Goal: Task Accomplishment & Management: Use online tool/utility

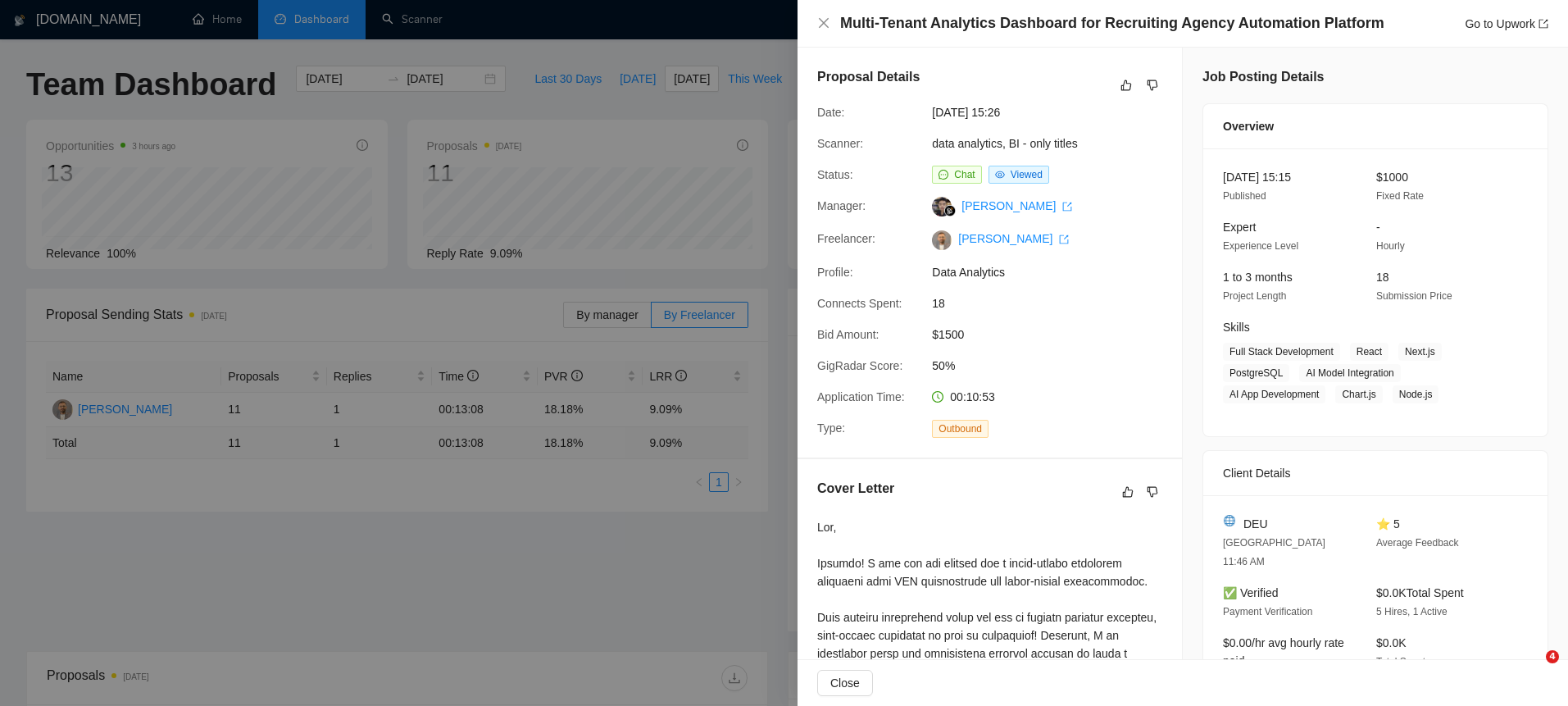
scroll to position [593, 0]
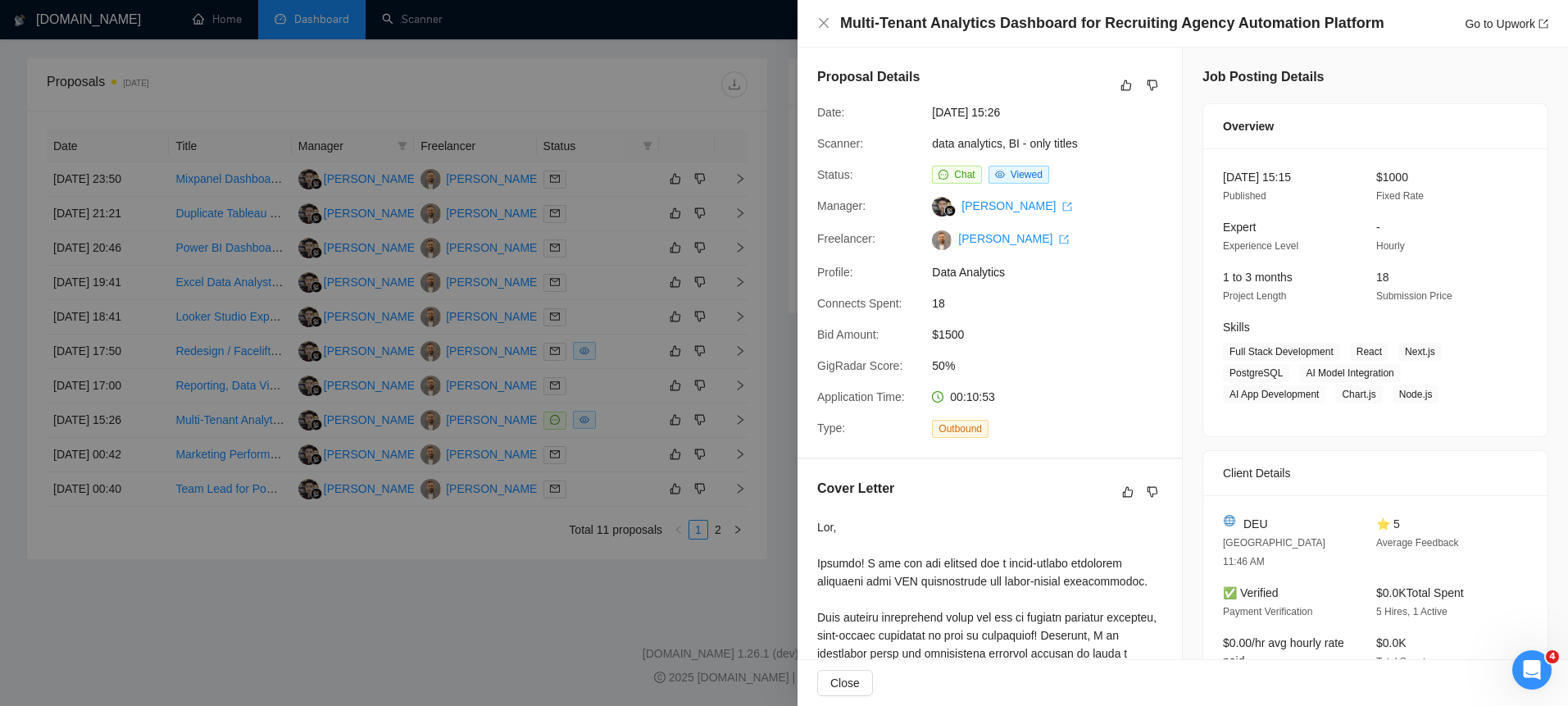
click at [765, 240] on div at bounding box center [784, 353] width 1568 height 706
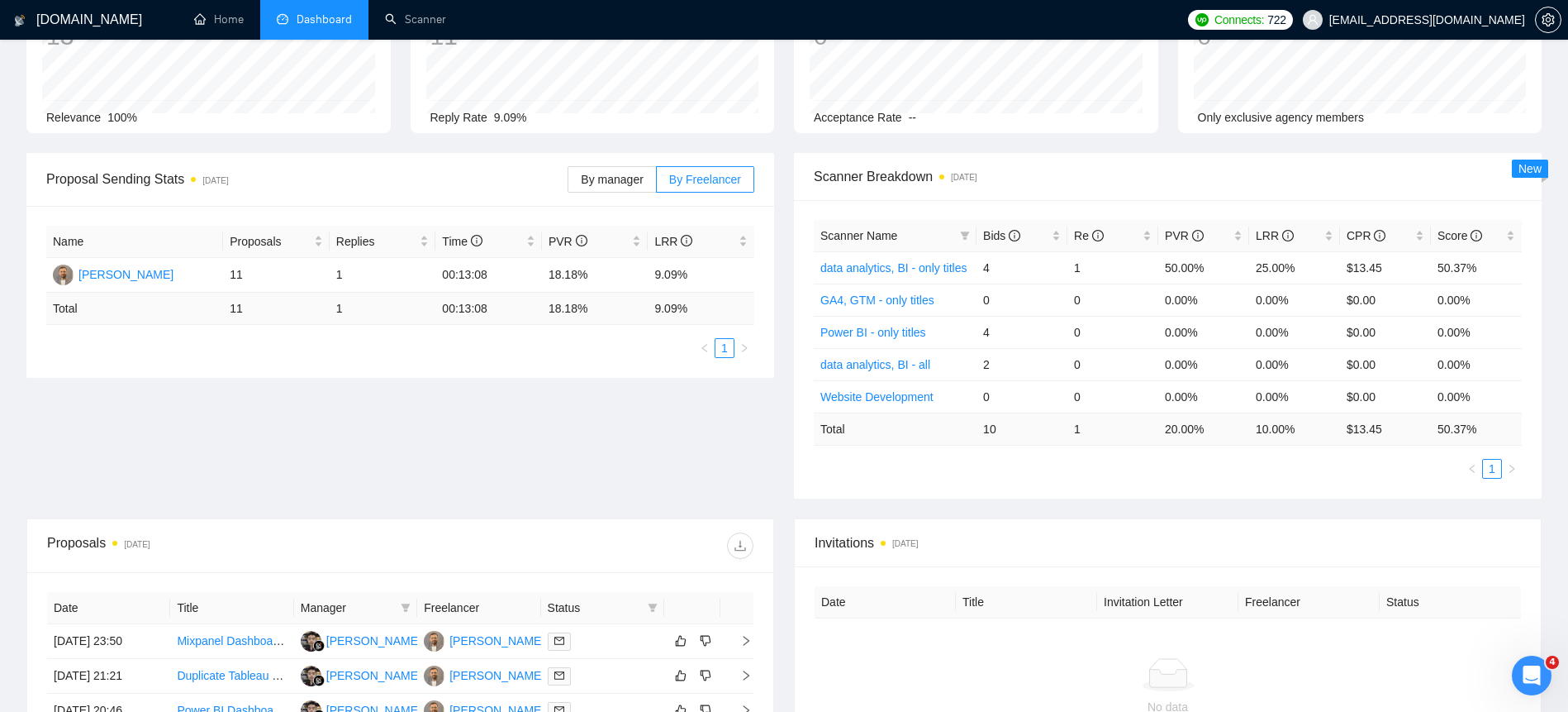
scroll to position [0, 0]
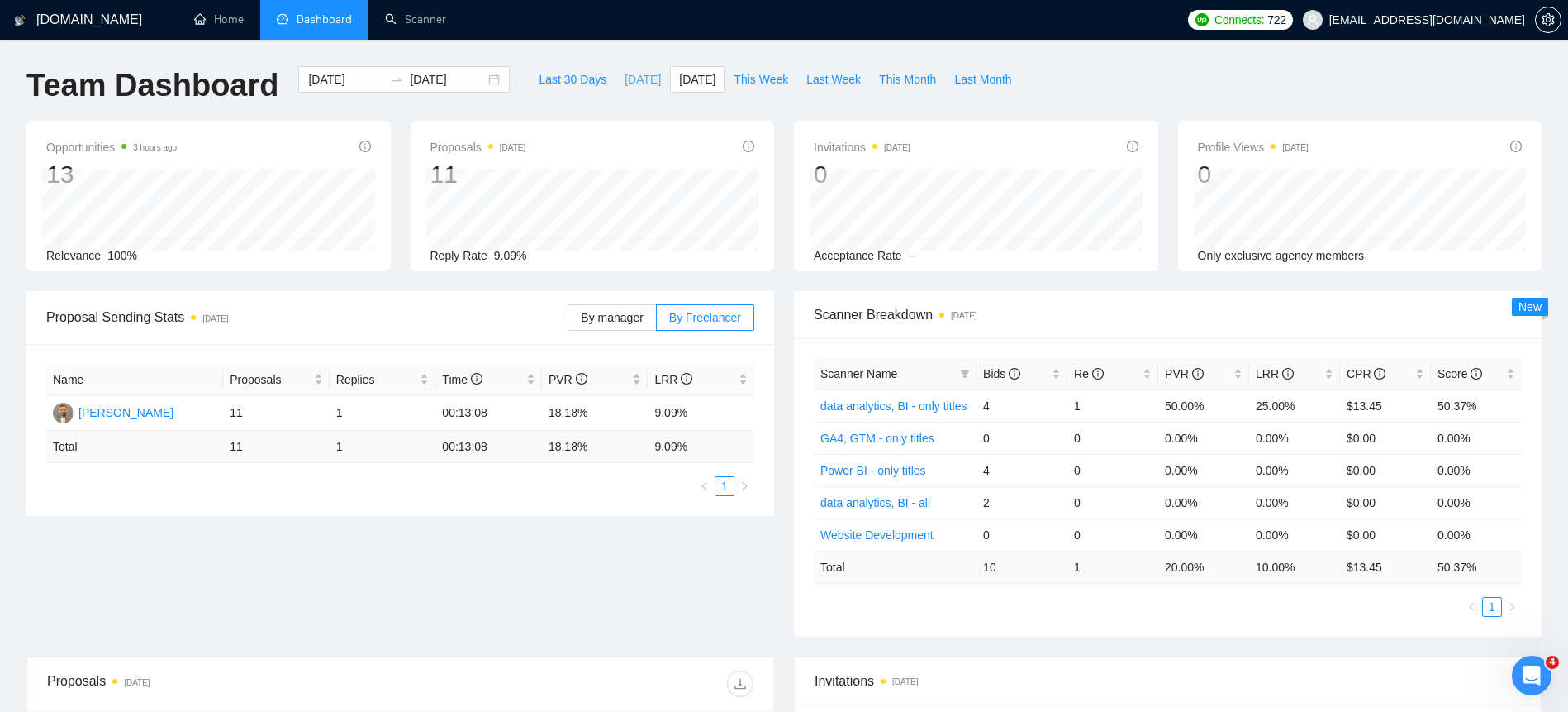
click at [648, 89] on button "[DATE]" at bounding box center [643, 79] width 55 height 27
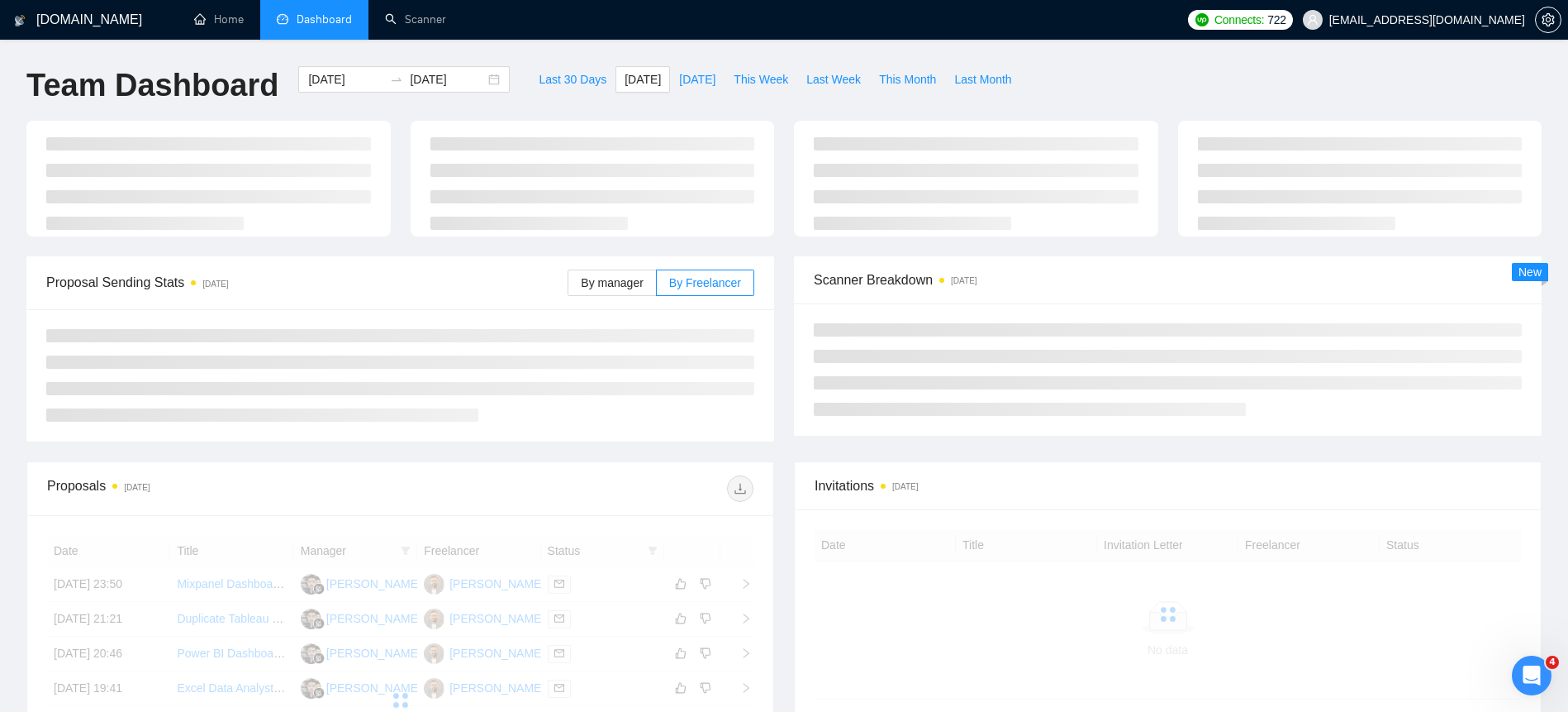
type input "[DATE]"
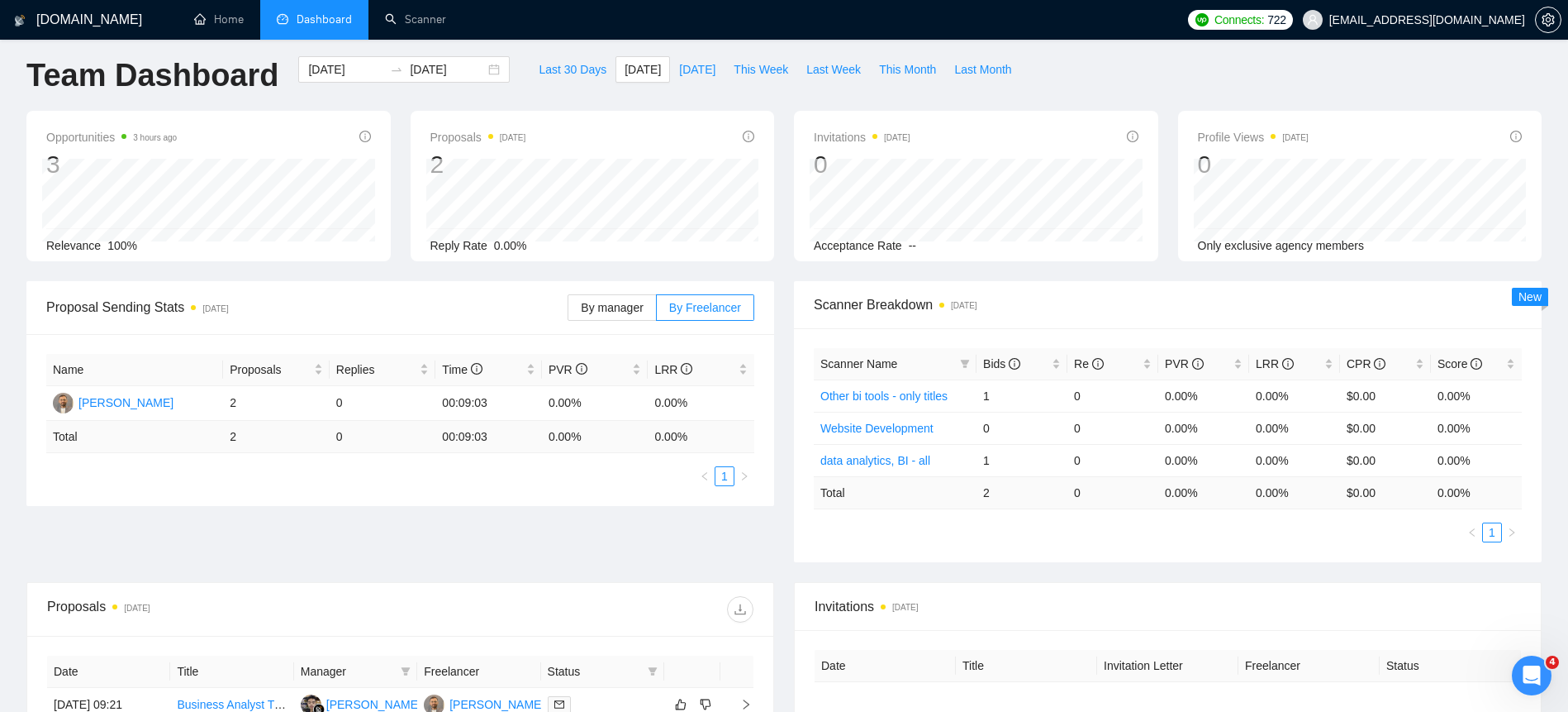
scroll to position [171, 0]
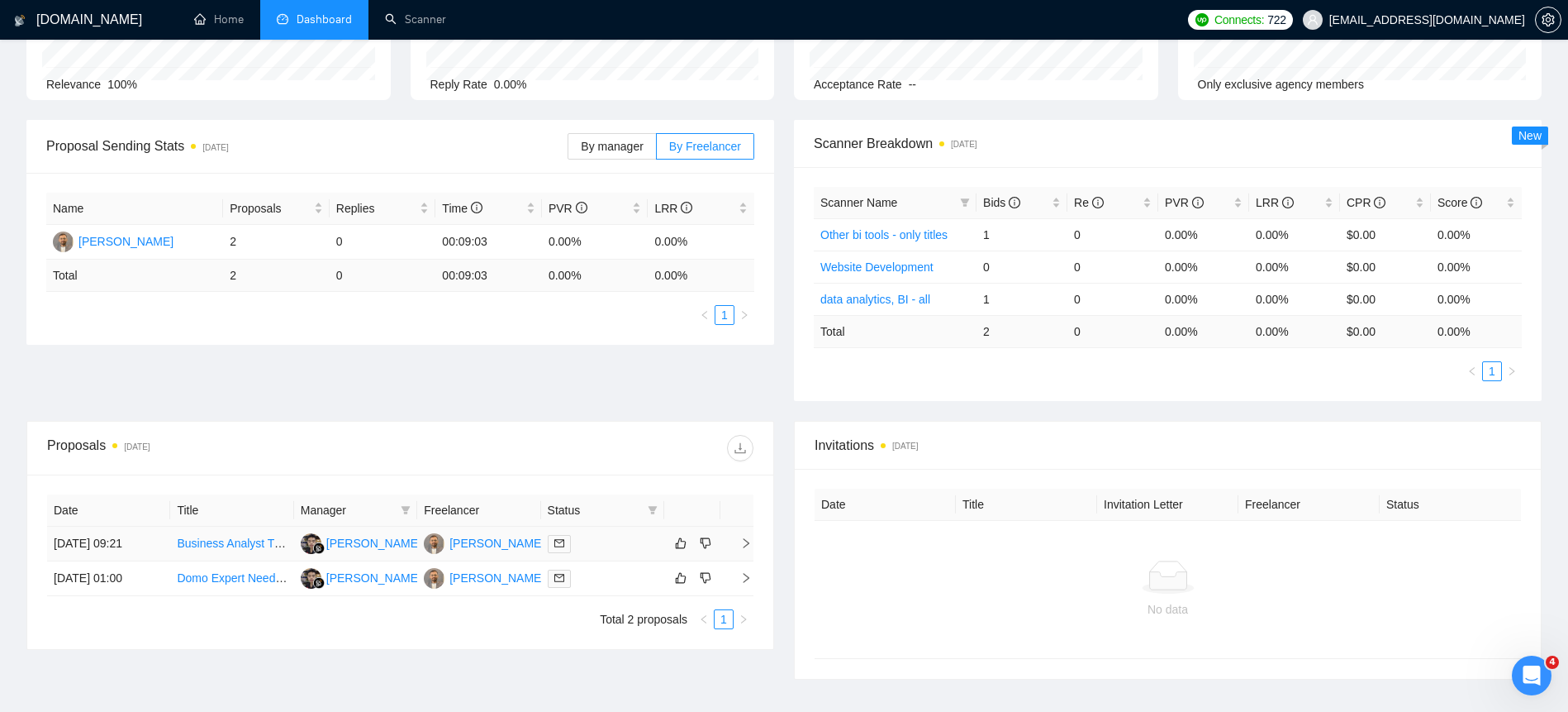
click at [97, 550] on td "[DATE] 09:21" at bounding box center [108, 543] width 123 height 35
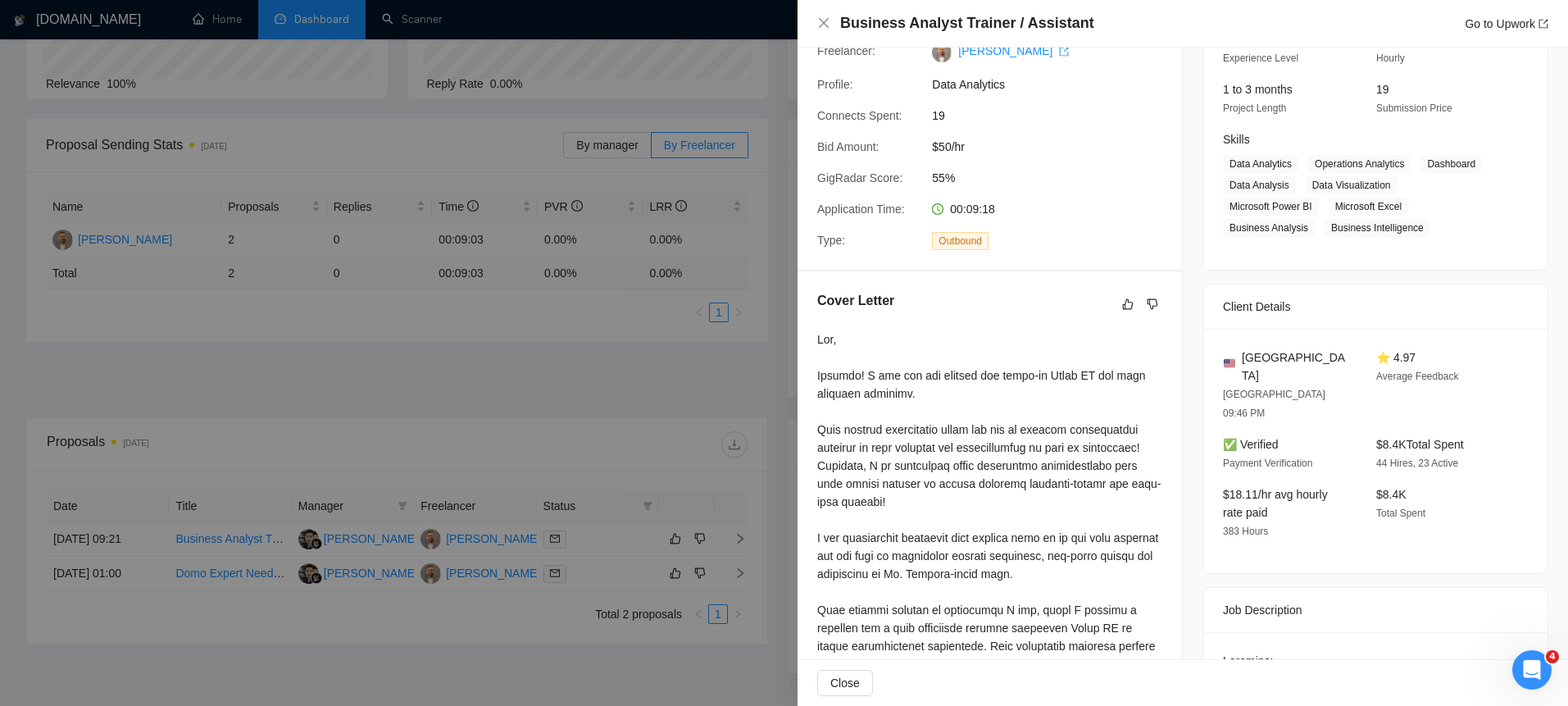
click at [894, 22] on h4 "Business Analyst Trainer / Assistant" at bounding box center [967, 23] width 255 height 21
click at [58, 564] on div at bounding box center [784, 353] width 1568 height 706
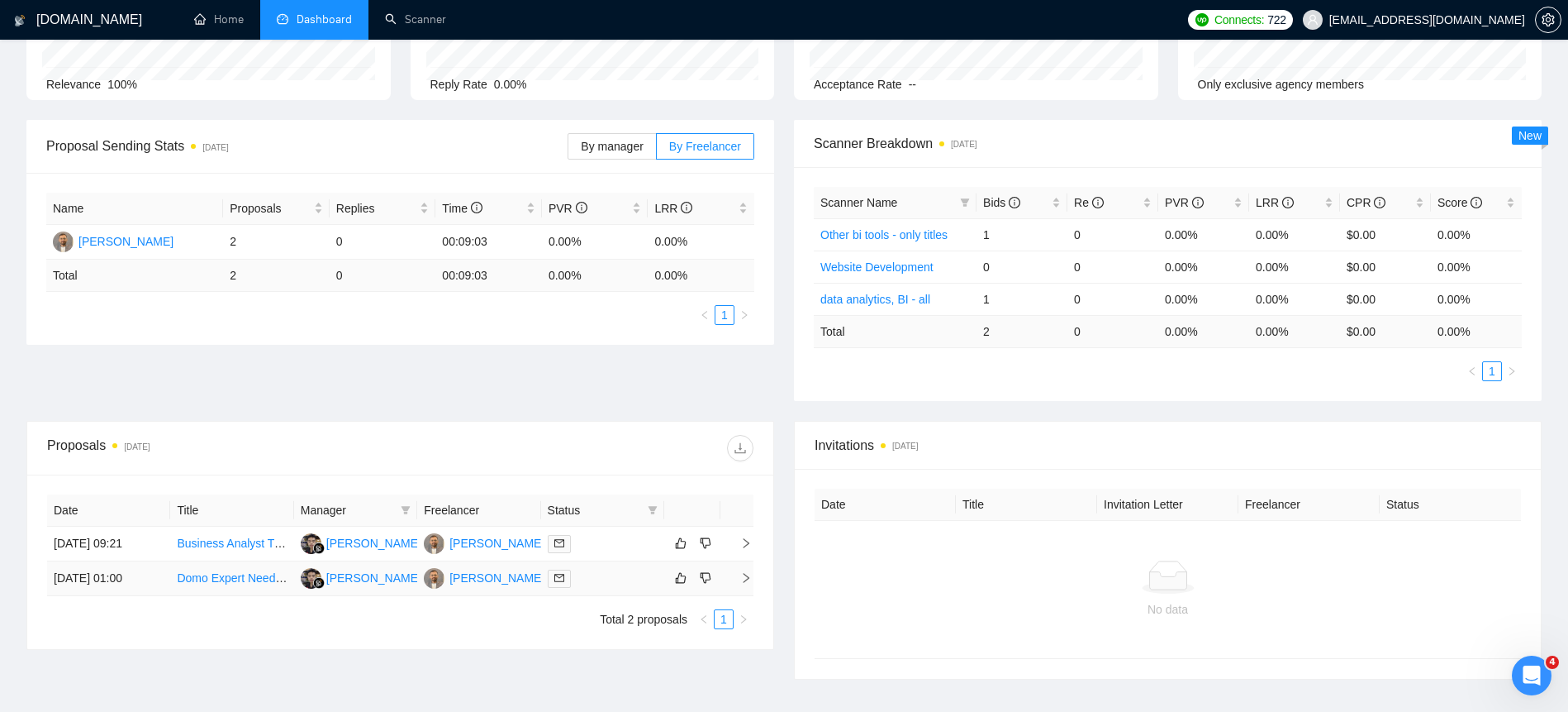
click at [87, 581] on td "[DATE] 01:00" at bounding box center [108, 578] width 123 height 35
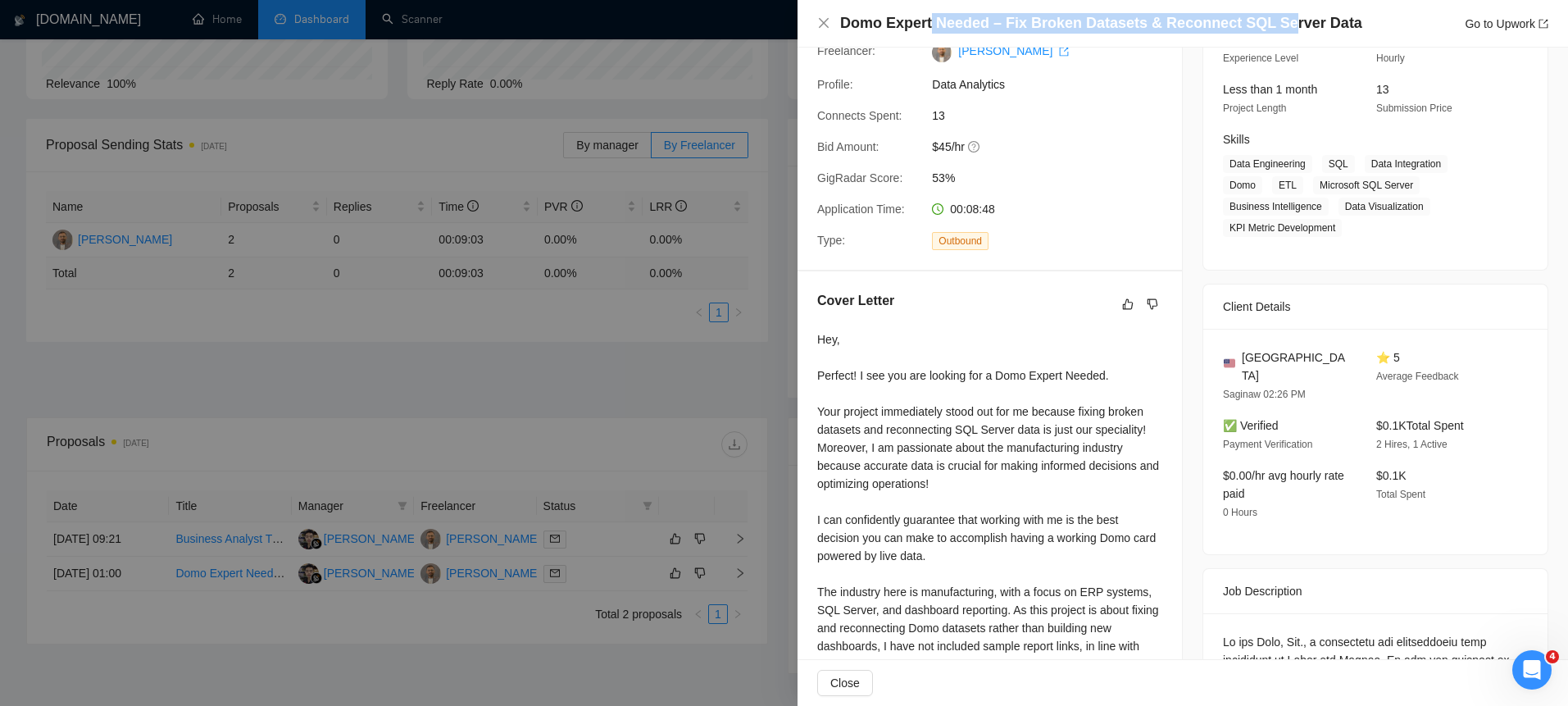
drag, startPoint x: 927, startPoint y: 25, endPoint x: 1284, endPoint y: 18, distance: 357.1
click at [1284, 18] on h4 "Domo Expert Needed – Fix Broken Datasets & Reconnect SQL Server Data" at bounding box center [1101, 23] width 522 height 21
click at [164, 437] on div at bounding box center [784, 353] width 1568 height 706
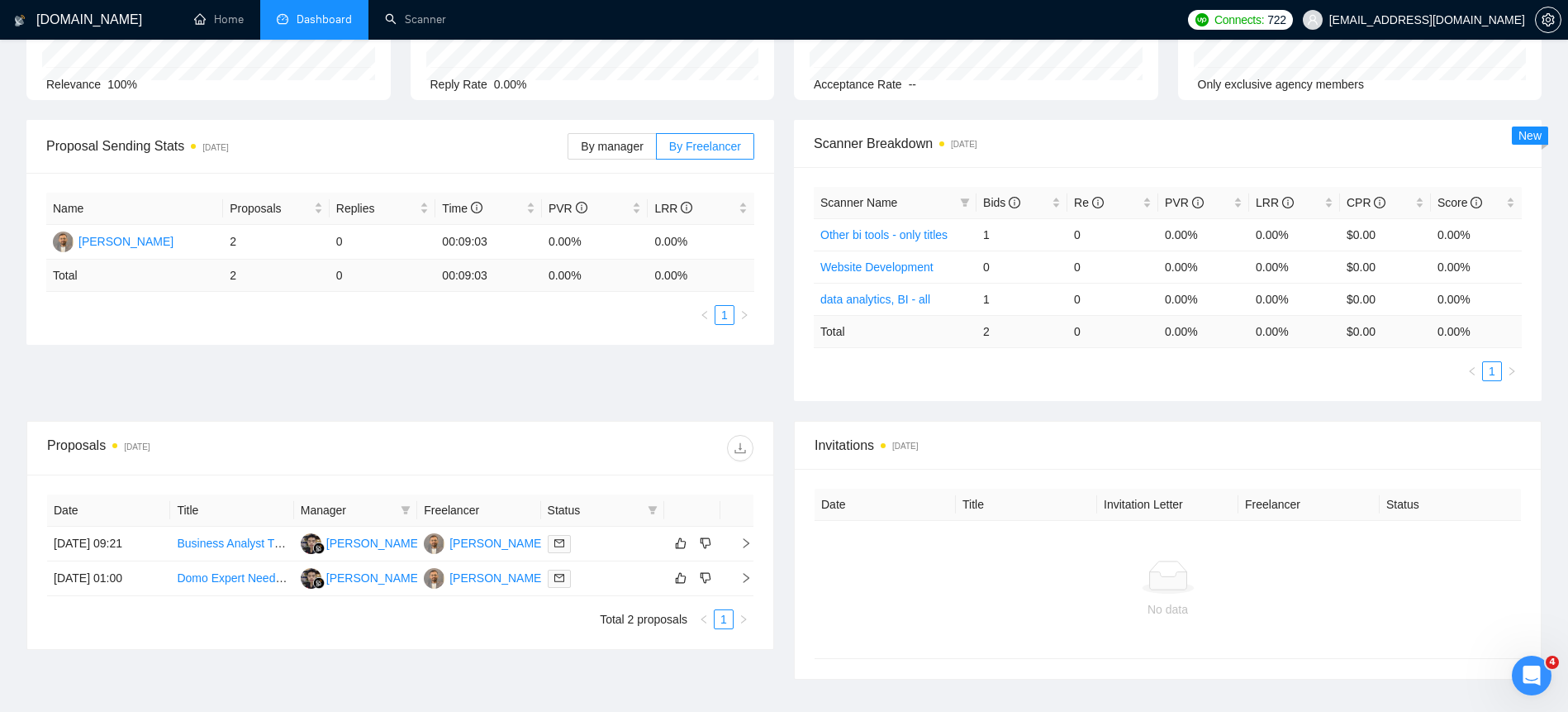
scroll to position [0, 0]
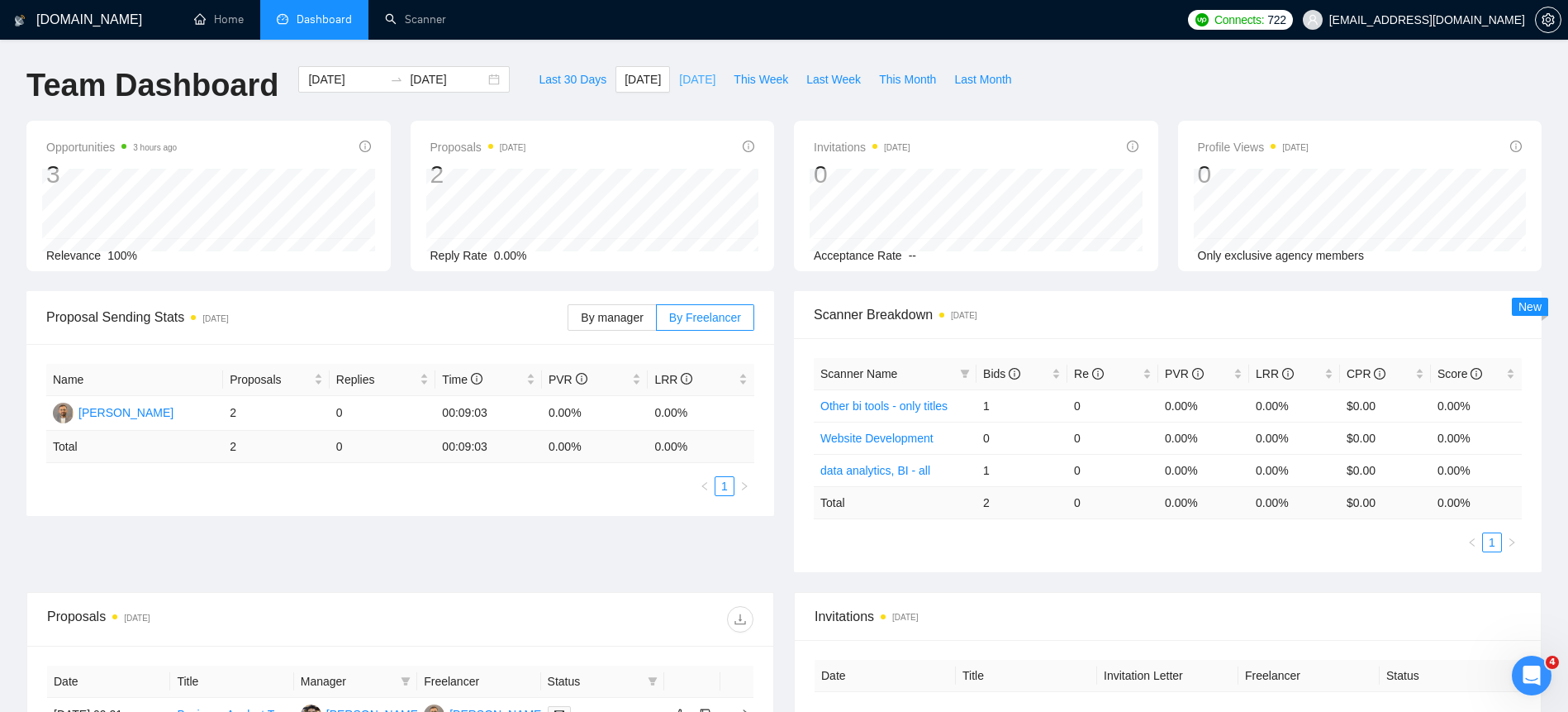
click at [682, 83] on span "[DATE]" at bounding box center [697, 80] width 37 height 18
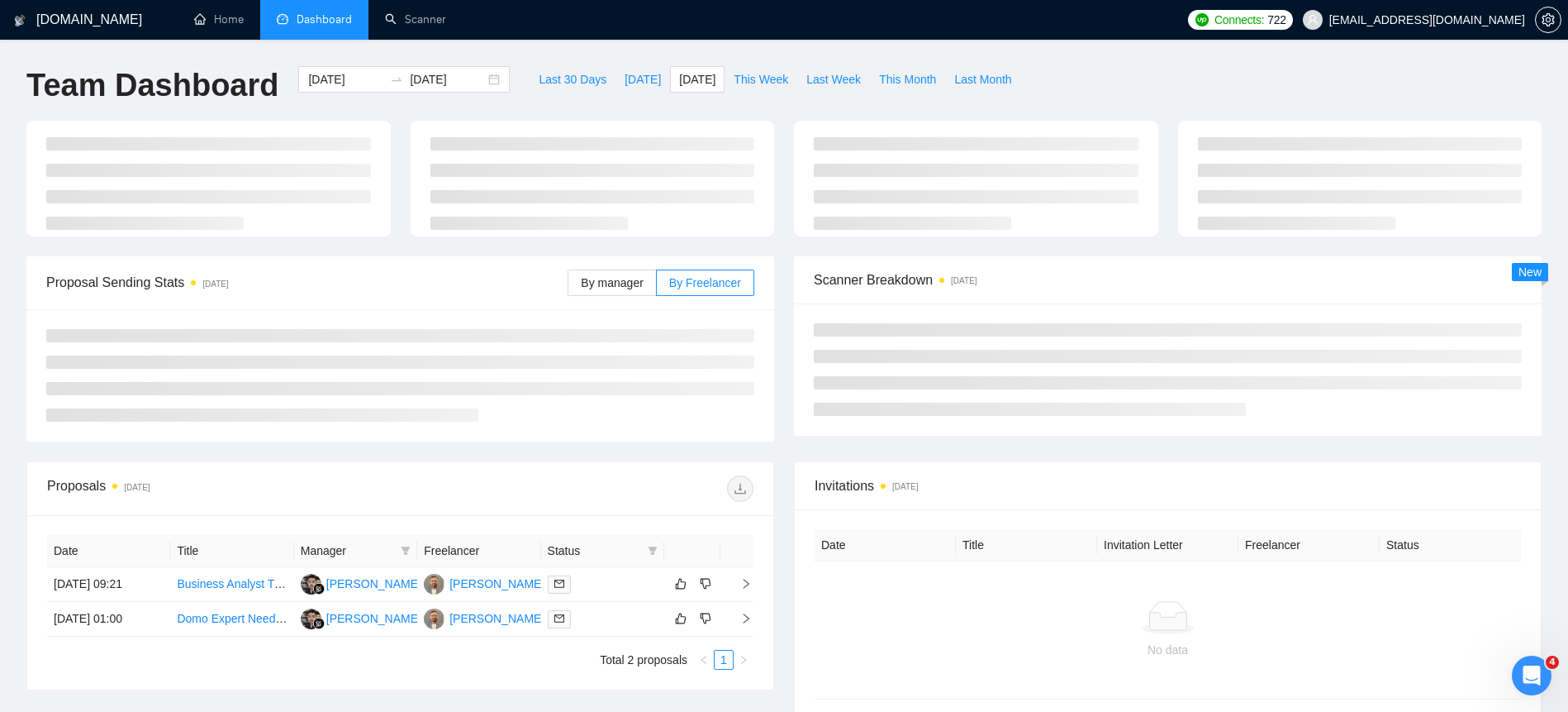
type input "[DATE]"
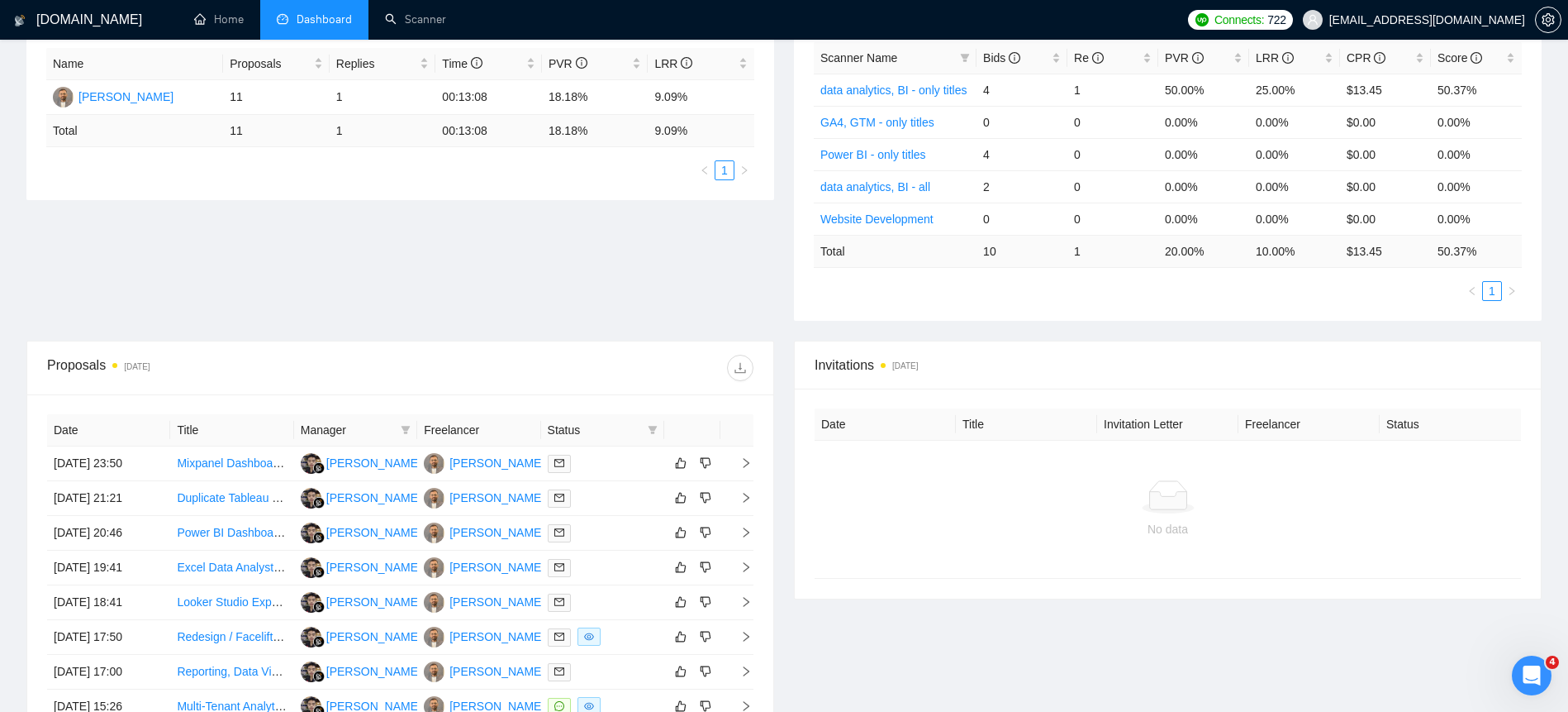
scroll to position [494, 0]
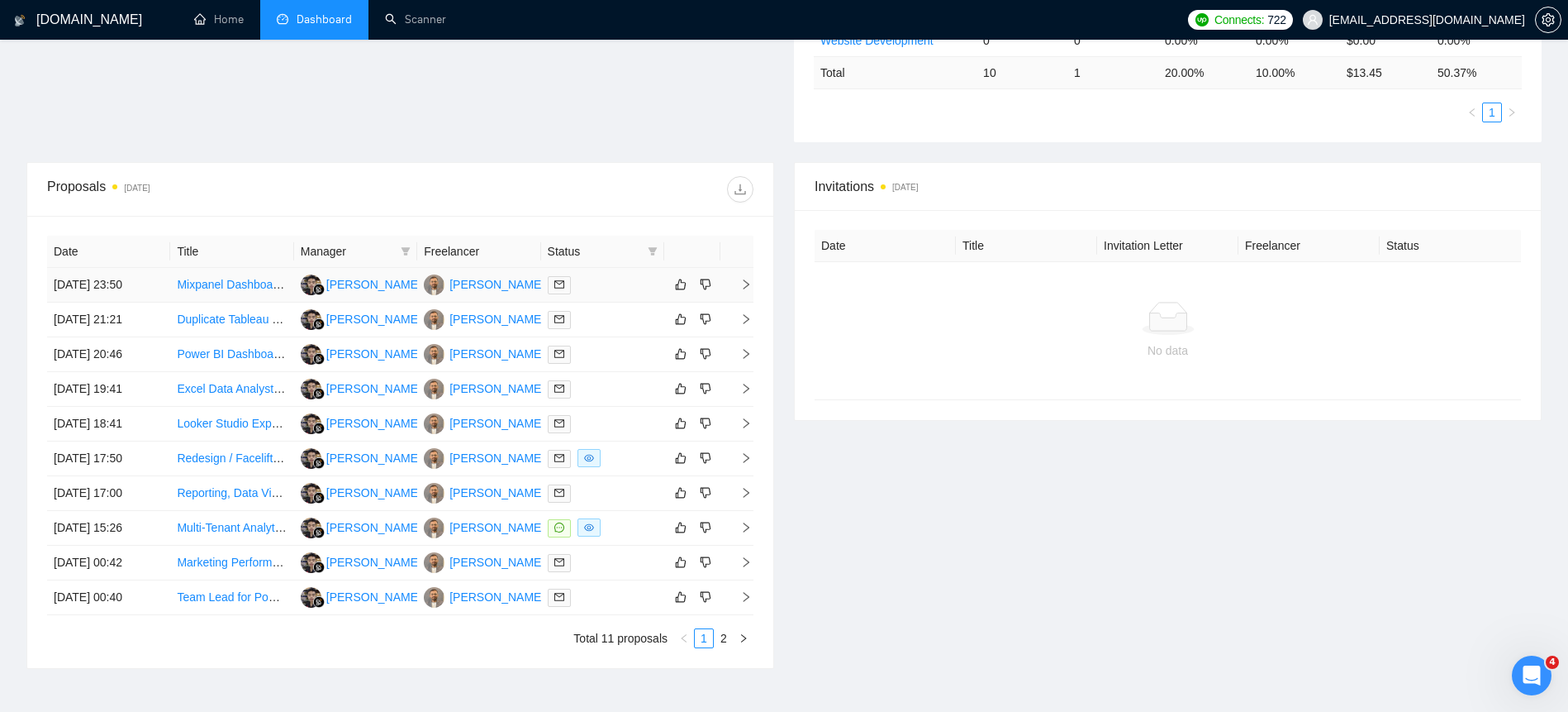
click at [99, 283] on td "[DATE] 23:50" at bounding box center [108, 285] width 123 height 35
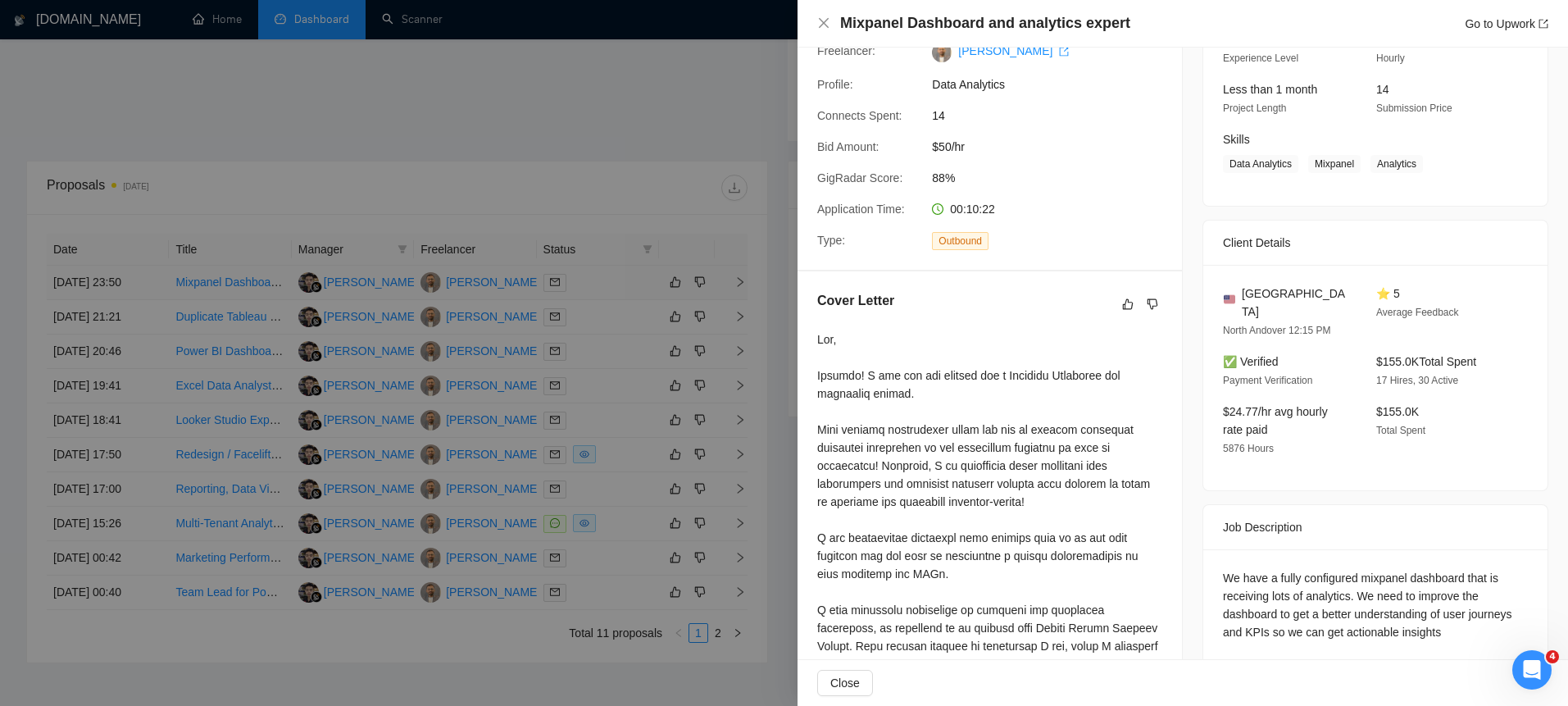
click at [98, 281] on div at bounding box center [784, 353] width 1568 height 706
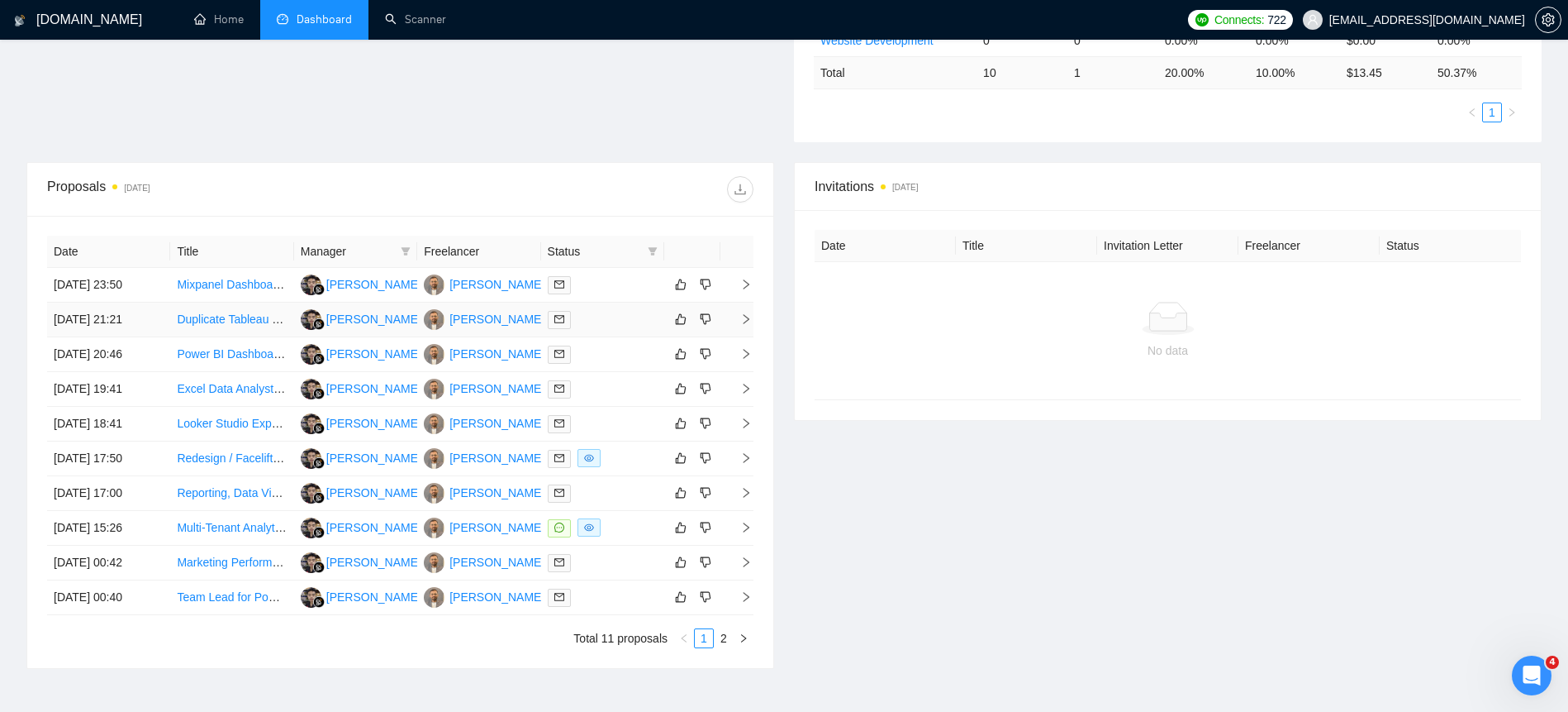
click at [93, 325] on td "[DATE] 21:21" at bounding box center [108, 320] width 123 height 35
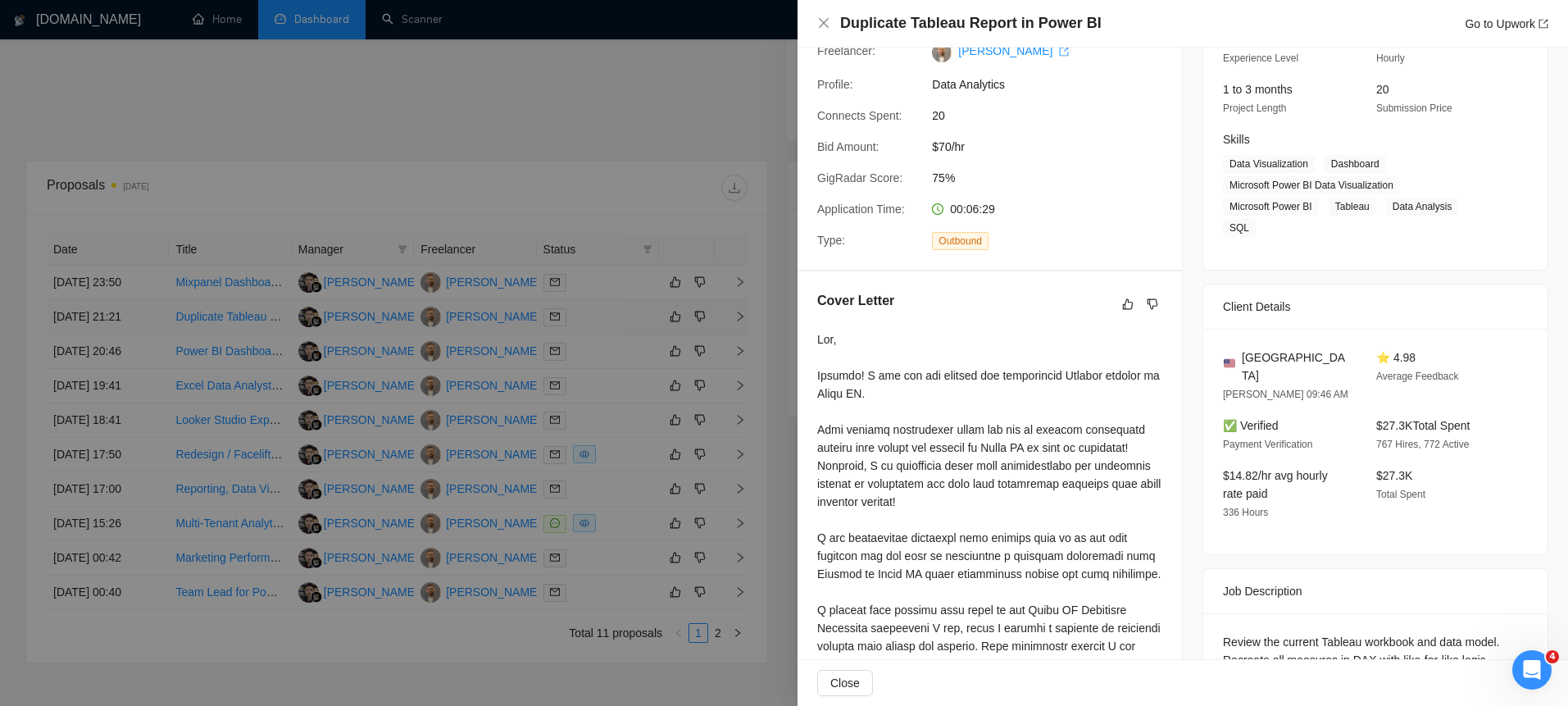
click at [93, 323] on div at bounding box center [784, 353] width 1568 height 706
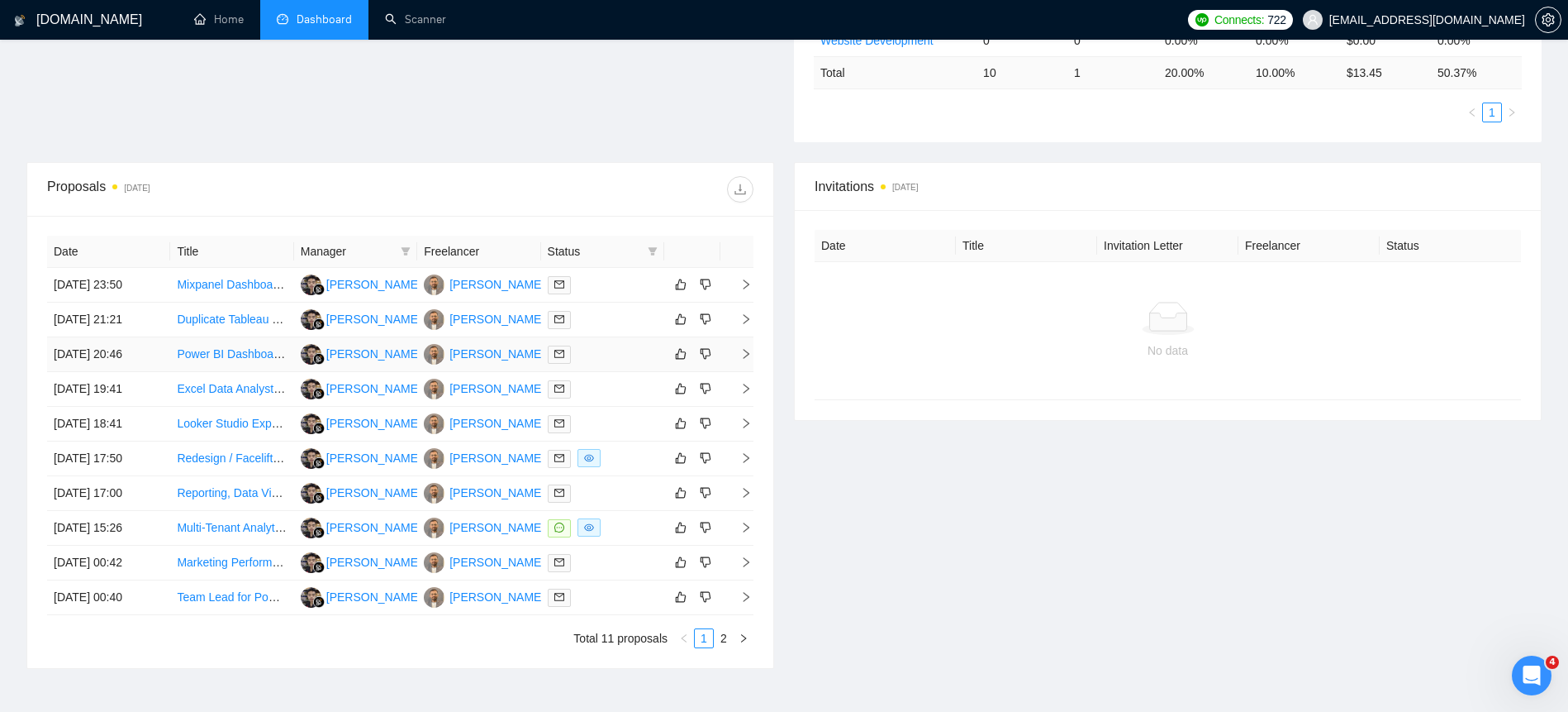
click at [94, 349] on td "[DATE] 20:46" at bounding box center [108, 355] width 123 height 35
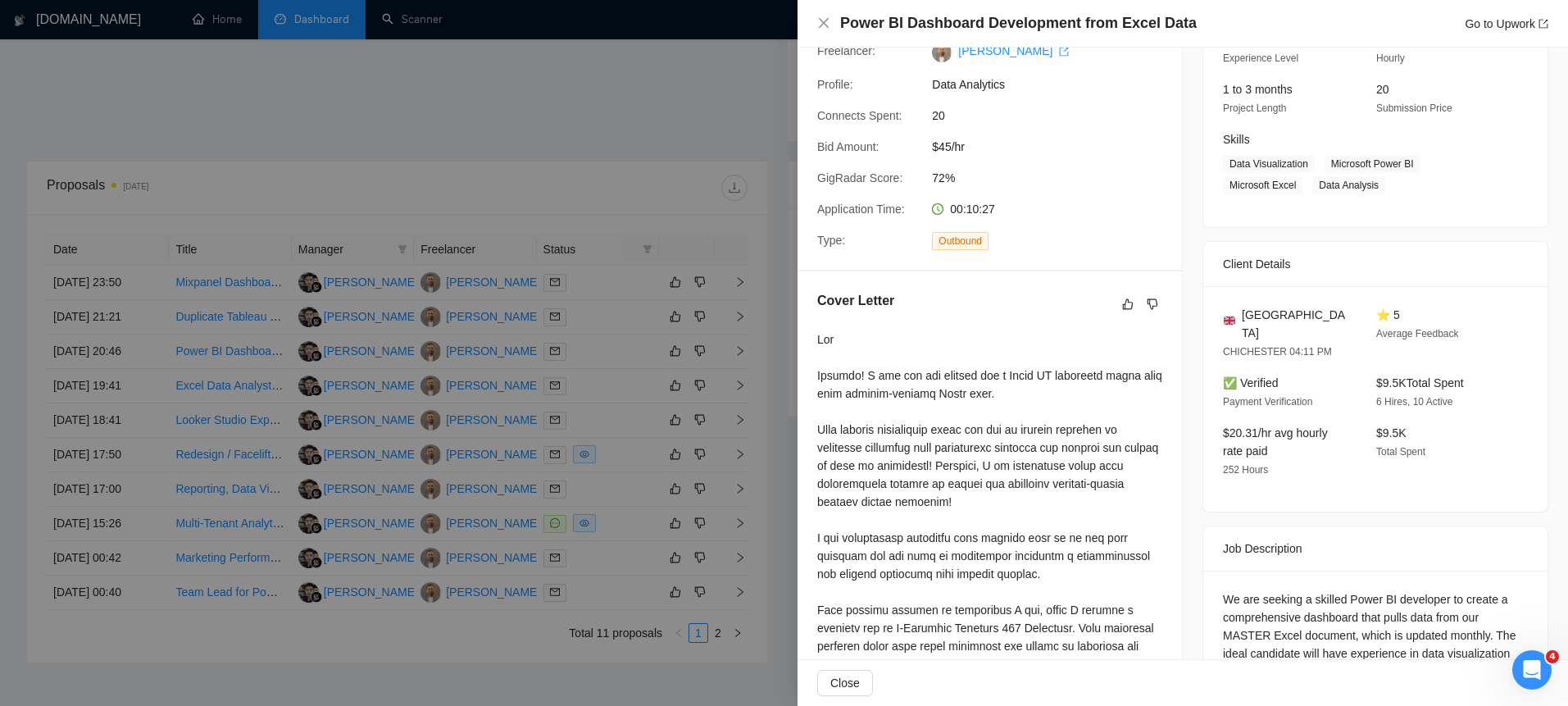
click at [94, 346] on div at bounding box center [784, 353] width 1568 height 706
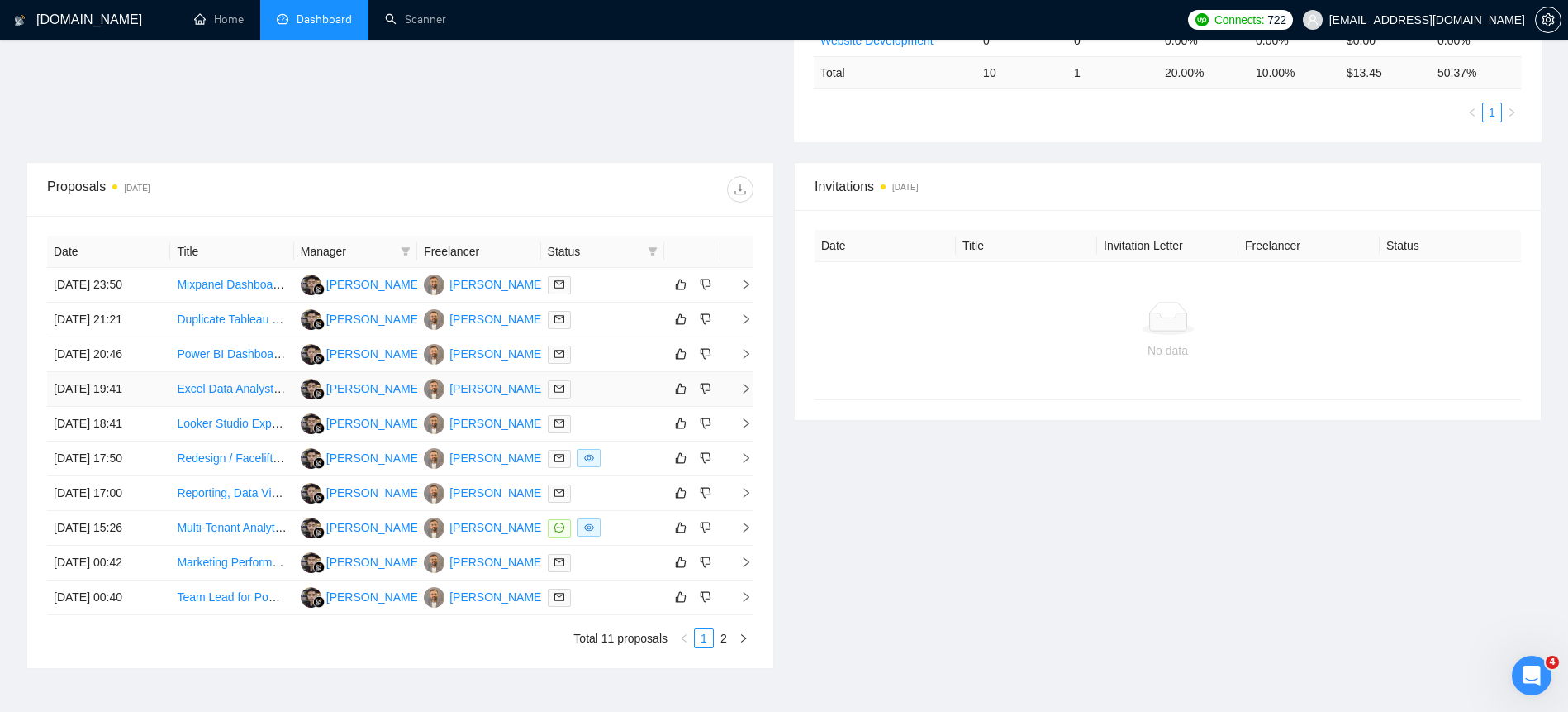
click at [93, 383] on td "[DATE] 19:41" at bounding box center [108, 389] width 123 height 35
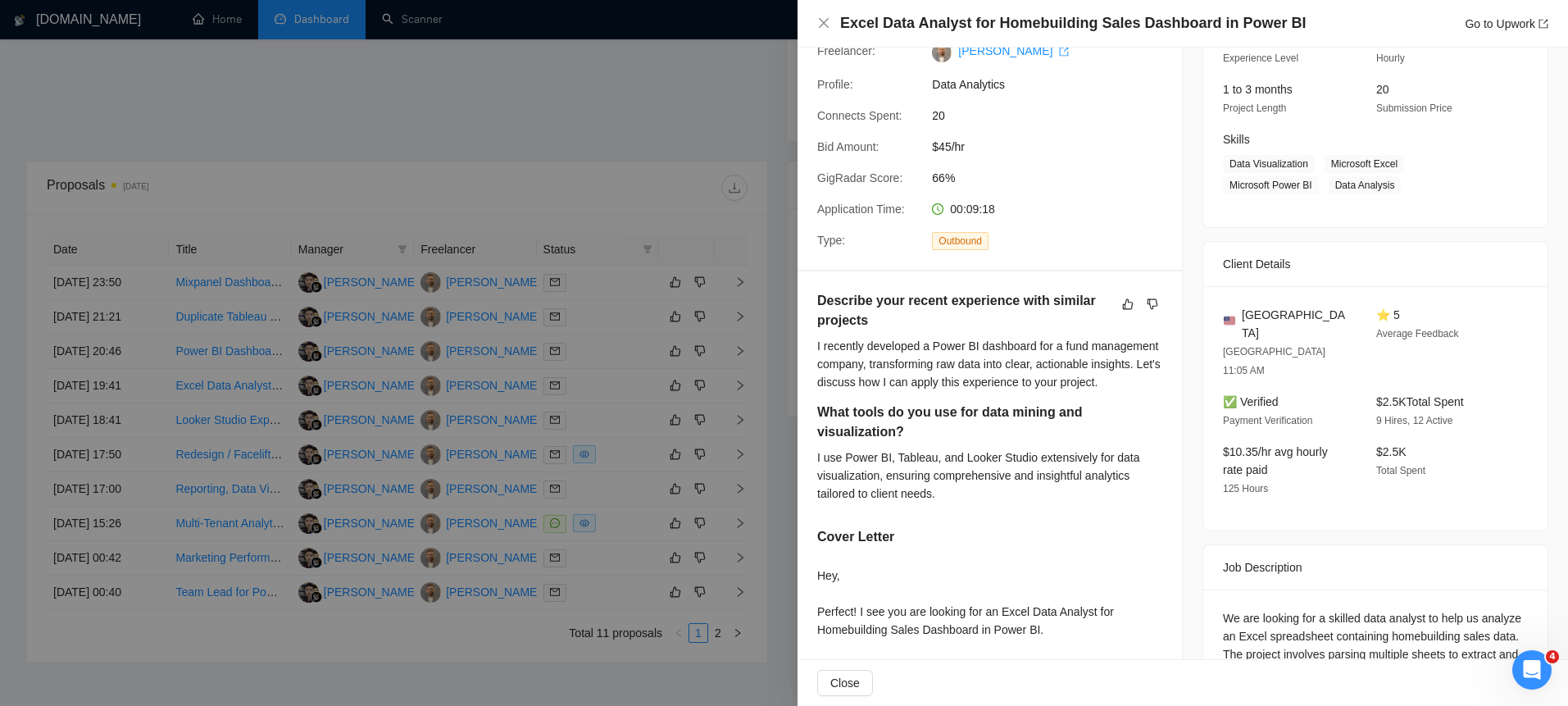
click at [93, 379] on div at bounding box center [784, 353] width 1568 height 706
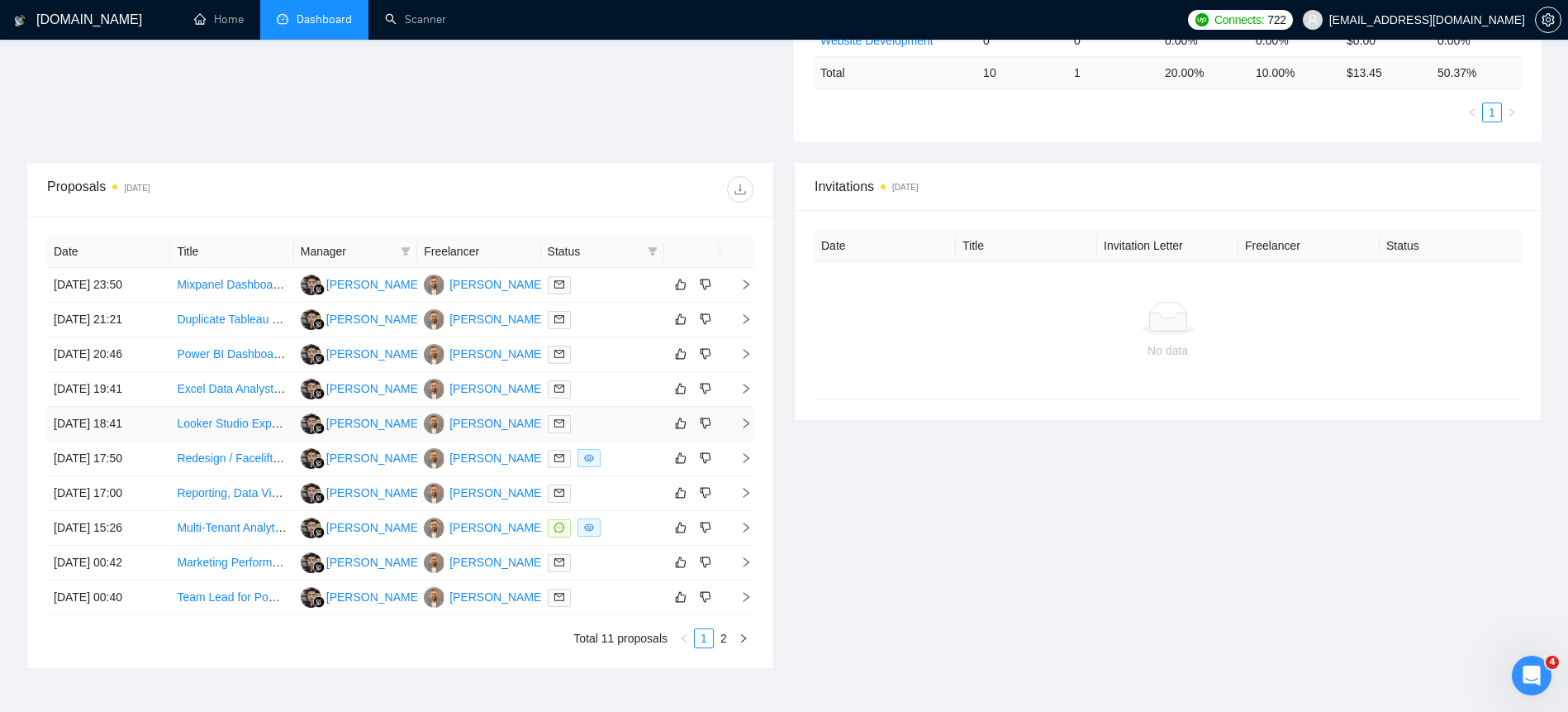
click at [93, 428] on td "[DATE] 18:41" at bounding box center [108, 424] width 123 height 35
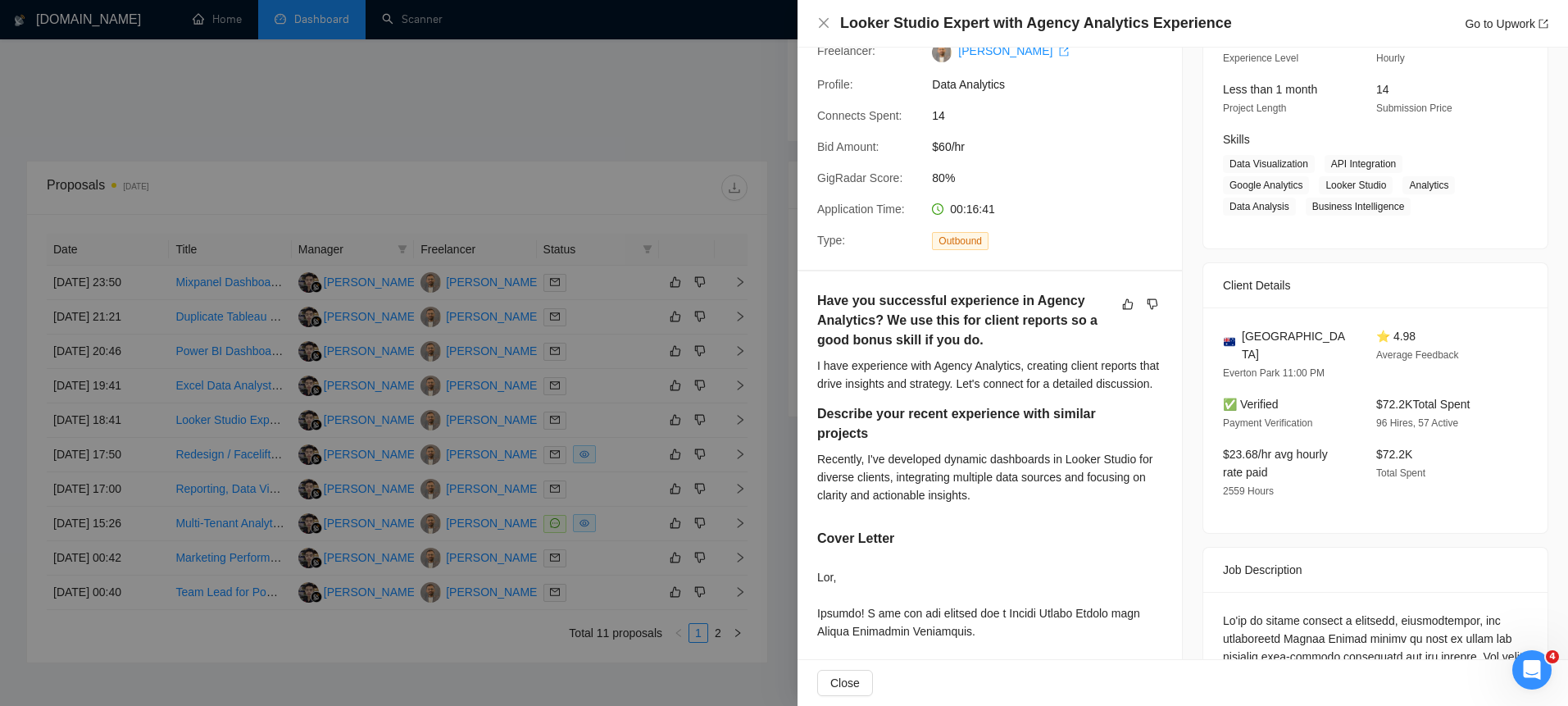
click at [93, 423] on div at bounding box center [784, 353] width 1568 height 706
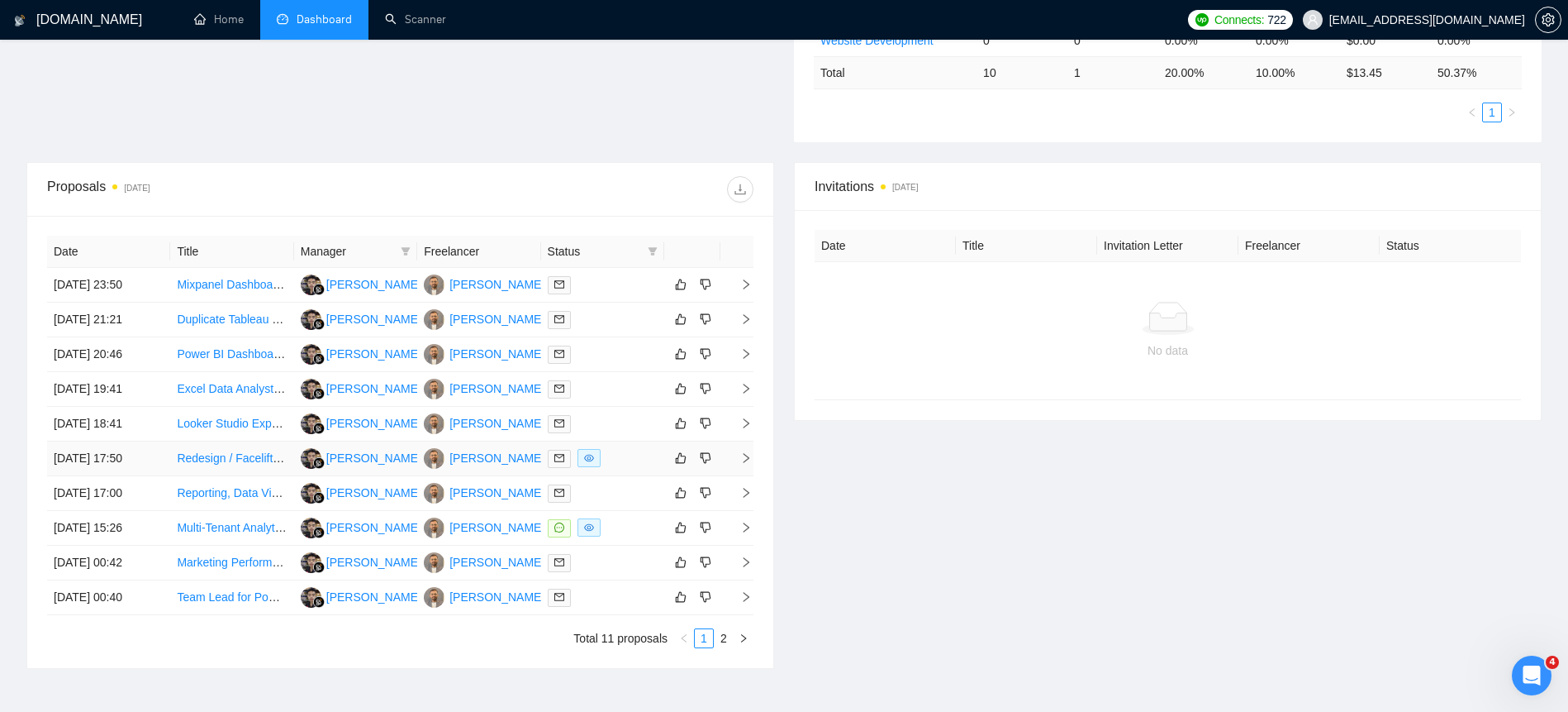
click at [90, 460] on td "[DATE] 17:50" at bounding box center [108, 459] width 123 height 35
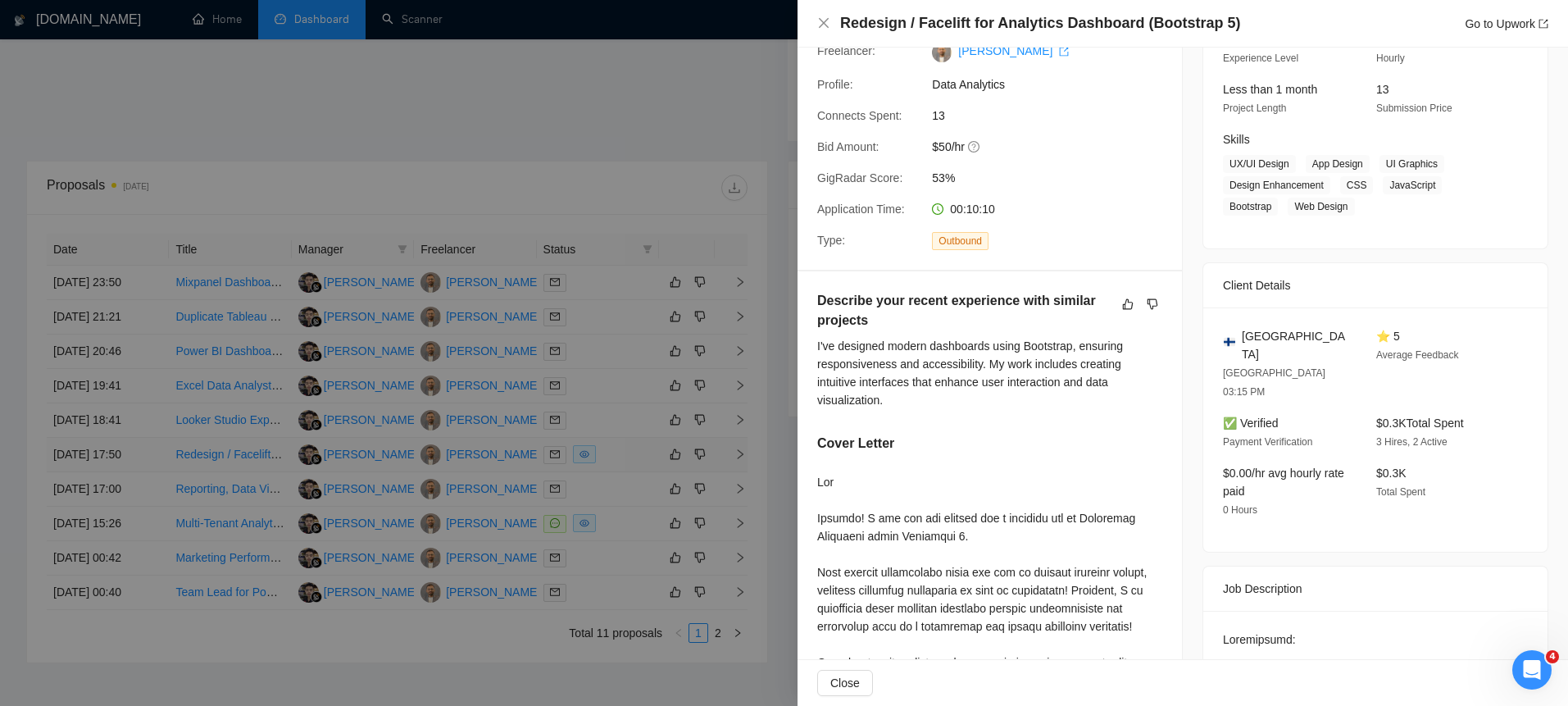
click at [89, 456] on div at bounding box center [784, 353] width 1568 height 706
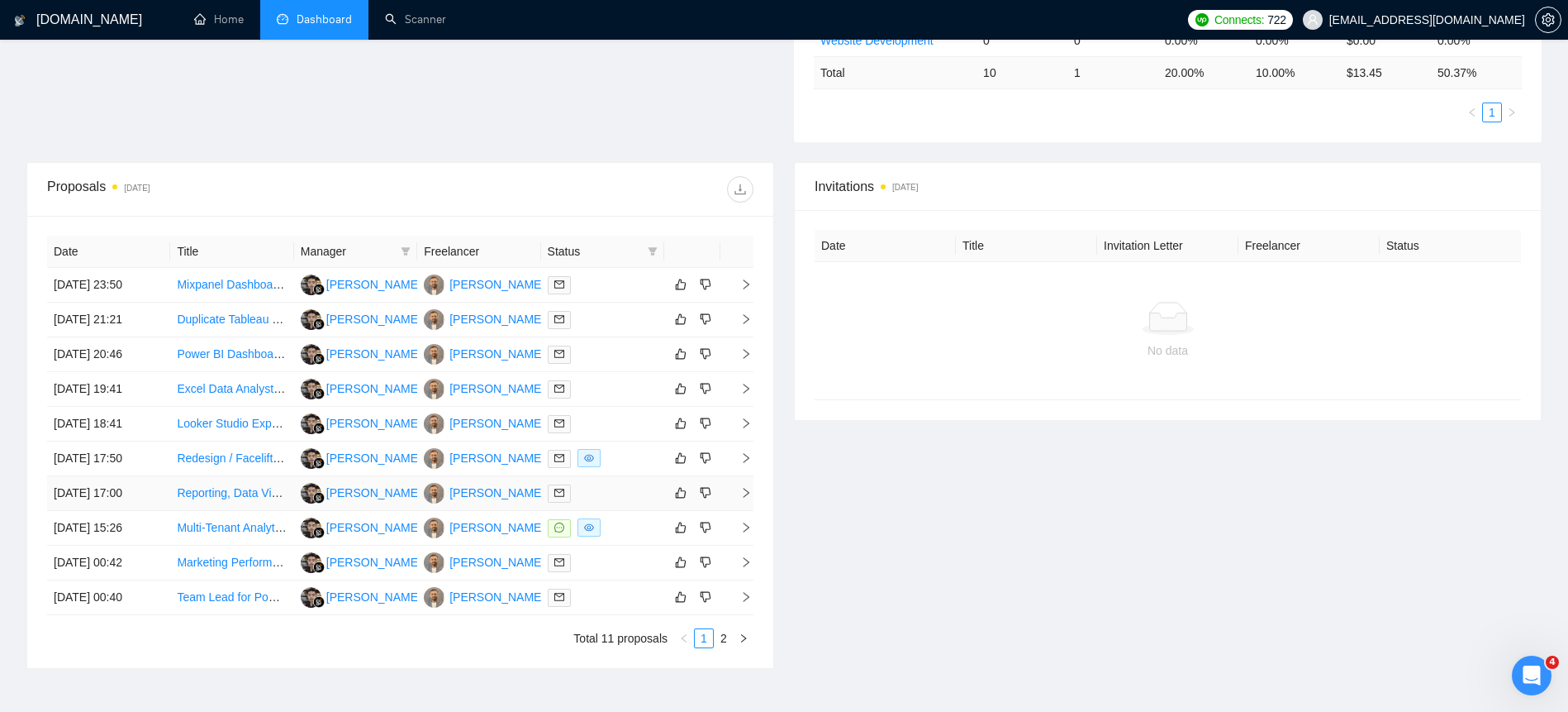
click at [90, 489] on td "[DATE] 17:00" at bounding box center [108, 493] width 123 height 35
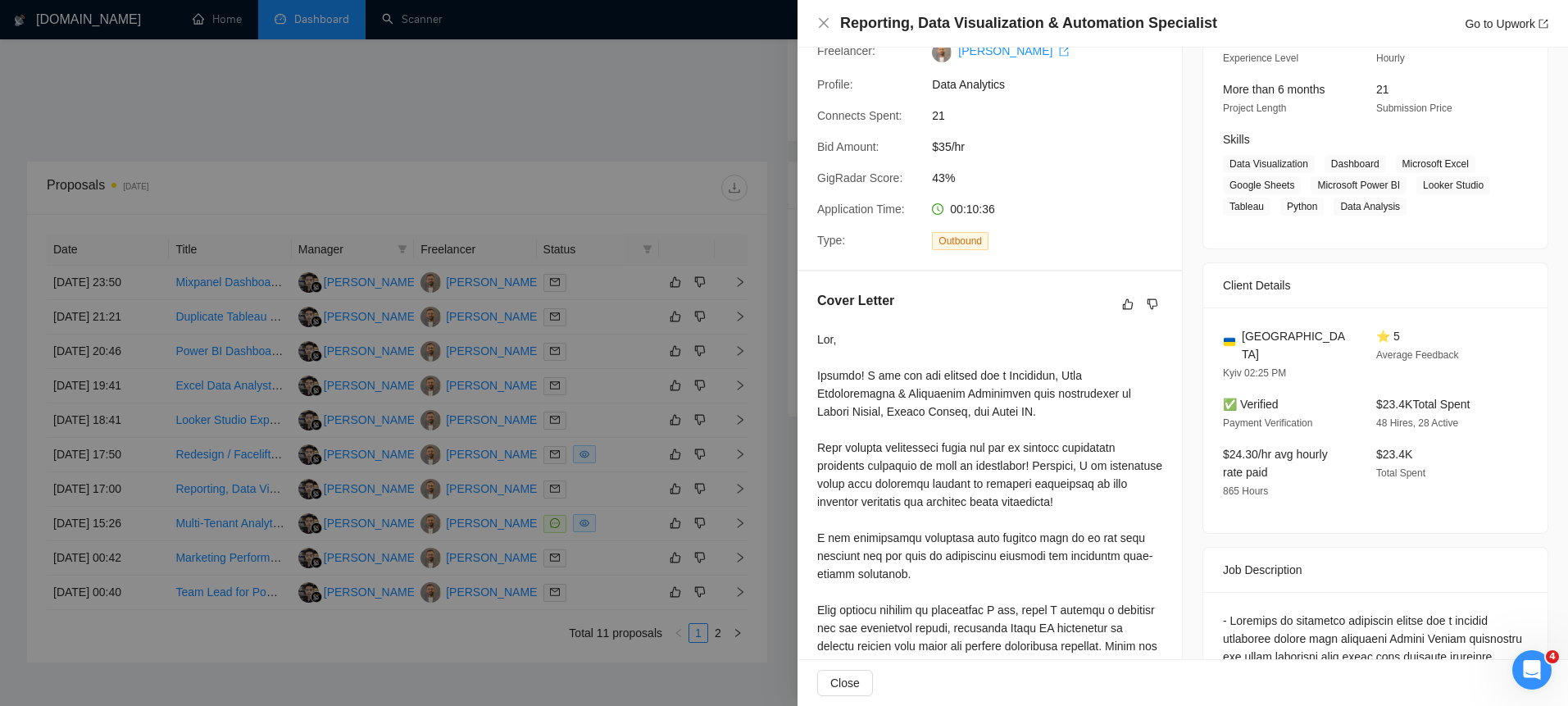
click at [90, 484] on div at bounding box center [784, 353] width 1568 height 706
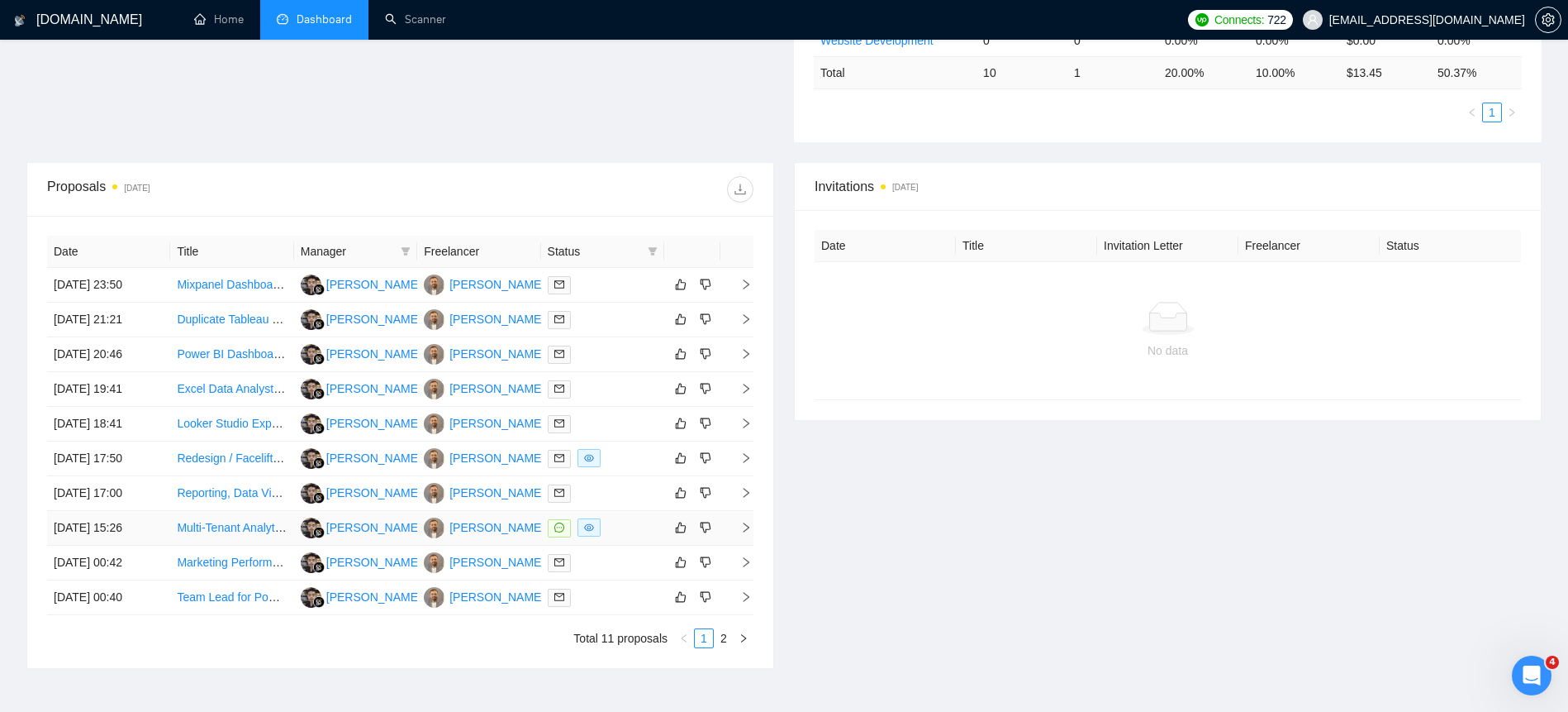
click at [85, 516] on td "[DATE] 15:26" at bounding box center [108, 528] width 123 height 35
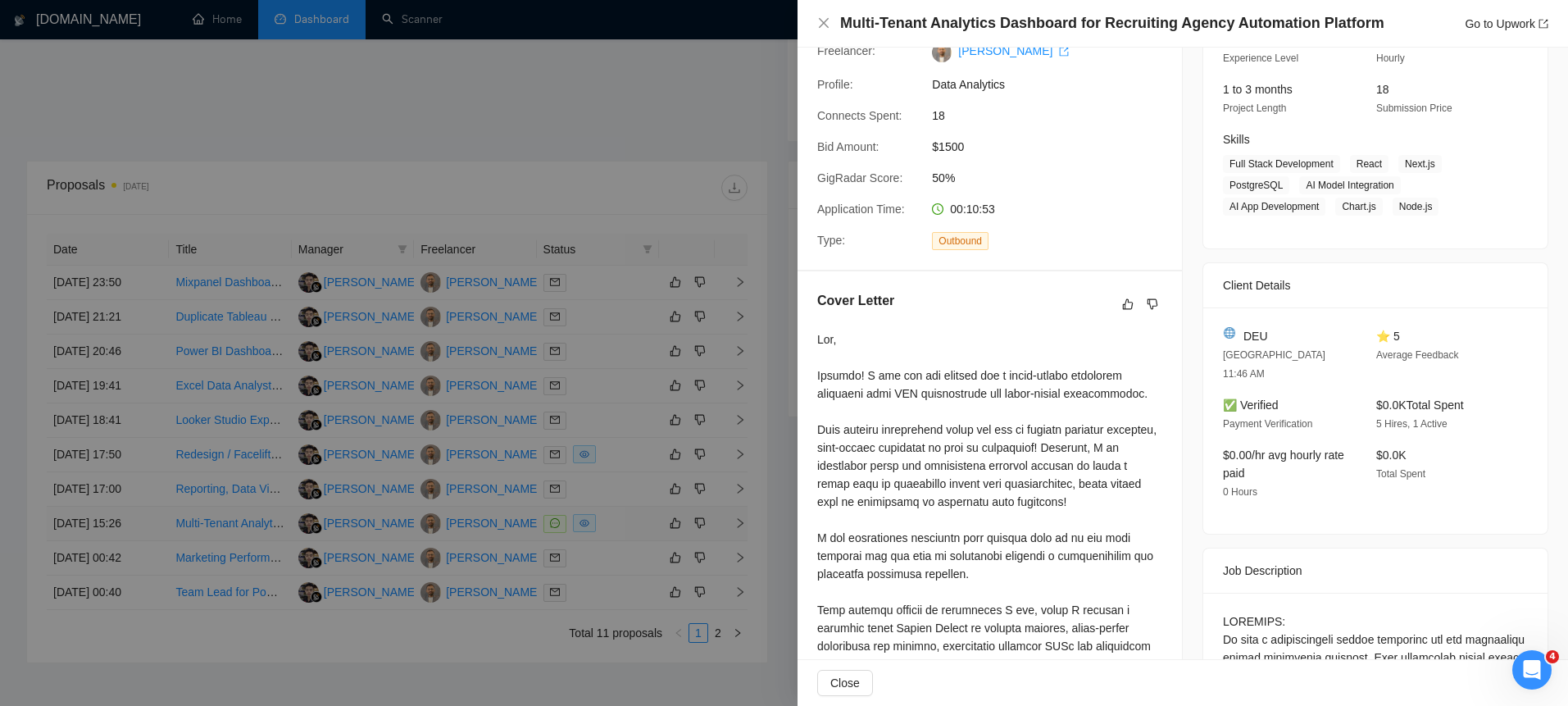
click at [85, 512] on div at bounding box center [784, 353] width 1568 height 706
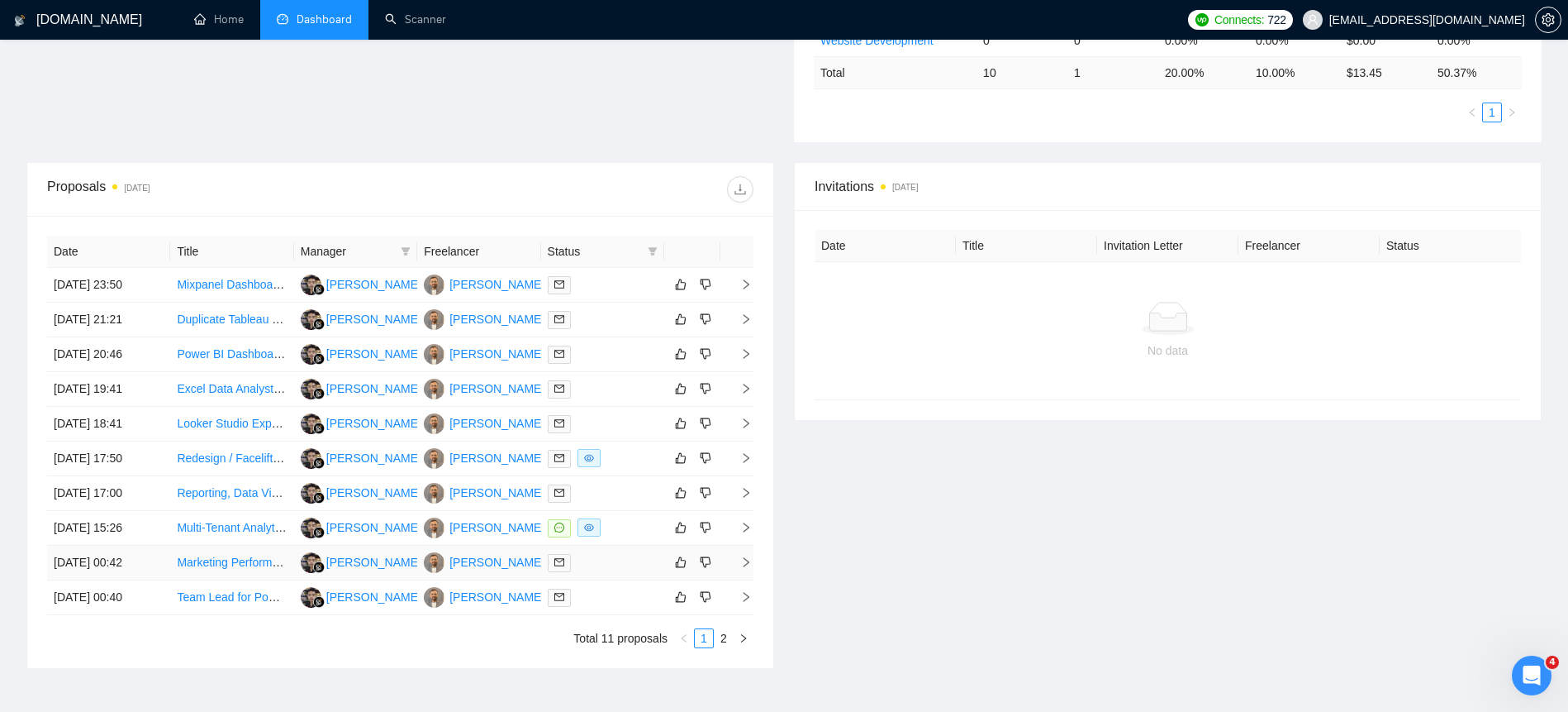
click at [89, 563] on td "[DATE] 00:42" at bounding box center [108, 563] width 123 height 35
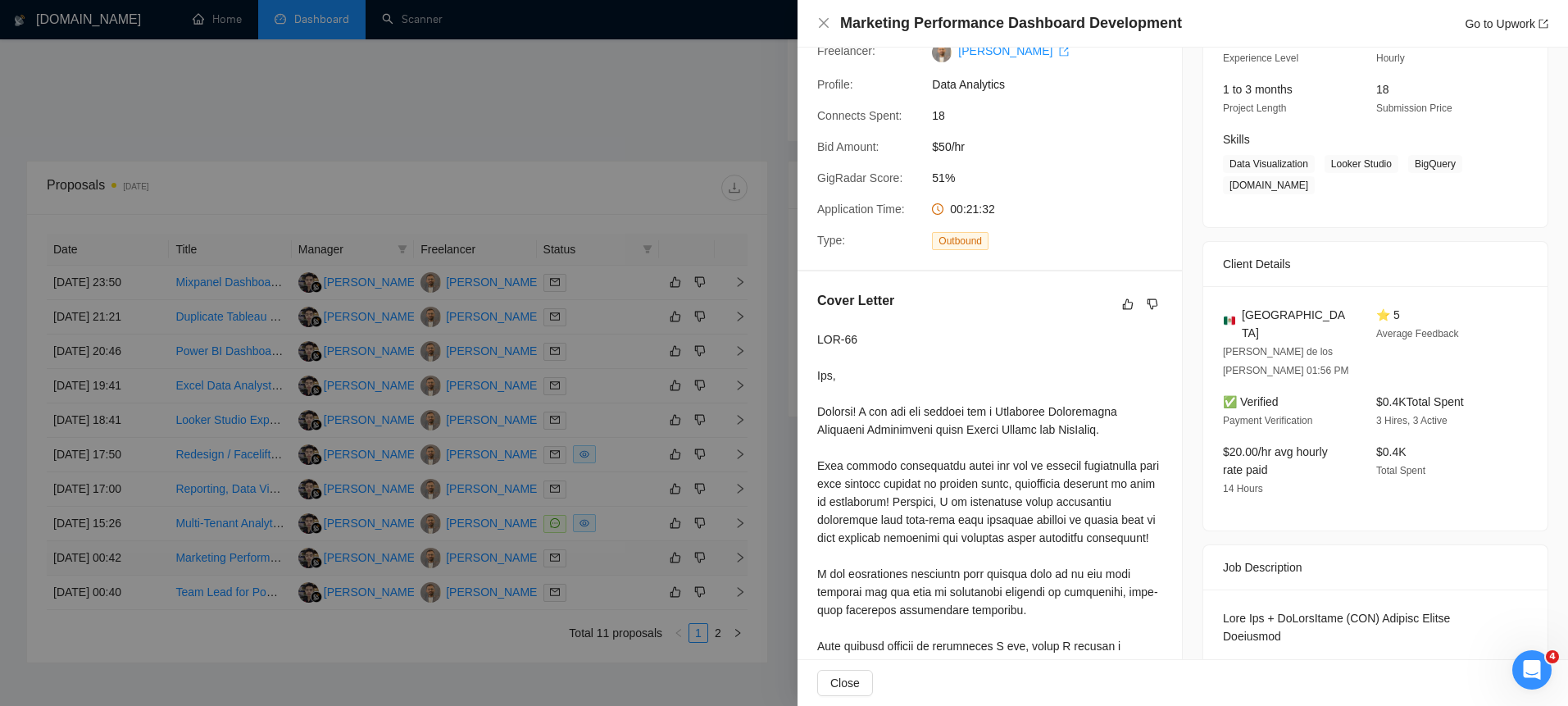
click at [88, 558] on div at bounding box center [784, 353] width 1568 height 706
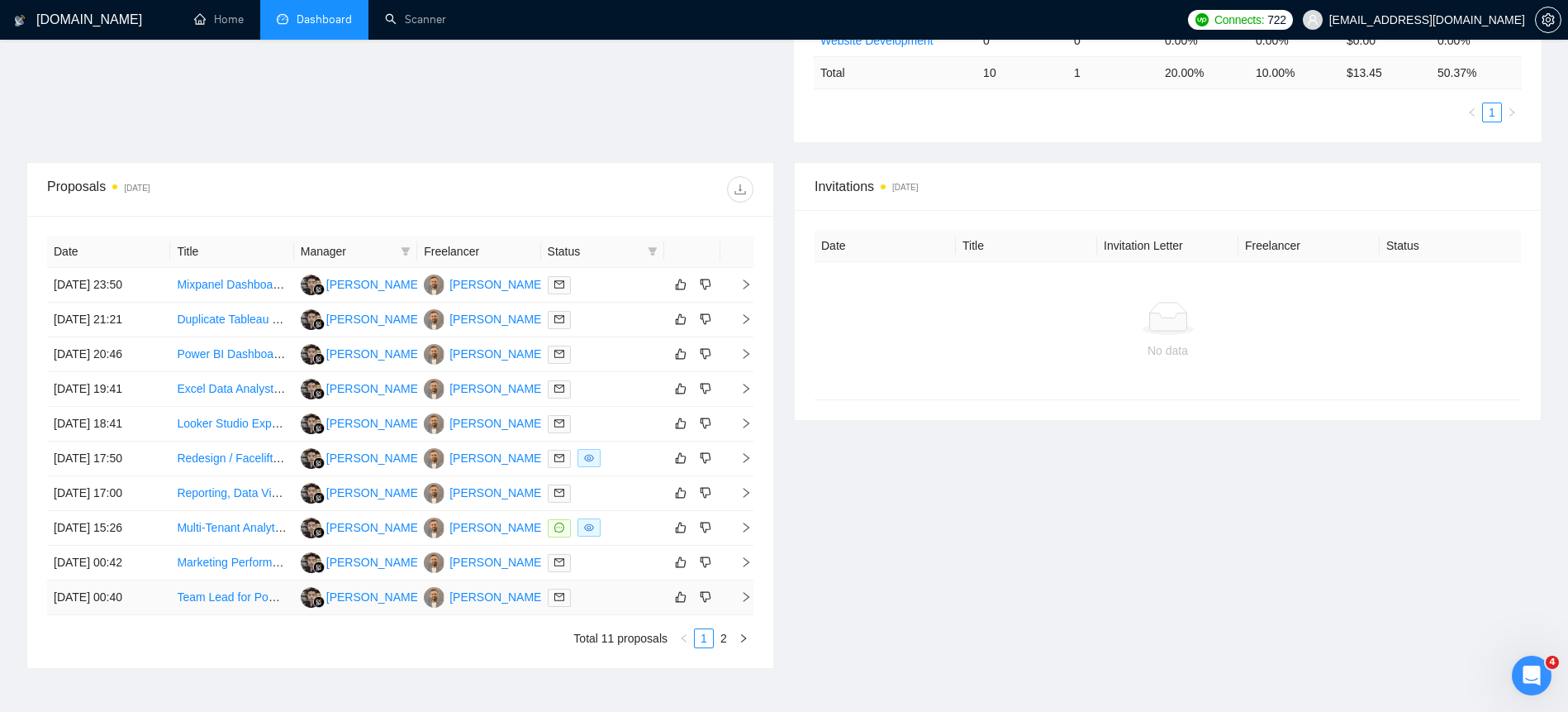
click at [88, 590] on td "[DATE] 00:40" at bounding box center [108, 597] width 123 height 35
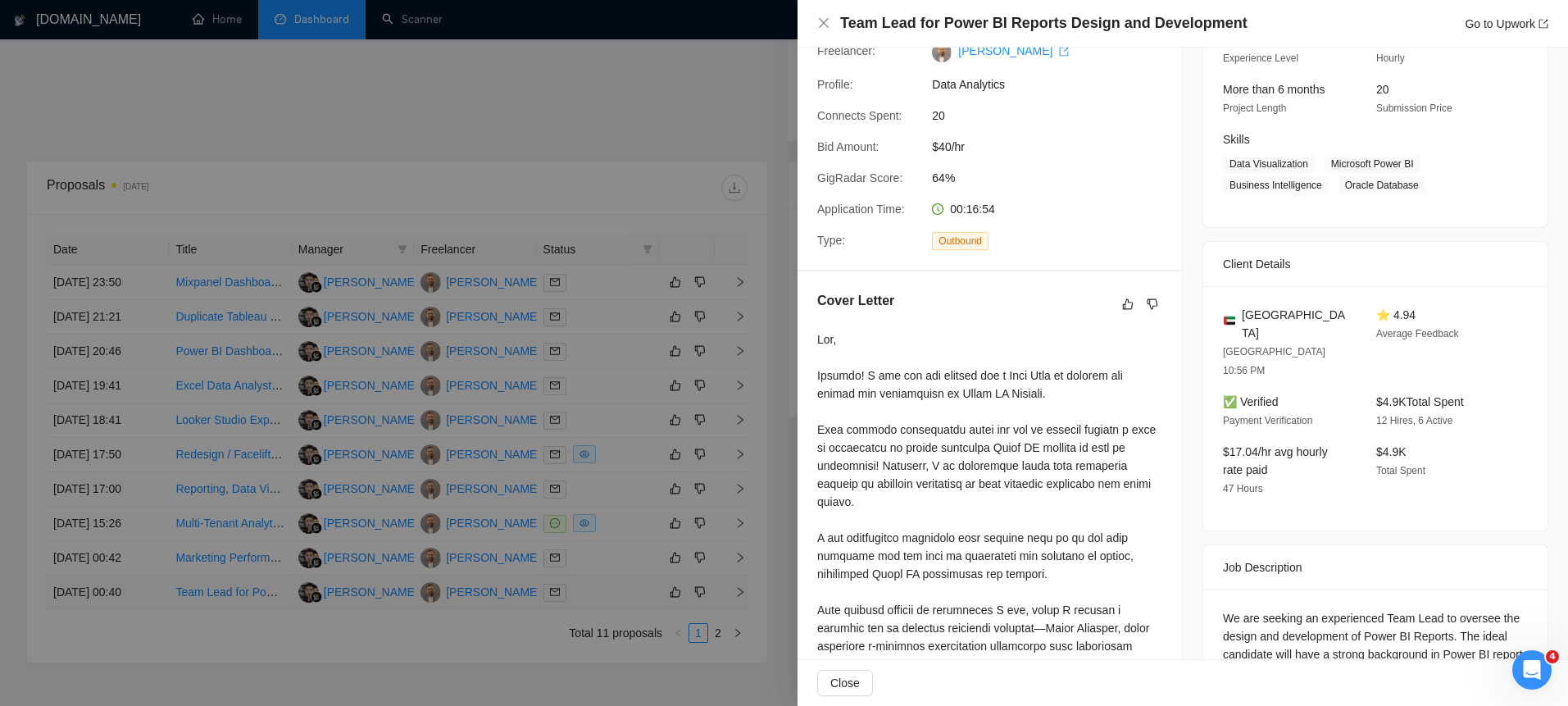
click at [87, 585] on div at bounding box center [784, 353] width 1568 height 706
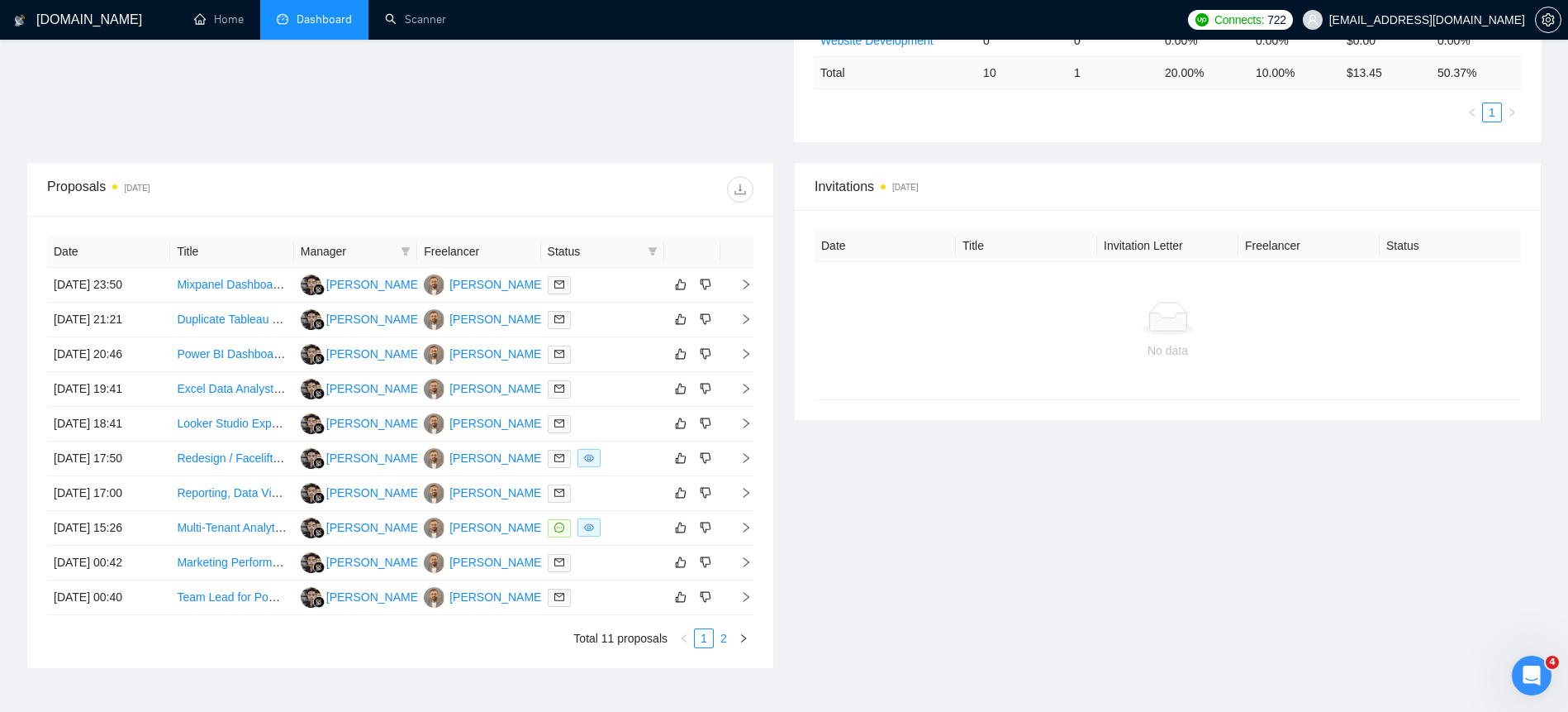
click at [720, 639] on link "2" at bounding box center [724, 638] width 18 height 18
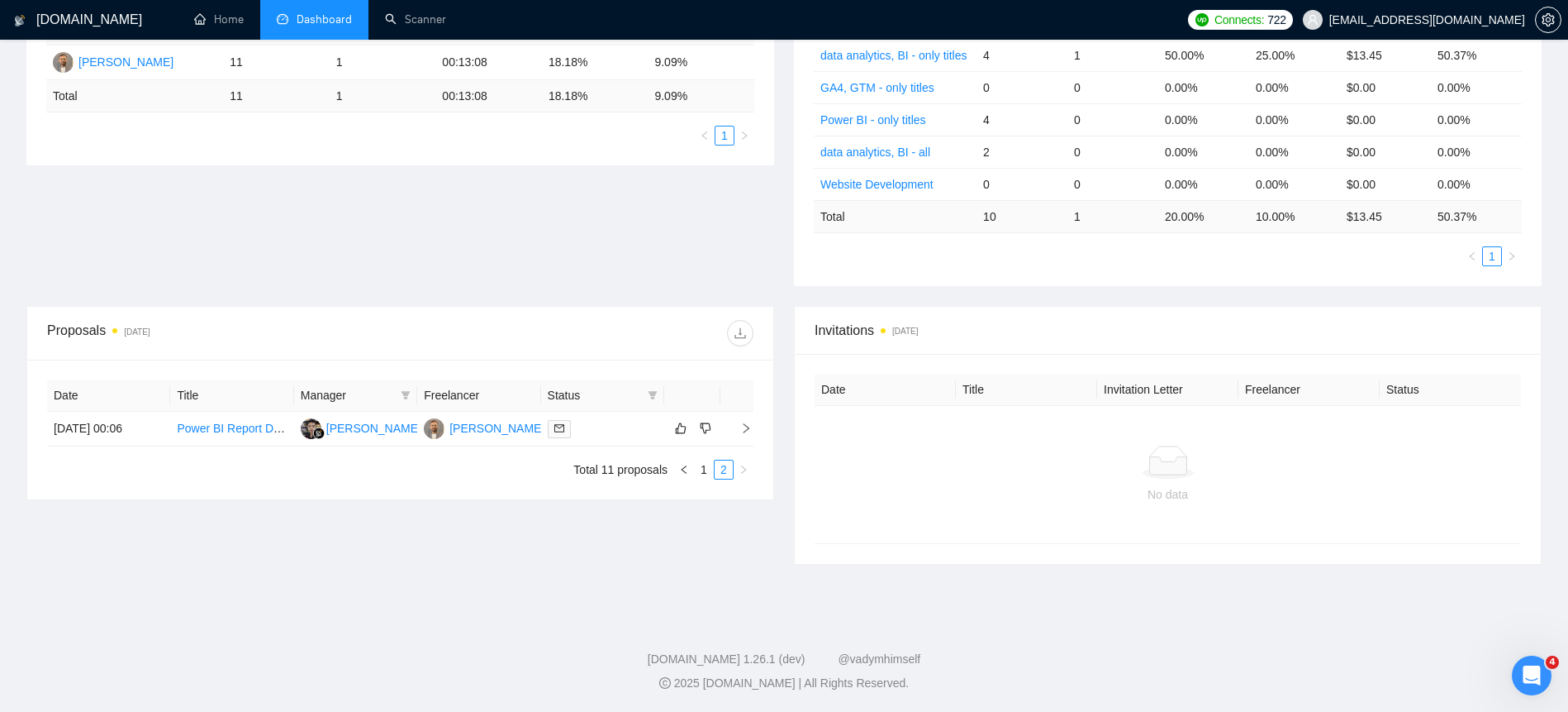
scroll to position [350, 0]
click at [98, 433] on td "[DATE] 00:06" at bounding box center [108, 429] width 123 height 35
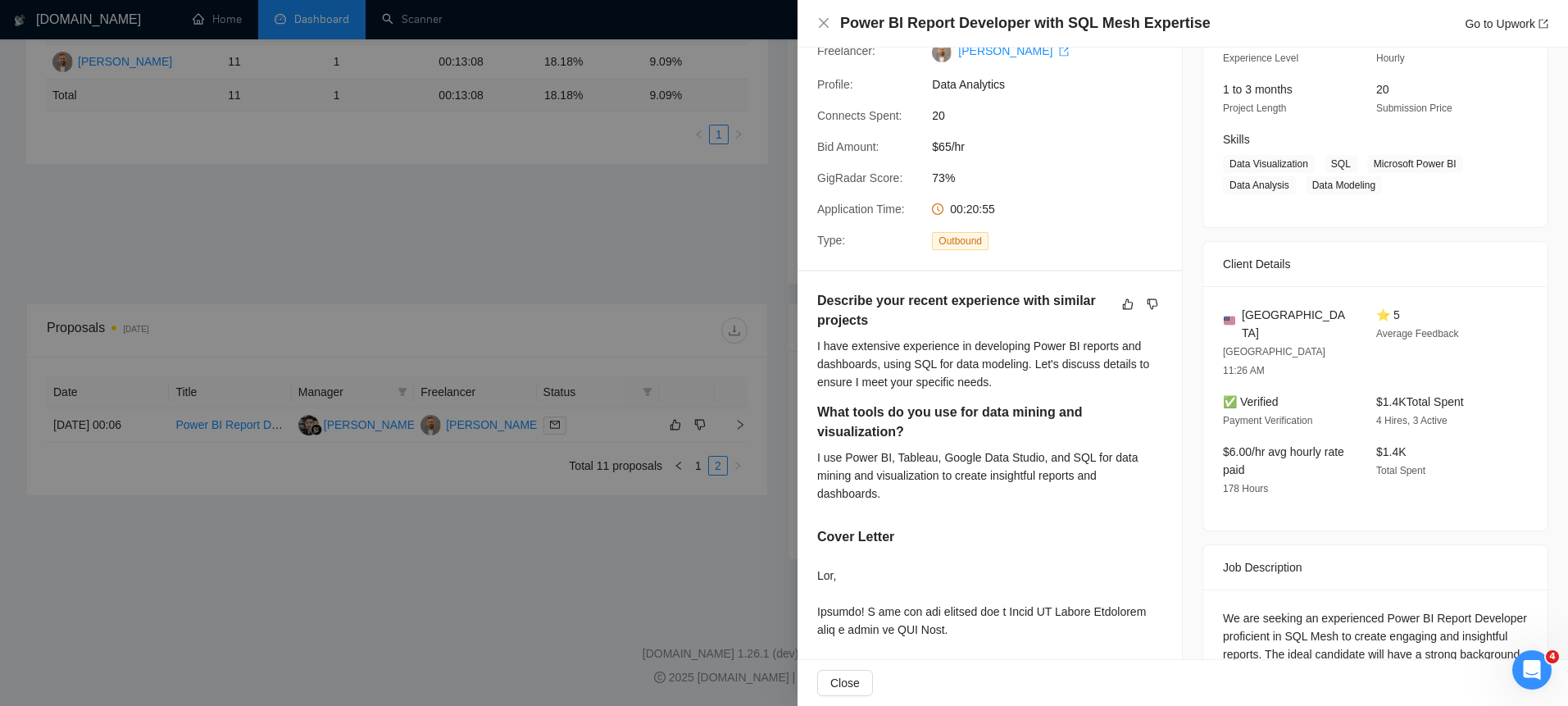
click at [694, 469] on div at bounding box center [784, 353] width 1568 height 706
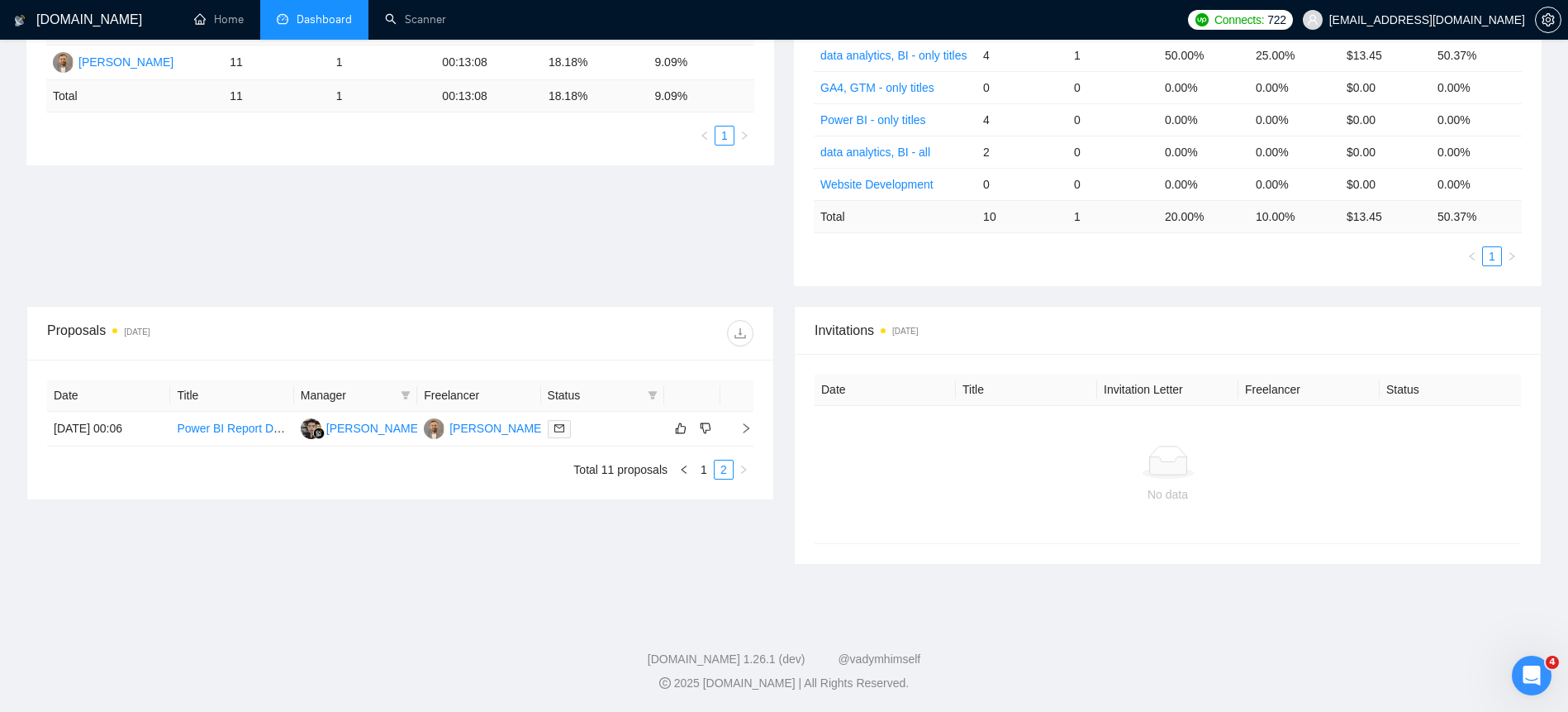
click at [701, 472] on link "1" at bounding box center [703, 469] width 18 height 18
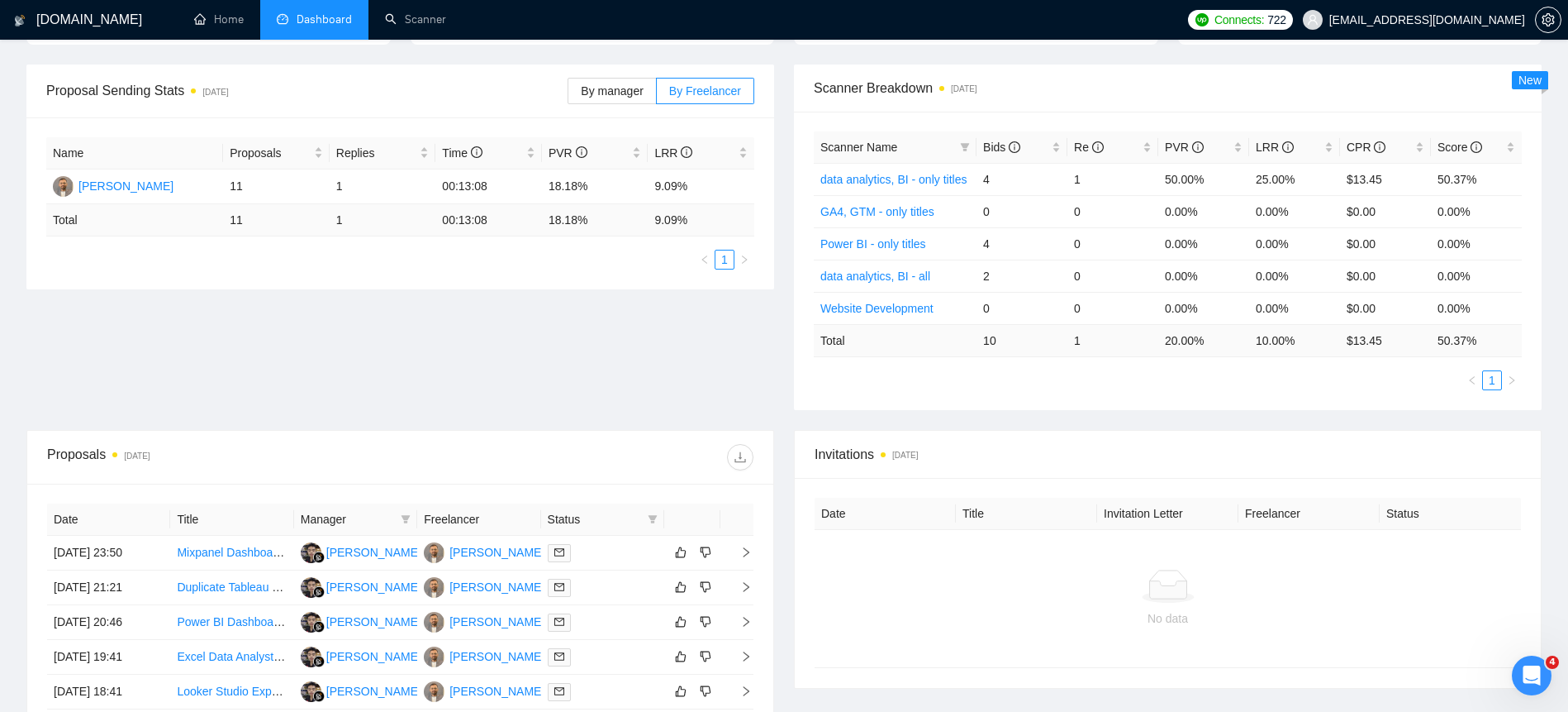
scroll to position [0, 0]
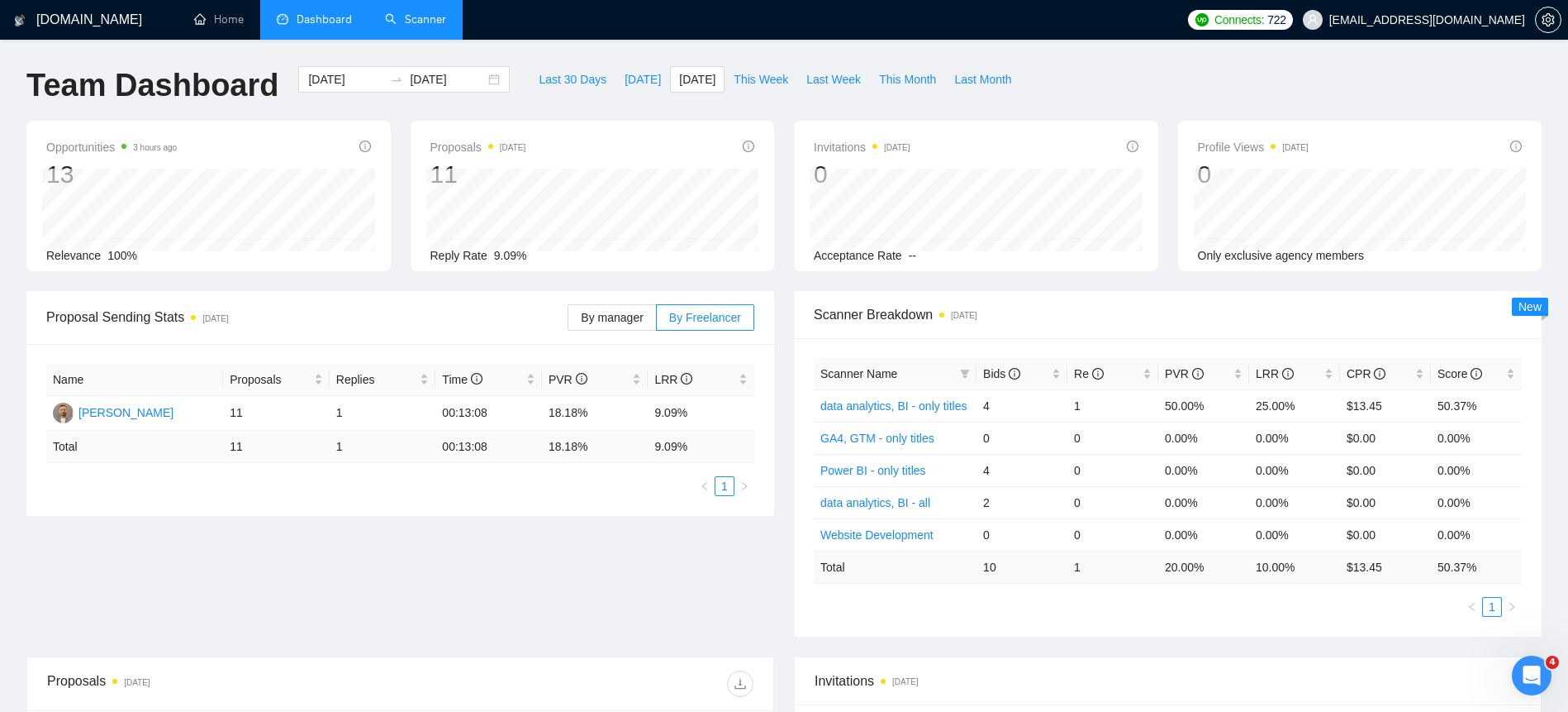
click at [385, 16] on link "Scanner" at bounding box center [415, 19] width 61 height 14
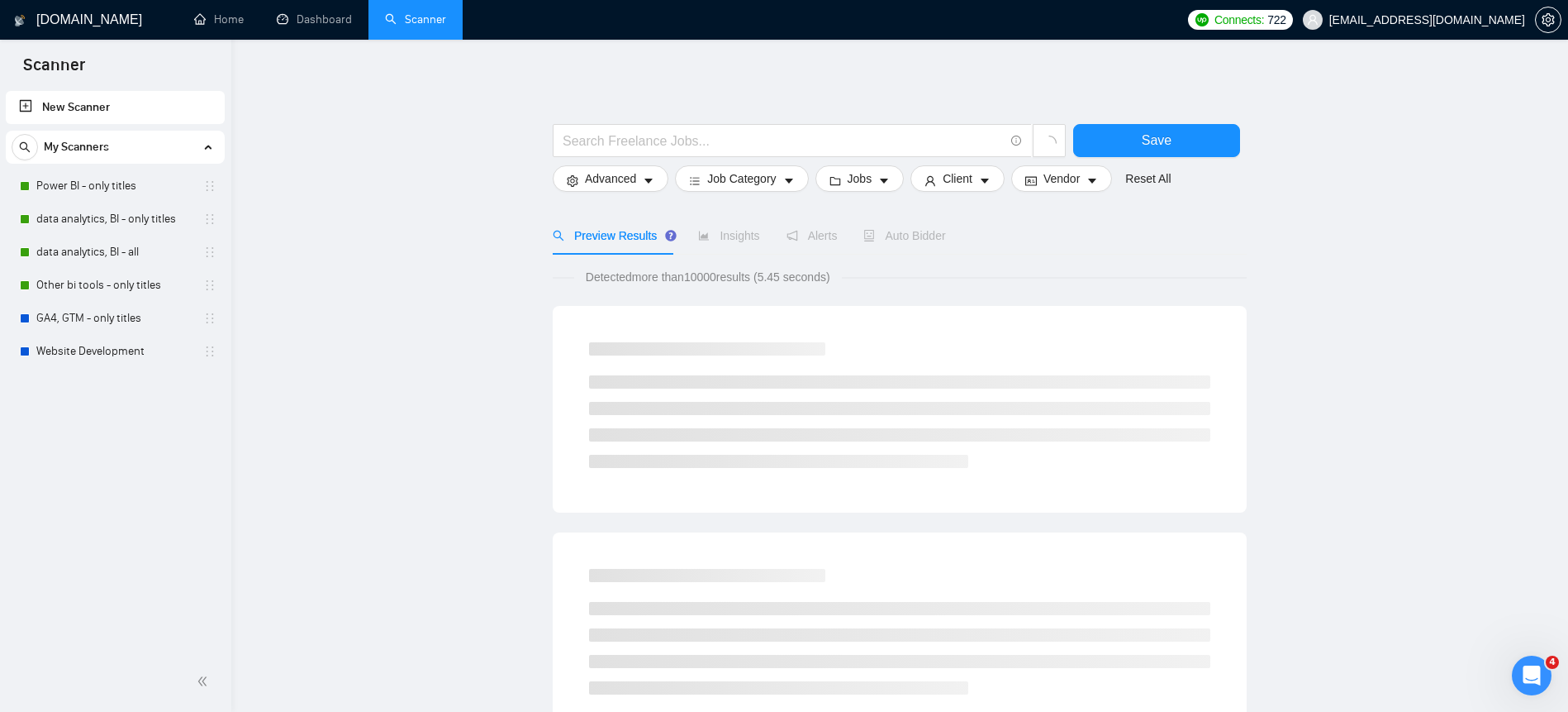
scroll to position [11, 0]
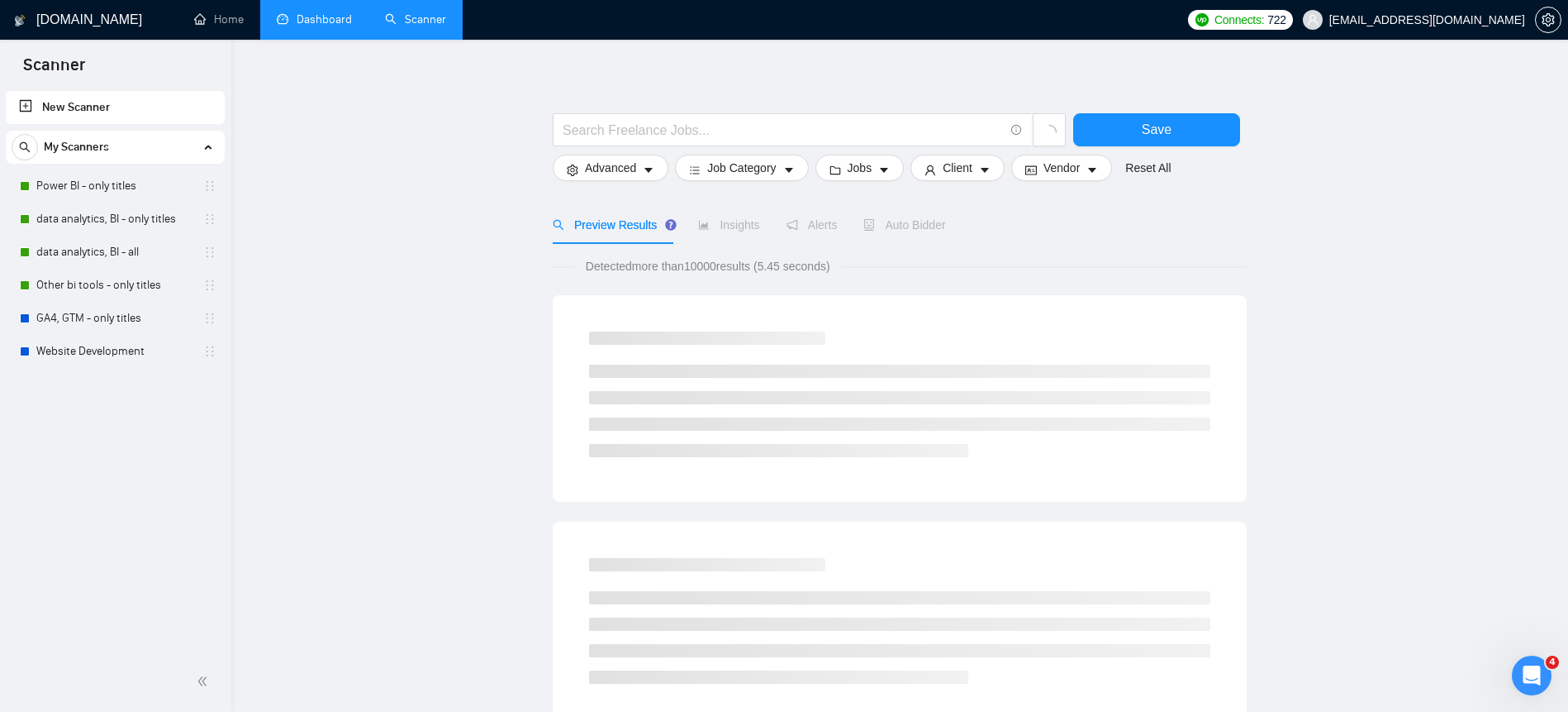
click at [346, 27] on link "Dashboard" at bounding box center [314, 19] width 75 height 14
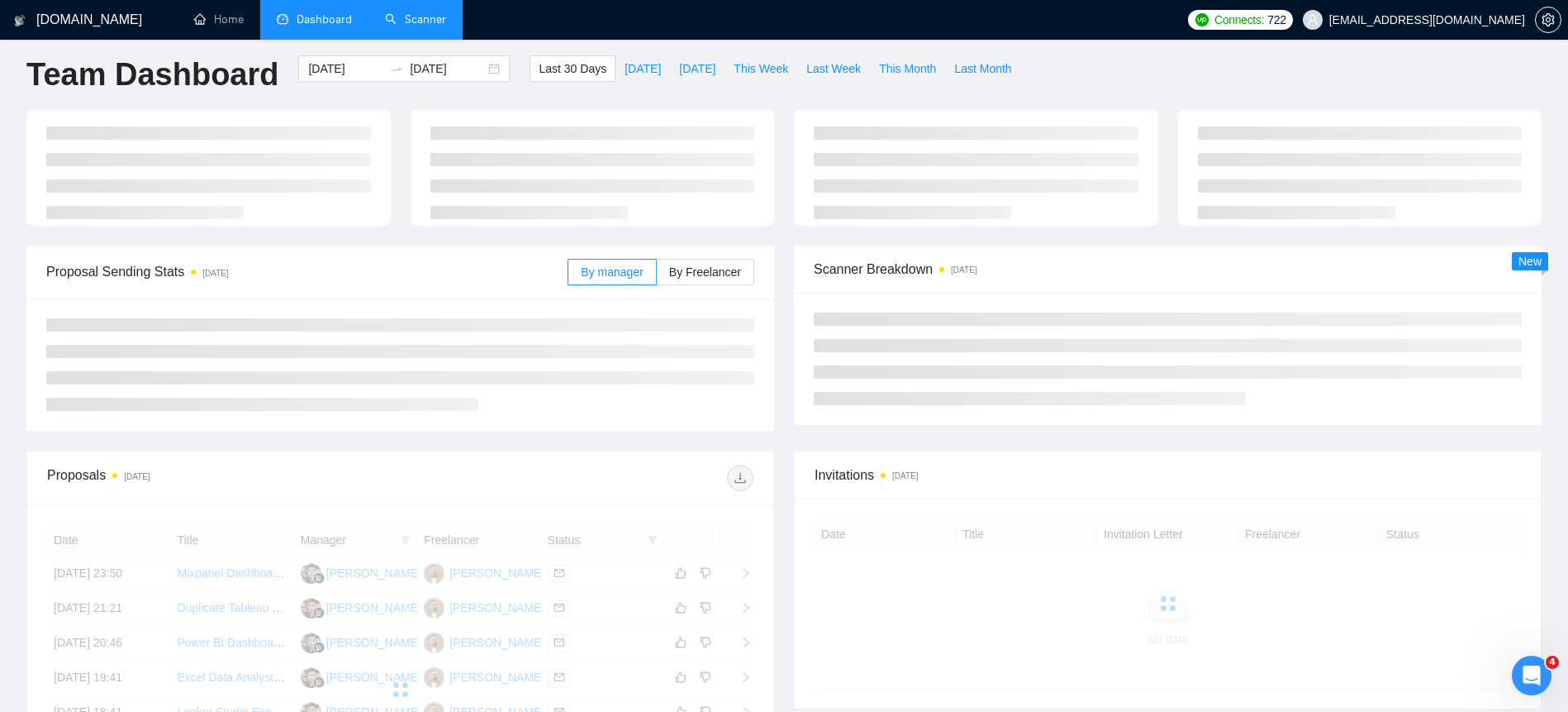
click at [433, 22] on link "Scanner" at bounding box center [415, 19] width 61 height 14
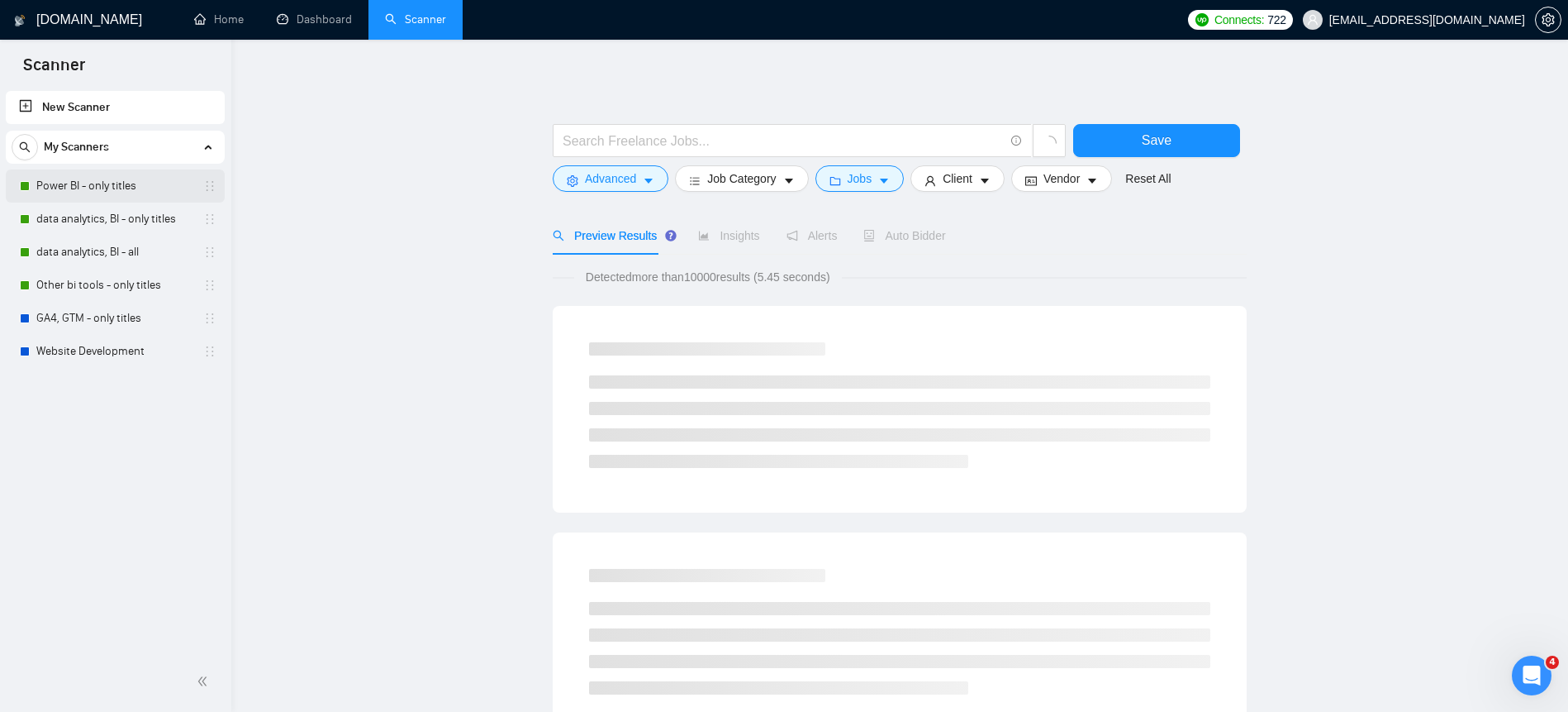
click at [130, 191] on link "Power BI - only titles" at bounding box center [114, 186] width 157 height 33
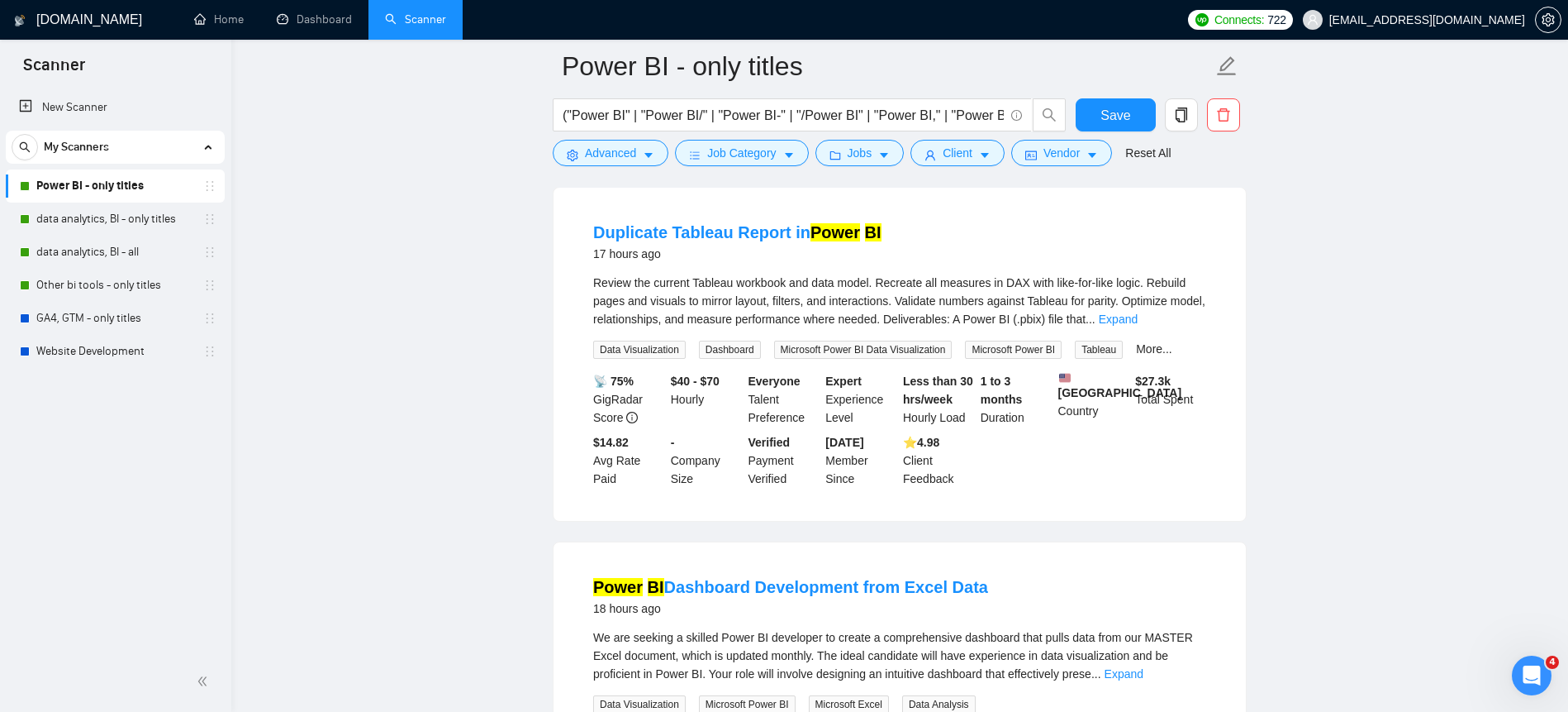
scroll to position [147, 0]
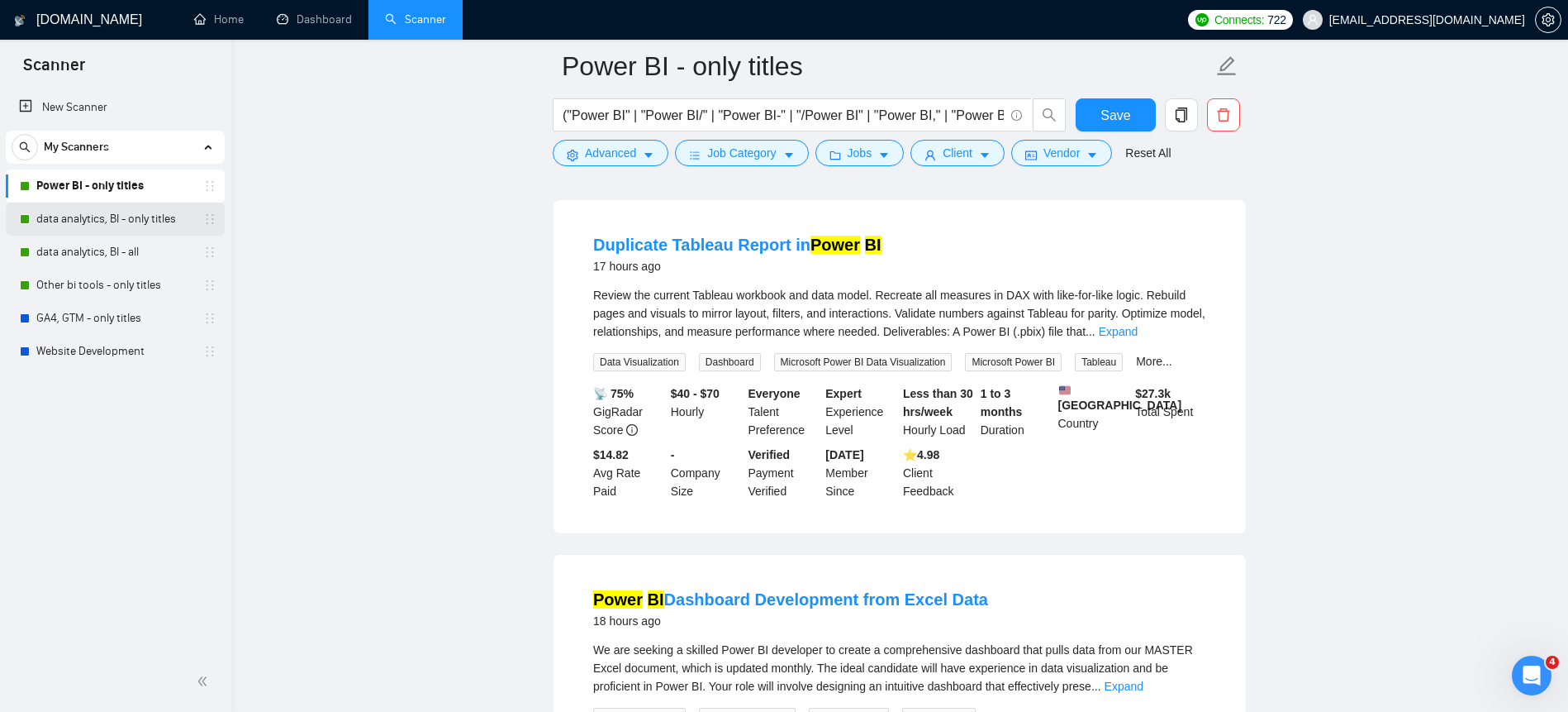
click at [125, 211] on link "data analytics, BI - only titles" at bounding box center [114, 219] width 157 height 33
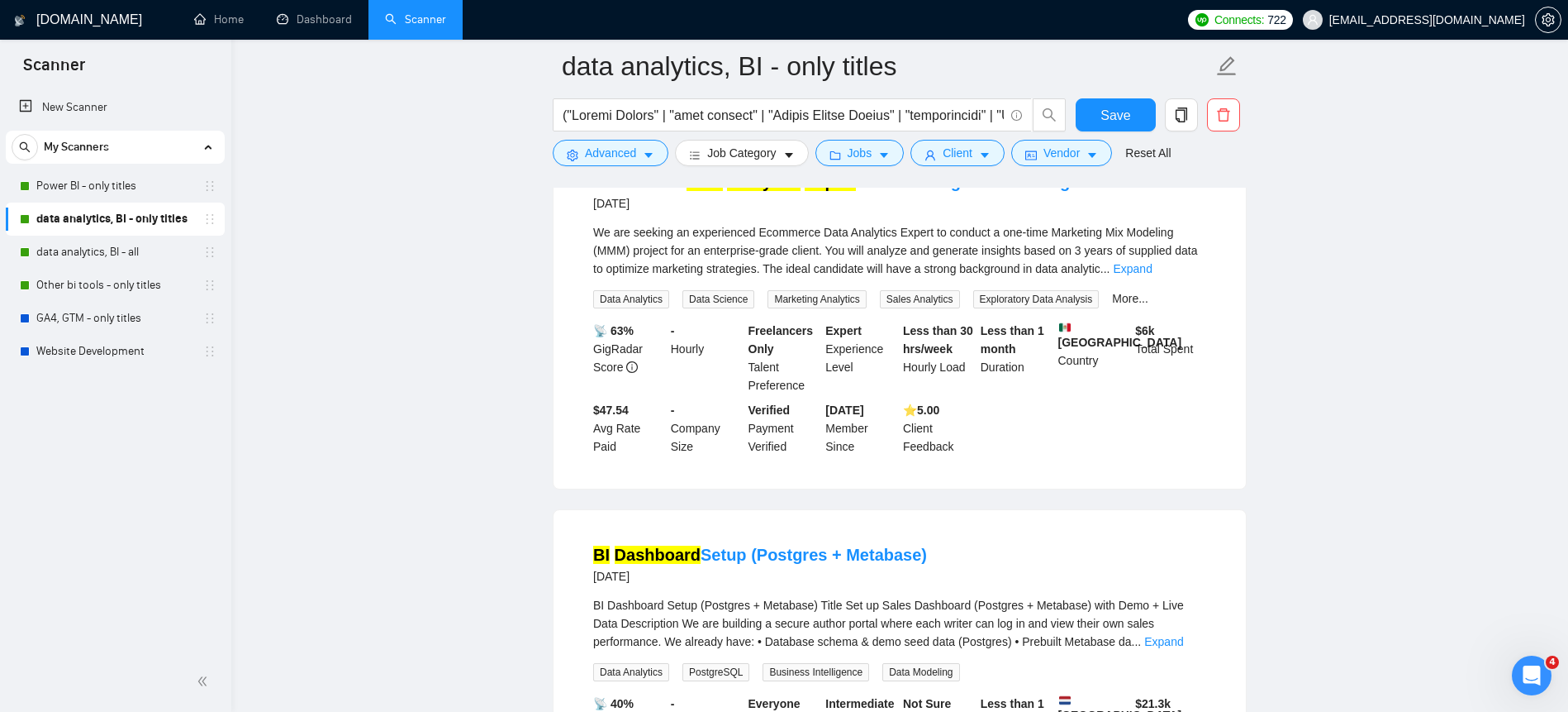
scroll to position [2781, 0]
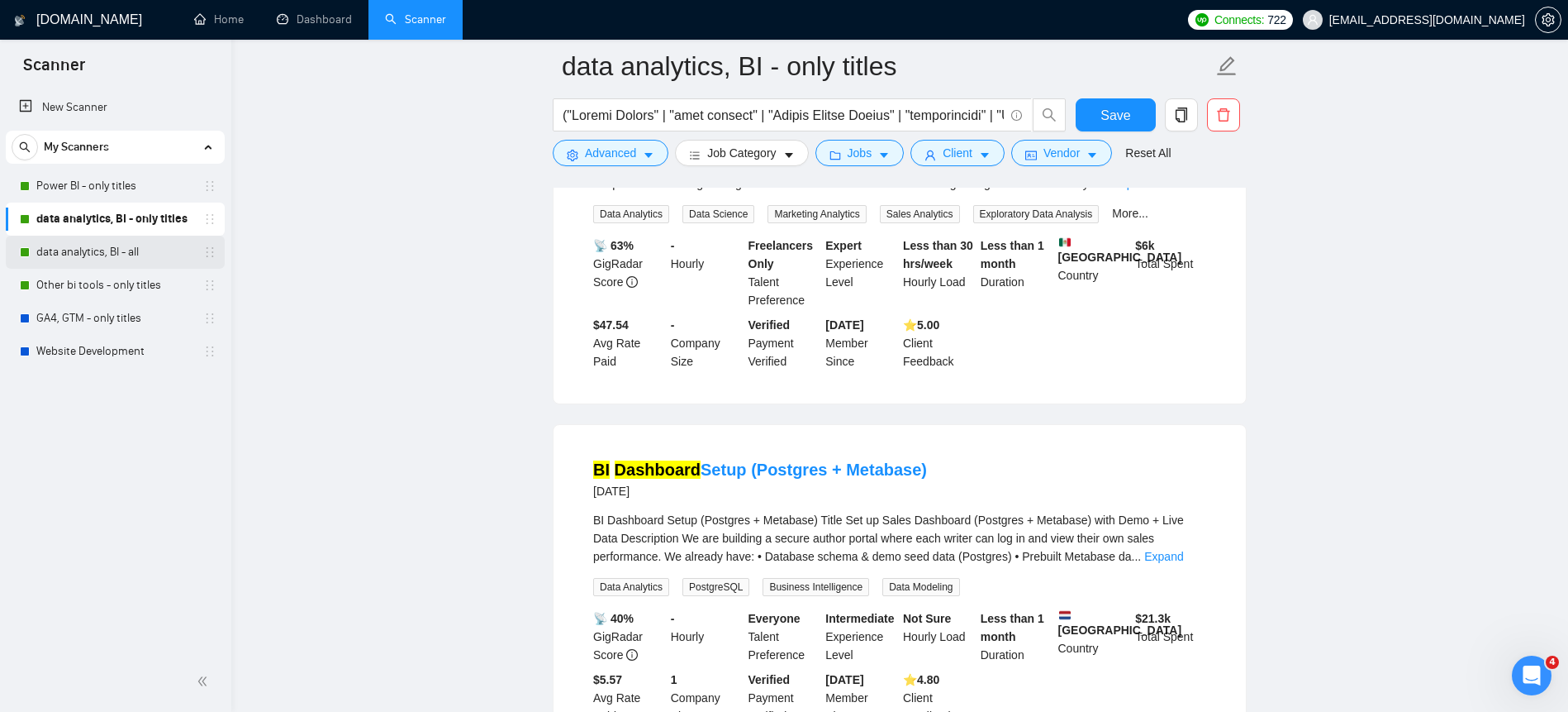
click at [134, 255] on link "data analytics, BI - all" at bounding box center [114, 252] width 157 height 33
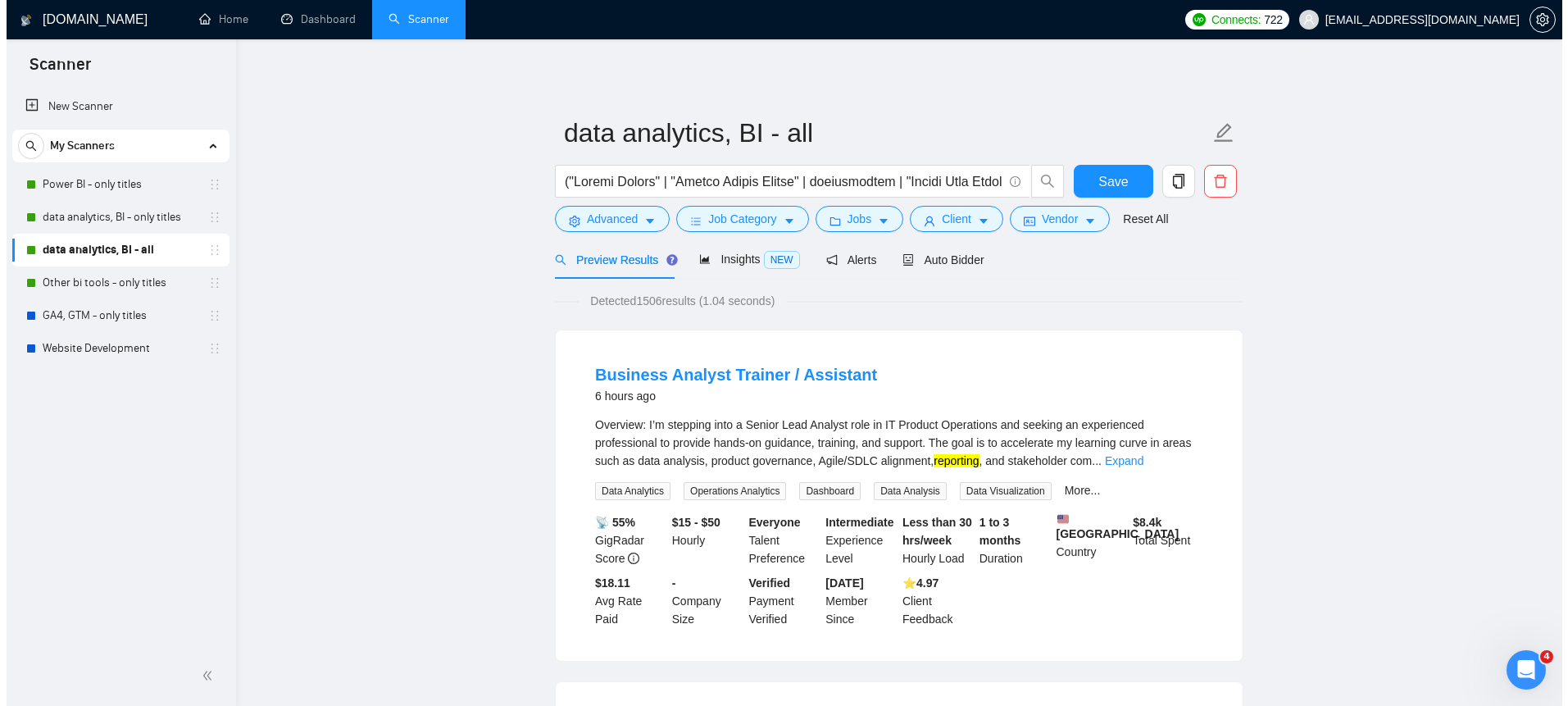
scroll to position [48, 0]
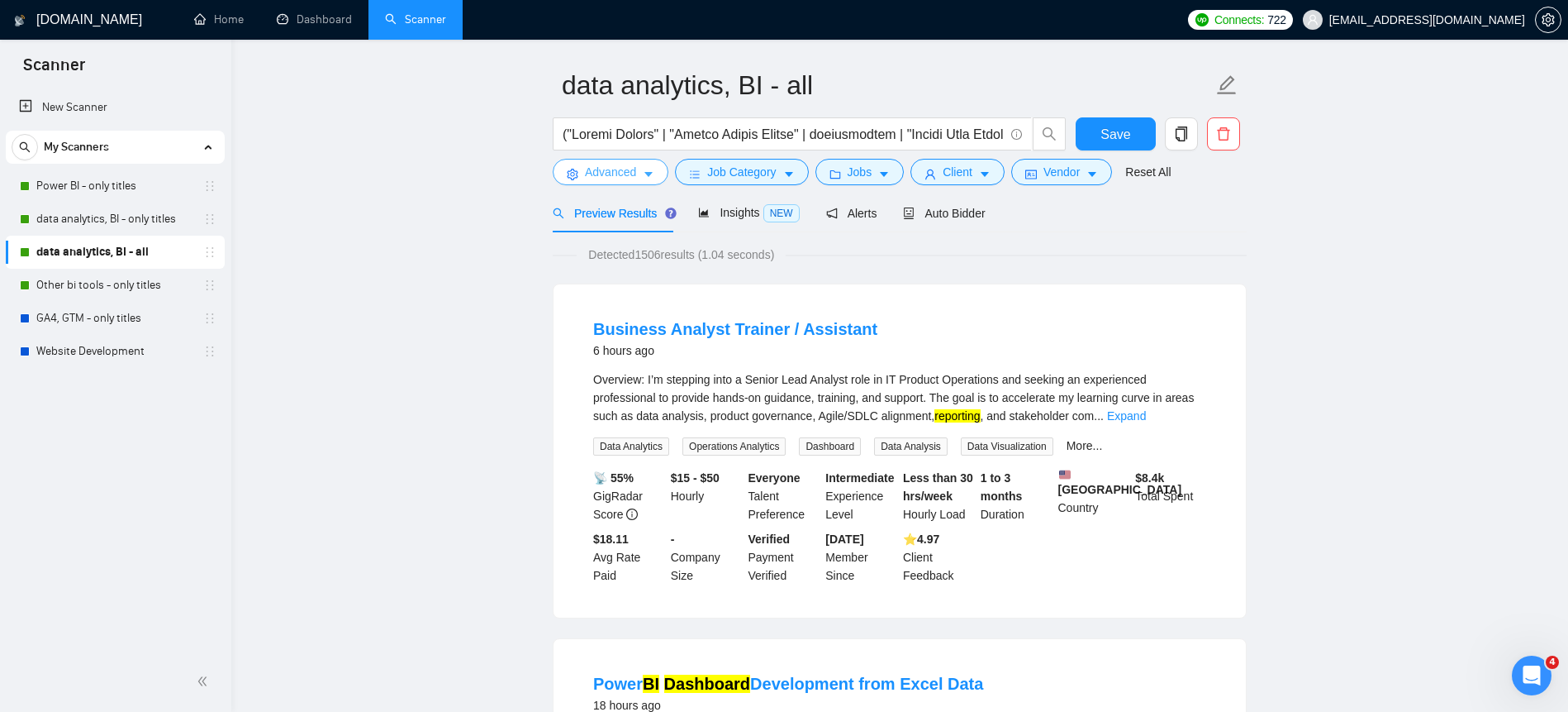
click at [610, 183] on button "Advanced" at bounding box center [610, 171] width 115 height 27
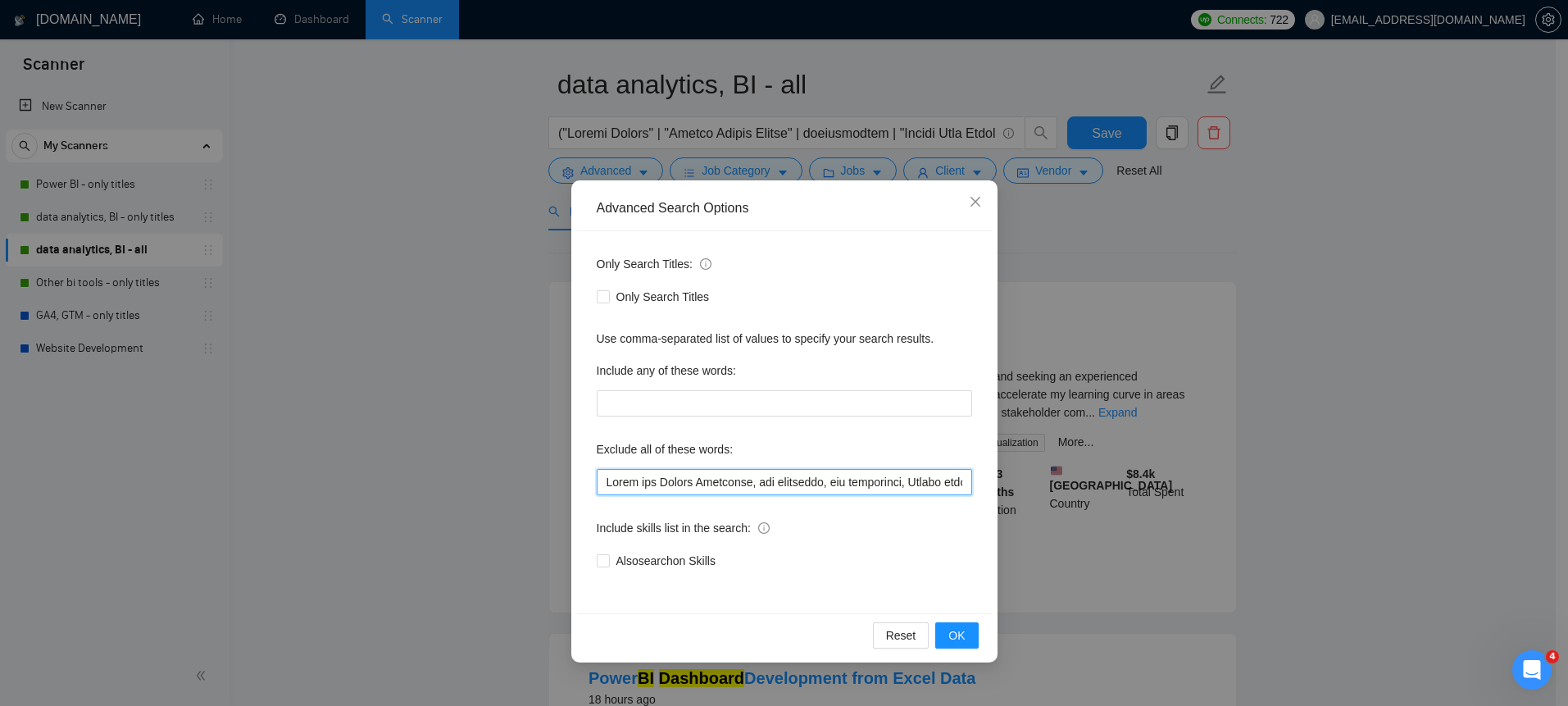
click at [719, 482] on input "text" at bounding box center [784, 482] width 375 height 26
type input "Build and Manage Campaigns, web developer, ads specialist, Design funnels, crea…"
click at [947, 631] on button "OK" at bounding box center [956, 635] width 43 height 26
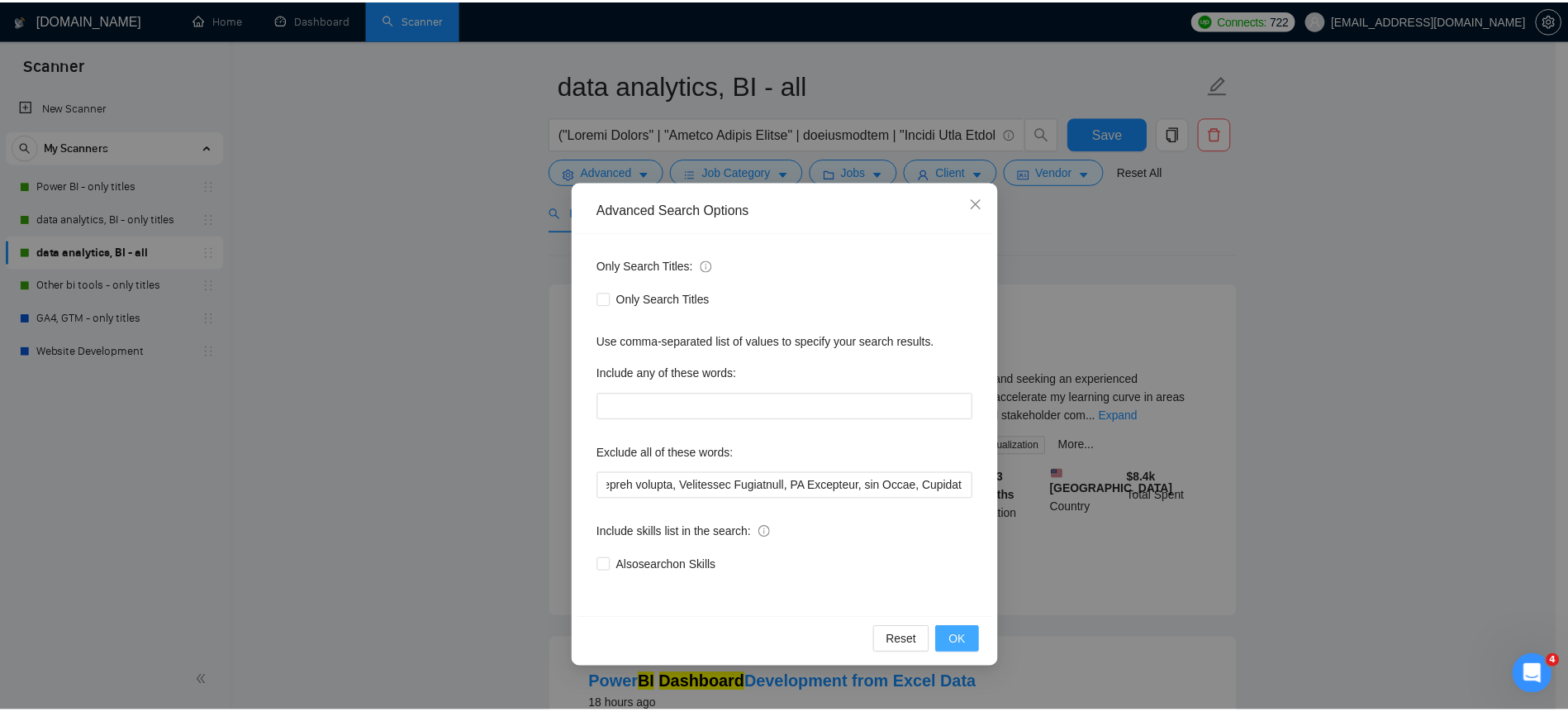
scroll to position [0, 0]
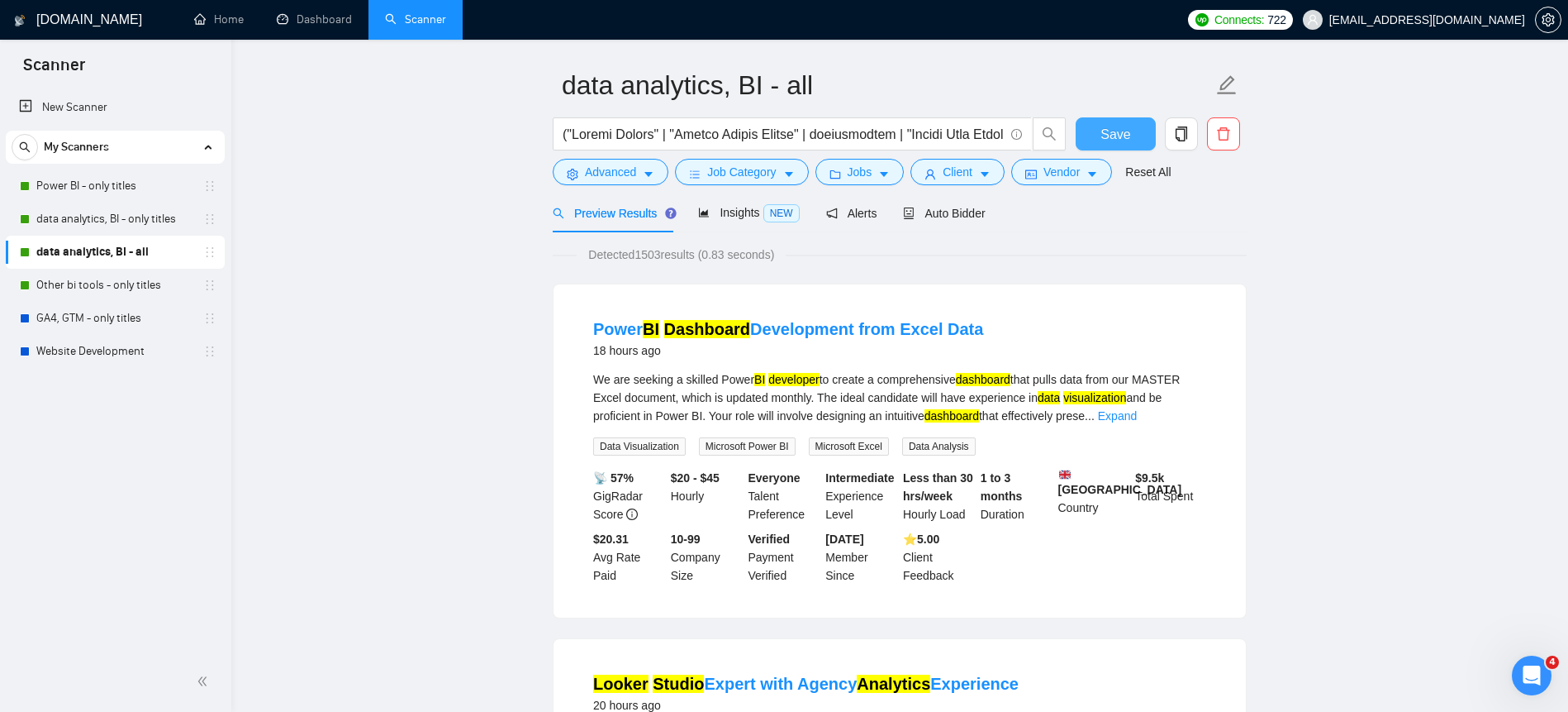
click at [1090, 130] on button "Save" at bounding box center [1115, 134] width 80 height 33
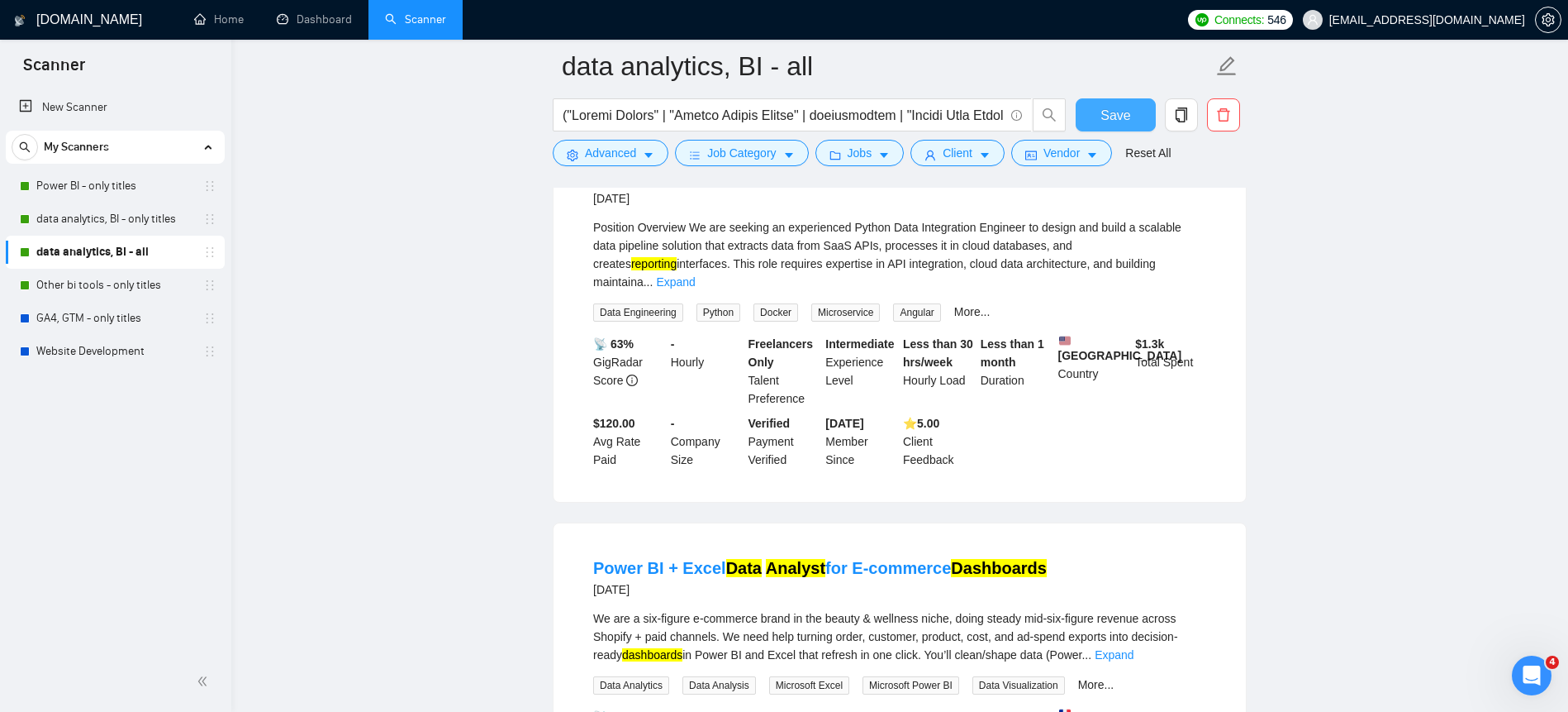
scroll to position [2468, 0]
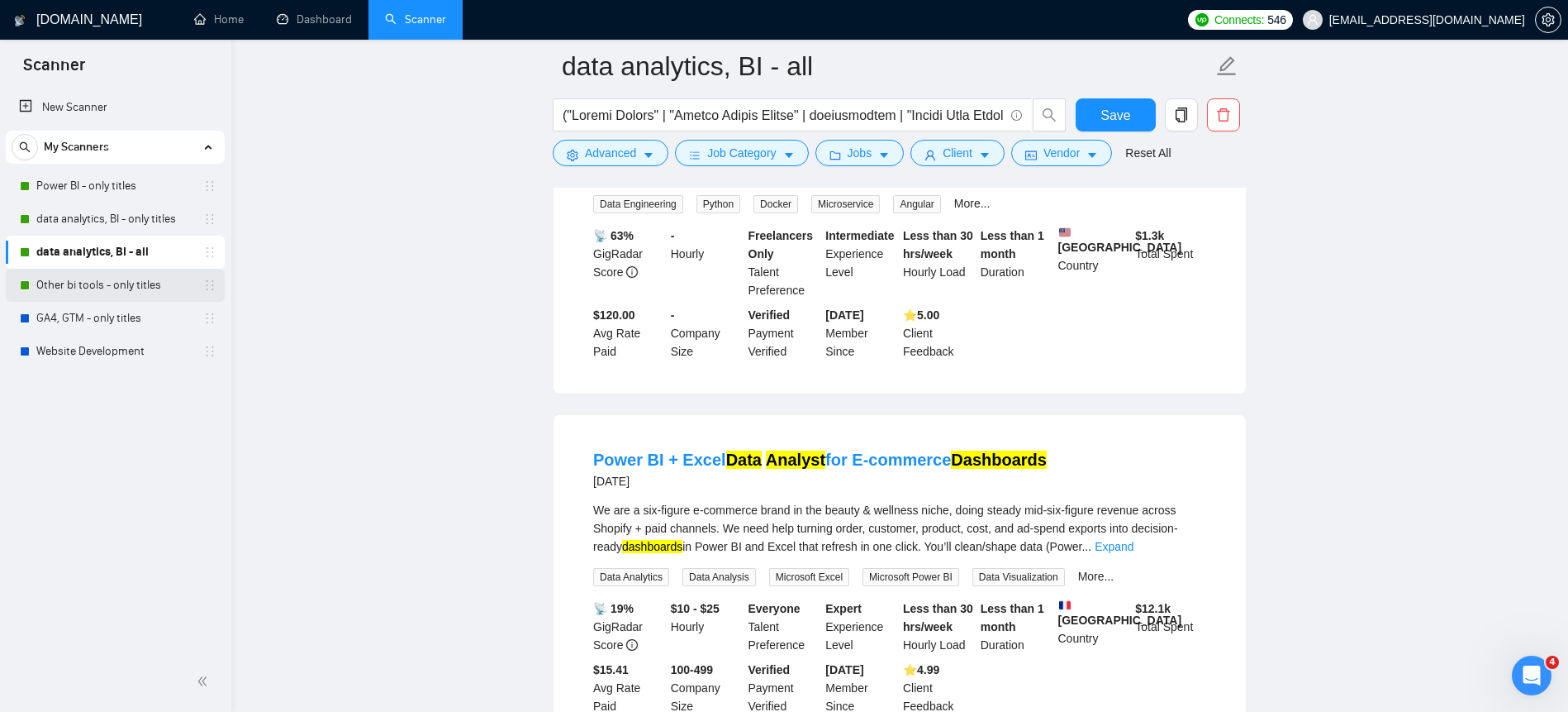
drag, startPoint x: 99, startPoint y: 290, endPoint x: 122, endPoint y: 290, distance: 23.0
click at [98, 290] on link "Other bi tools - only titles" at bounding box center [114, 285] width 157 height 33
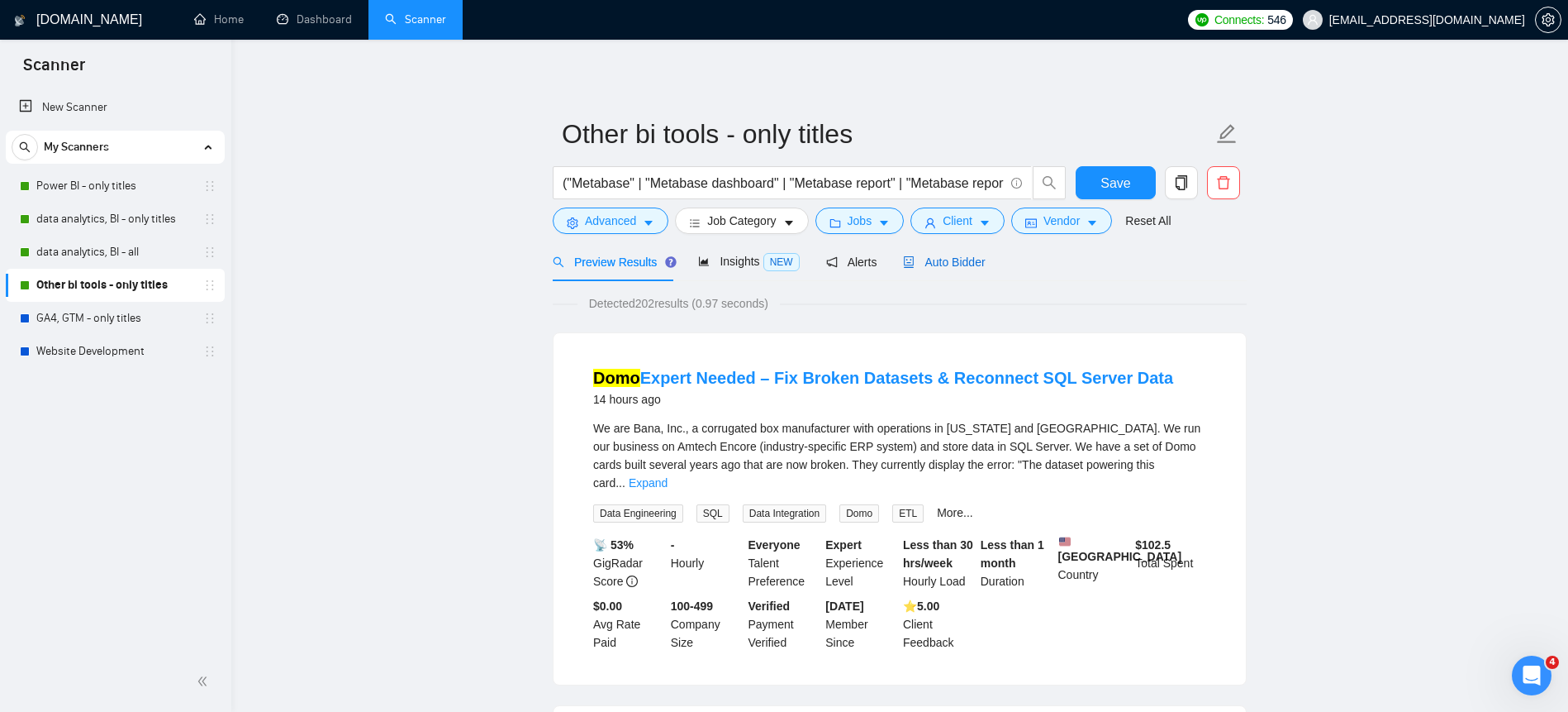
click at [952, 263] on span "Auto Bidder" at bounding box center [943, 262] width 82 height 13
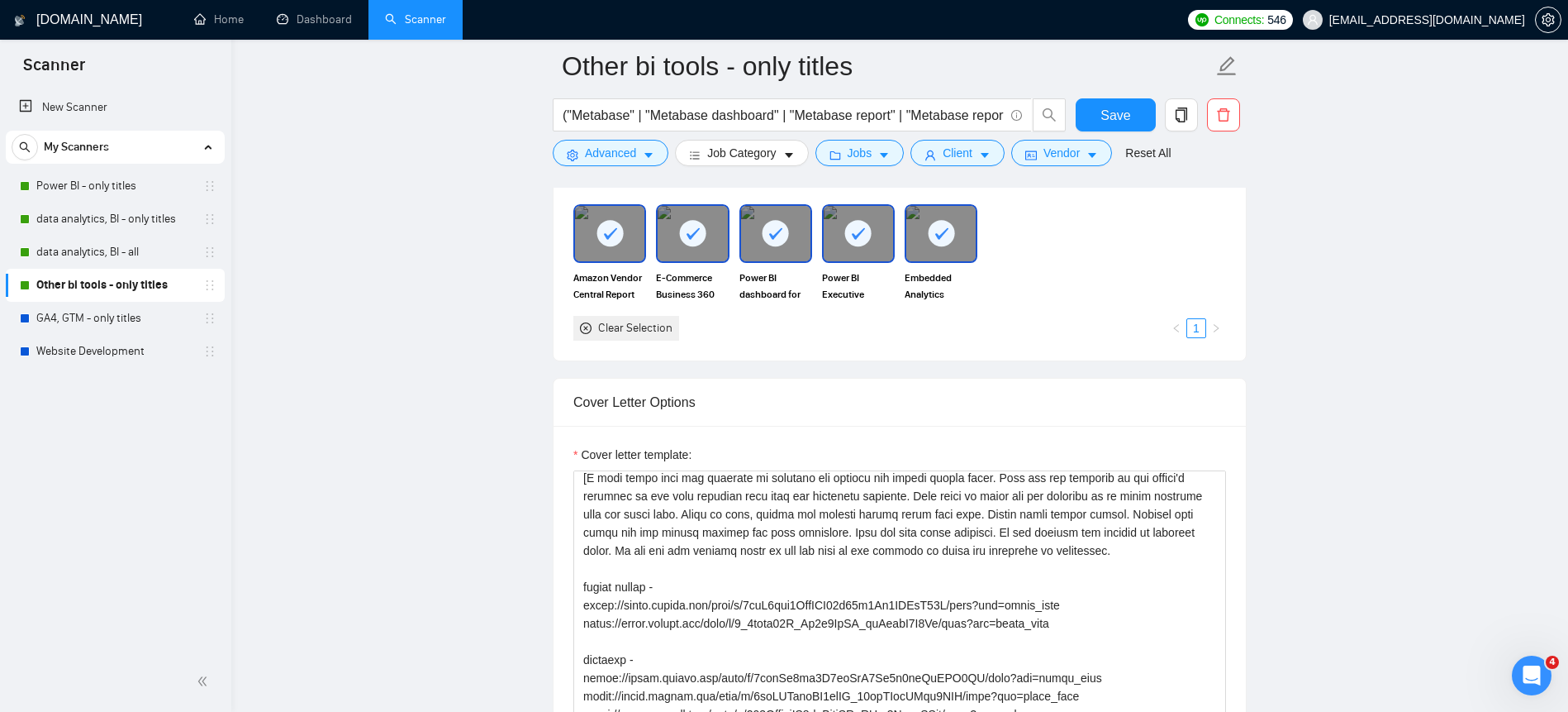
scroll to position [407, 0]
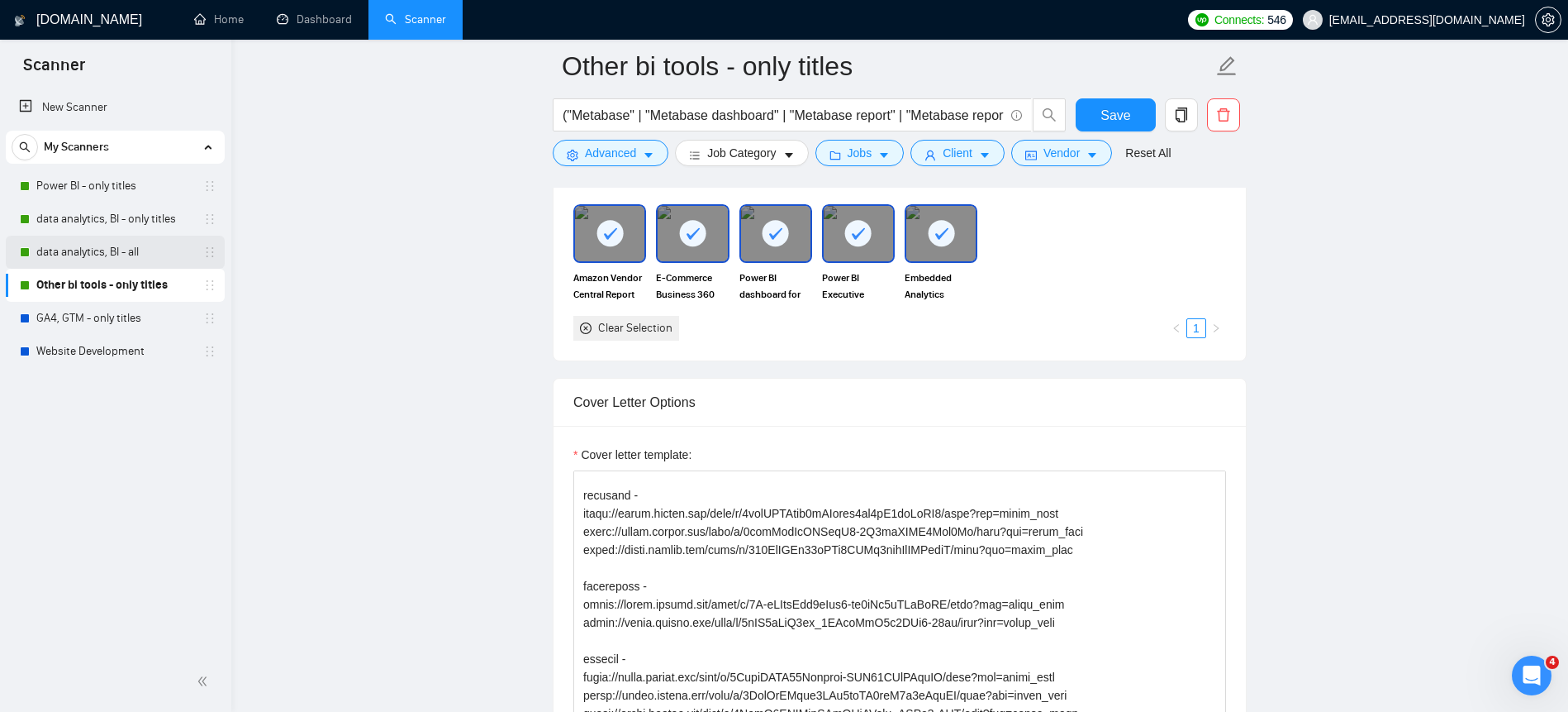
click at [63, 264] on link "data analytics, BI - all" at bounding box center [114, 252] width 157 height 33
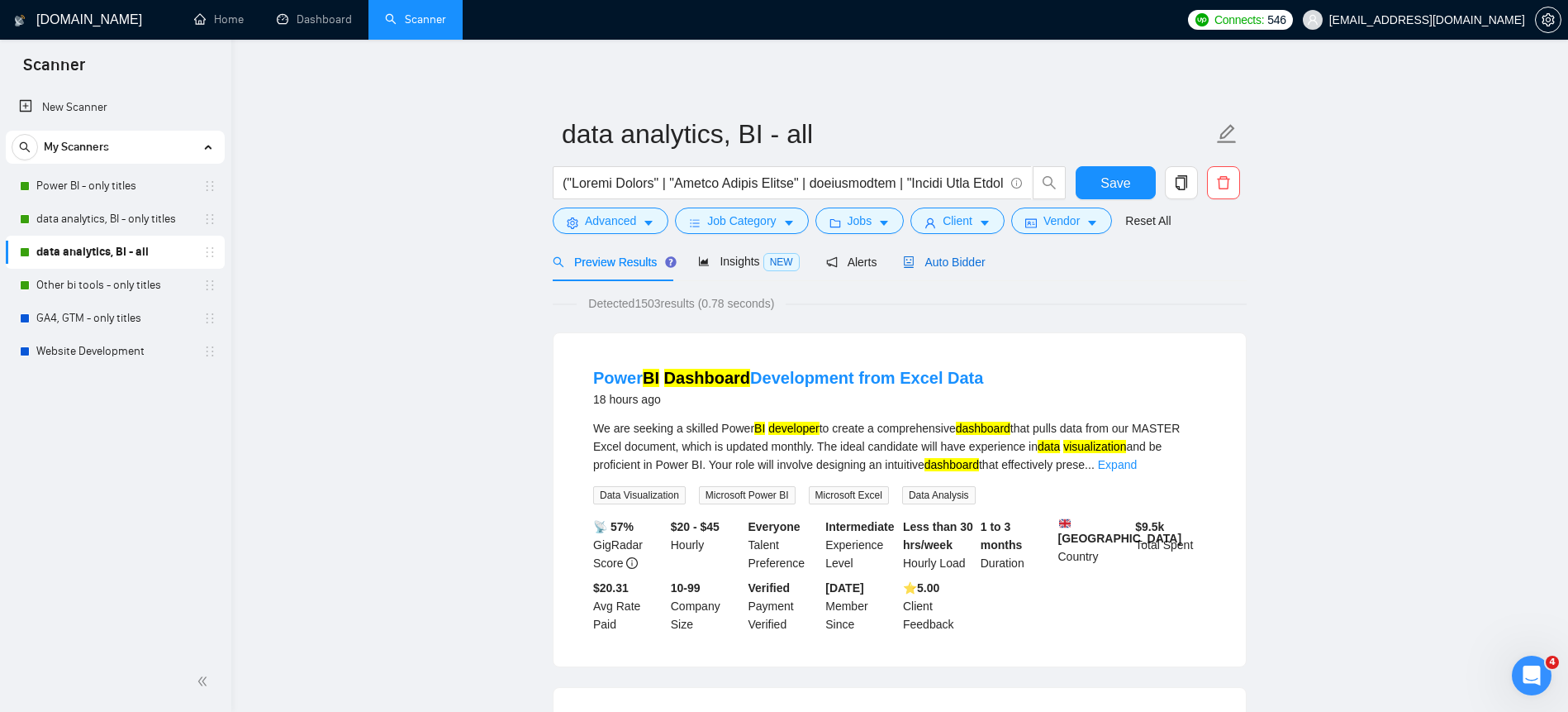
click at [964, 254] on div "Auto Bidder" at bounding box center [943, 262] width 82 height 18
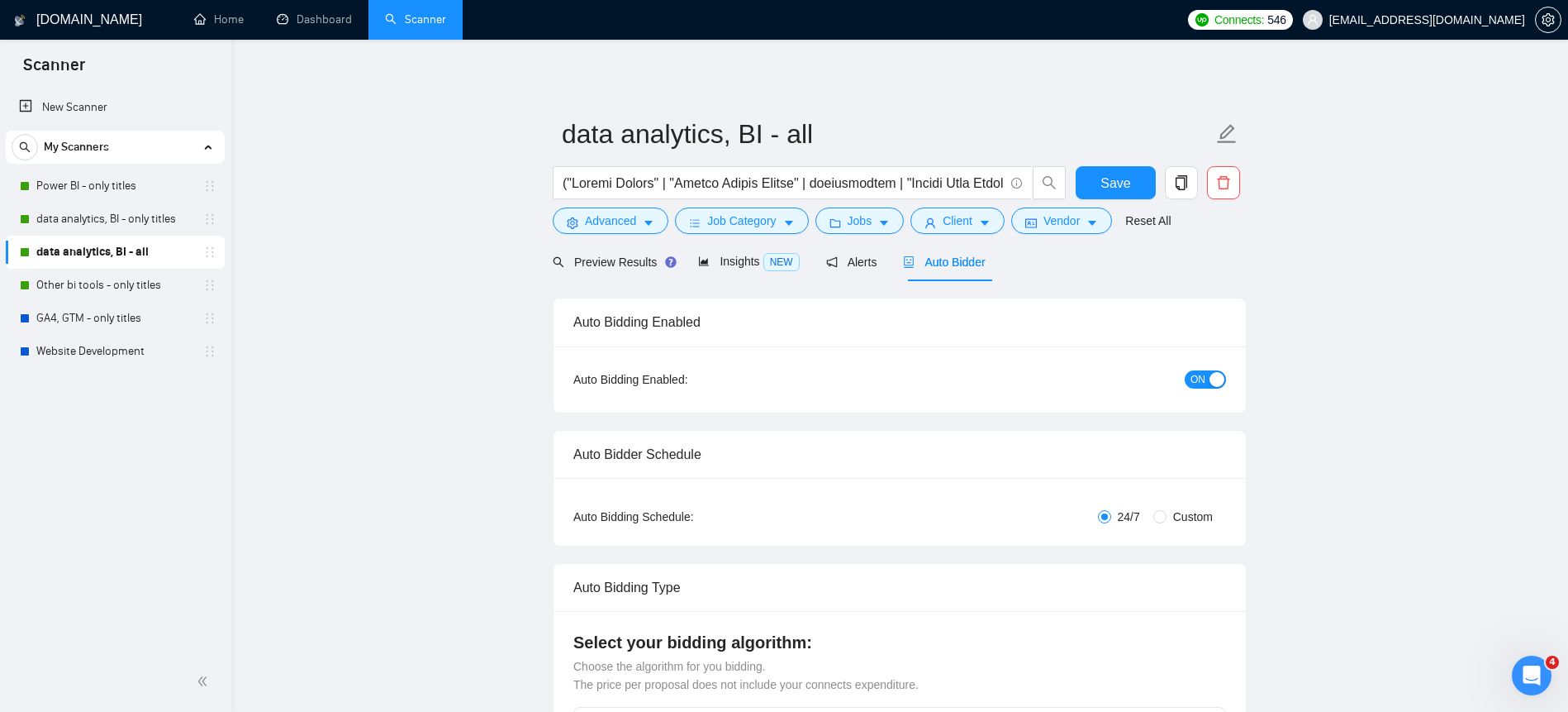
checkbox input "true"
click at [117, 179] on link "Power BI - only titles" at bounding box center [114, 186] width 157 height 33
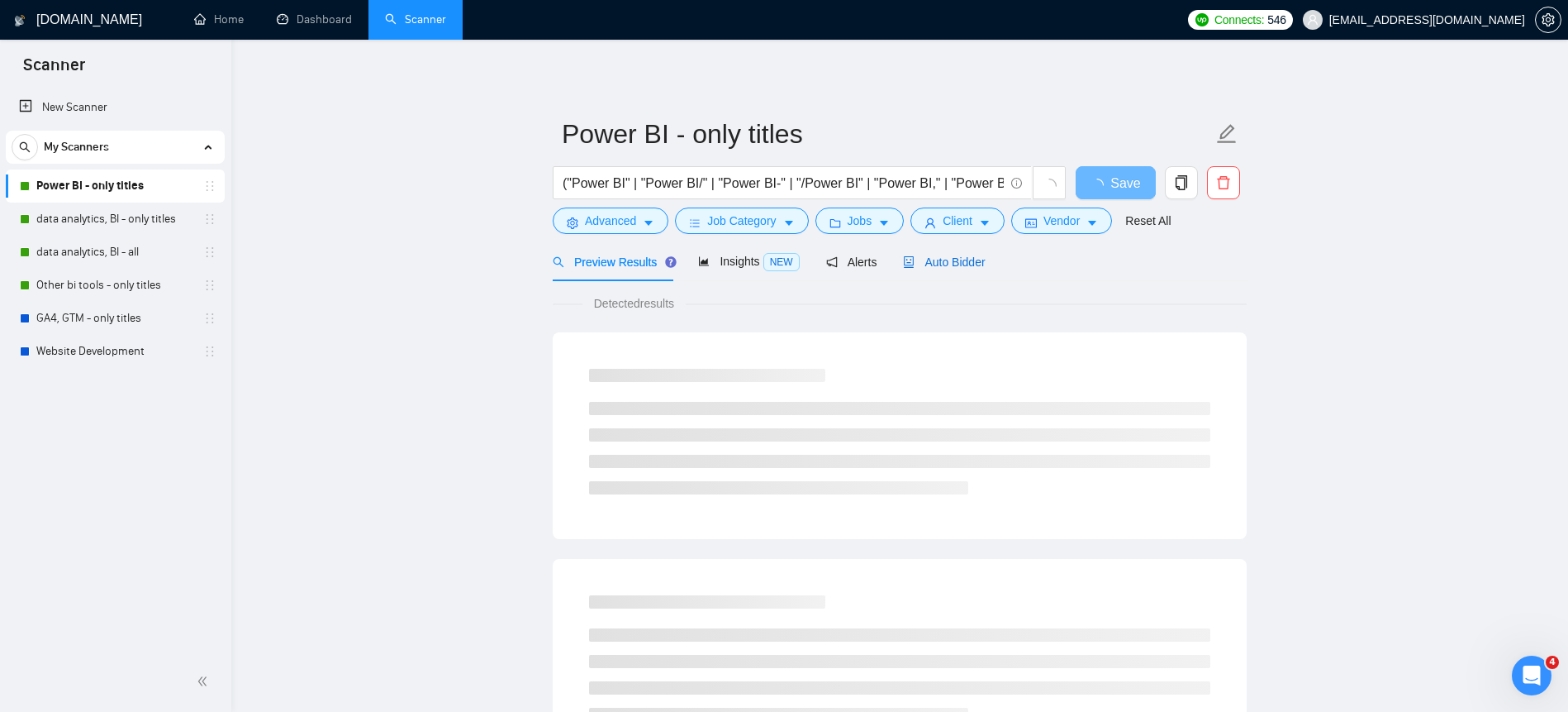
click at [976, 265] on span "Auto Bidder" at bounding box center [943, 262] width 82 height 13
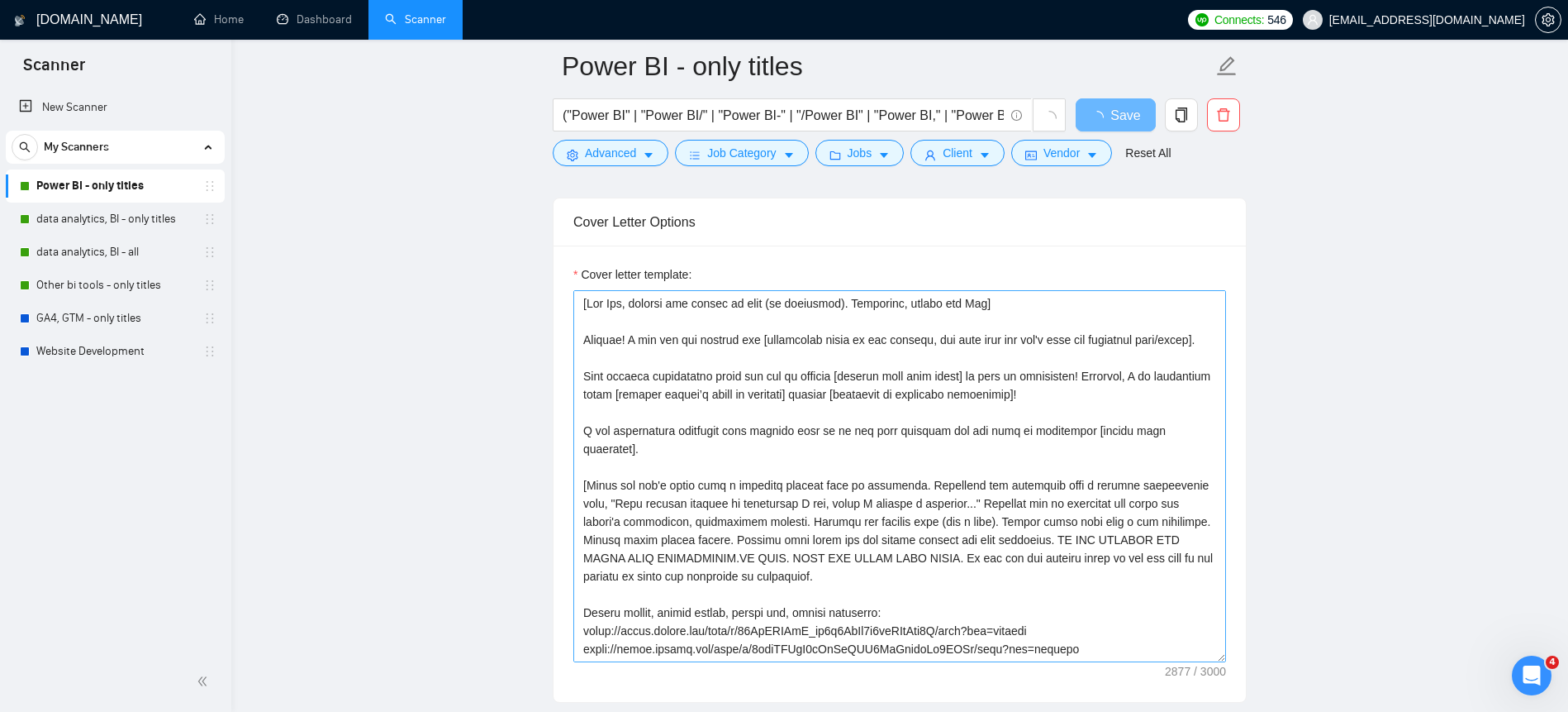
scroll to position [1901, 0]
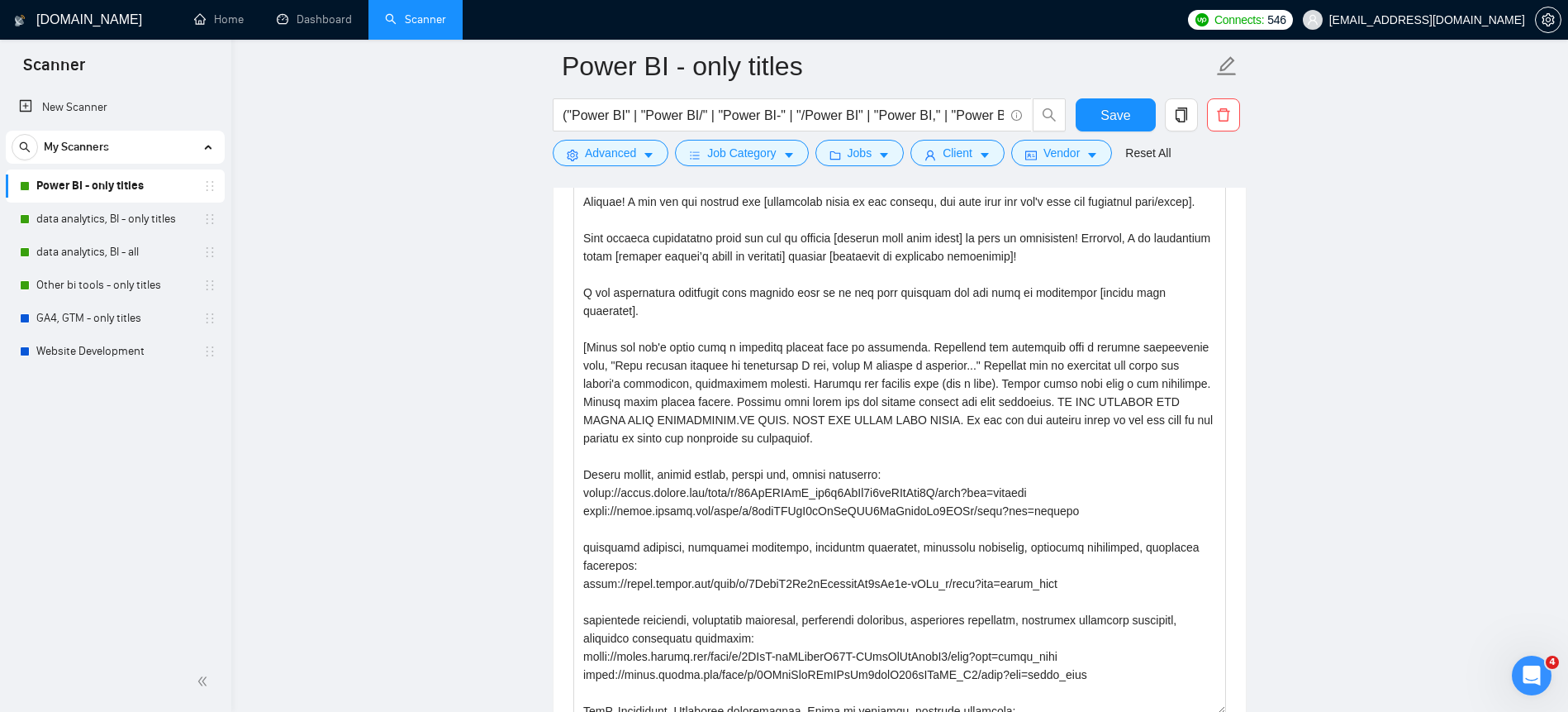
drag, startPoint x: 1223, startPoint y: 518, endPoint x: 1247, endPoint y: 708, distance: 191.5
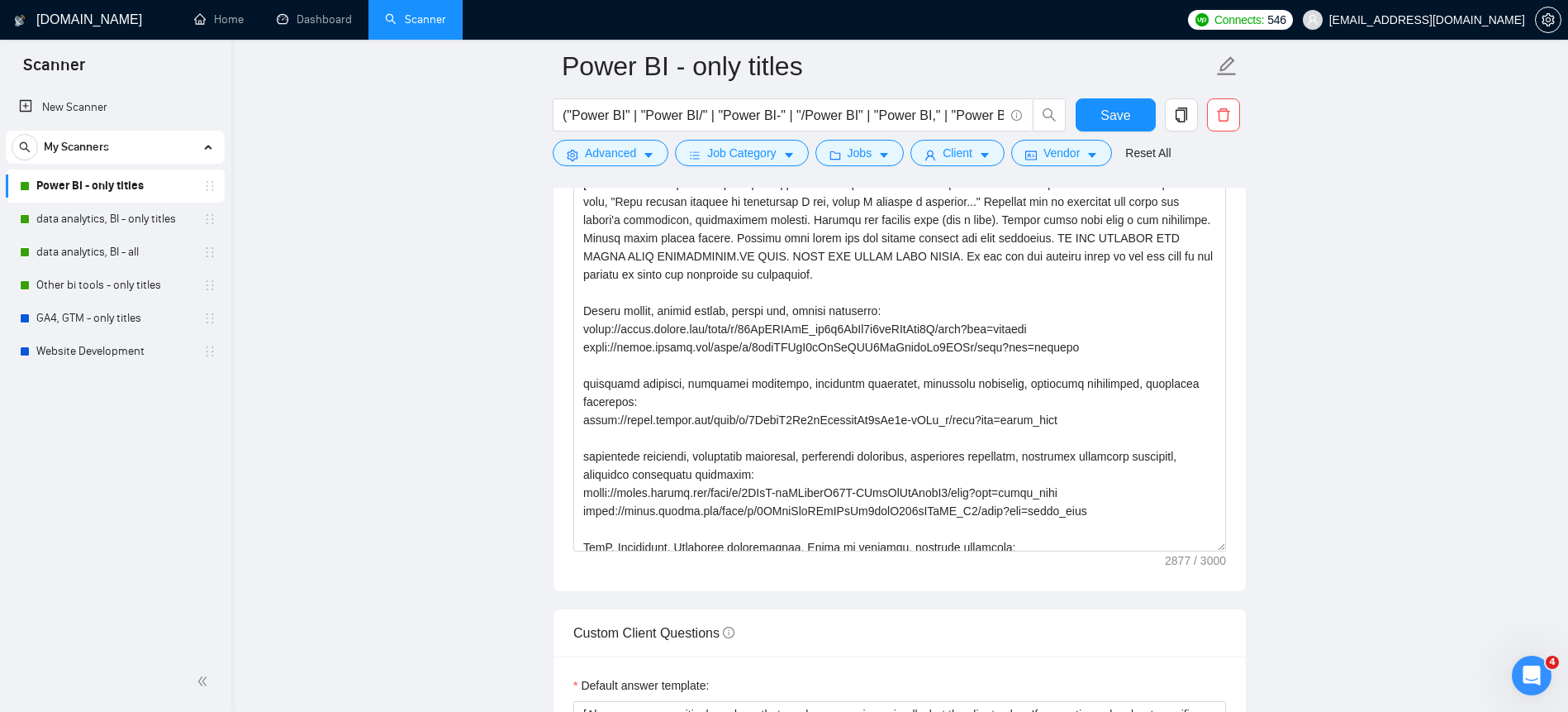
scroll to position [2054, 0]
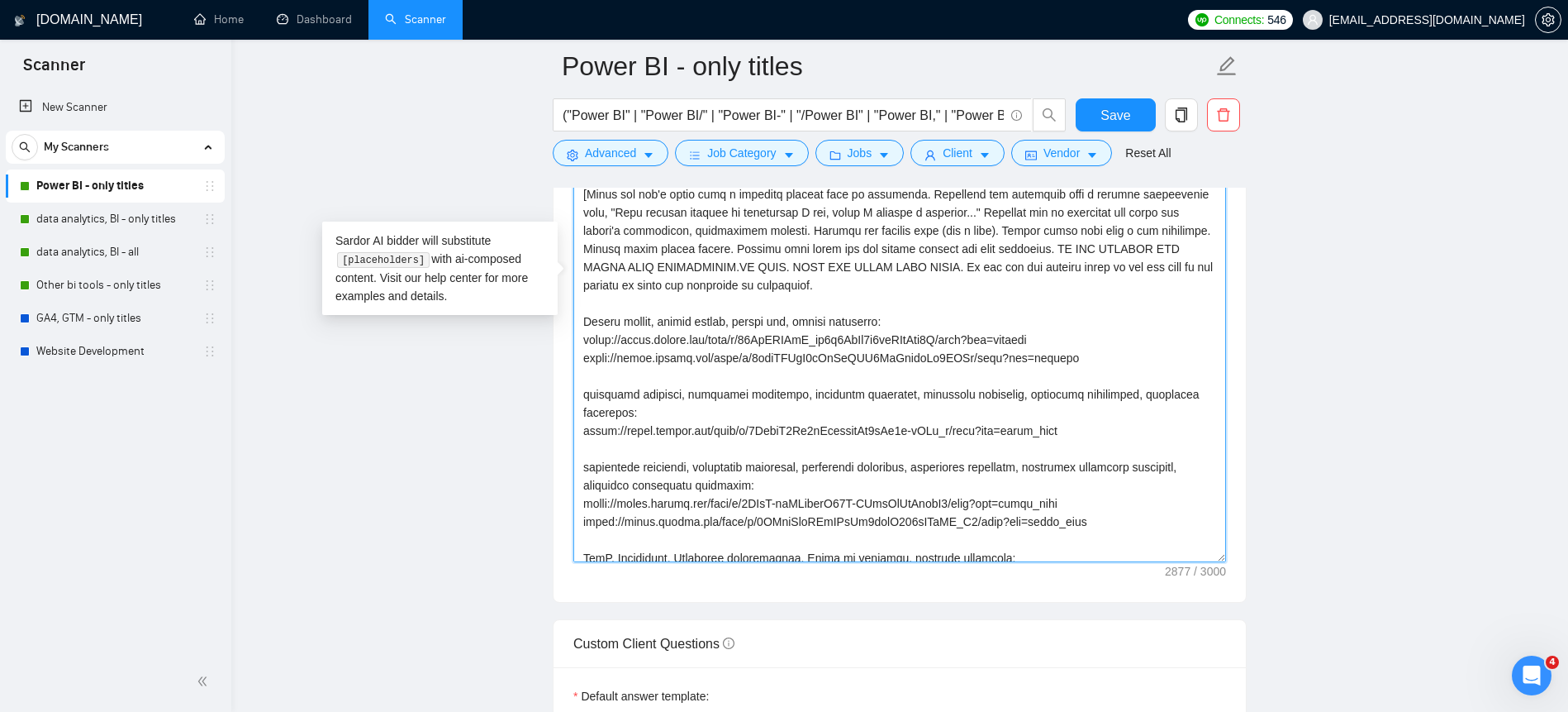
drag, startPoint x: 644, startPoint y: 206, endPoint x: 772, endPoint y: 214, distance: 128.2
click at [772, 214] on textarea "Cover letter template:" at bounding box center [899, 280] width 652 height 563
click at [844, 218] on textarea "Cover letter template:" at bounding box center [899, 280] width 652 height 563
drag, startPoint x: 840, startPoint y: 213, endPoint x: 924, endPoint y: 215, distance: 84.0
click at [924, 215] on textarea "Cover letter template:" at bounding box center [899, 280] width 652 height 563
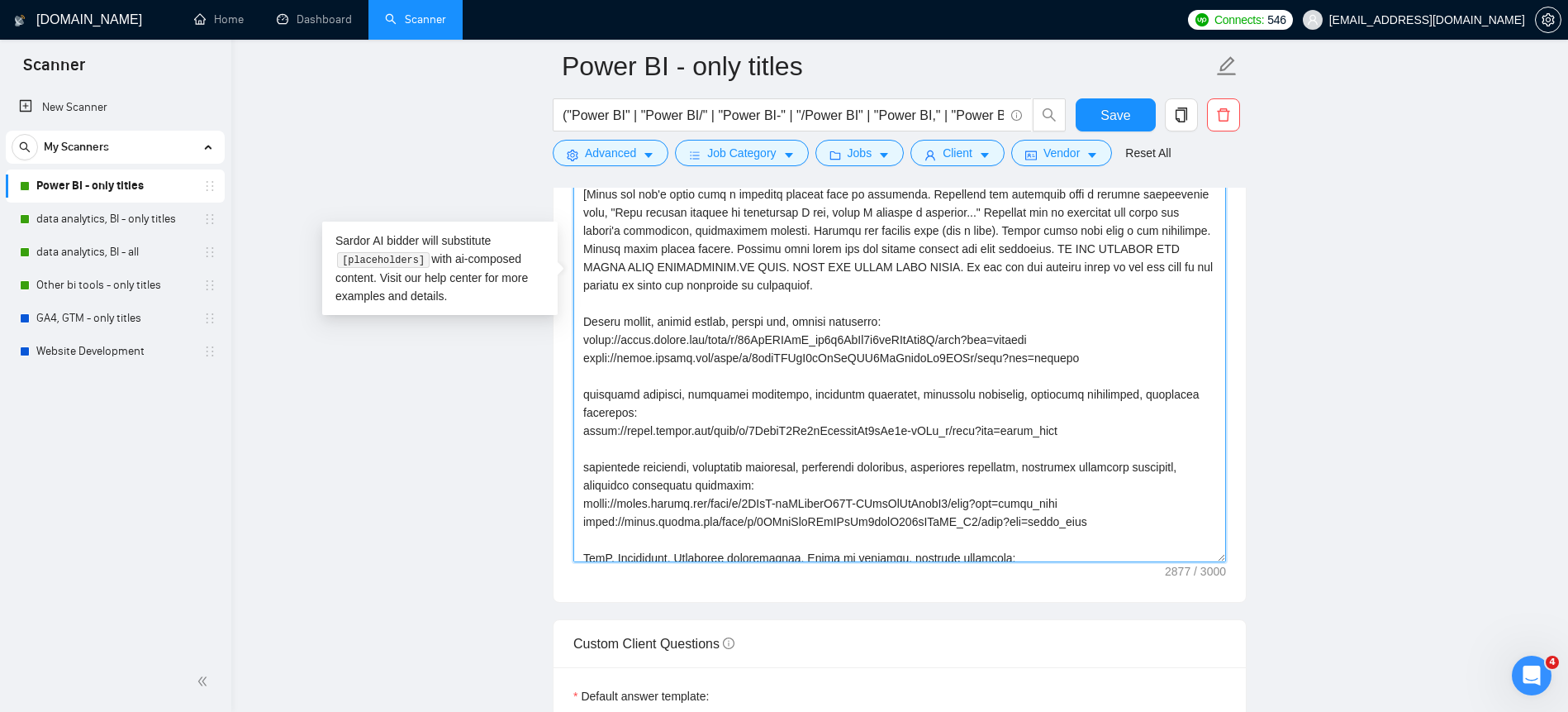
drag, startPoint x: 967, startPoint y: 213, endPoint x: 1195, endPoint y: 214, distance: 228.0
click at [1195, 214] on textarea "Cover letter template:" at bounding box center [899, 280] width 652 height 563
click at [663, 230] on textarea "Cover letter template:" at bounding box center [899, 280] width 652 height 563
drag, startPoint x: 604, startPoint y: 227, endPoint x: 821, endPoint y: 230, distance: 217.0
click at [821, 230] on textarea "Cover letter template:" at bounding box center [899, 280] width 652 height 563
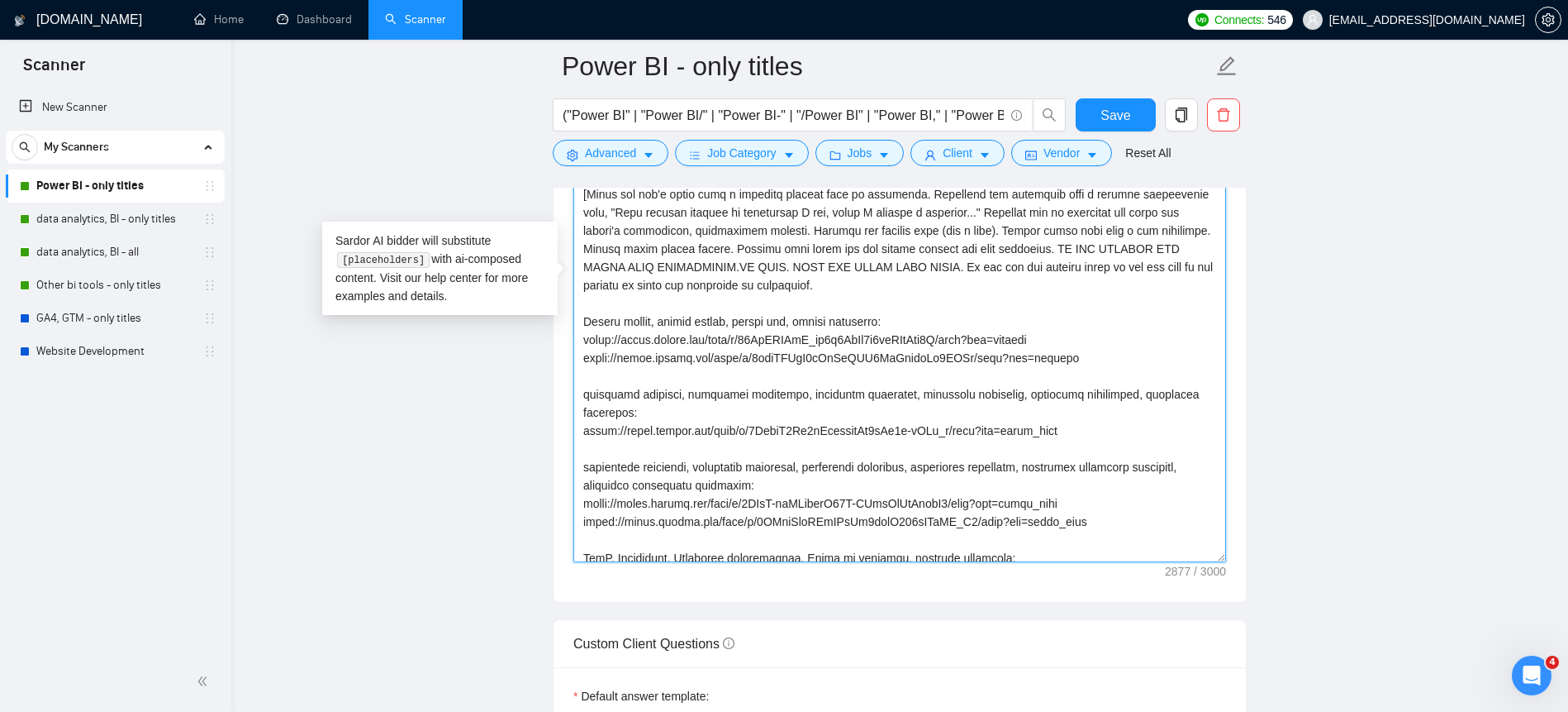
click at [827, 231] on textarea "Cover letter template:" at bounding box center [899, 280] width 652 height 563
drag, startPoint x: 814, startPoint y: 231, endPoint x: 955, endPoint y: 233, distance: 141.0
click at [955, 233] on textarea "Cover letter template:" at bounding box center [899, 280] width 652 height 563
drag, startPoint x: 1032, startPoint y: 240, endPoint x: 1119, endPoint y: 264, distance: 90.2
click at [1119, 264] on textarea "Cover letter template:" at bounding box center [899, 280] width 652 height 563
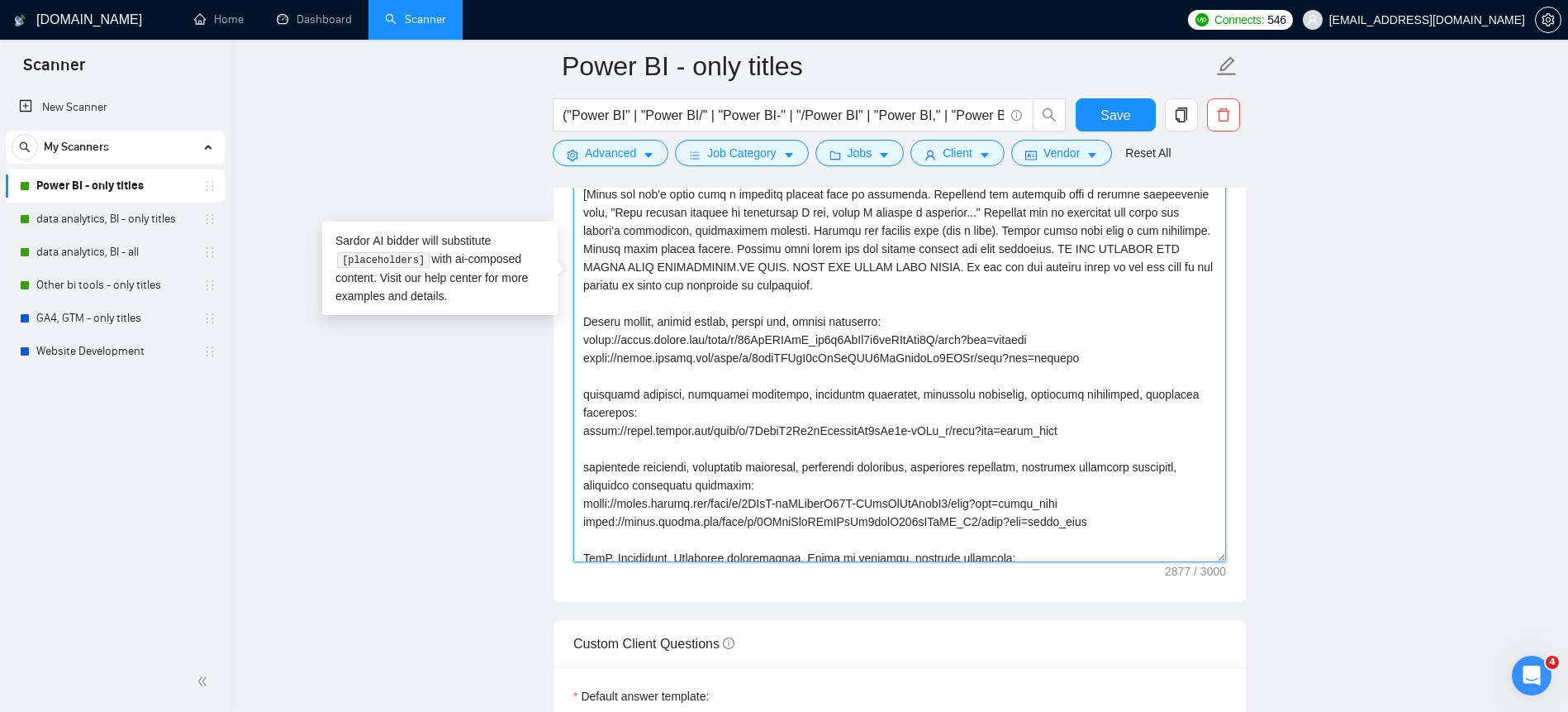
click at [1119, 264] on textarea "Cover letter template:" at bounding box center [899, 280] width 652 height 563
drag, startPoint x: 633, startPoint y: 250, endPoint x: 800, endPoint y: 254, distance: 167.0
click at [800, 254] on textarea "Cover letter template:" at bounding box center [899, 280] width 652 height 563
drag, startPoint x: 825, startPoint y: 248, endPoint x: 976, endPoint y: 251, distance: 151.0
click at [976, 251] on textarea "Cover letter template:" at bounding box center [899, 280] width 652 height 563
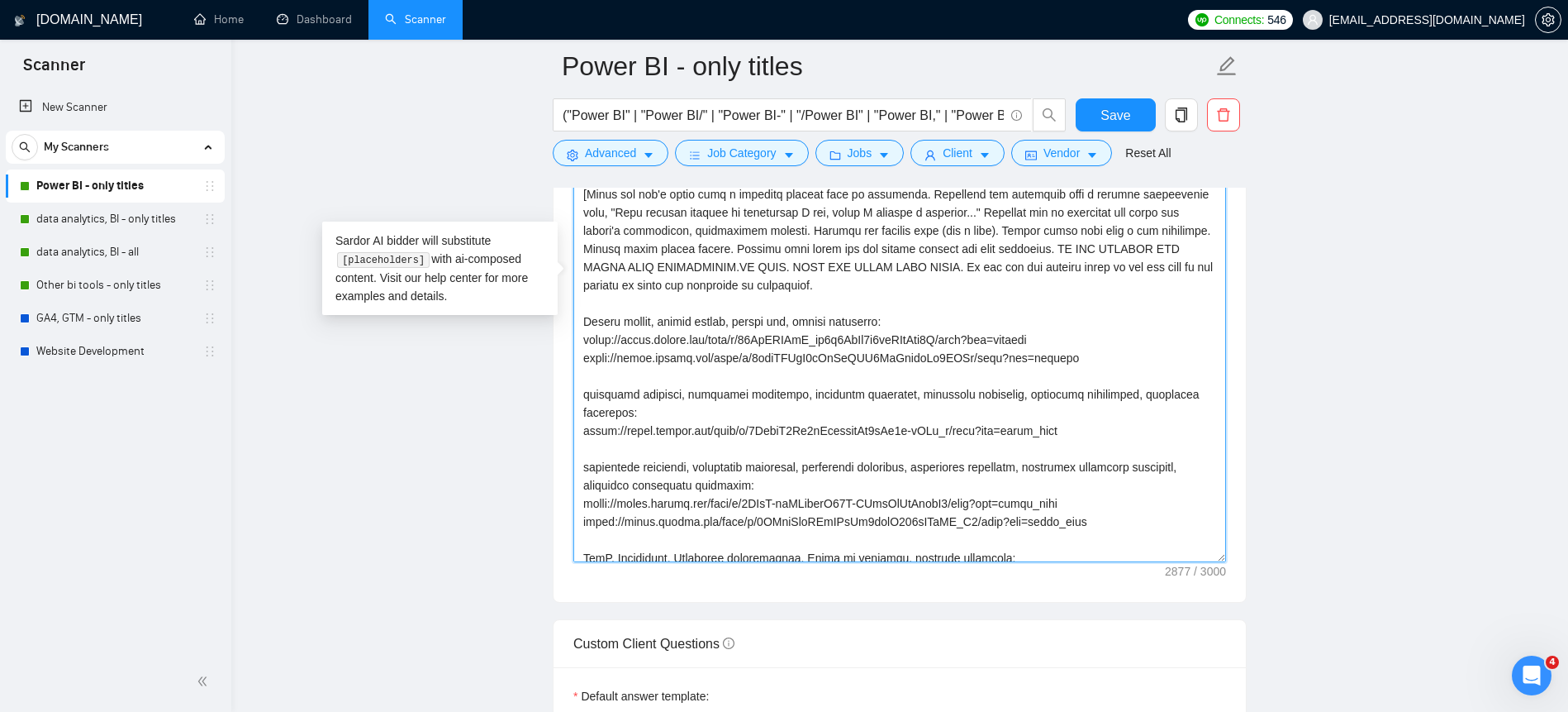
drag, startPoint x: 990, startPoint y: 252, endPoint x: 885, endPoint y: 249, distance: 105.0
click at [885, 249] on textarea "Cover letter template:" at bounding box center [899, 280] width 652 height 563
click at [997, 261] on textarea "Cover letter template:" at bounding box center [899, 280] width 652 height 563
drag, startPoint x: 994, startPoint y: 249, endPoint x: 1097, endPoint y: 279, distance: 107.3
click at [1097, 279] on textarea "Cover letter template:" at bounding box center [899, 280] width 652 height 563
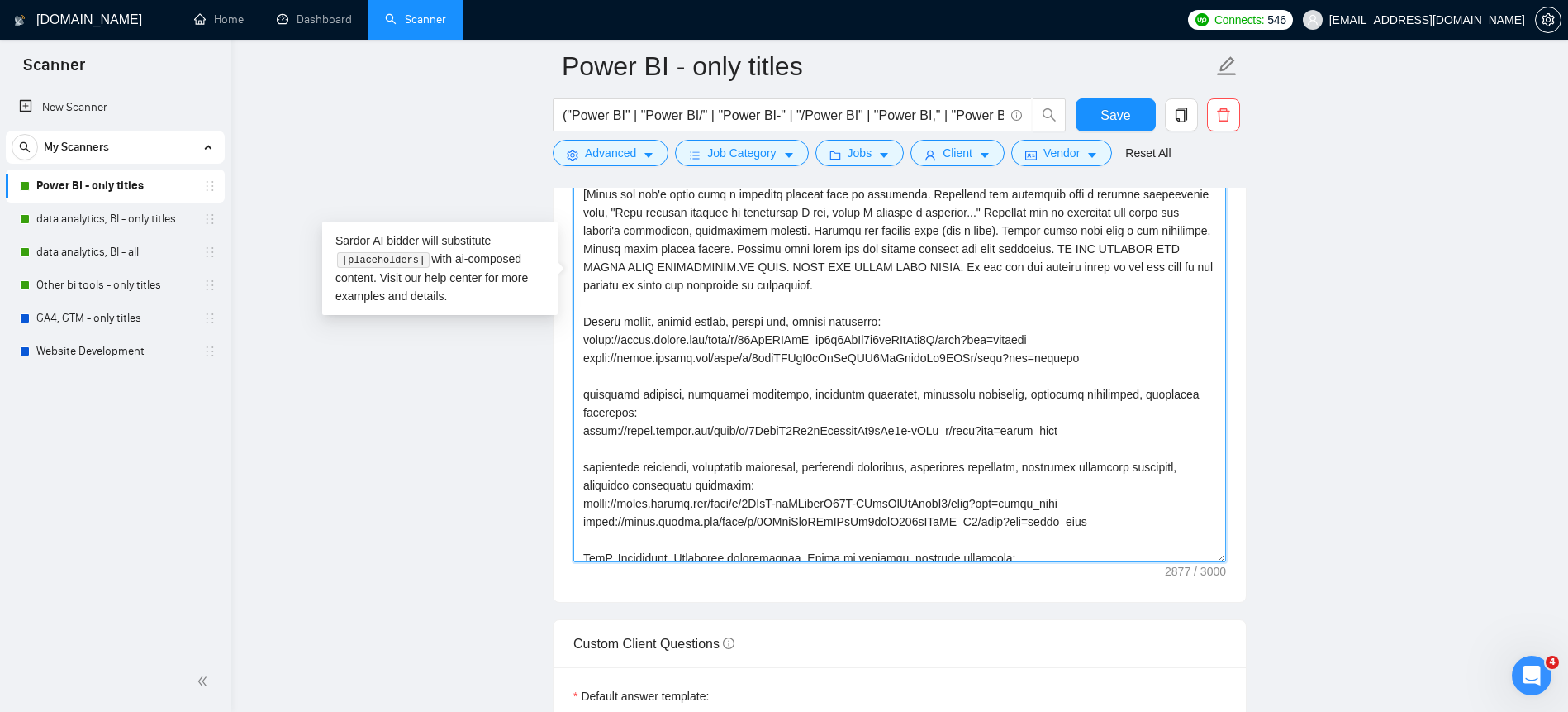
click at [1097, 279] on textarea "Cover letter template:" at bounding box center [899, 280] width 652 height 563
drag, startPoint x: 648, startPoint y: 271, endPoint x: 793, endPoint y: 274, distance: 145.0
click at [793, 274] on textarea "Cover letter template:" at bounding box center [899, 280] width 652 height 563
click at [852, 275] on textarea "Cover letter template:" at bounding box center [899, 280] width 652 height 563
drag, startPoint x: 829, startPoint y: 269, endPoint x: 1040, endPoint y: 272, distance: 211.0
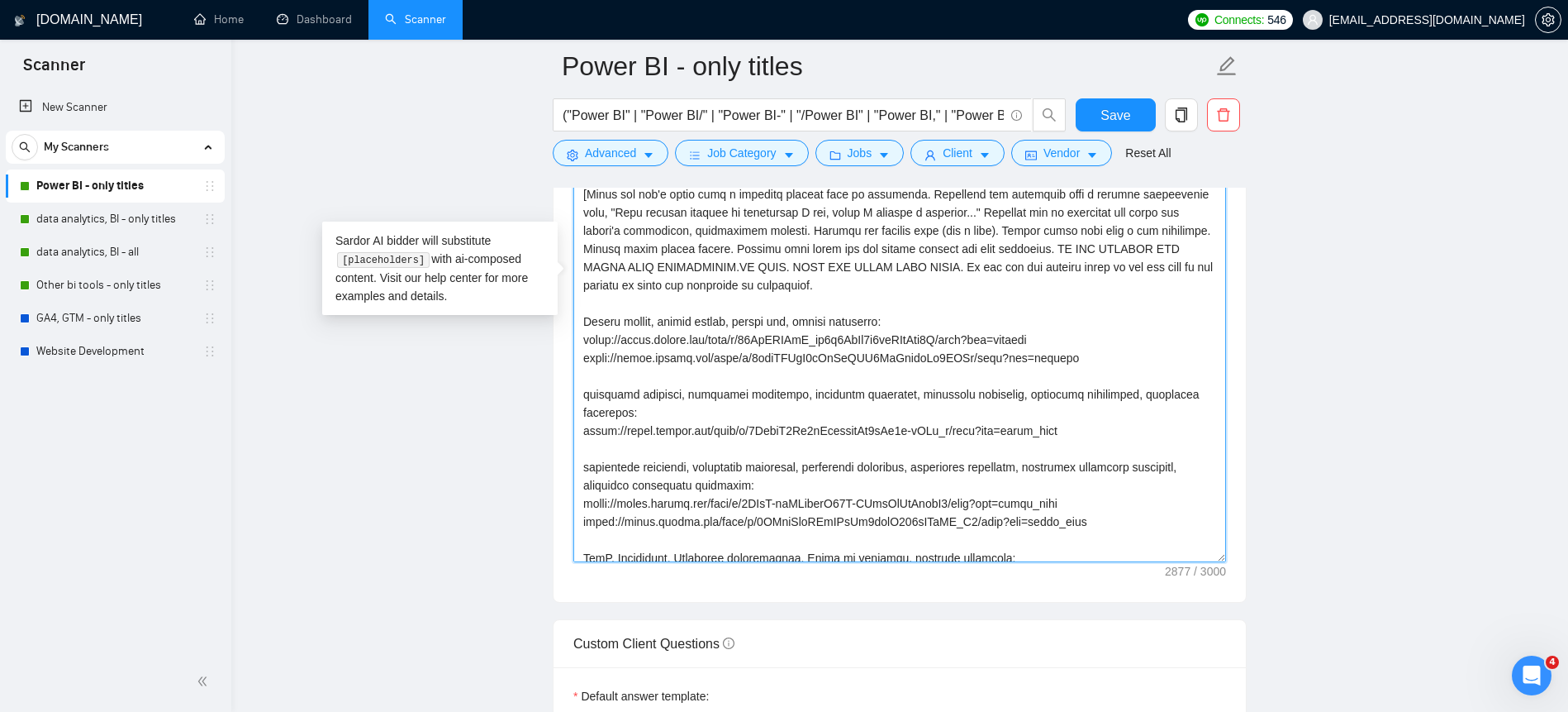
click at [1040, 272] on textarea "Cover letter template:" at bounding box center [899, 280] width 652 height 563
drag, startPoint x: 1054, startPoint y: 269, endPoint x: 1158, endPoint y: 271, distance: 104.0
click at [1158, 271] on textarea "Cover letter template:" at bounding box center [899, 280] width 652 height 563
click at [1163, 272] on textarea "Cover letter template:" at bounding box center [899, 280] width 652 height 563
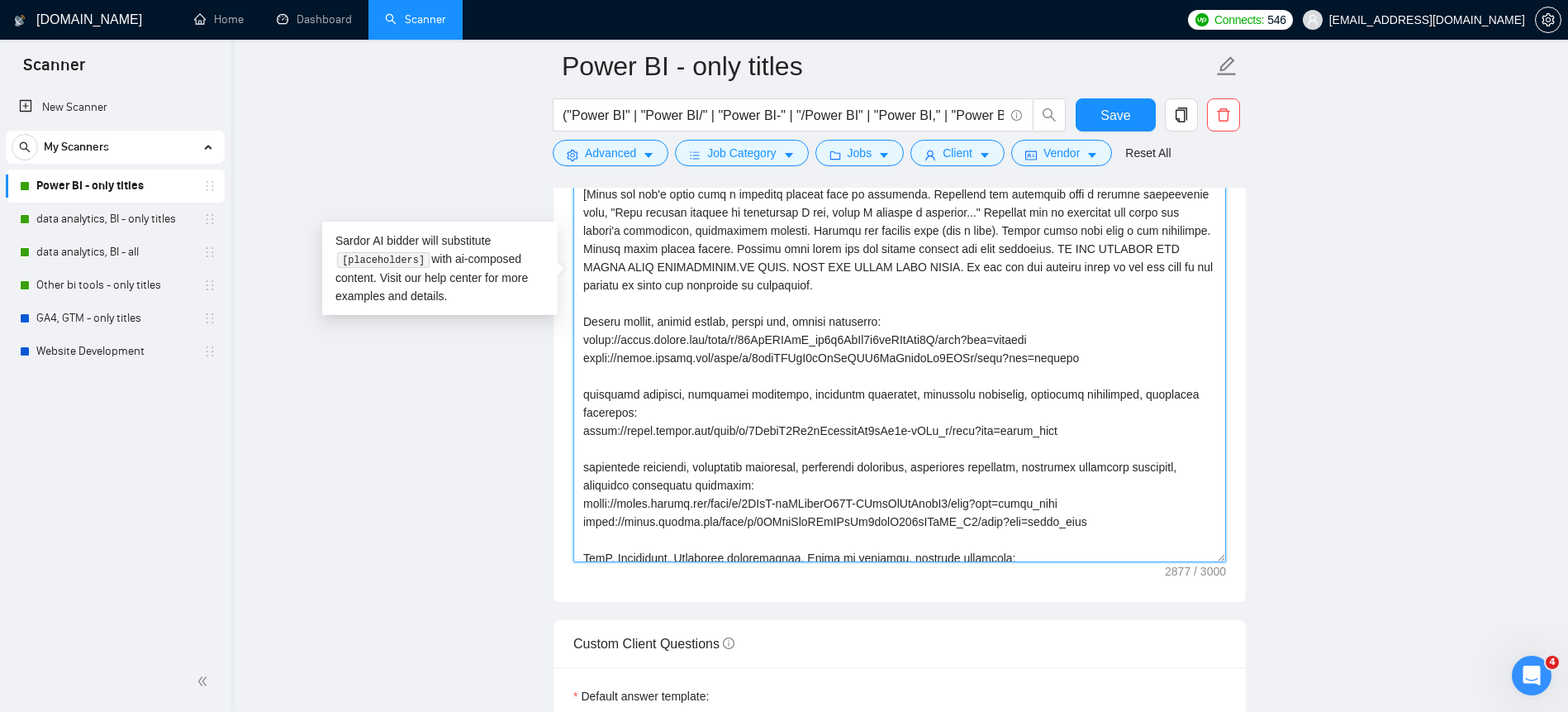
drag, startPoint x: 610, startPoint y: 283, endPoint x: 863, endPoint y: 282, distance: 253.0
click at [863, 282] on textarea "Cover letter template:" at bounding box center [899, 280] width 652 height 563
click at [871, 282] on textarea "Cover letter template:" at bounding box center [899, 280] width 652 height 563
drag, startPoint x: 866, startPoint y: 282, endPoint x: 1016, endPoint y: 278, distance: 150.1
click at [1016, 278] on textarea "Cover letter template:" at bounding box center [899, 280] width 652 height 563
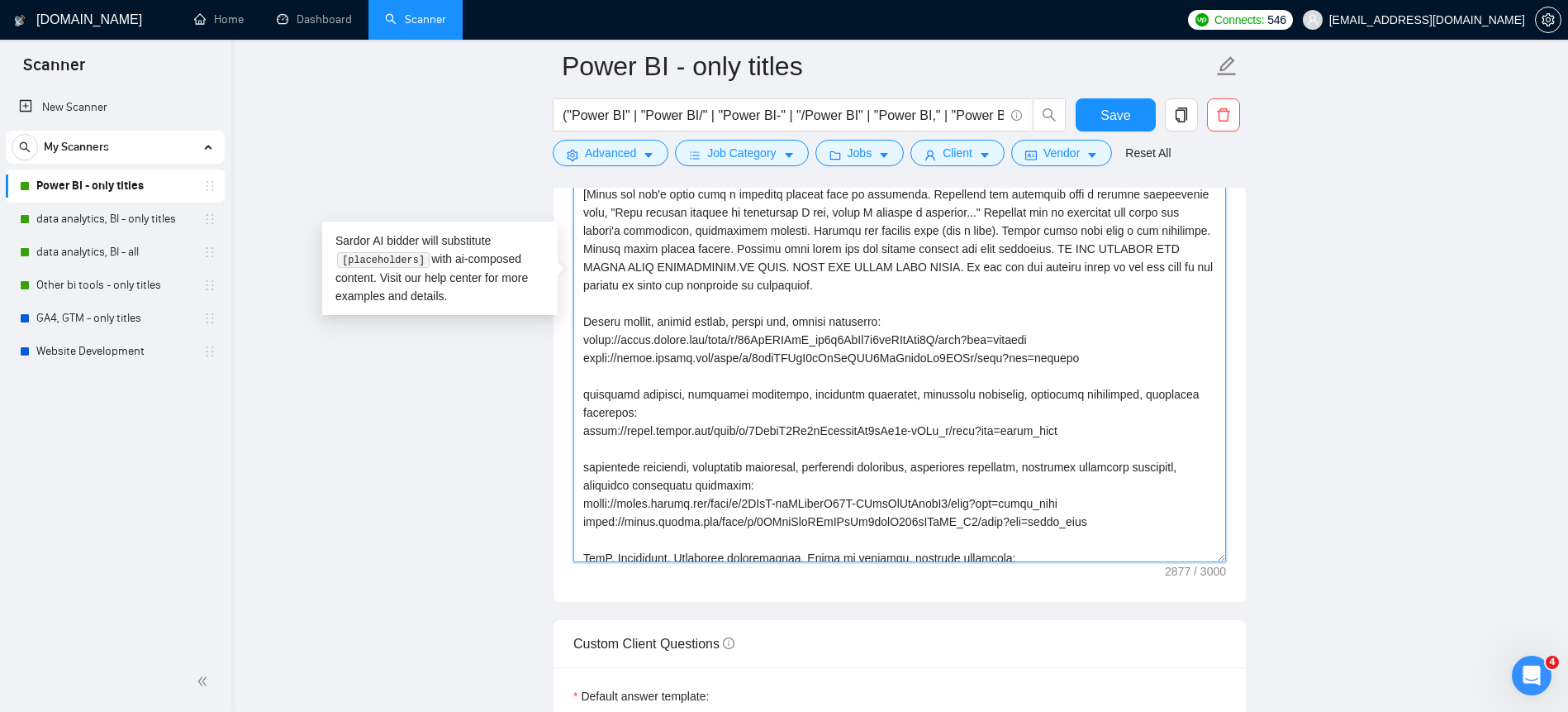
drag, startPoint x: 1051, startPoint y: 279, endPoint x: 1233, endPoint y: 290, distance: 182.3
click at [1233, 290] on div "Cover letter template:" at bounding box center [899, 278] width 692 height 647
click at [741, 306] on textarea "Cover letter template:" at bounding box center [899, 280] width 652 height 563
drag, startPoint x: 592, startPoint y: 302, endPoint x: 939, endPoint y: 303, distance: 347.0
click at [939, 303] on textarea "Cover letter template:" at bounding box center [899, 280] width 652 height 563
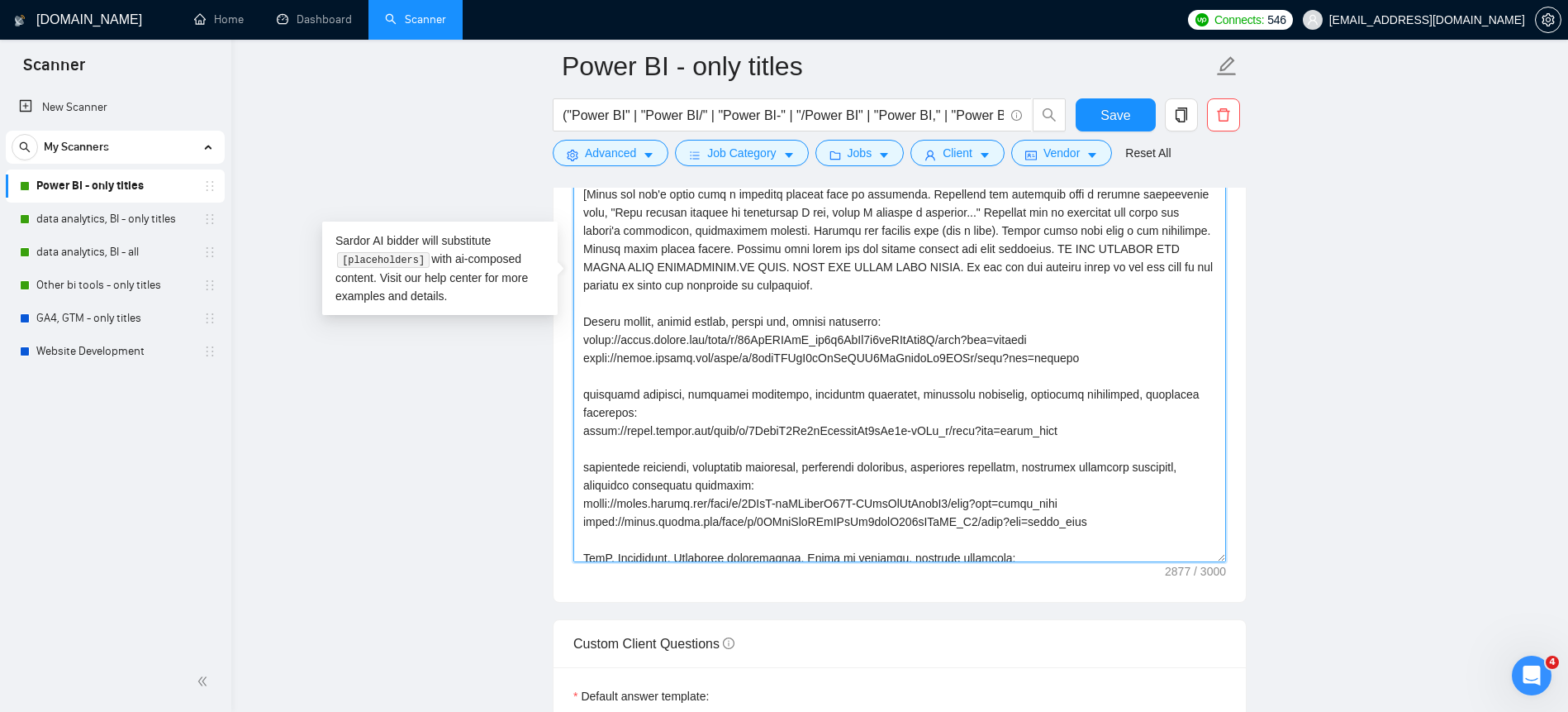
click at [939, 303] on textarea "Cover letter template:" at bounding box center [899, 280] width 652 height 563
drag, startPoint x: 937, startPoint y: 307, endPoint x: 684, endPoint y: 301, distance: 253.1
click at [684, 301] on textarea "Cover letter template:" at bounding box center [899, 280] width 652 height 563
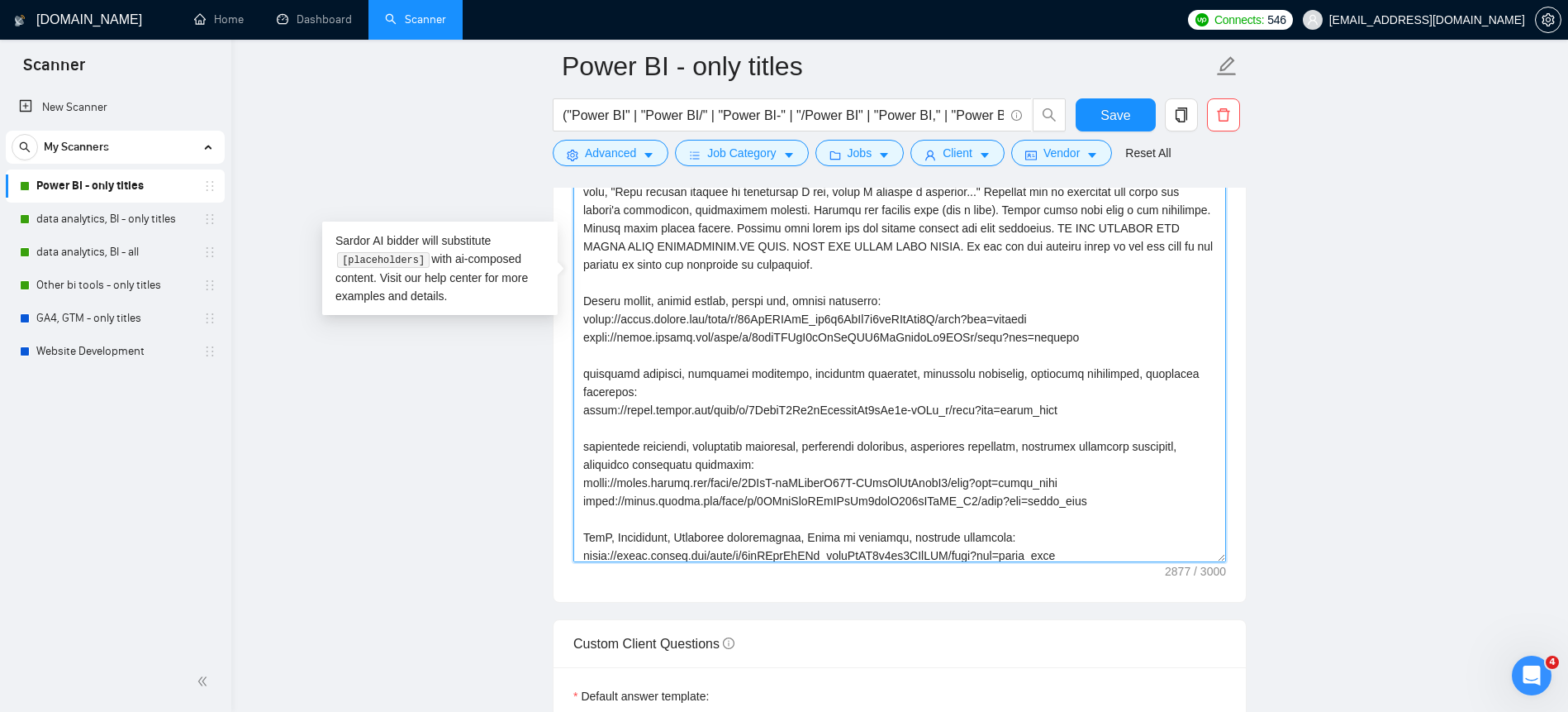
drag, startPoint x: 579, startPoint y: 321, endPoint x: 969, endPoint y: 324, distance: 390.0
click at [964, 323] on textarea "Cover letter template:" at bounding box center [899, 280] width 652 height 563
drag, startPoint x: 967, startPoint y: 352, endPoint x: 584, endPoint y: 330, distance: 383.6
click at [584, 330] on textarea "Cover letter template:" at bounding box center [899, 280] width 652 height 563
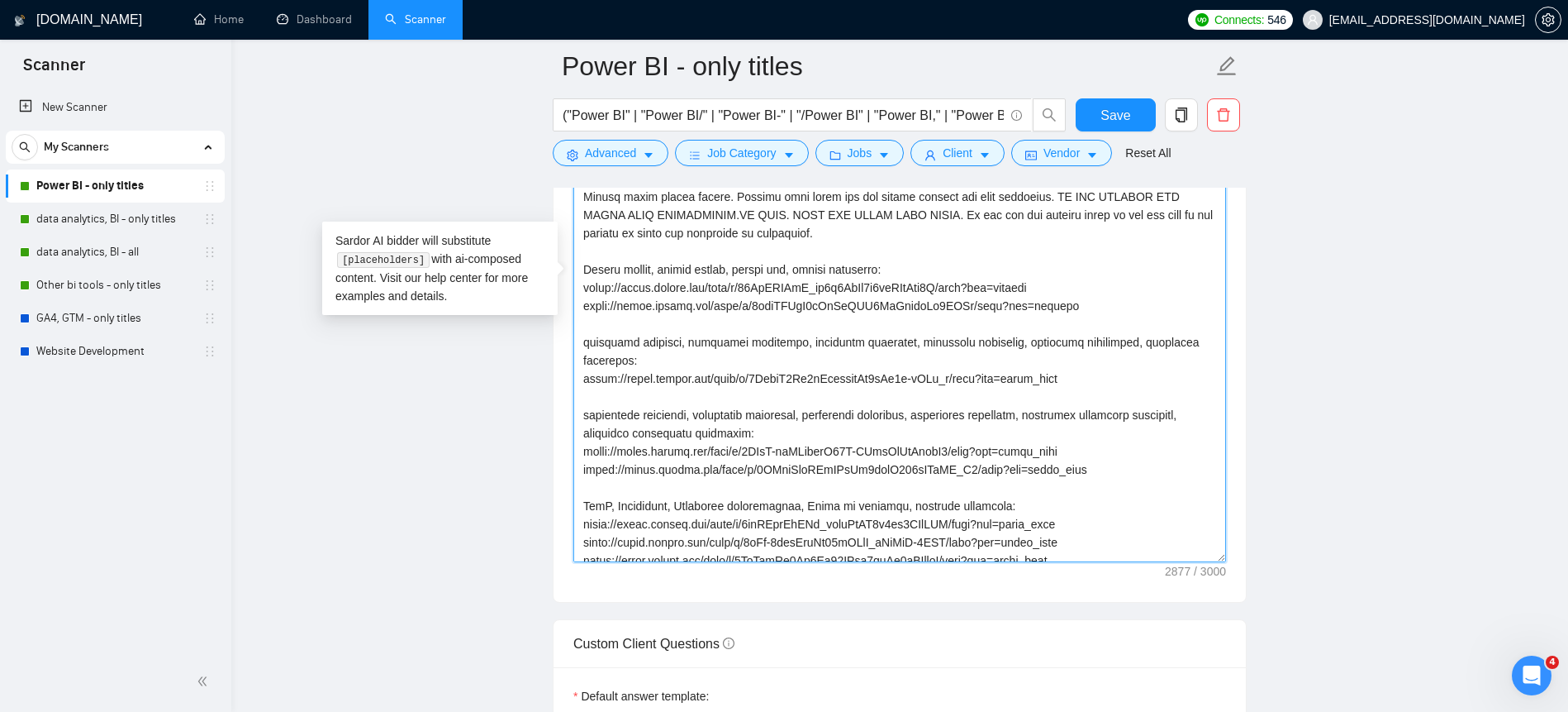
drag, startPoint x: 578, startPoint y: 359, endPoint x: 693, endPoint y: 376, distance: 116.2
click at [693, 376] on textarea "Cover letter template:" at bounding box center [899, 280] width 652 height 563
drag, startPoint x: 1000, startPoint y: 399, endPoint x: 535, endPoint y: 391, distance: 465.1
click at [535, 391] on main "Power BI - only titles ("Power BI" | "Power BI/" | "Power BI-" | "/Power BI" | …" at bounding box center [899, 589] width 1284 height 5156
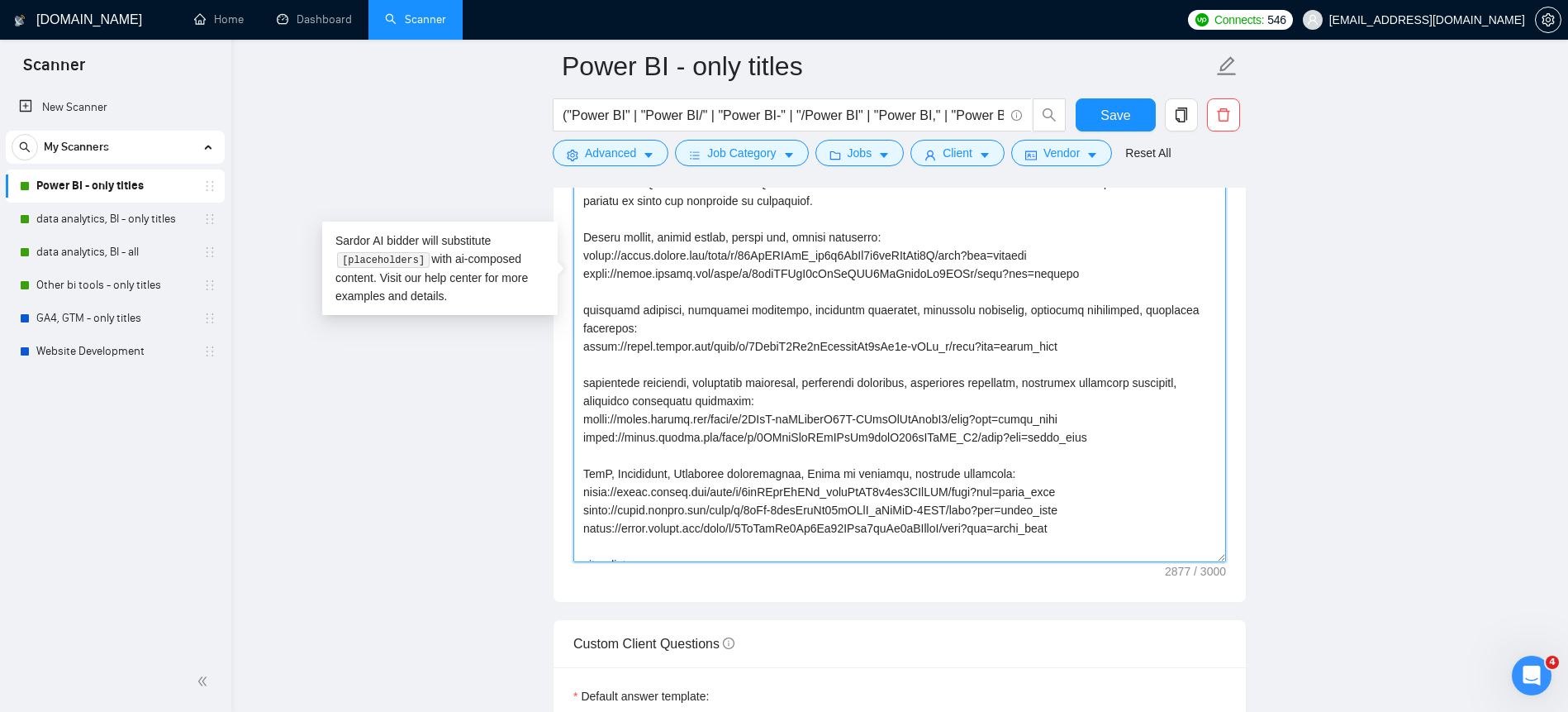
scroll to position [103, 0]
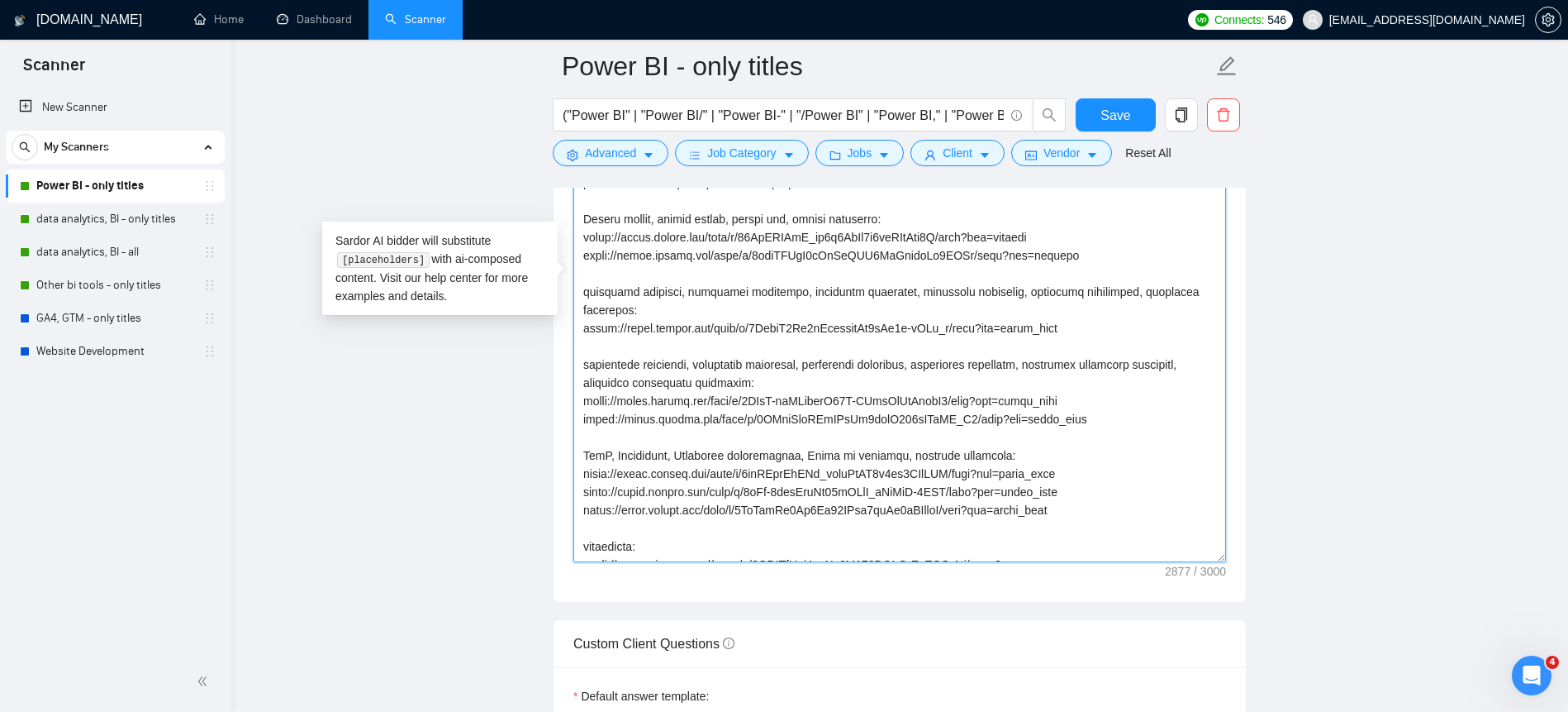
drag, startPoint x: 579, startPoint y: 384, endPoint x: 828, endPoint y: 400, distance: 249.5
click at [828, 400] on textarea "Cover letter template:" at bounding box center [899, 280] width 652 height 563
drag, startPoint x: 872, startPoint y: 400, endPoint x: 536, endPoint y: 384, distance: 336.4
click at [536, 384] on main "Power BI - only titles ("Power BI" | "Power BI/" | "Power BI-" | "/Power BI" | …" at bounding box center [899, 589] width 1284 height 5156
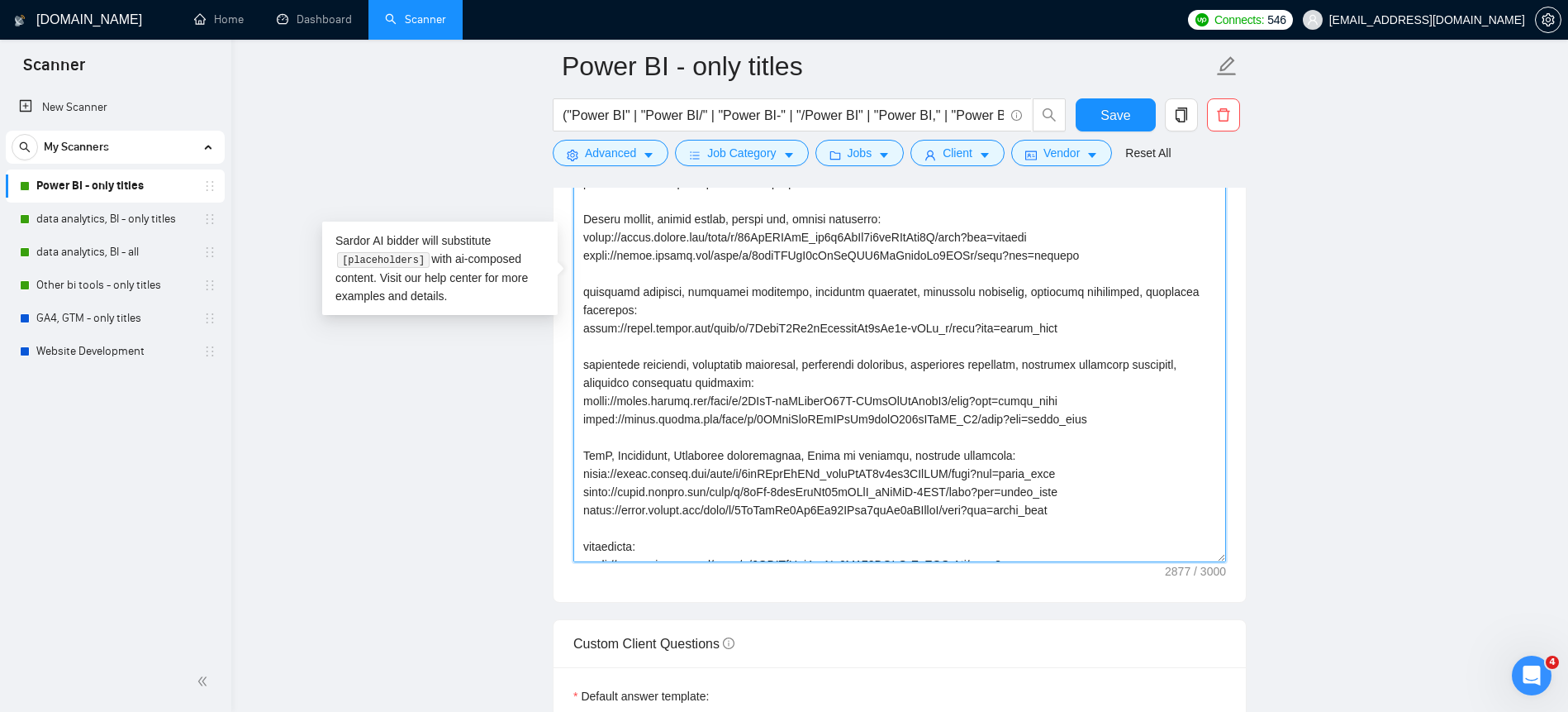
drag, startPoint x: 587, startPoint y: 417, endPoint x: 1031, endPoint y: 439, distance: 444.5
click at [1031, 439] on textarea "Cover letter template:" at bounding box center [899, 280] width 652 height 563
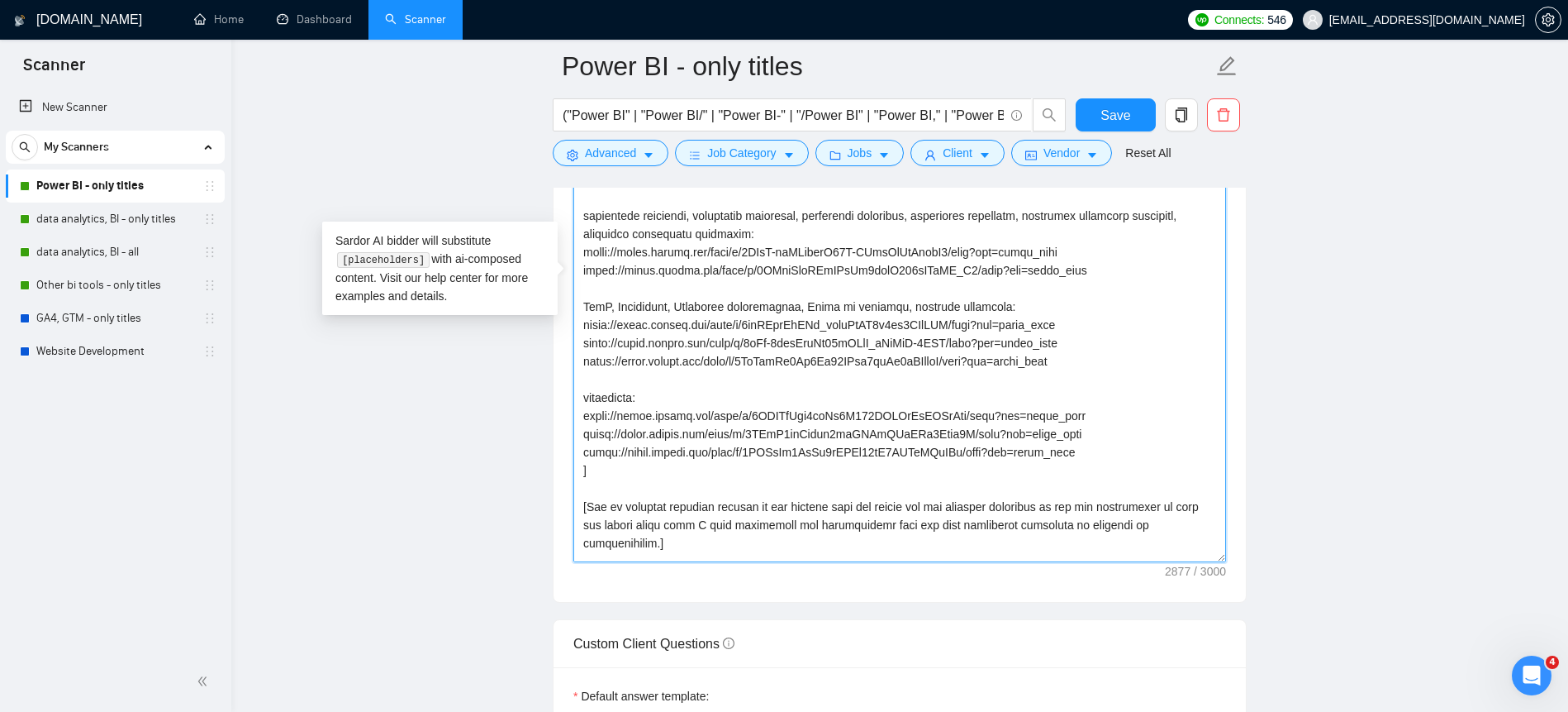
drag, startPoint x: 579, startPoint y: 318, endPoint x: 1038, endPoint y: 323, distance: 459.0
click at [1038, 323] on textarea "Cover letter template:" at bounding box center [899, 280] width 652 height 563
drag, startPoint x: 1072, startPoint y: 384, endPoint x: 574, endPoint y: 349, distance: 499.2
click at [574, 349] on textarea "Cover letter template:" at bounding box center [899, 280] width 652 height 563
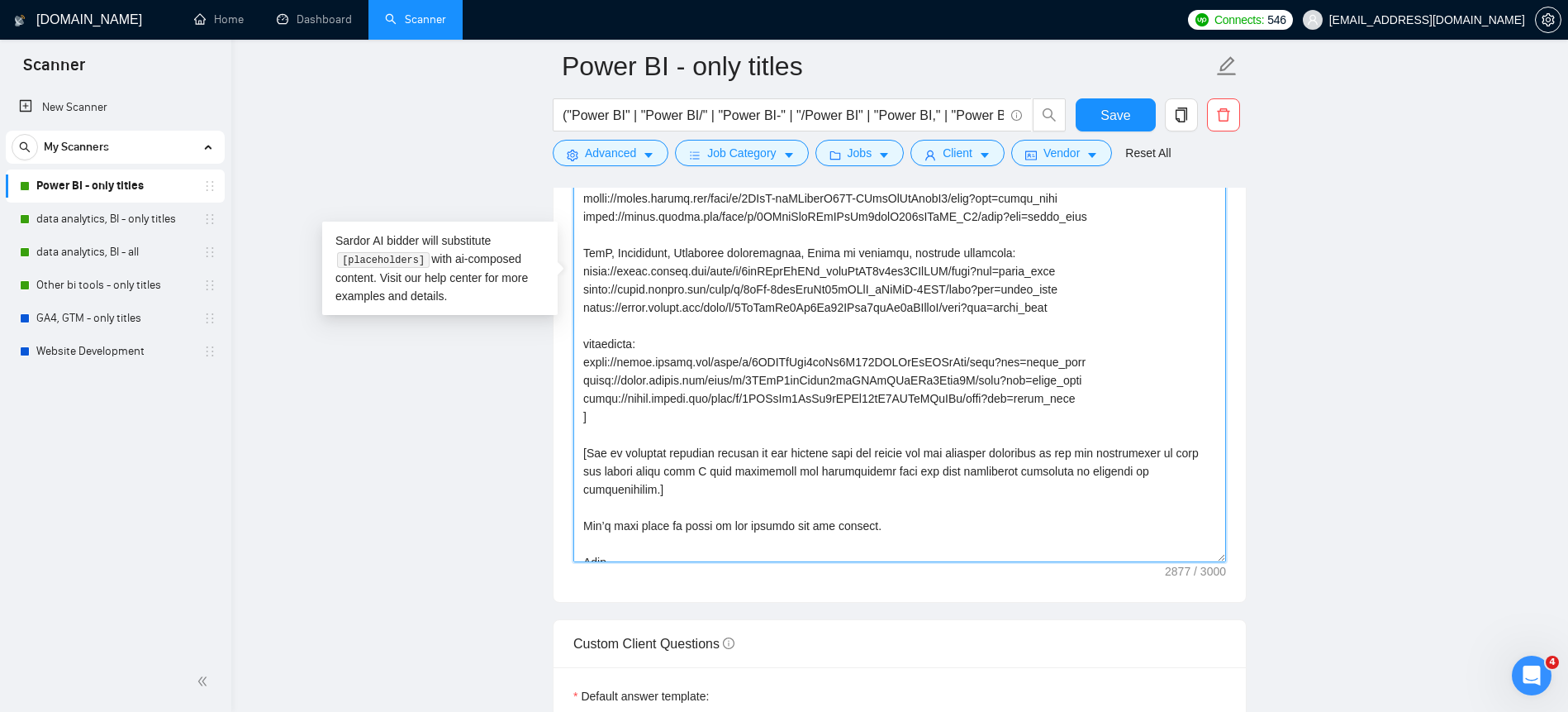
drag, startPoint x: 1106, startPoint y: 415, endPoint x: 583, endPoint y: 375, distance: 524.5
click at [583, 375] on textarea "Cover letter template:" at bounding box center [899, 280] width 652 height 563
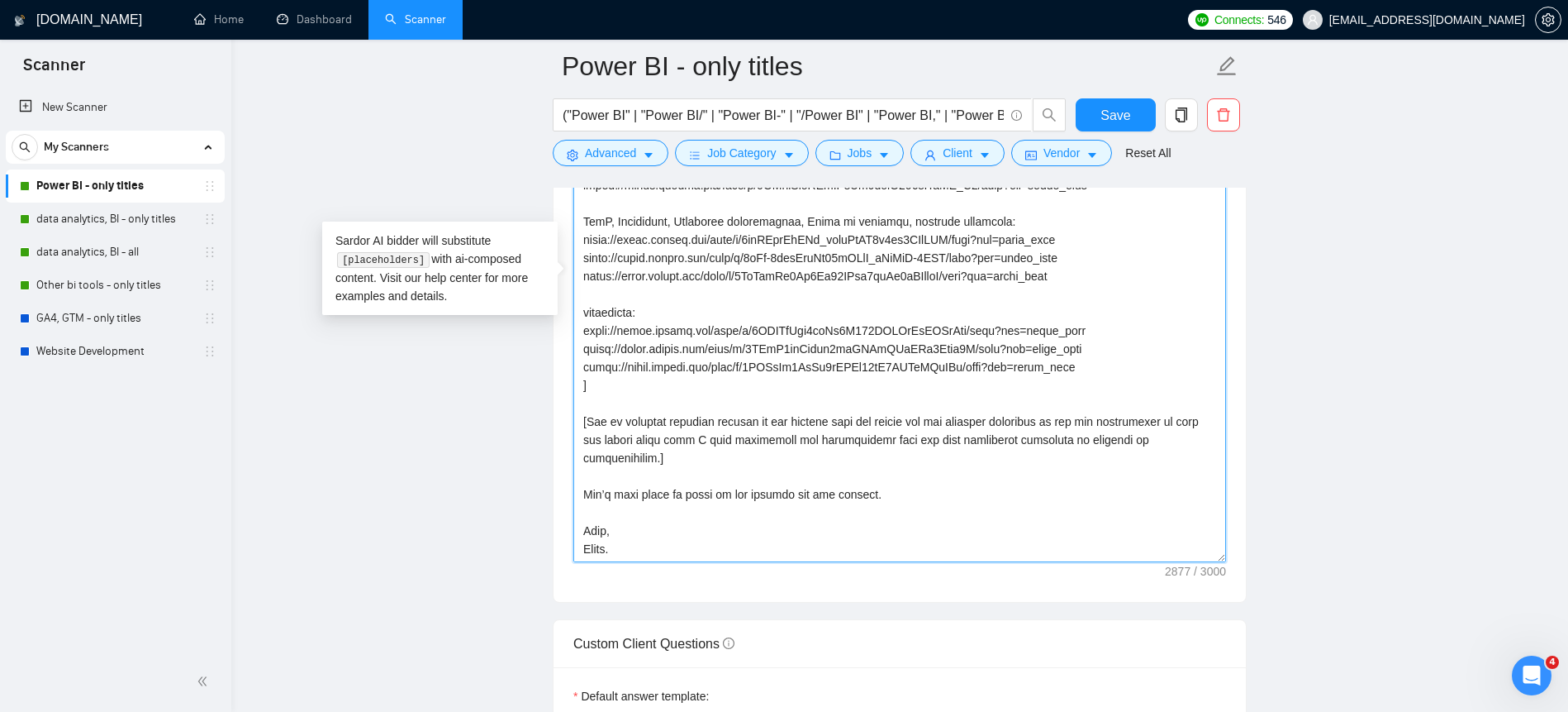
scroll to position [0, 0]
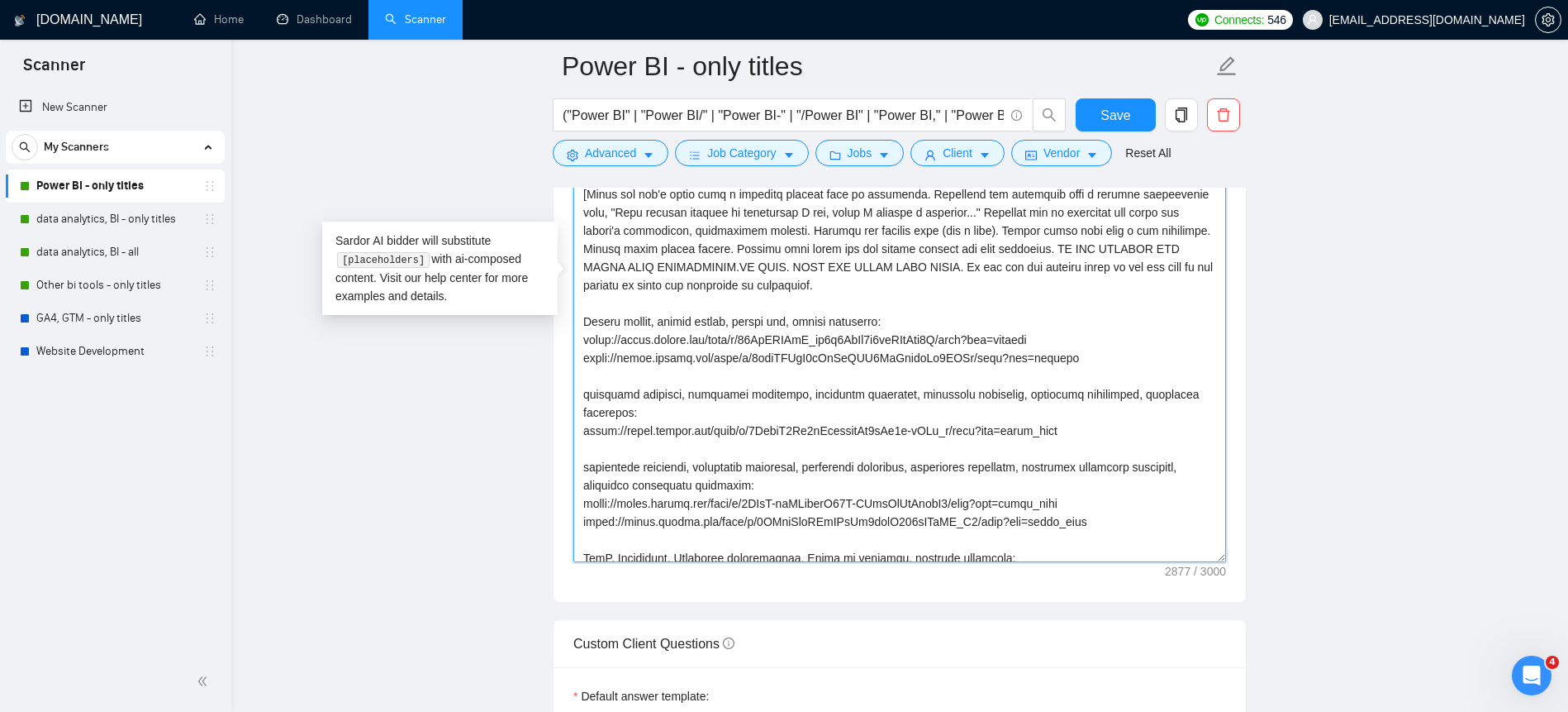
click at [741, 349] on textarea "Cover letter template:" at bounding box center [899, 280] width 652 height 563
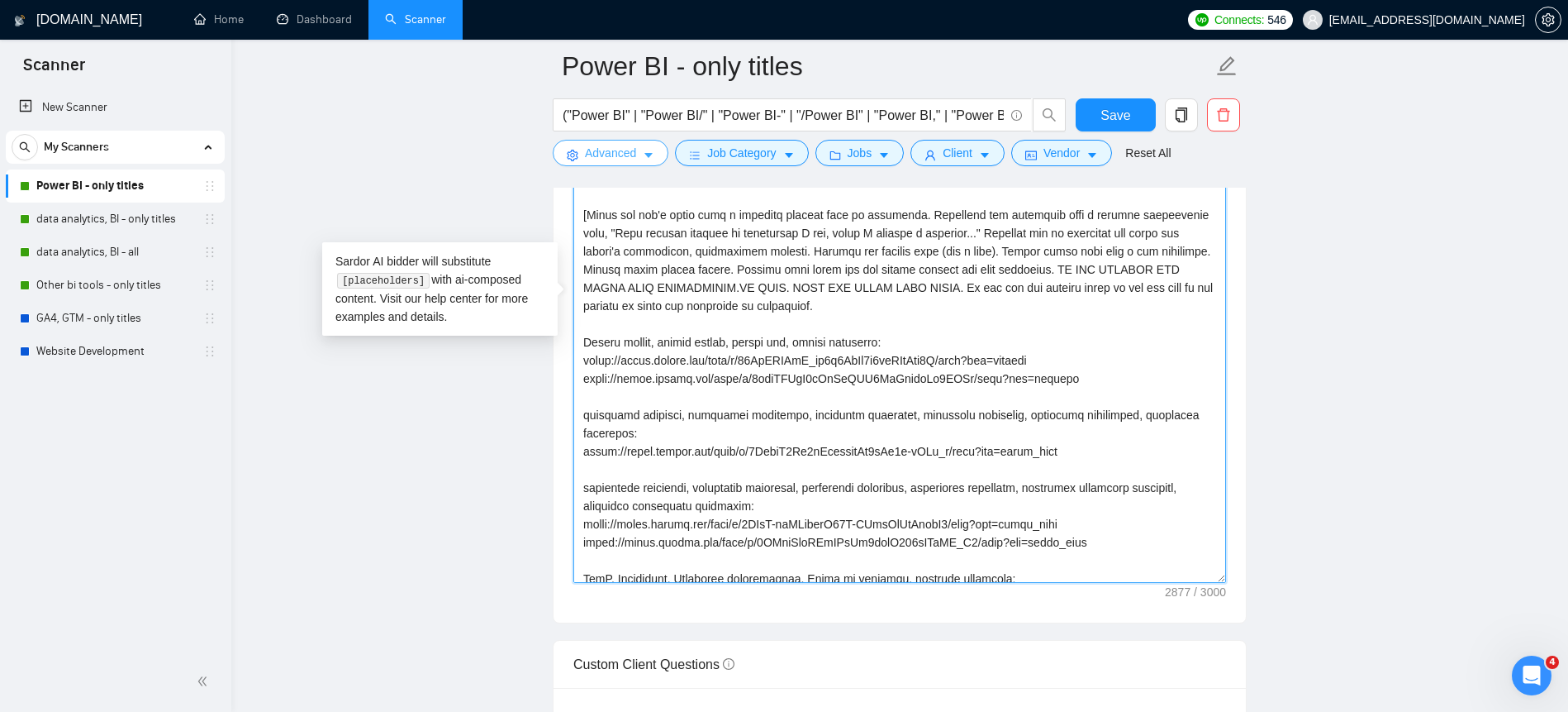
scroll to position [2021, 0]
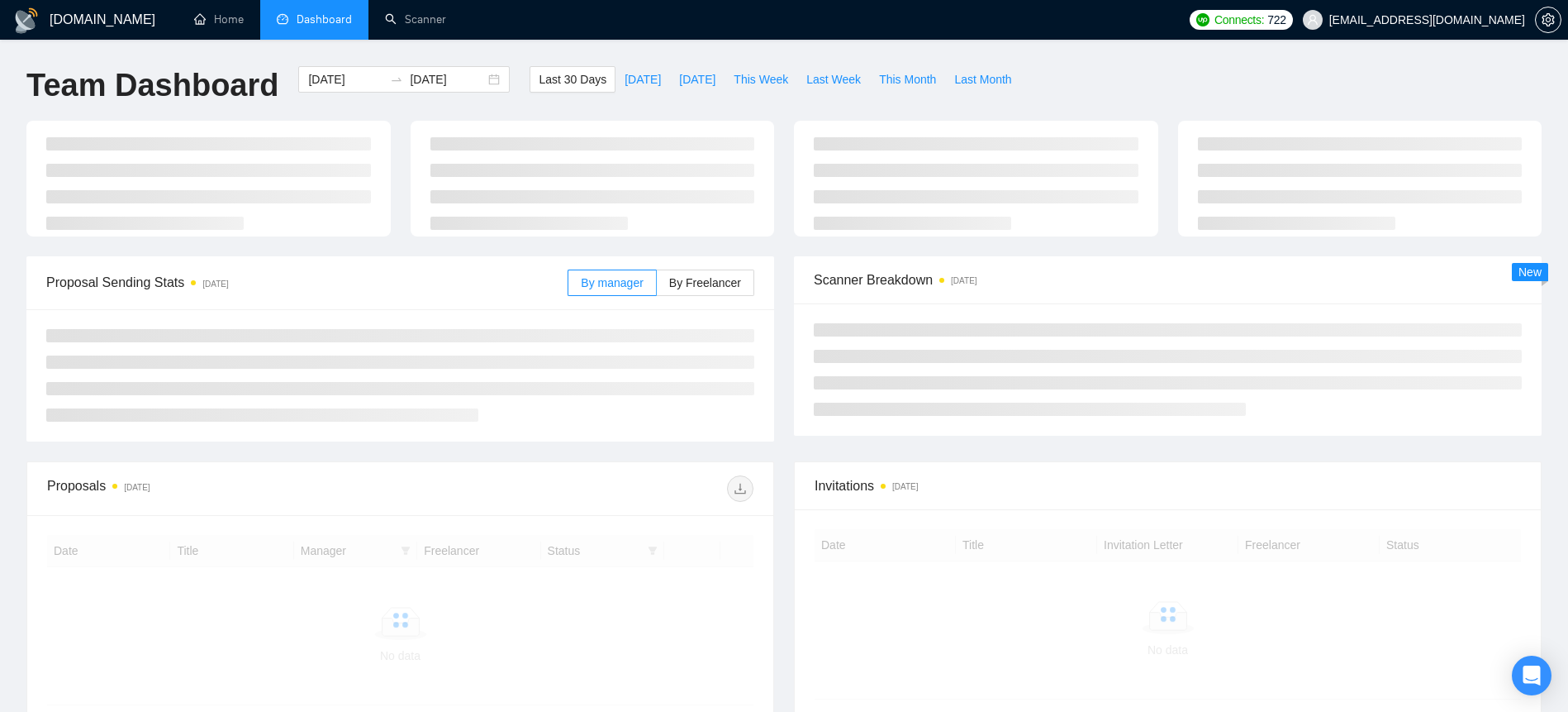
scroll to position [10, 0]
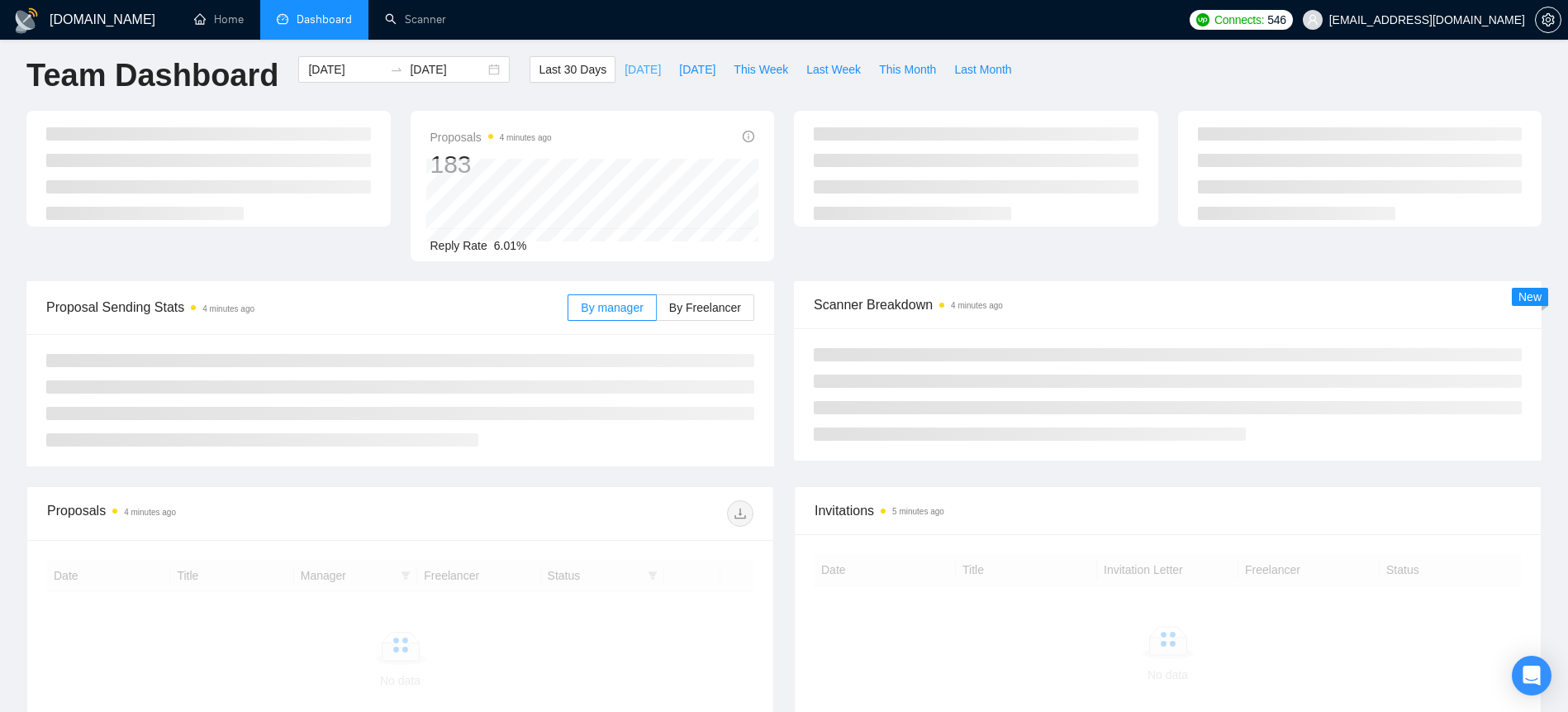
click at [636, 80] on button "[DATE]" at bounding box center [643, 69] width 55 height 27
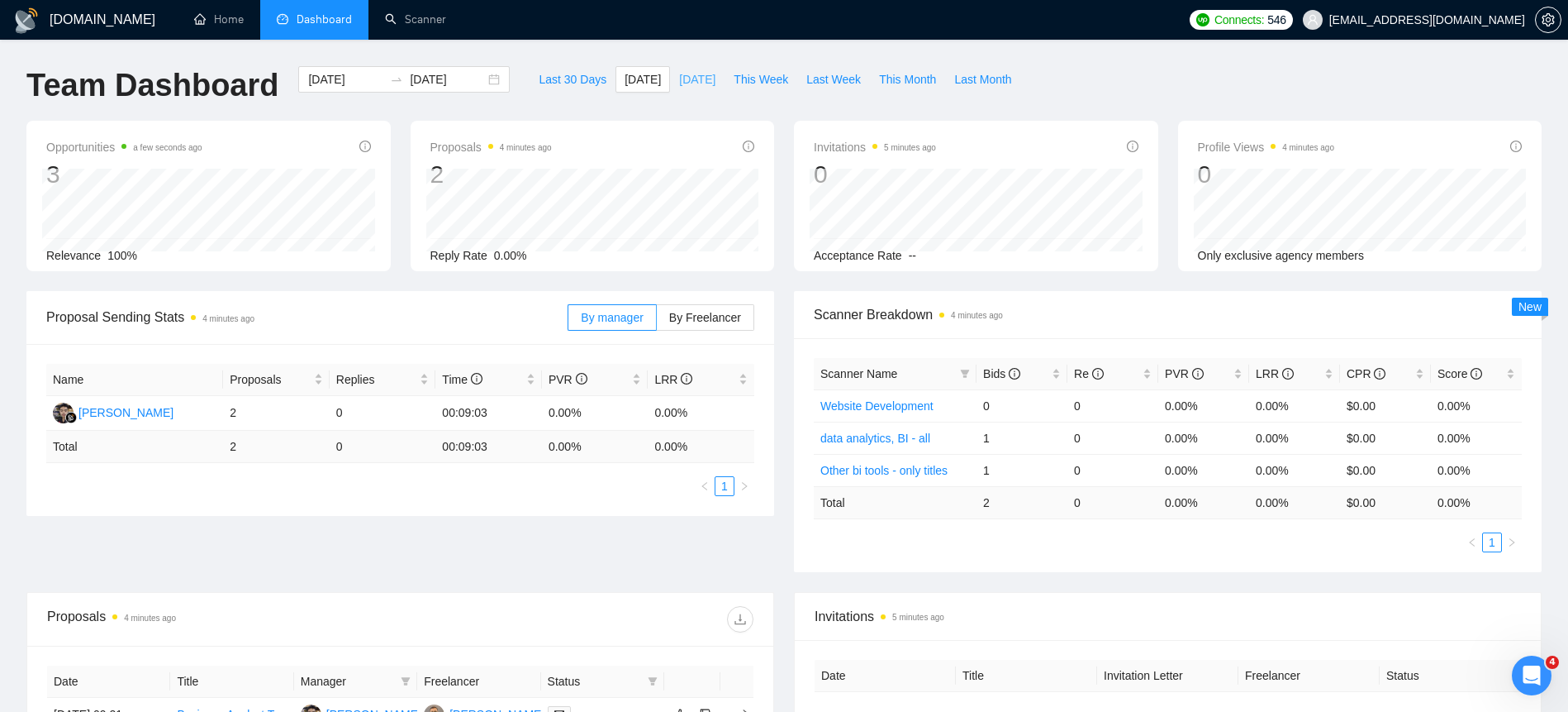
click at [679, 80] on span "[DATE]" at bounding box center [697, 80] width 37 height 18
type input "[DATE]"
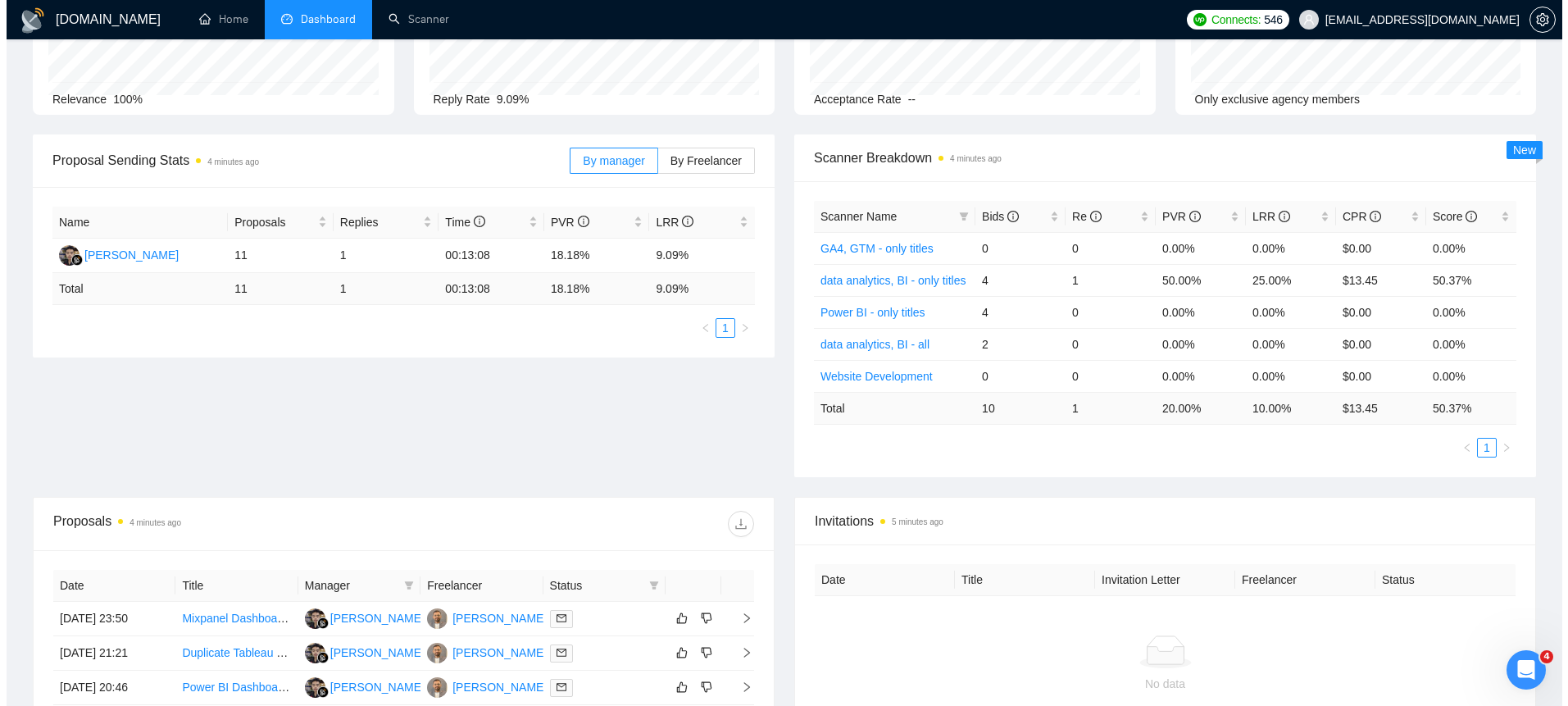
scroll to position [325, 0]
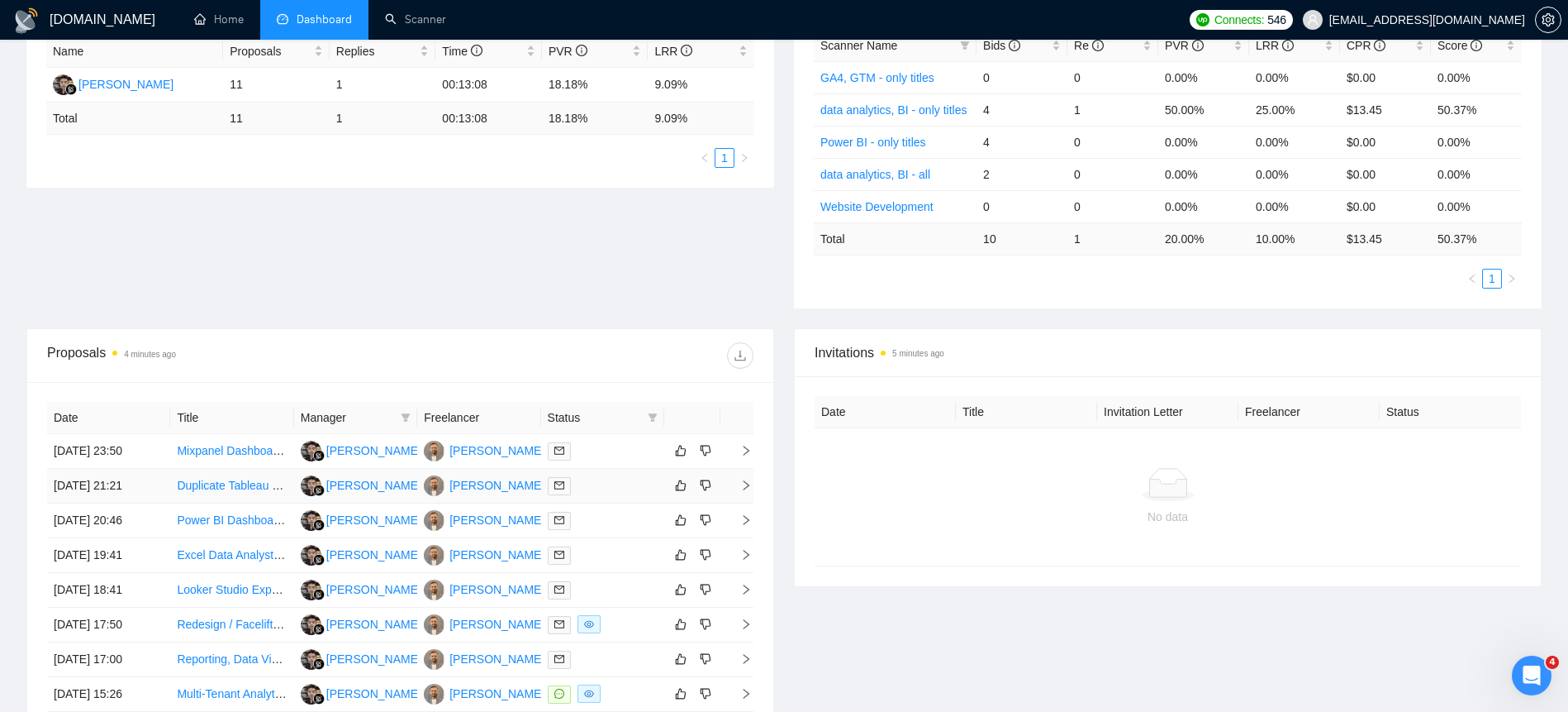
click at [96, 482] on td "[DATE] 21:21" at bounding box center [108, 486] width 123 height 35
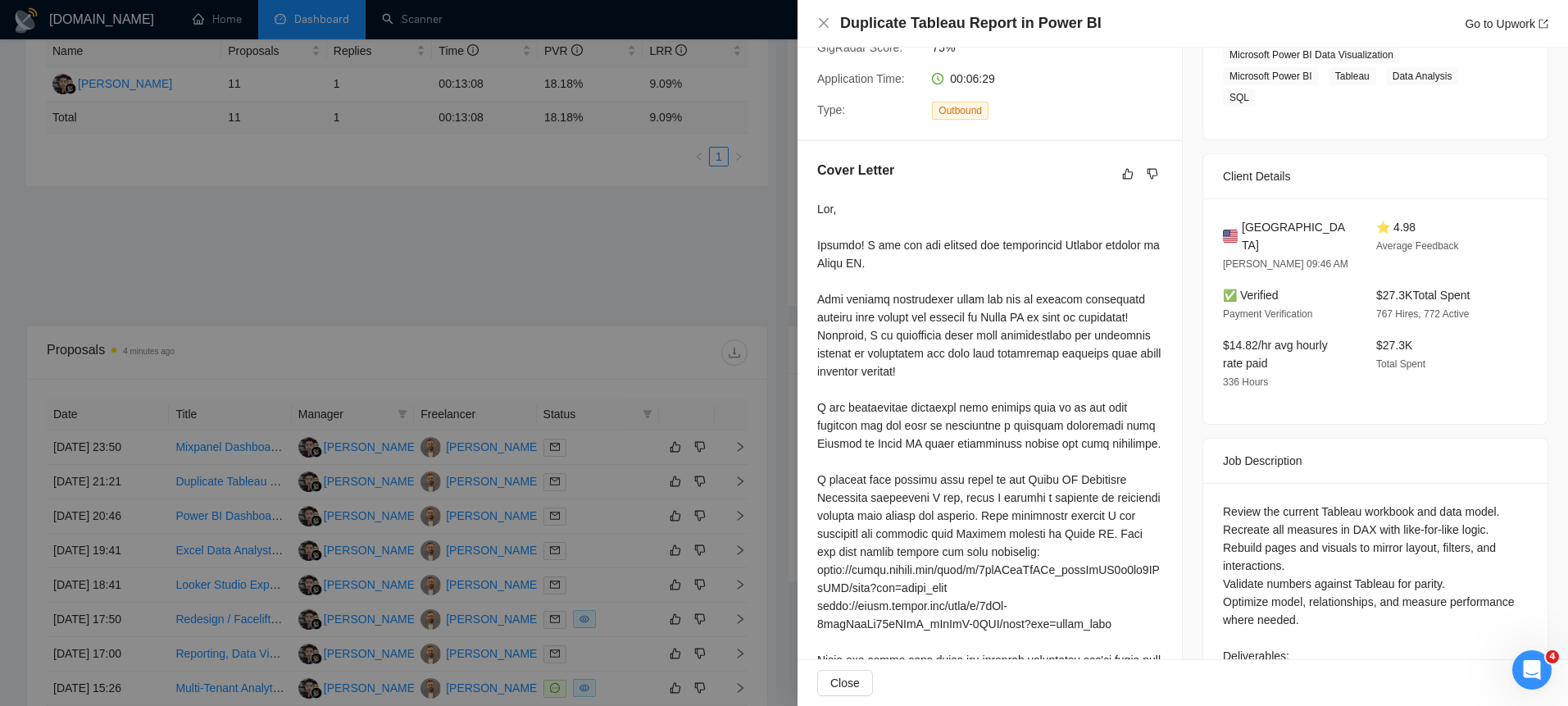
scroll to position [403, 0]
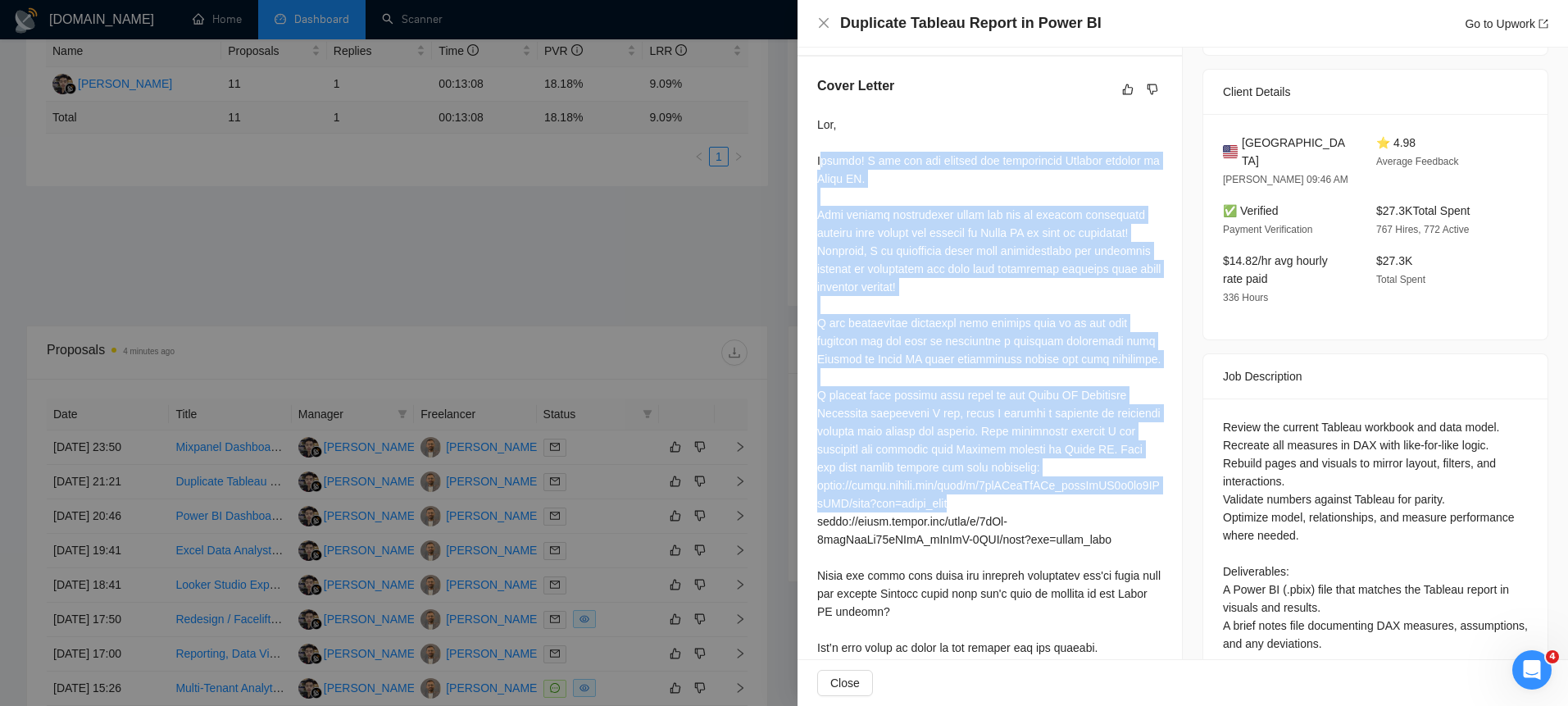
drag, startPoint x: 823, startPoint y: 174, endPoint x: 1145, endPoint y: 532, distance: 481.5
click at [1145, 532] on div at bounding box center [990, 413] width 345 height 595
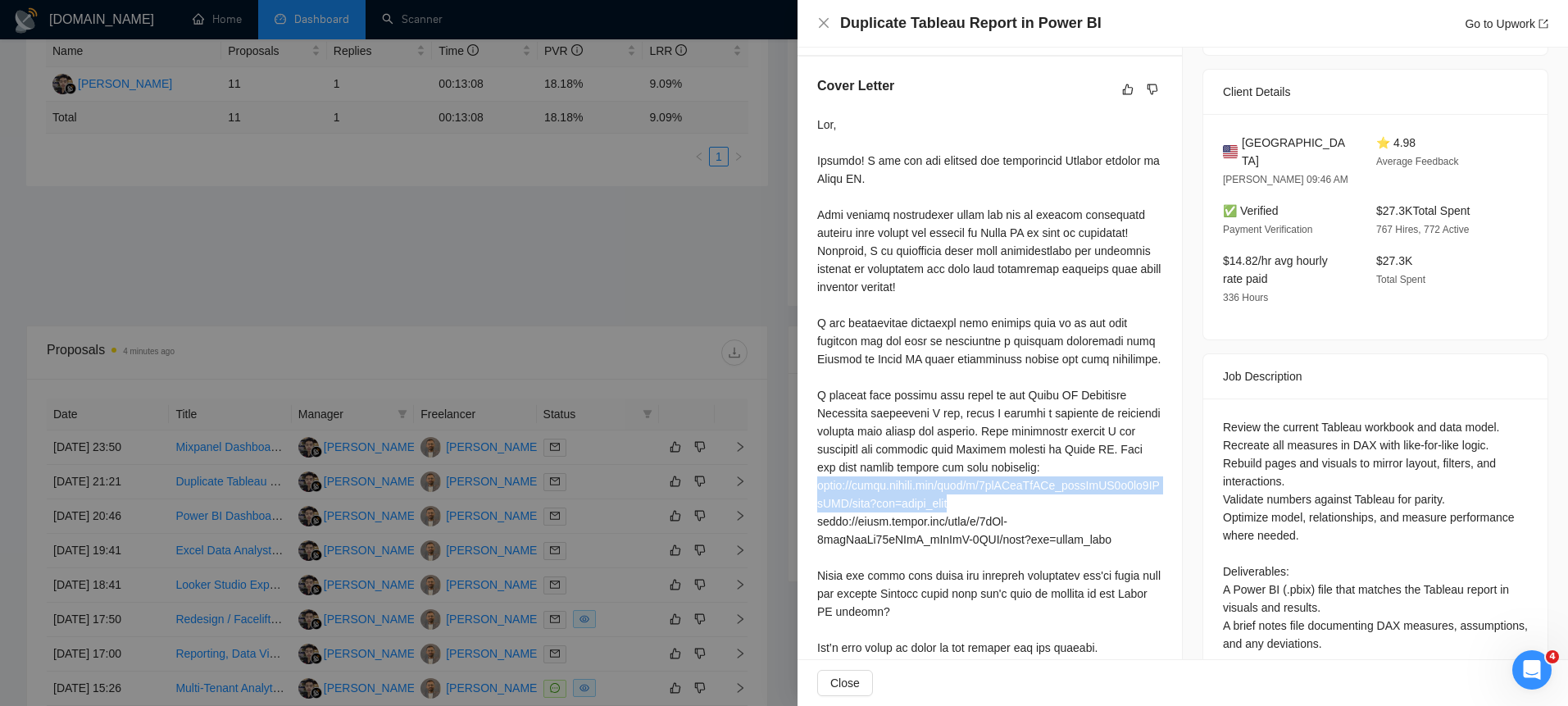
drag, startPoint x: 970, startPoint y: 542, endPoint x: 808, endPoint y: 517, distance: 163.9
click at [808, 517] on div "Cover Letter" at bounding box center [990, 396] width 385 height 681
copy div "https://drive.google.com/file/d/1akFIikOvTTk_zzzrYeFQ7s2sk4WLyYXJ/view?usp=driv…"
click at [177, 311] on div at bounding box center [784, 353] width 1568 height 706
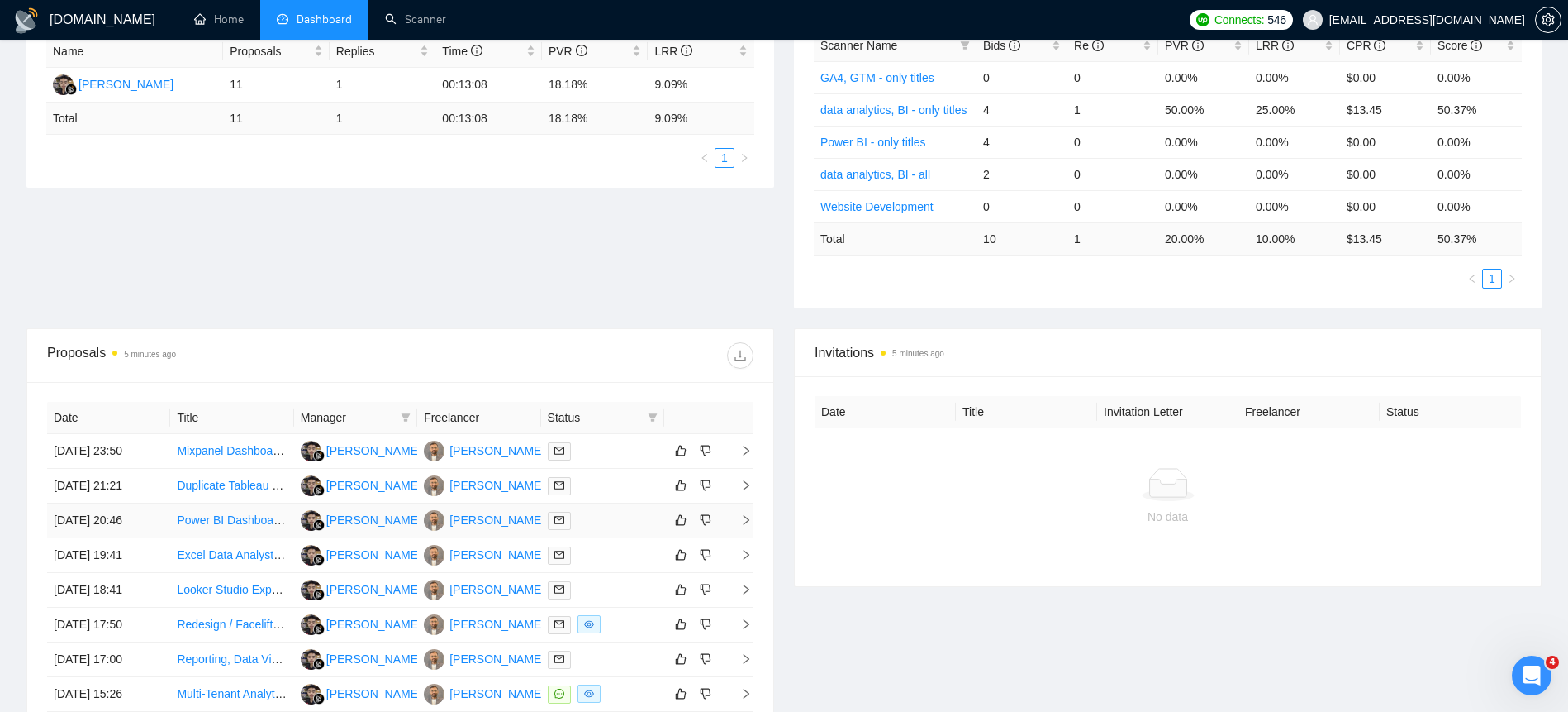
click at [94, 518] on td "[DATE] 20:46" at bounding box center [108, 520] width 123 height 35
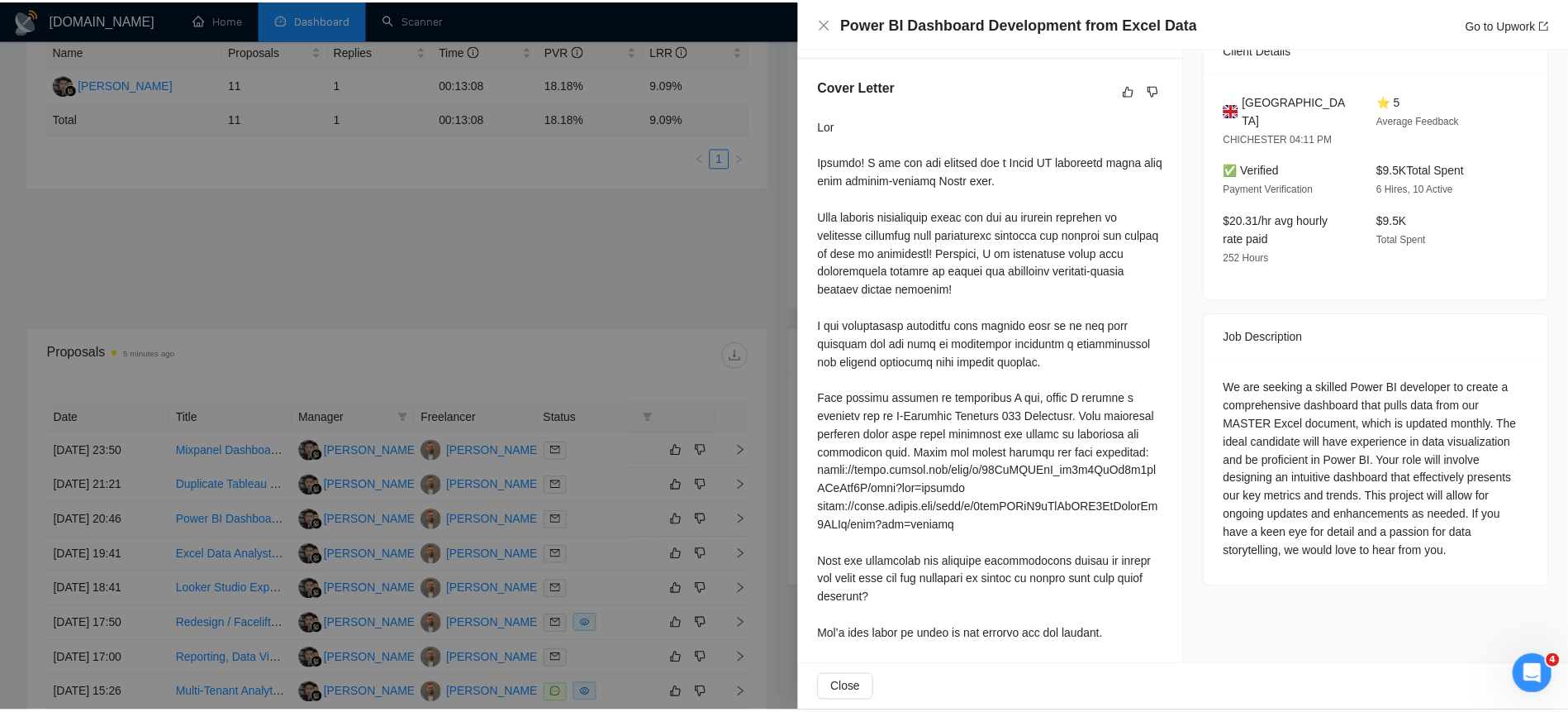
scroll to position [501, 0]
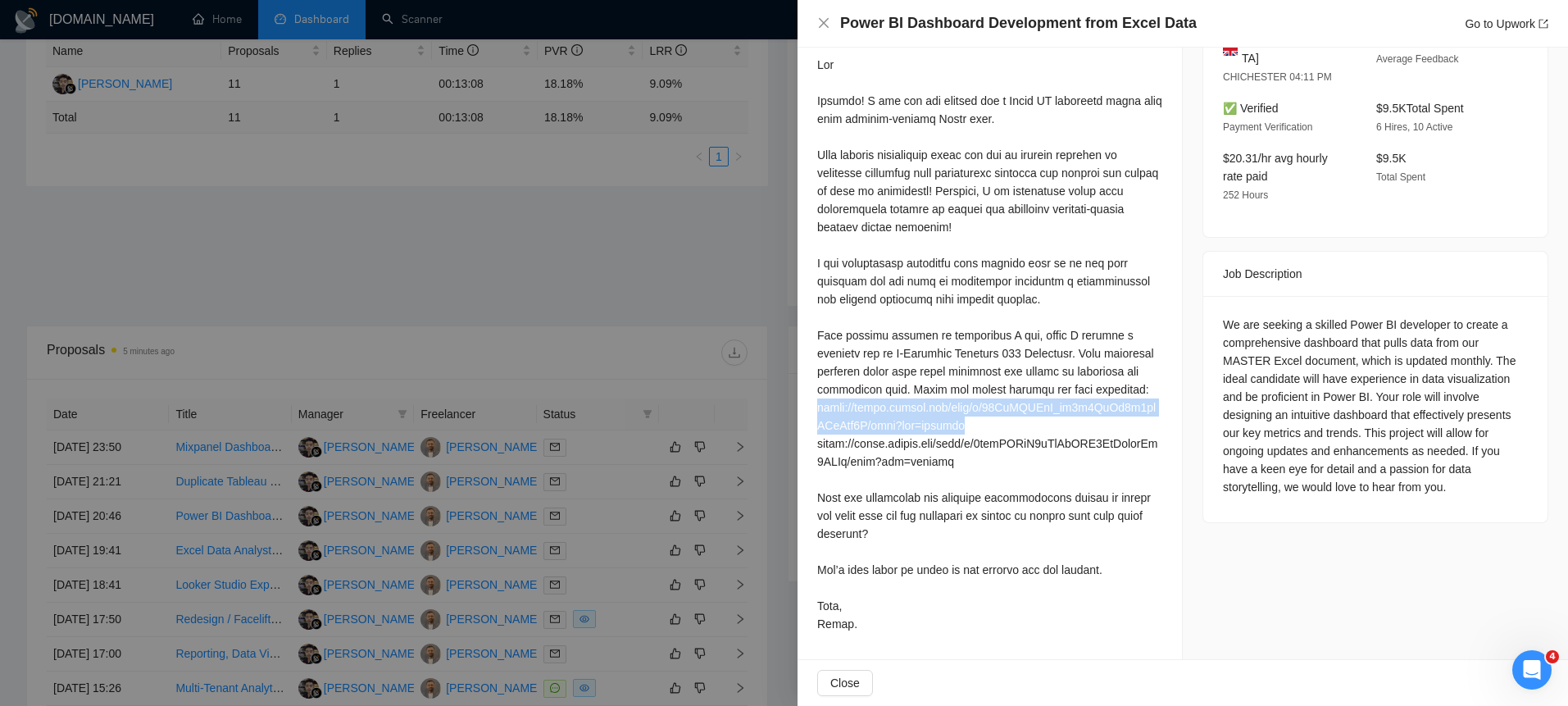
drag, startPoint x: 982, startPoint y: 433, endPoint x: 809, endPoint y: 414, distance: 174.0
click at [809, 414] on div "Cover Letter" at bounding box center [990, 327] width 385 height 662
copy div "https://drive.google.com/file/d/12AaQPNVbA_oq3t5NkHc1f4nfPAzApd6N/view?usp=shar…"
click at [355, 480] on div at bounding box center [784, 353] width 1568 height 706
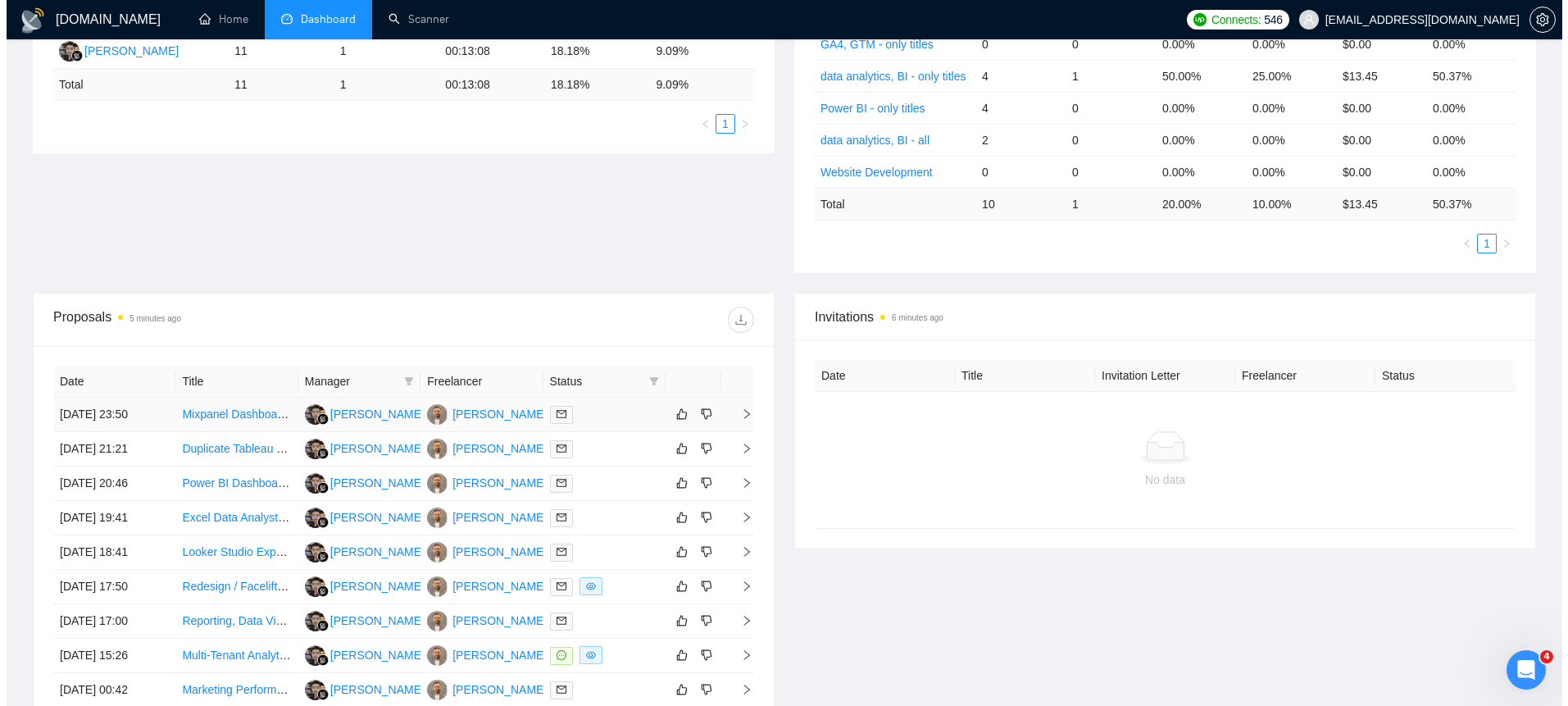
scroll to position [369, 0]
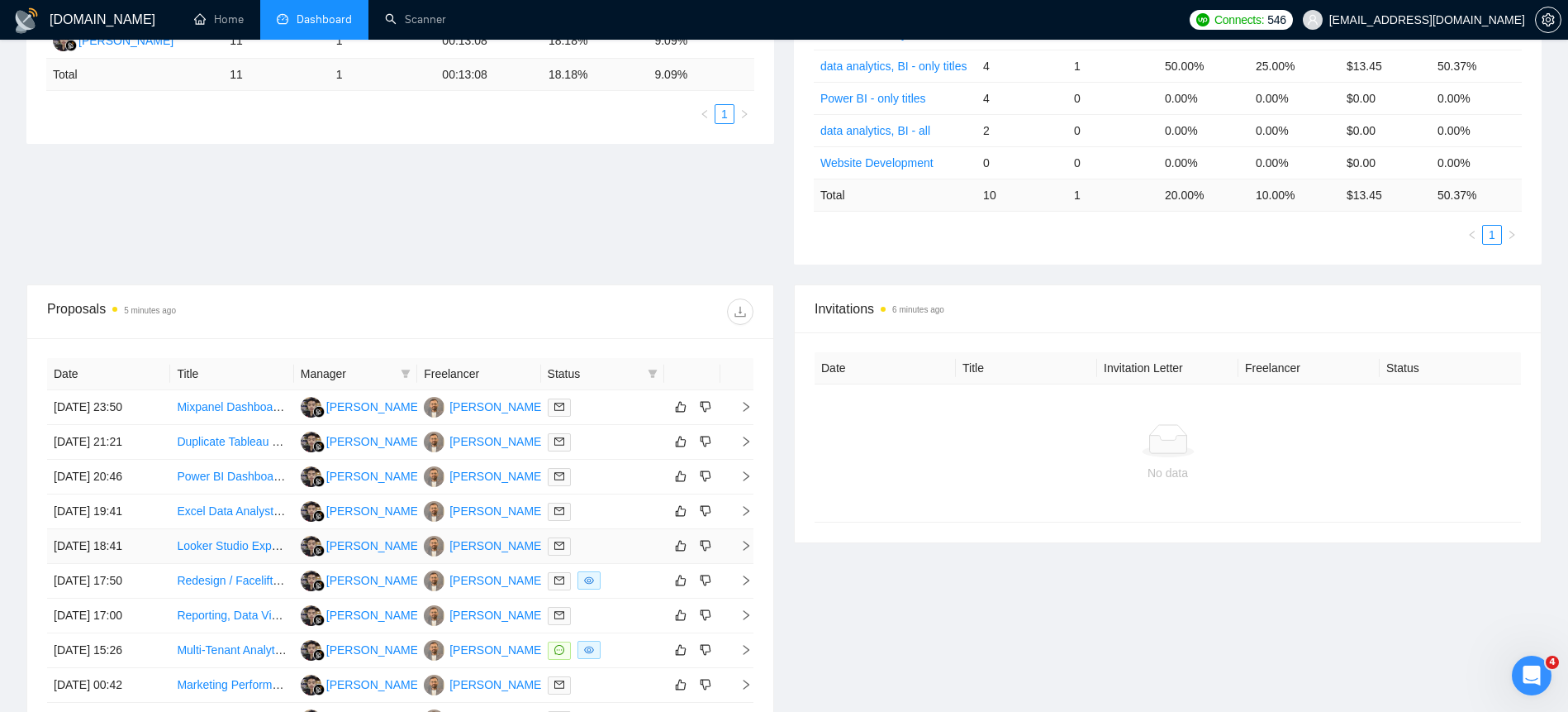
click at [80, 539] on td "[DATE] 18:41" at bounding box center [108, 546] width 123 height 35
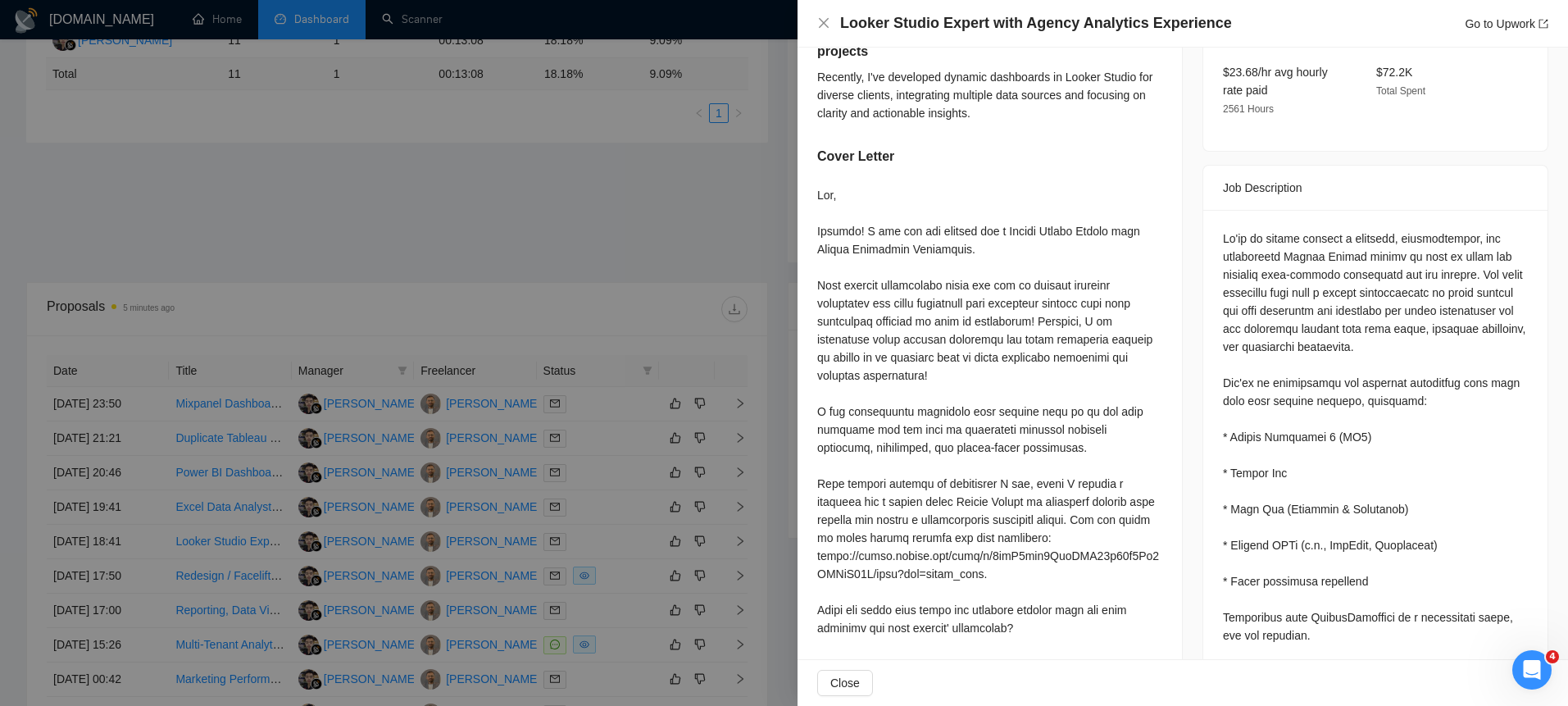
scroll to position [749, 0]
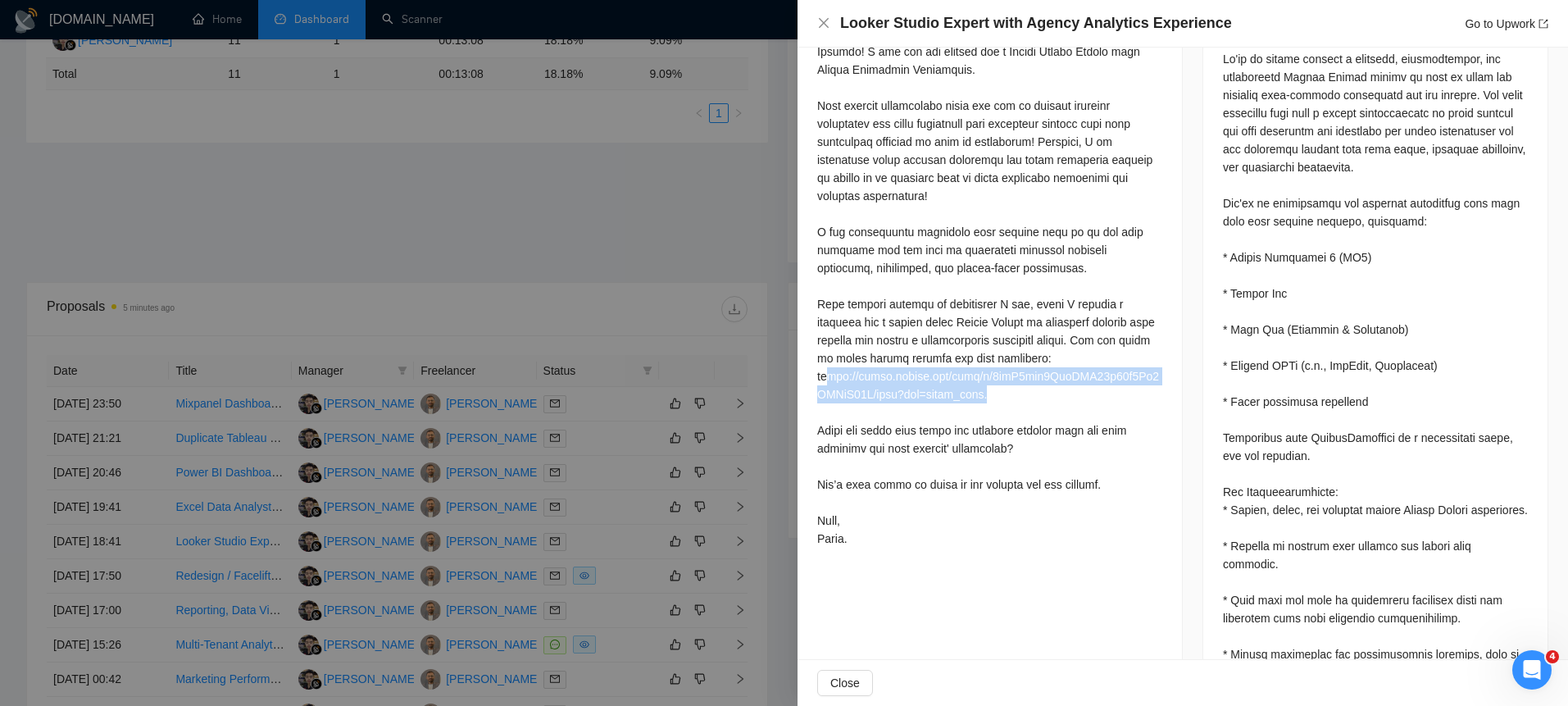
drag, startPoint x: 897, startPoint y: 422, endPoint x: 828, endPoint y: 419, distance: 69.1
click at [828, 419] on div at bounding box center [990, 276] width 345 height 541
click at [826, 417] on div at bounding box center [990, 276] width 345 height 541
click at [821, 413] on div at bounding box center [990, 276] width 345 height 541
drag, startPoint x: 817, startPoint y: 413, endPoint x: 977, endPoint y: 430, distance: 160.9
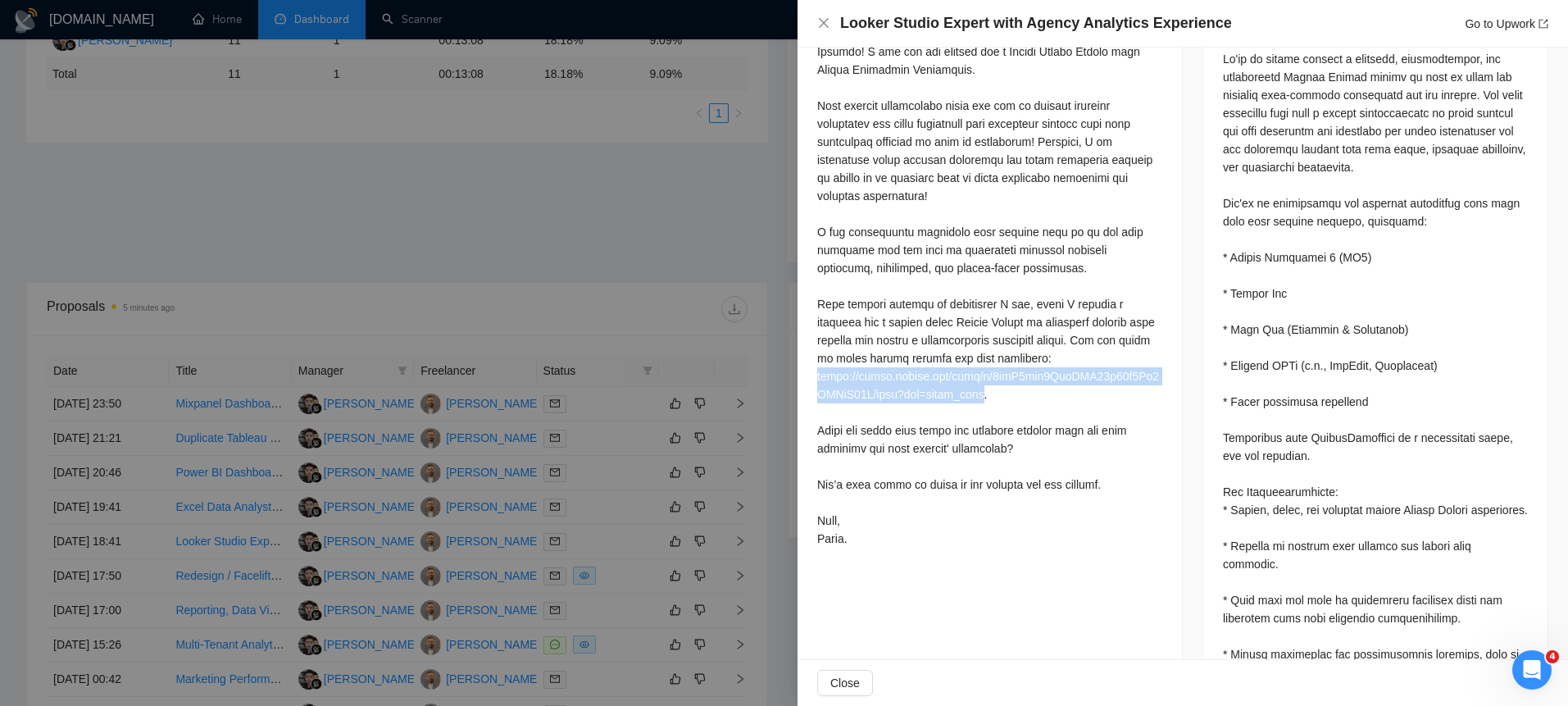
click at [977, 430] on div at bounding box center [990, 276] width 345 height 541
copy div "https://drive.google.com/file/d/1vaQ5vjw9JxtZYK21f28v0Ls0NXUzT96S/view?usp=driv…"
click at [902, 513] on div at bounding box center [990, 276] width 345 height 541
click at [870, 547] on div at bounding box center [990, 276] width 345 height 541
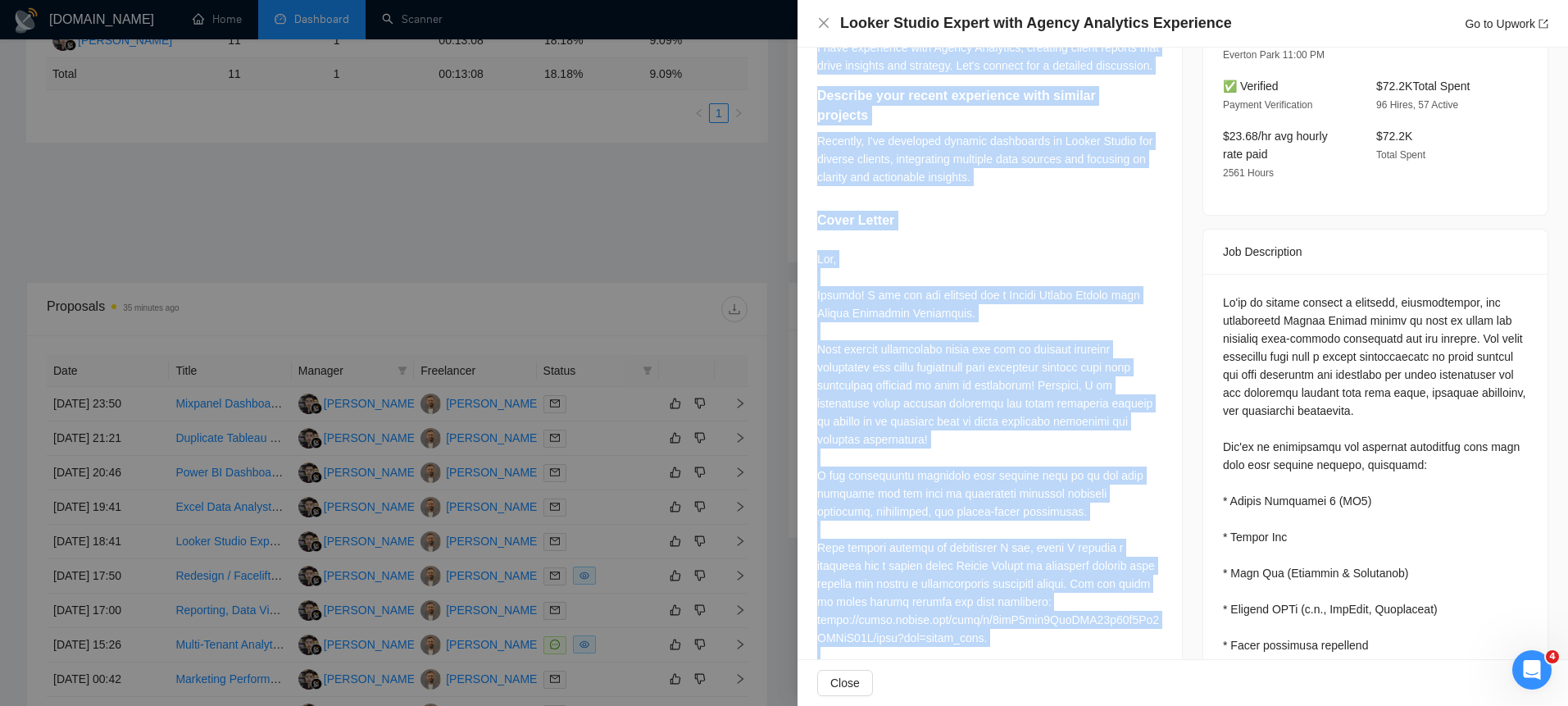
scroll to position [0, 0]
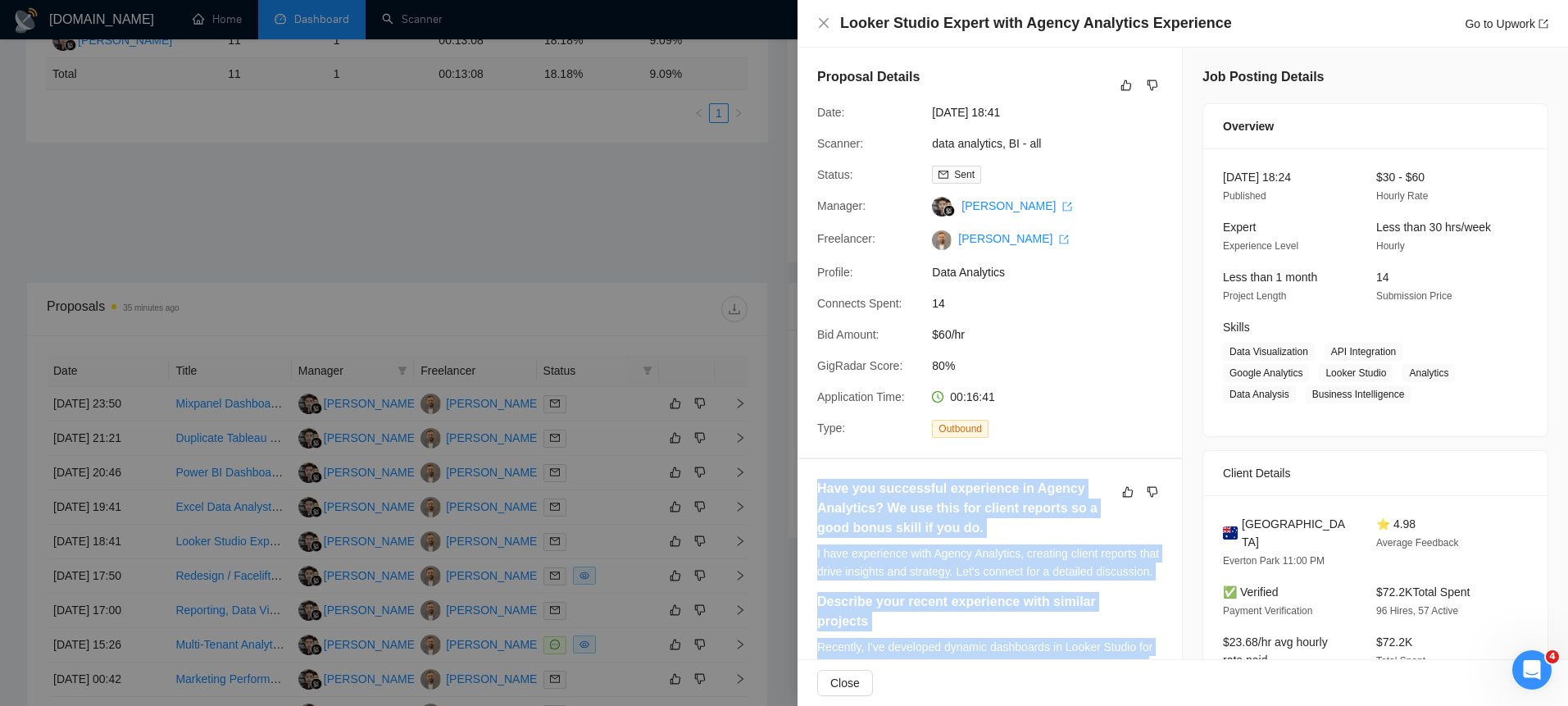
drag, startPoint x: 868, startPoint y: 575, endPoint x: 806, endPoint y: 503, distance: 95.0
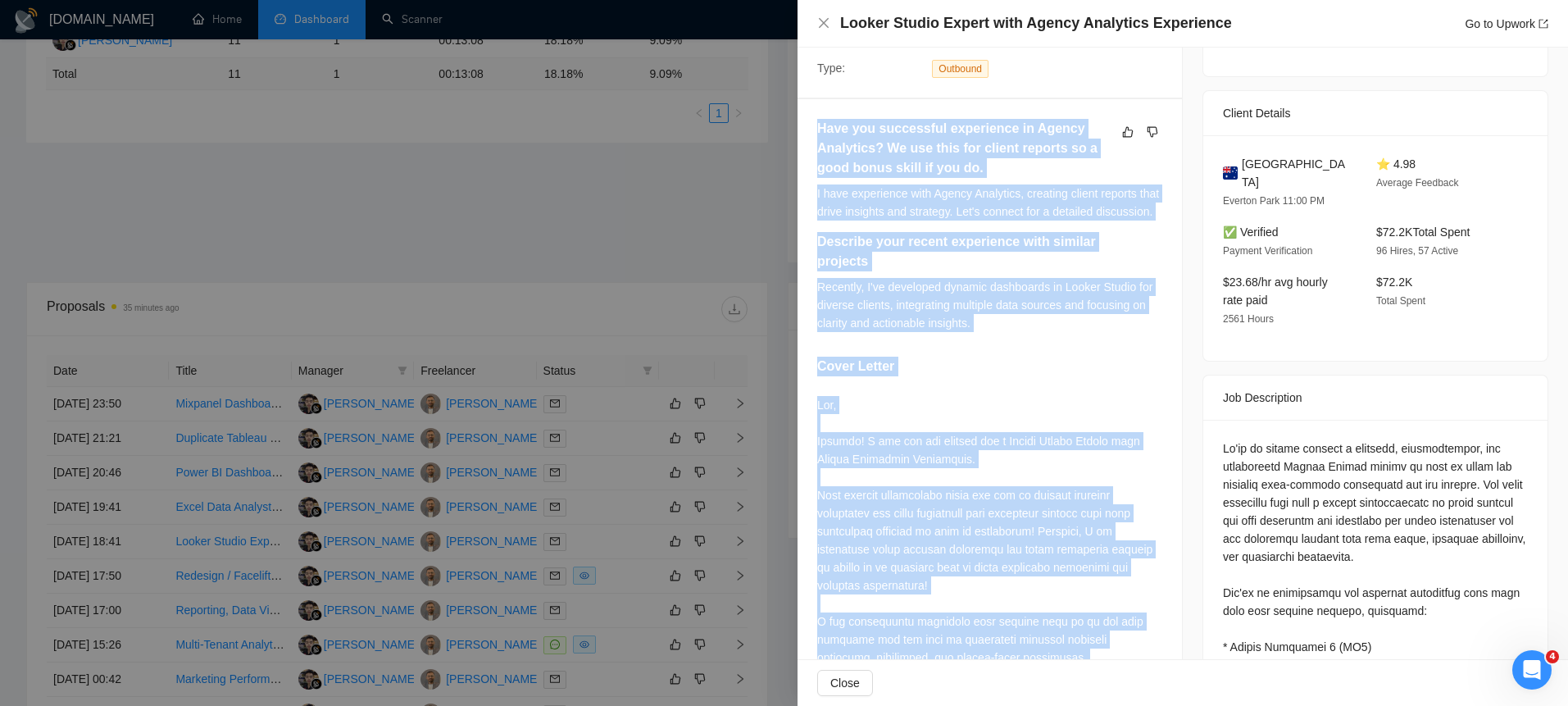
scroll to position [106, 0]
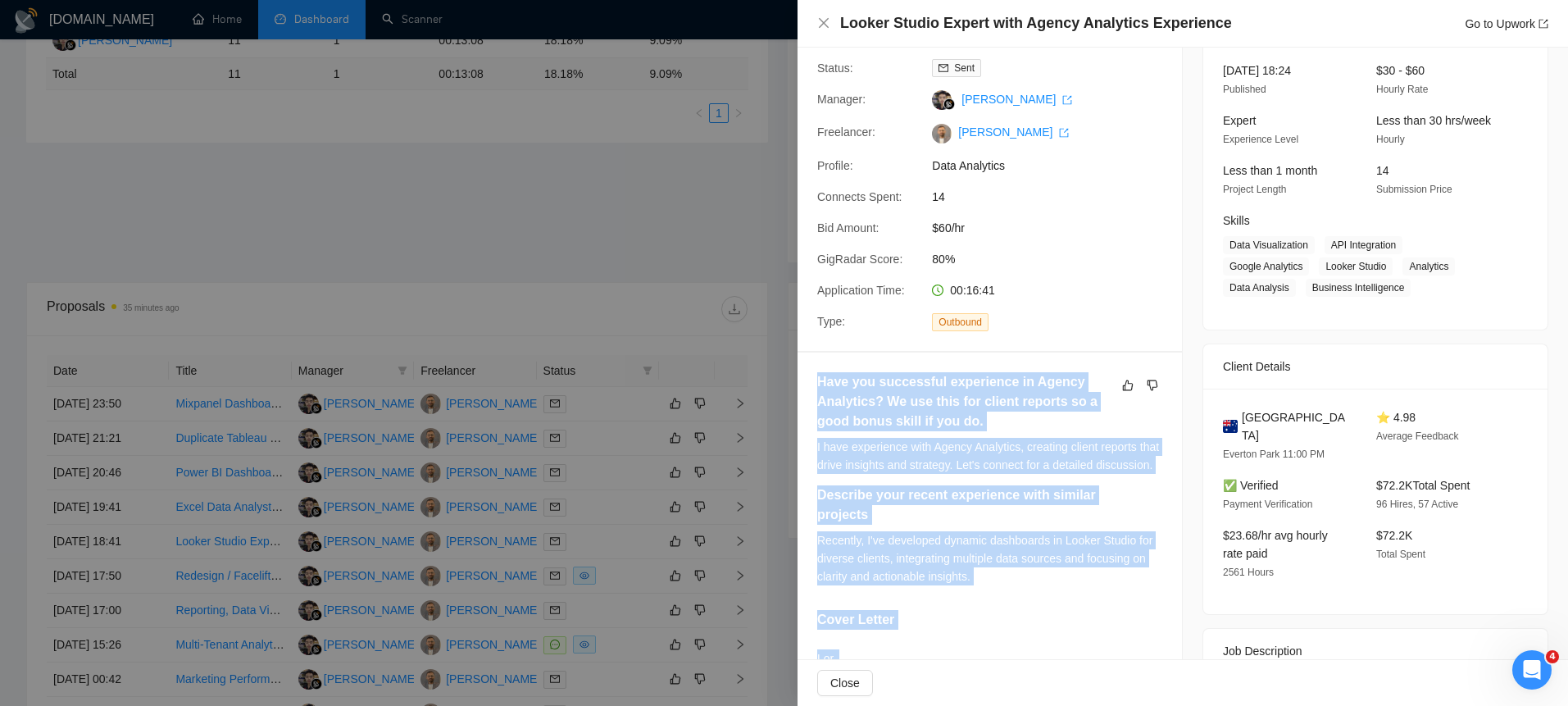
click at [834, 473] on div "I have experience with Agency Analytics, creating client reports that drive ins…" at bounding box center [990, 456] width 345 height 36
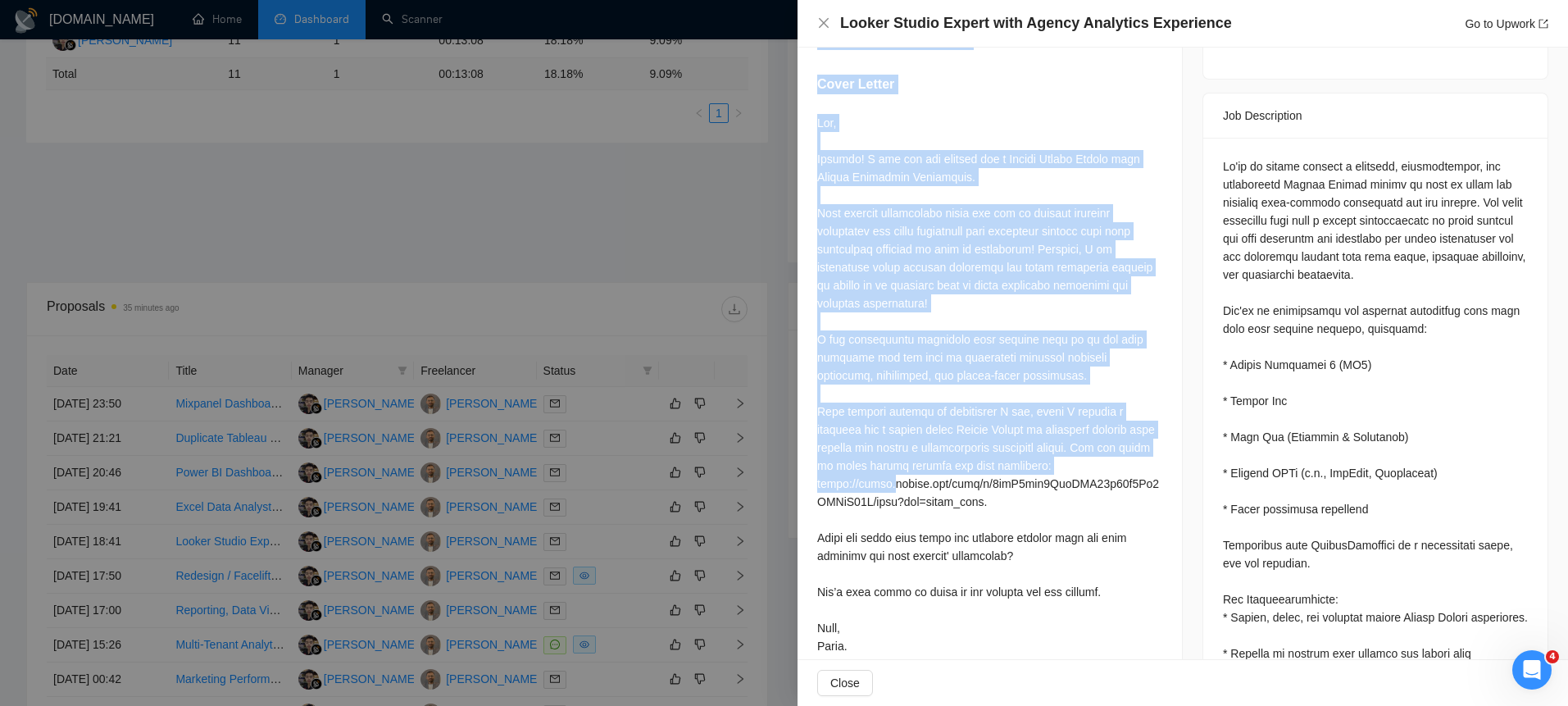
scroll to position [725, 0]
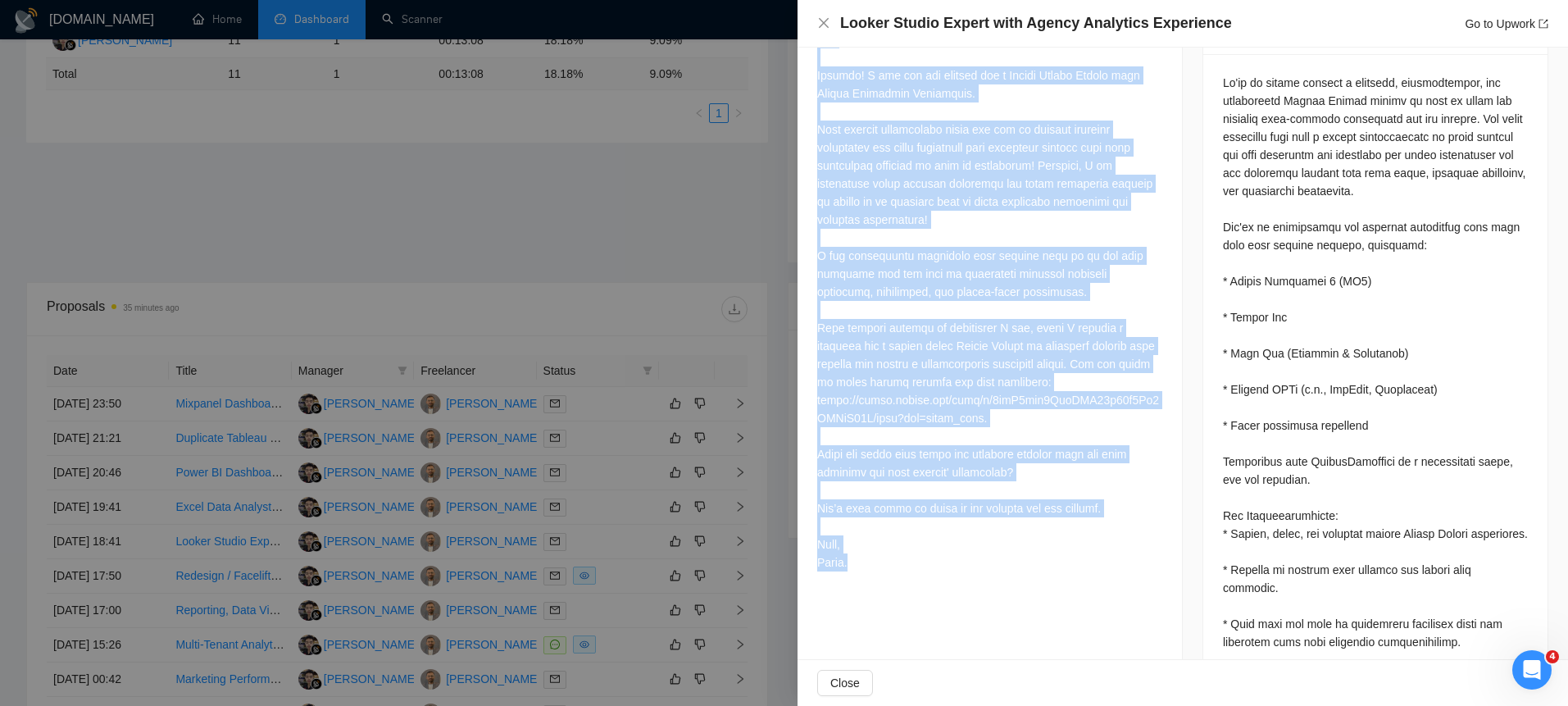
drag, startPoint x: 819, startPoint y: 400, endPoint x: 893, endPoint y: 592, distance: 205.8
click at [893, 592] on div "Have you successful experience in Agency Analytics? We use this for client repo…" at bounding box center [990, 165] width 385 height 864
click at [893, 572] on div at bounding box center [990, 300] width 345 height 541
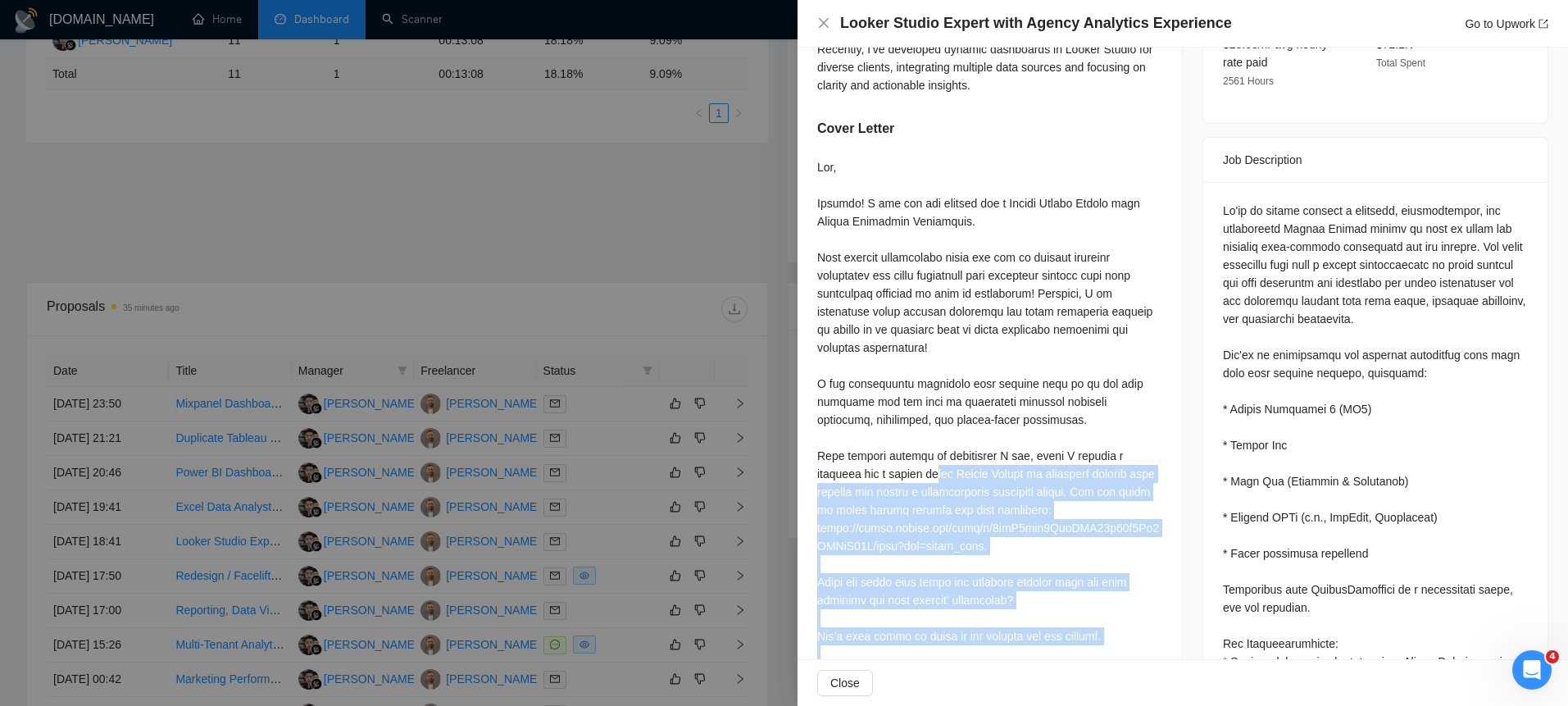
scroll to position [587, 0]
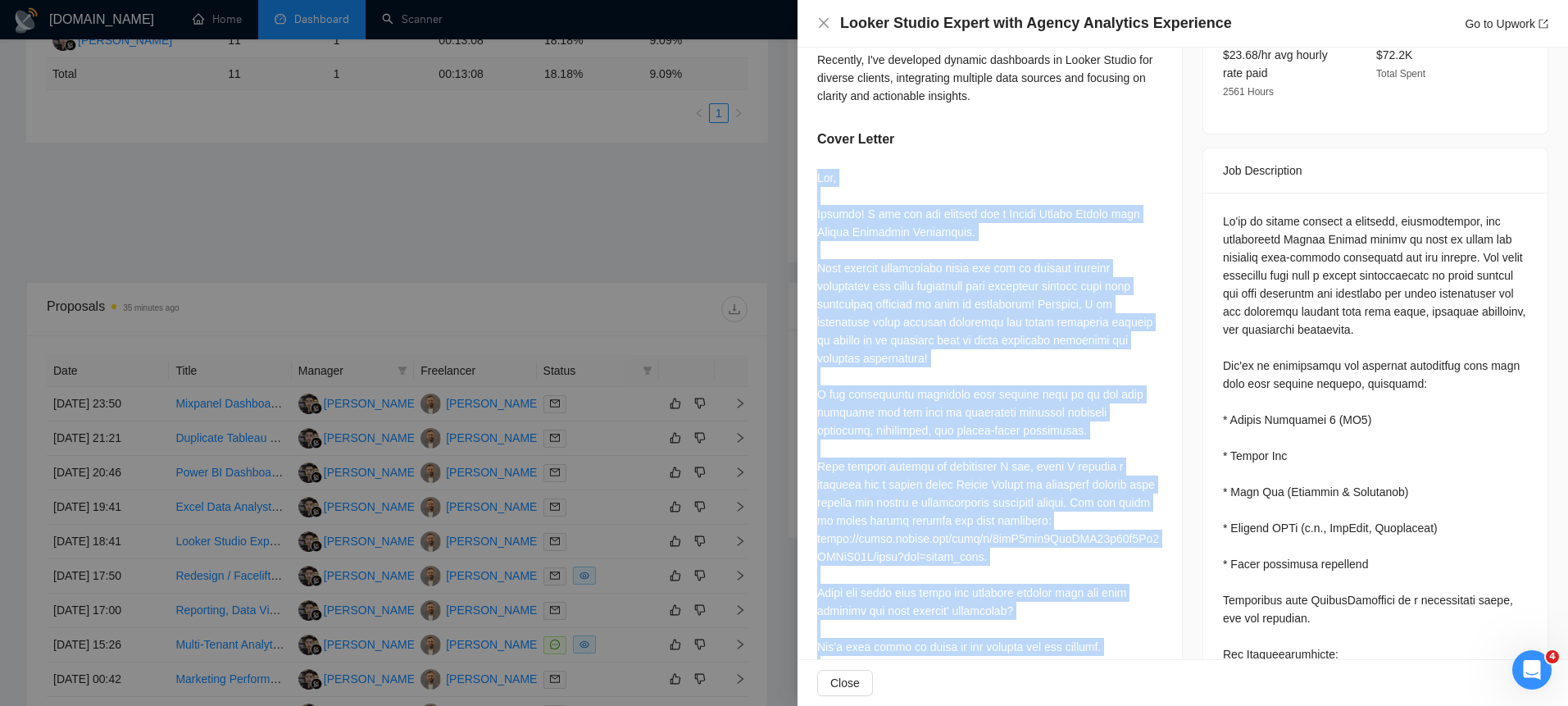
drag, startPoint x: 894, startPoint y: 595, endPoint x: 821, endPoint y: 218, distance: 384.0
click at [821, 218] on div at bounding box center [990, 439] width 345 height 541
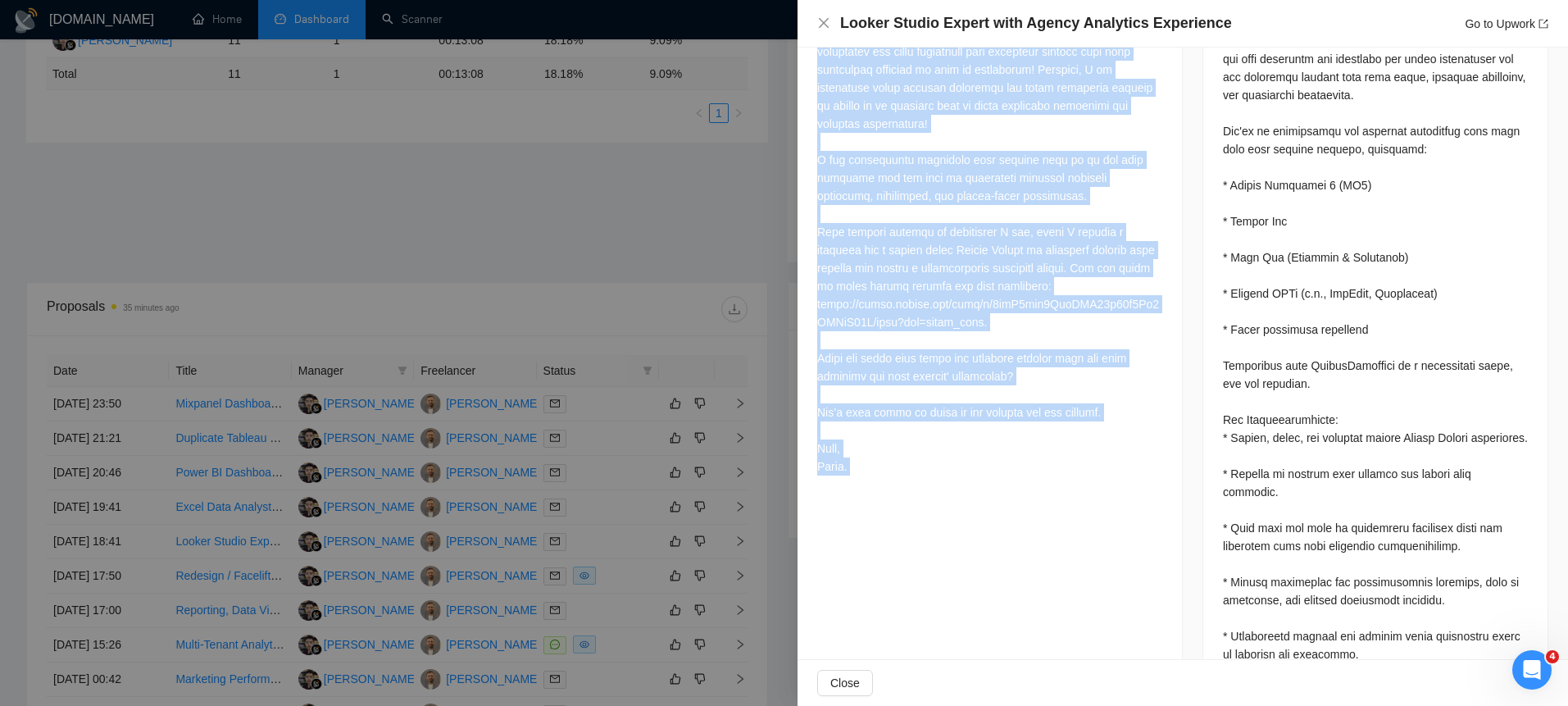
scroll to position [906, 0]
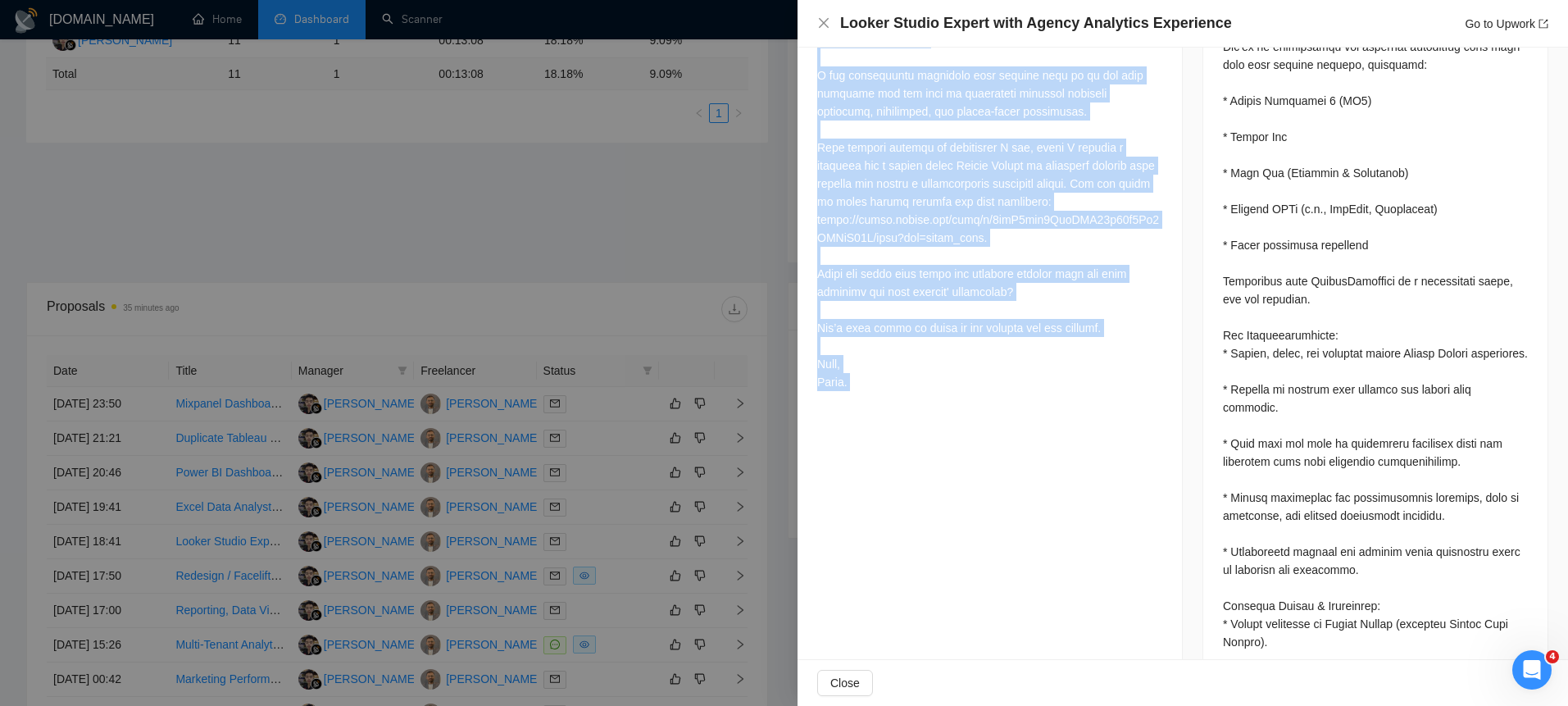
drag, startPoint x: 821, startPoint y: 218, endPoint x: 967, endPoint y: 423, distance: 251.7
click at [967, 391] on div at bounding box center [990, 120] width 345 height 541
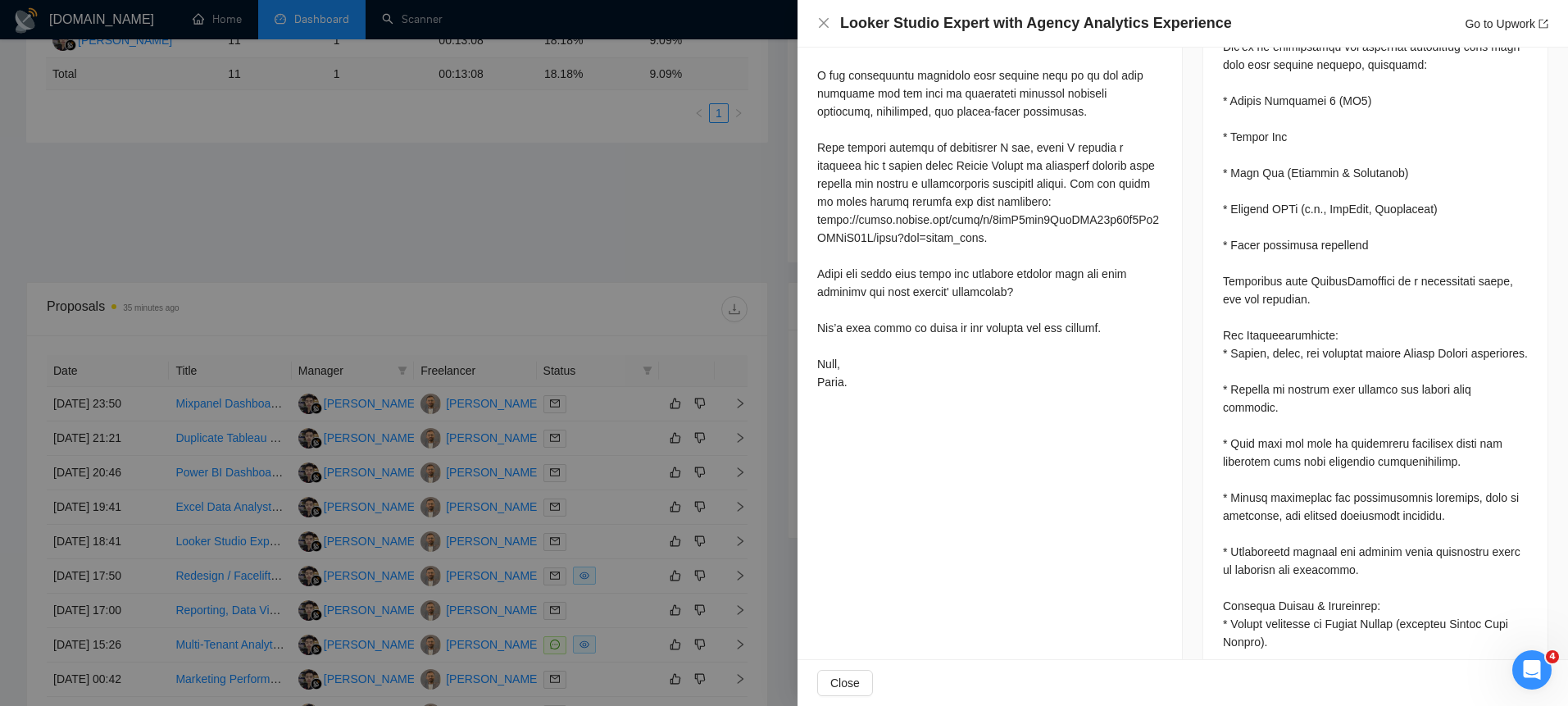
scroll to position [558, 0]
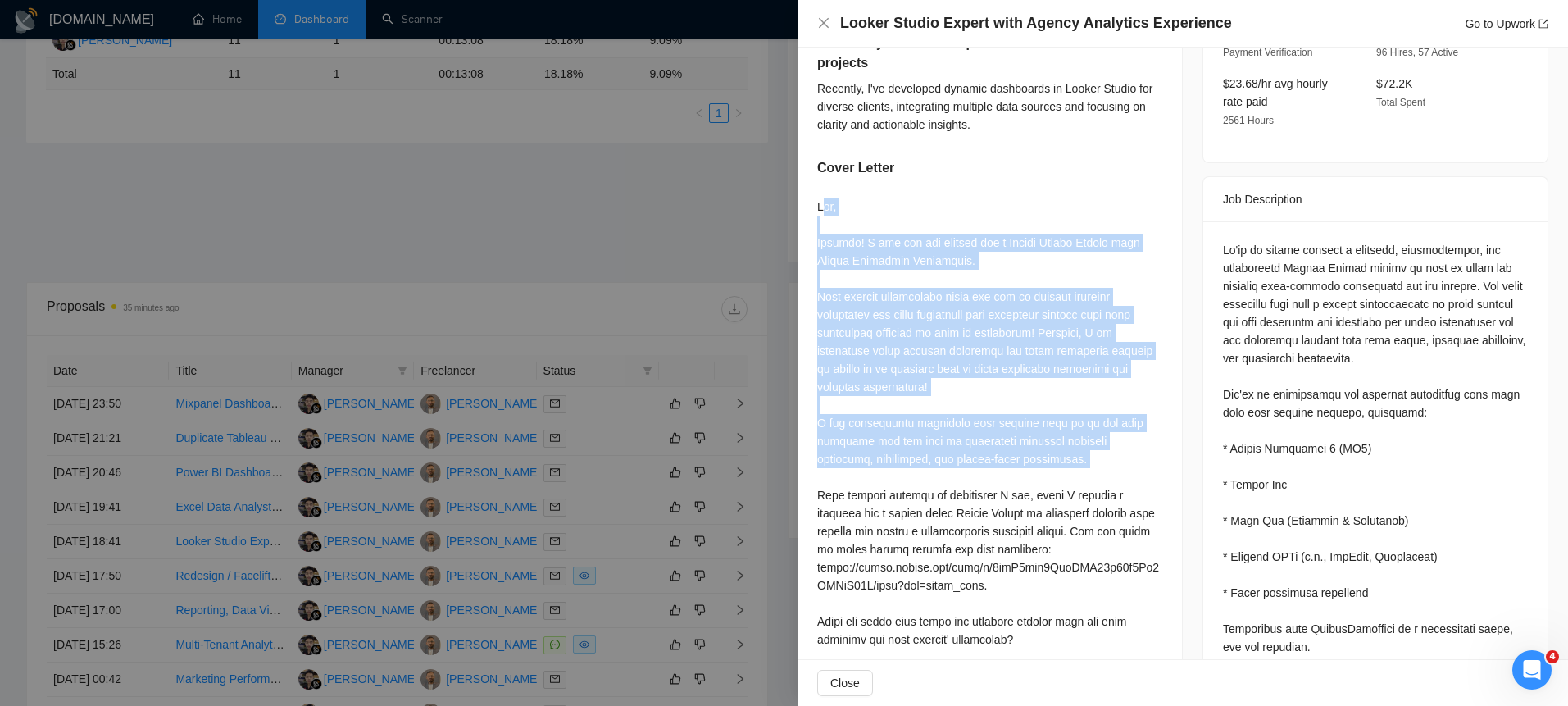
drag, startPoint x: 824, startPoint y: 253, endPoint x: 882, endPoint y: 512, distance: 265.4
click at [882, 512] on div at bounding box center [990, 467] width 345 height 541
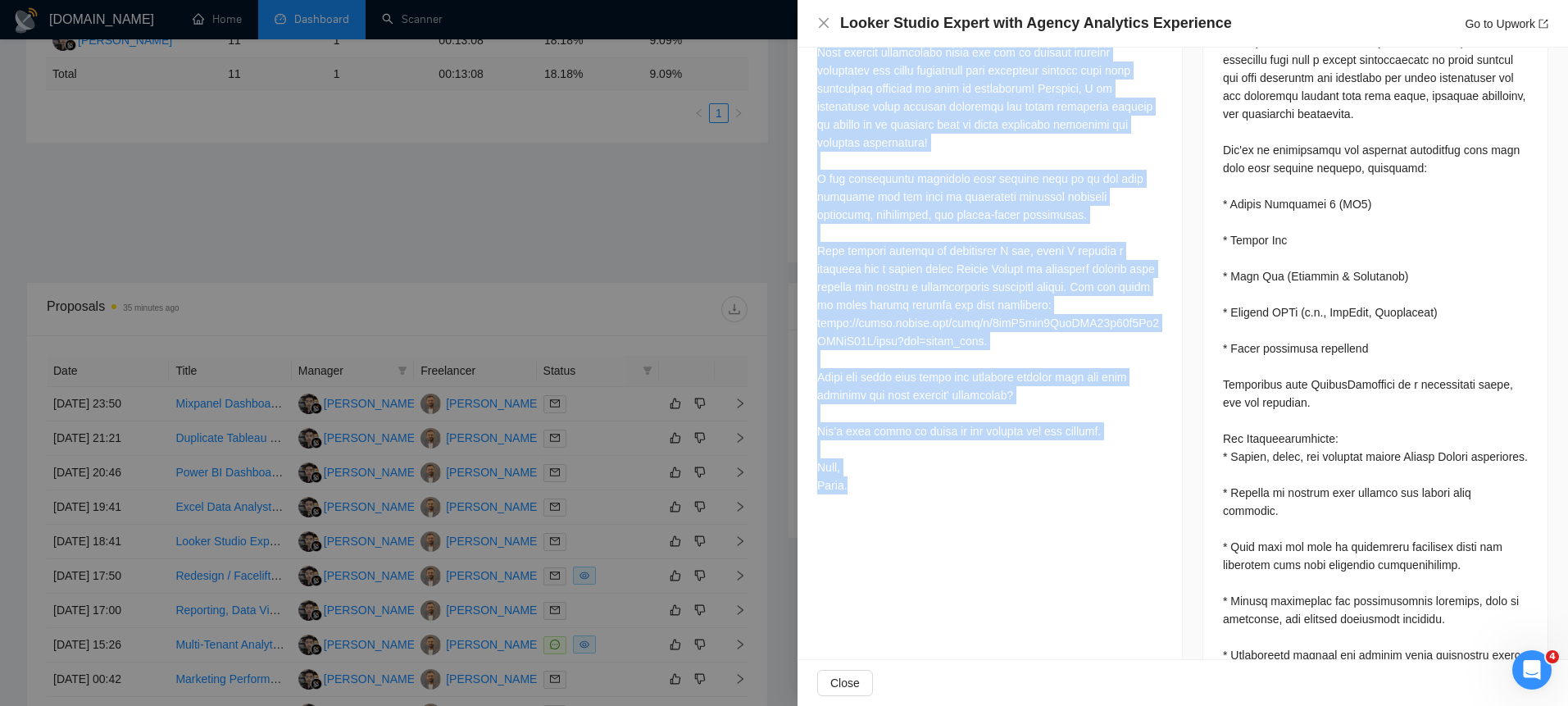
drag, startPoint x: 819, startPoint y: 246, endPoint x: 931, endPoint y: 547, distance: 321.2
click at [931, 521] on div "Have you successful experience in Agency Analytics? We use this for client repo…" at bounding box center [990, 88] width 385 height 864
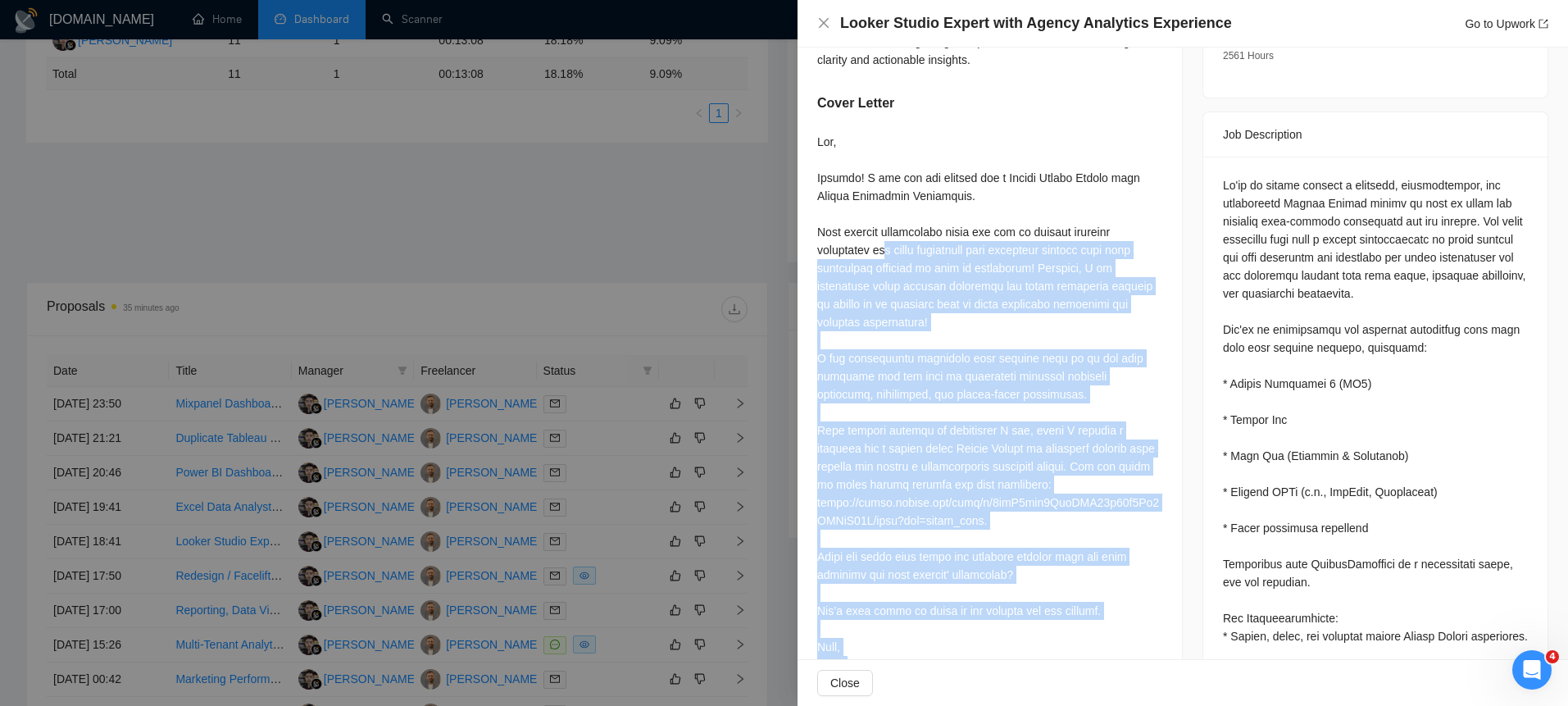
scroll to position [612, 0]
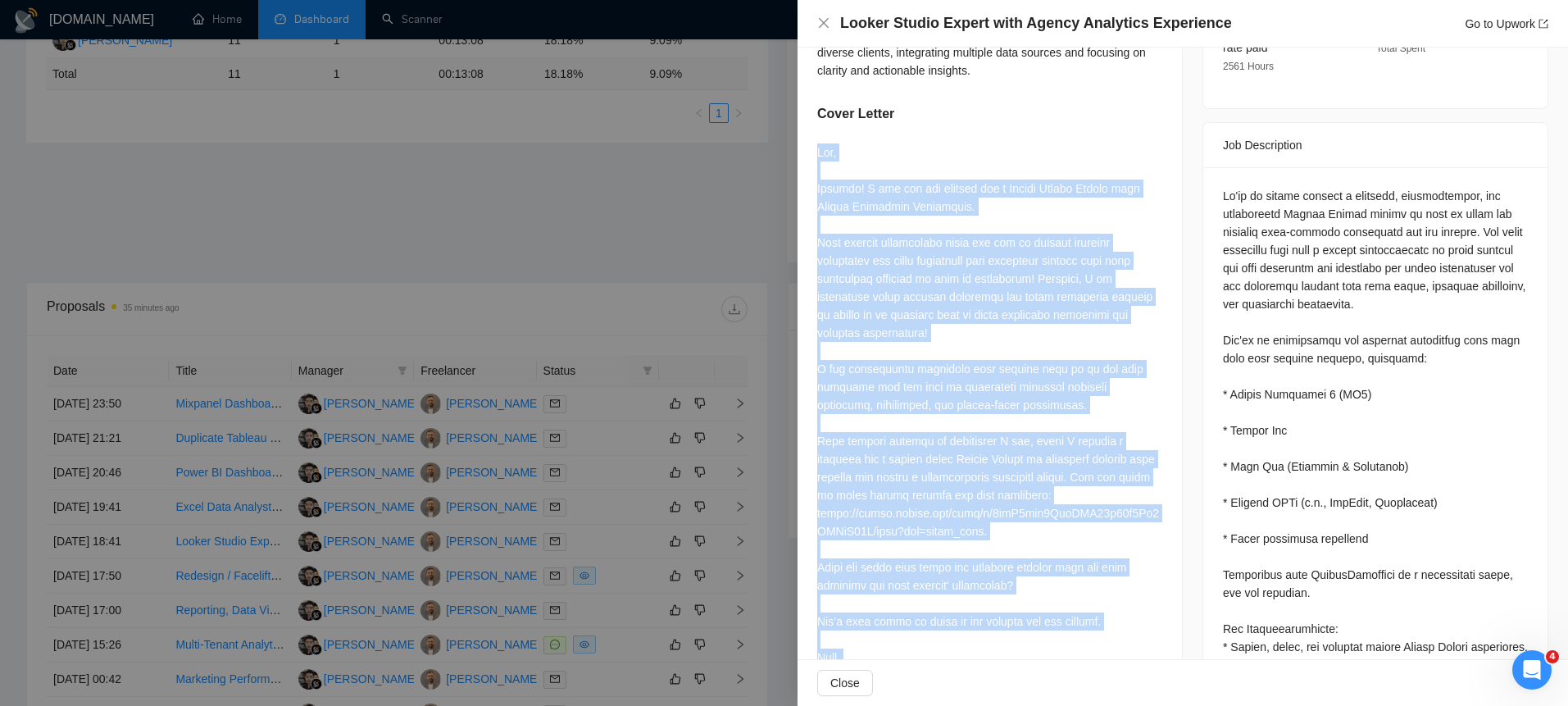
drag, startPoint x: 926, startPoint y: 534, endPoint x: 819, endPoint y: 192, distance: 358.3
click at [819, 192] on div "Have you successful experience in Agency Analytics? We use this for client repo…" at bounding box center [990, 278] width 385 height 864
click at [819, 192] on div at bounding box center [990, 413] width 345 height 541
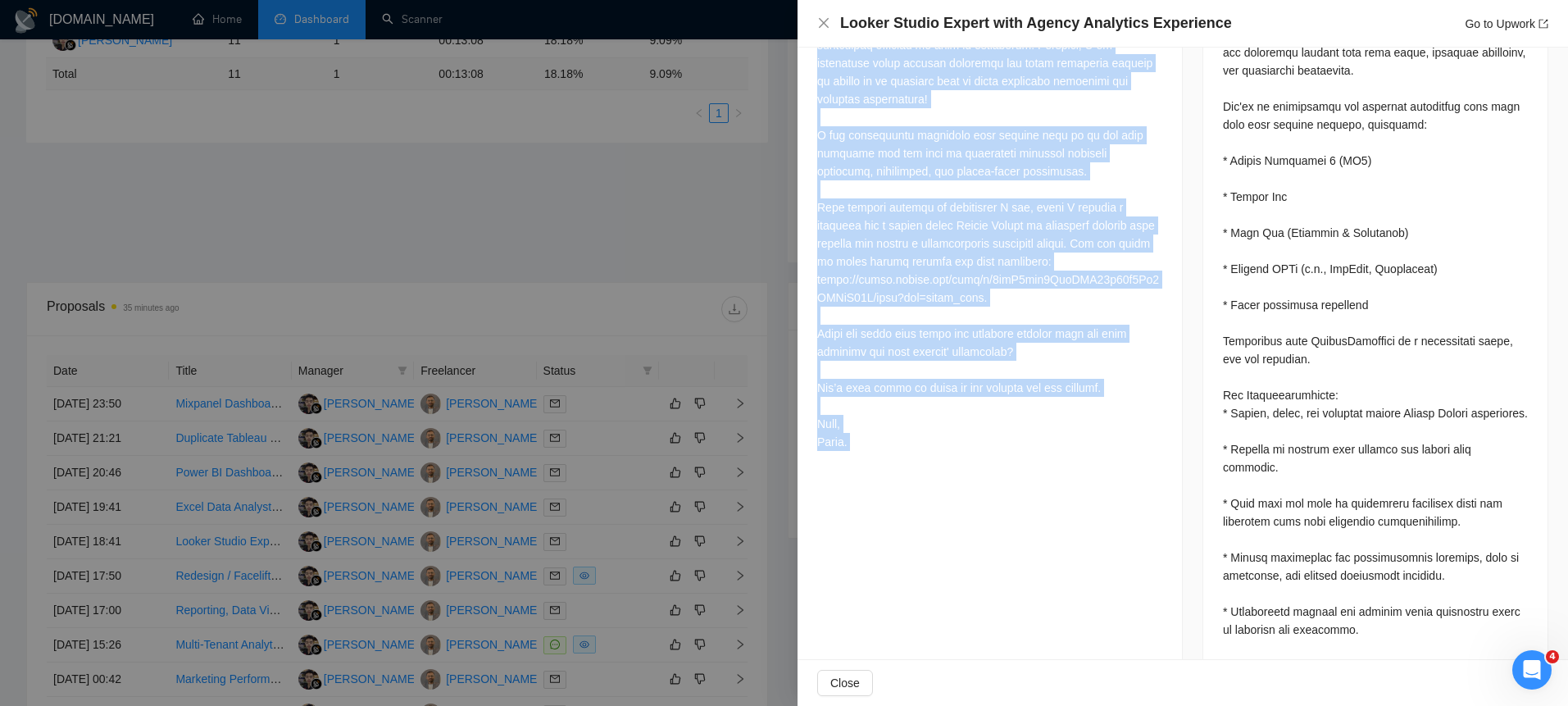
scroll to position [930, 0]
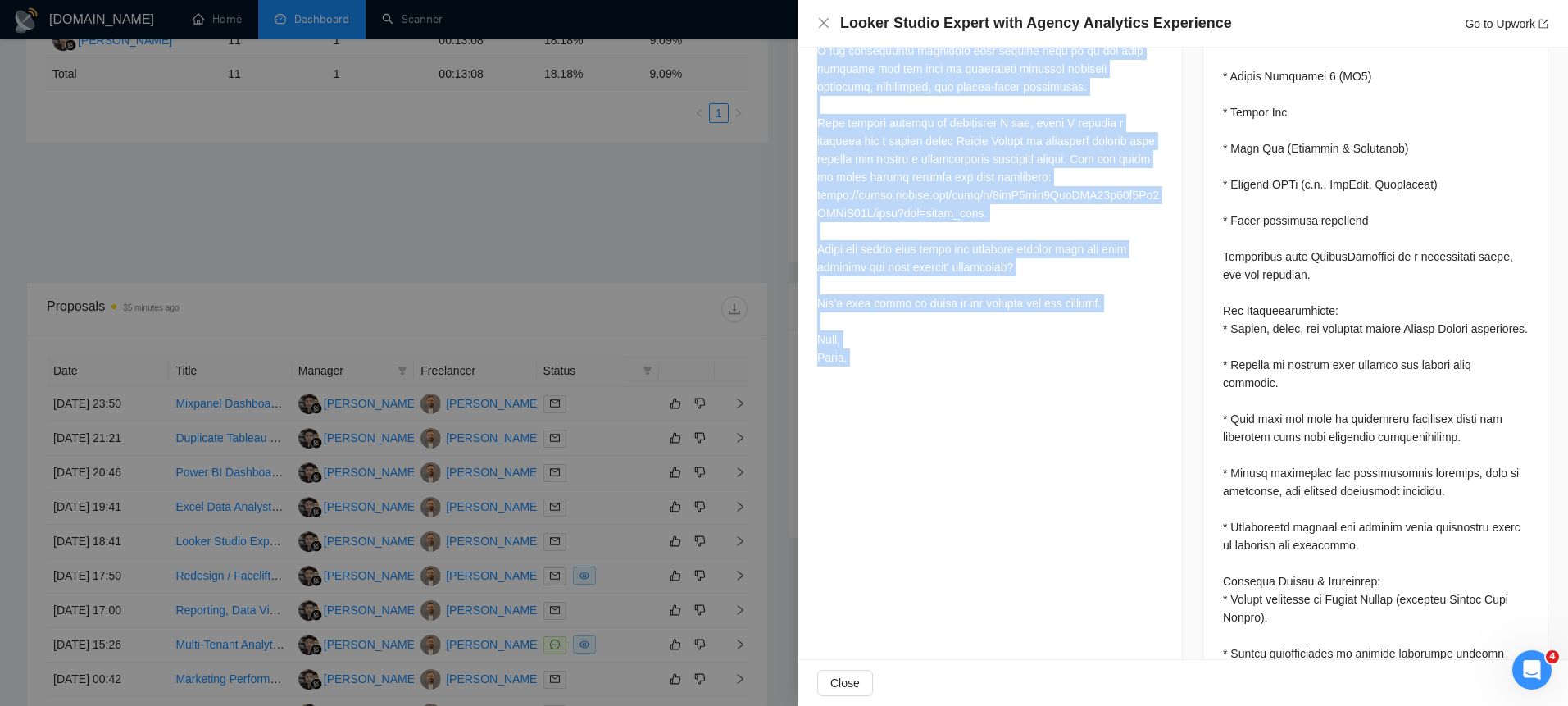
drag, startPoint x: 819, startPoint y: 192, endPoint x: 981, endPoint y: 404, distance: 266.8
click at [981, 373] on div at bounding box center [990, 99] width 345 height 547
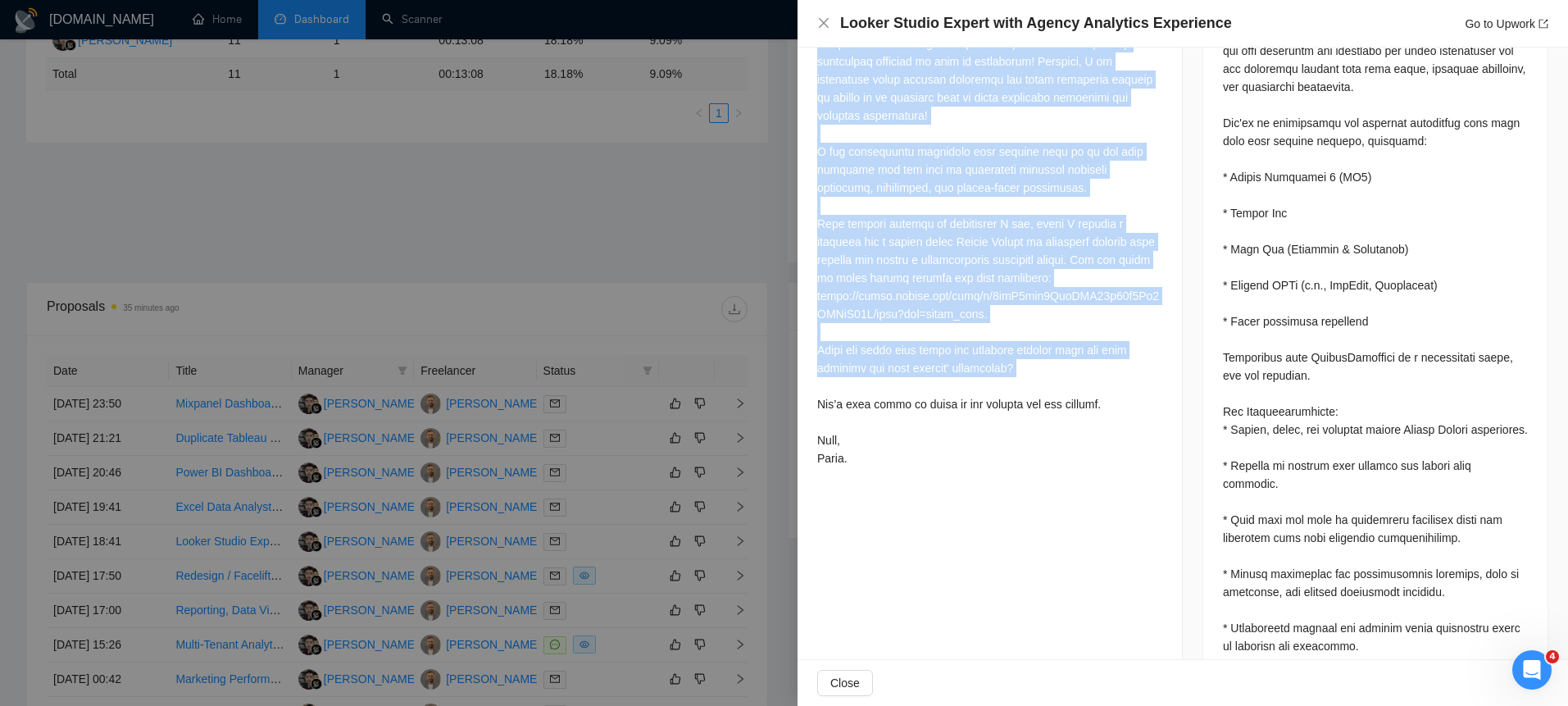
scroll to position [840, 0]
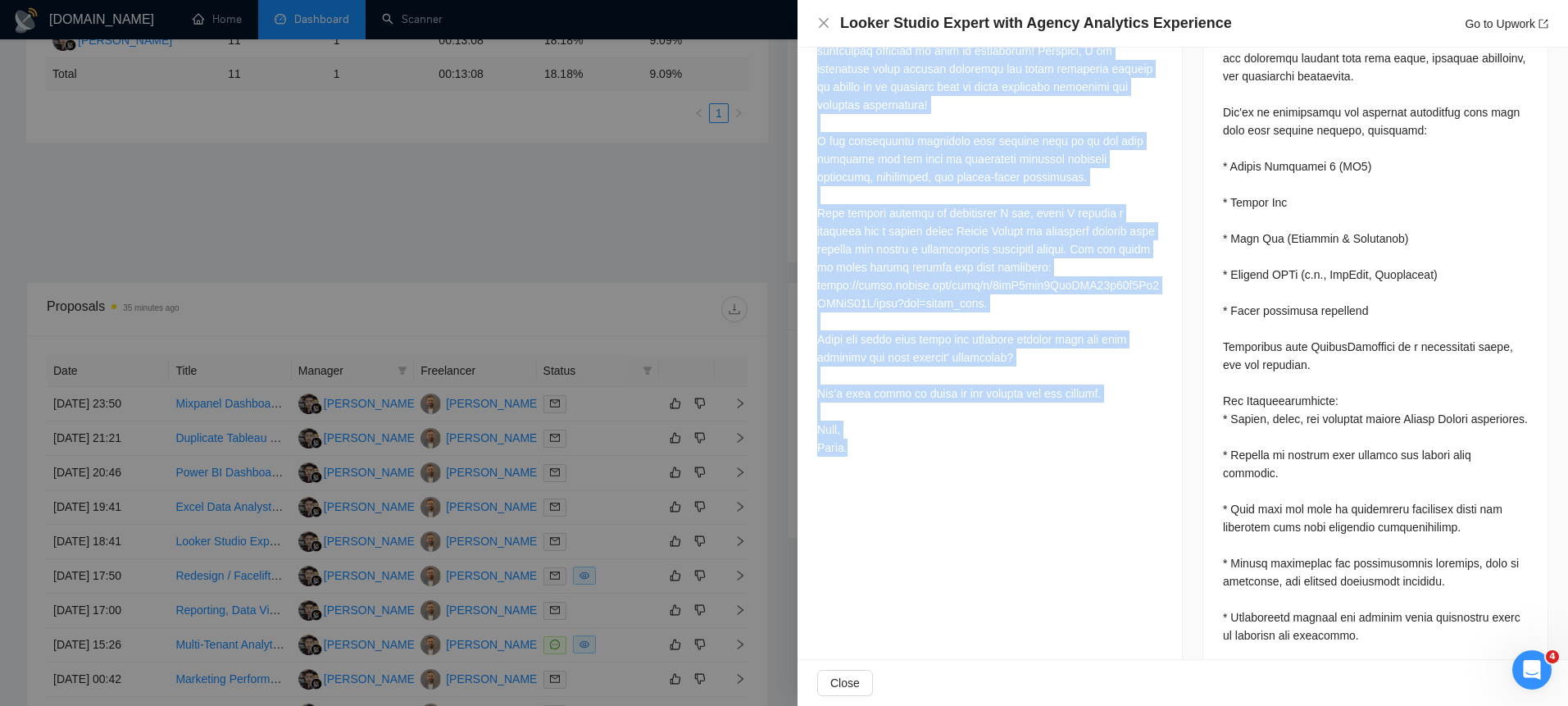
drag, startPoint x: 819, startPoint y: 164, endPoint x: 927, endPoint y: 484, distance: 337.7
click at [927, 456] on div at bounding box center [990, 185] width 345 height 541
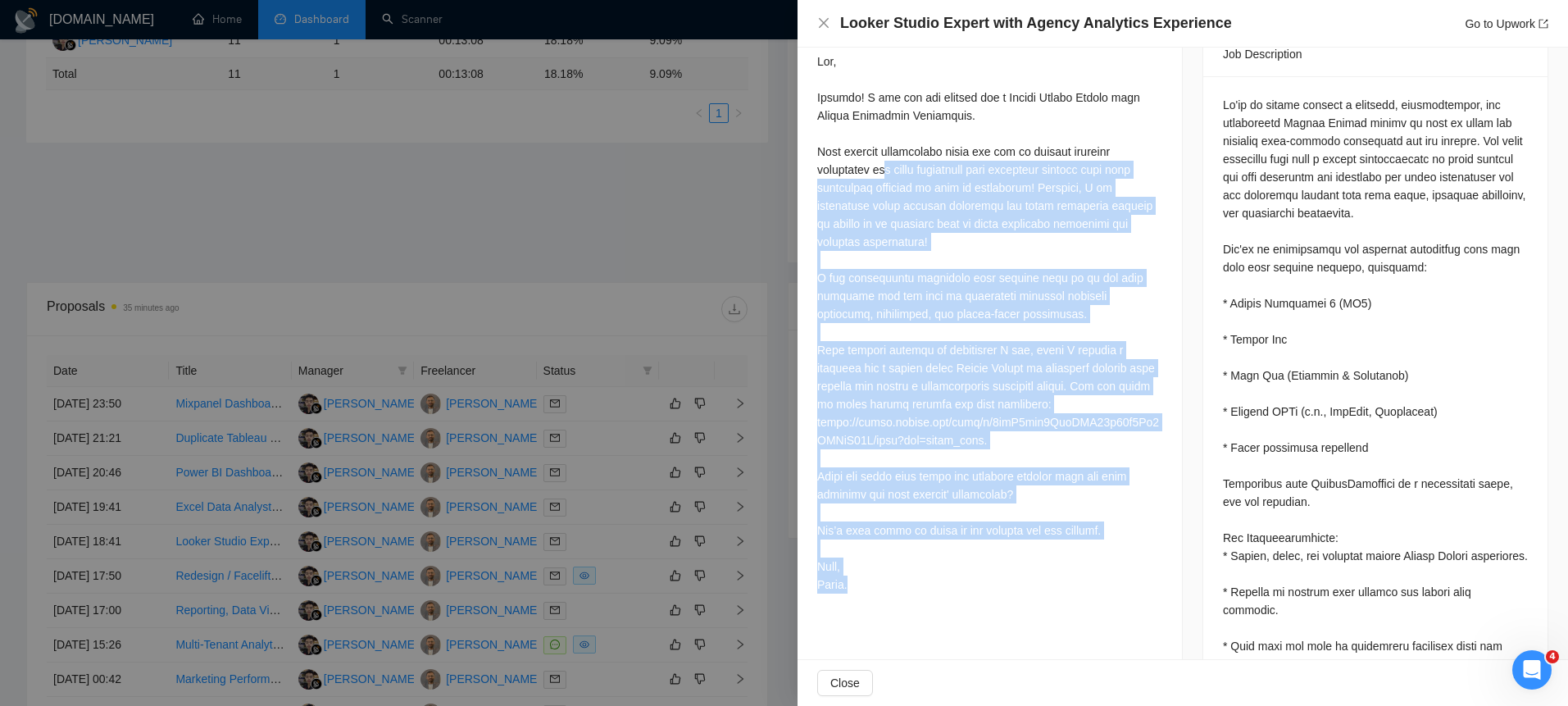
scroll to position [622, 0]
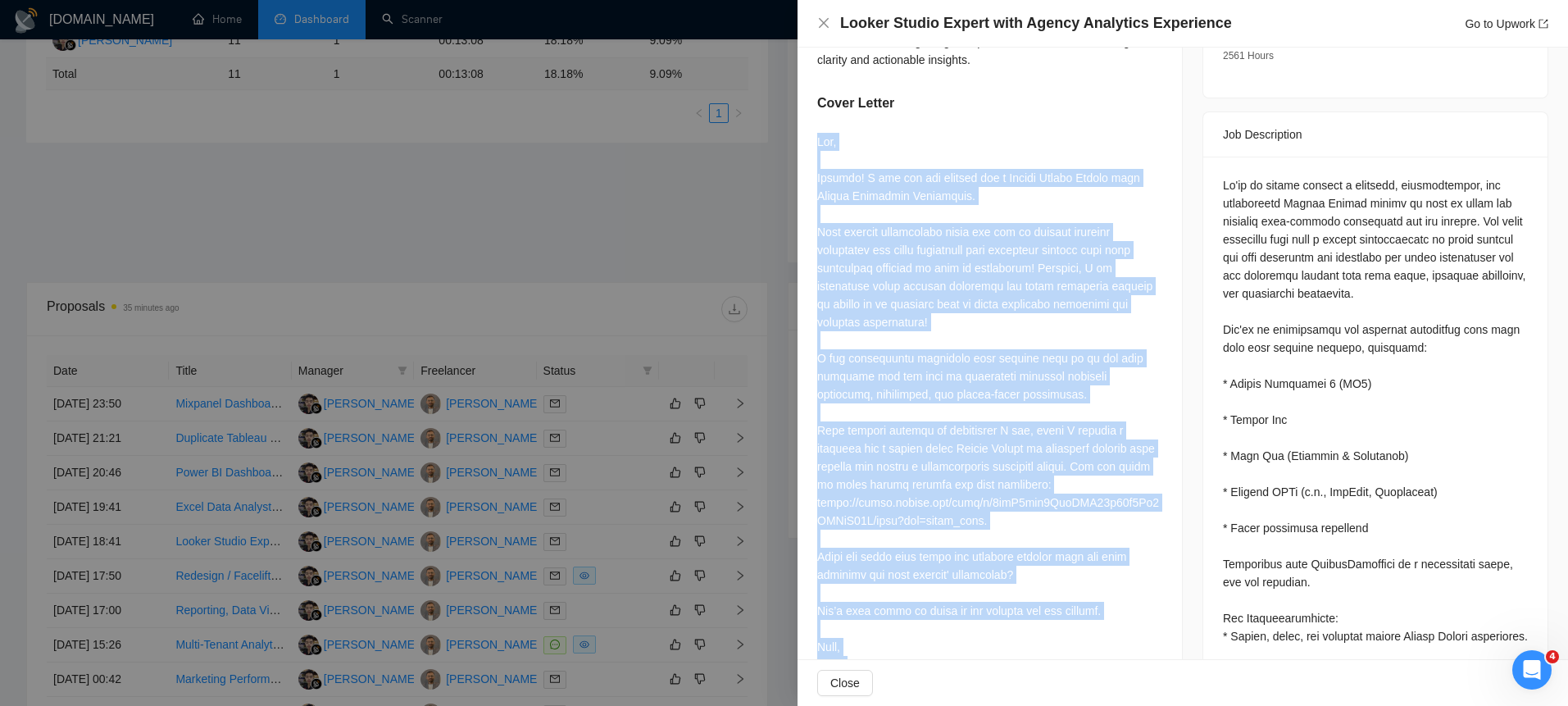
drag, startPoint x: 904, startPoint y: 414, endPoint x: 802, endPoint y: 178, distance: 257.1
click at [802, 178] on div "Have you successful experience in Agency Analytics? We use this for client repo…" at bounding box center [990, 268] width 385 height 864
click at [805, 180] on div "Have you successful experience in Agency Analytics? We use this for client repo…" at bounding box center [990, 268] width 385 height 864
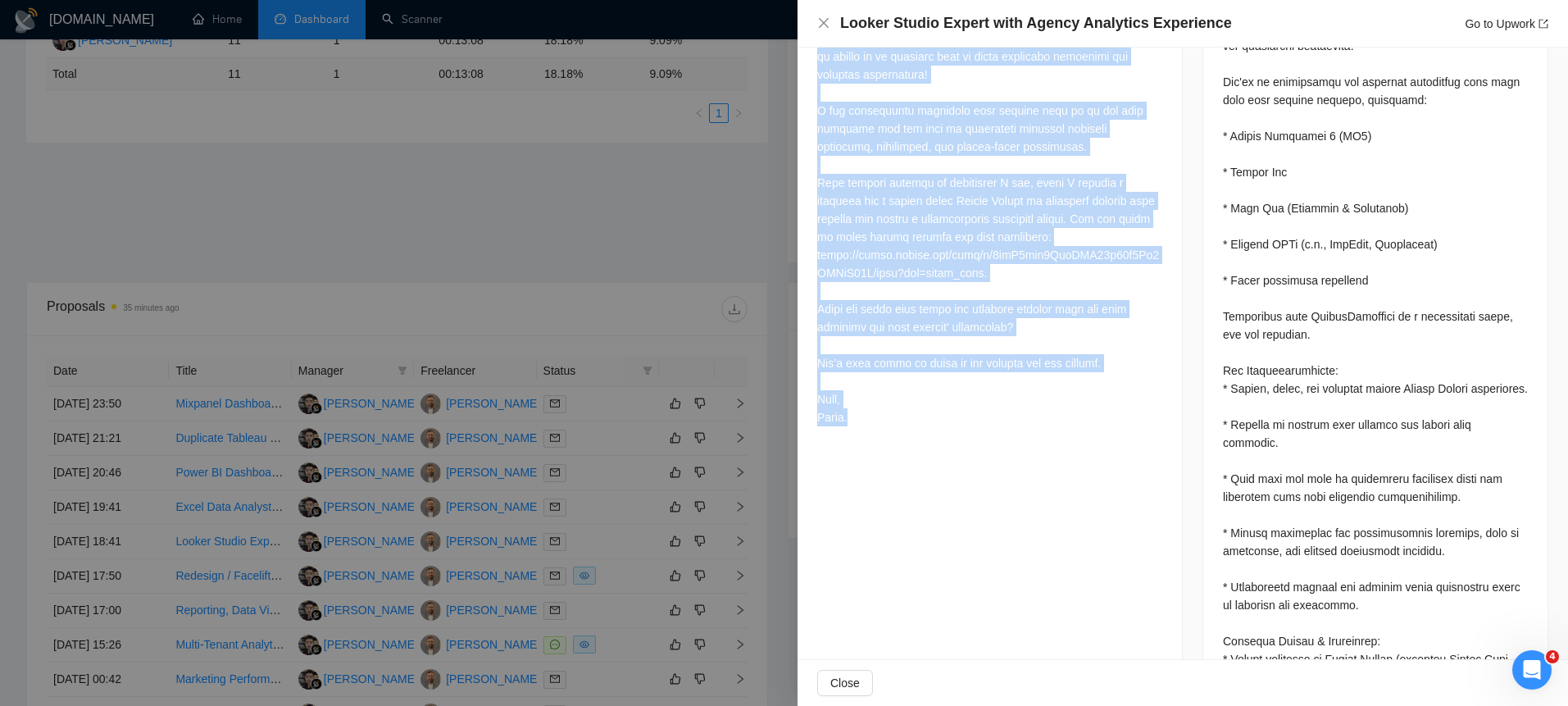
scroll to position [860, 0]
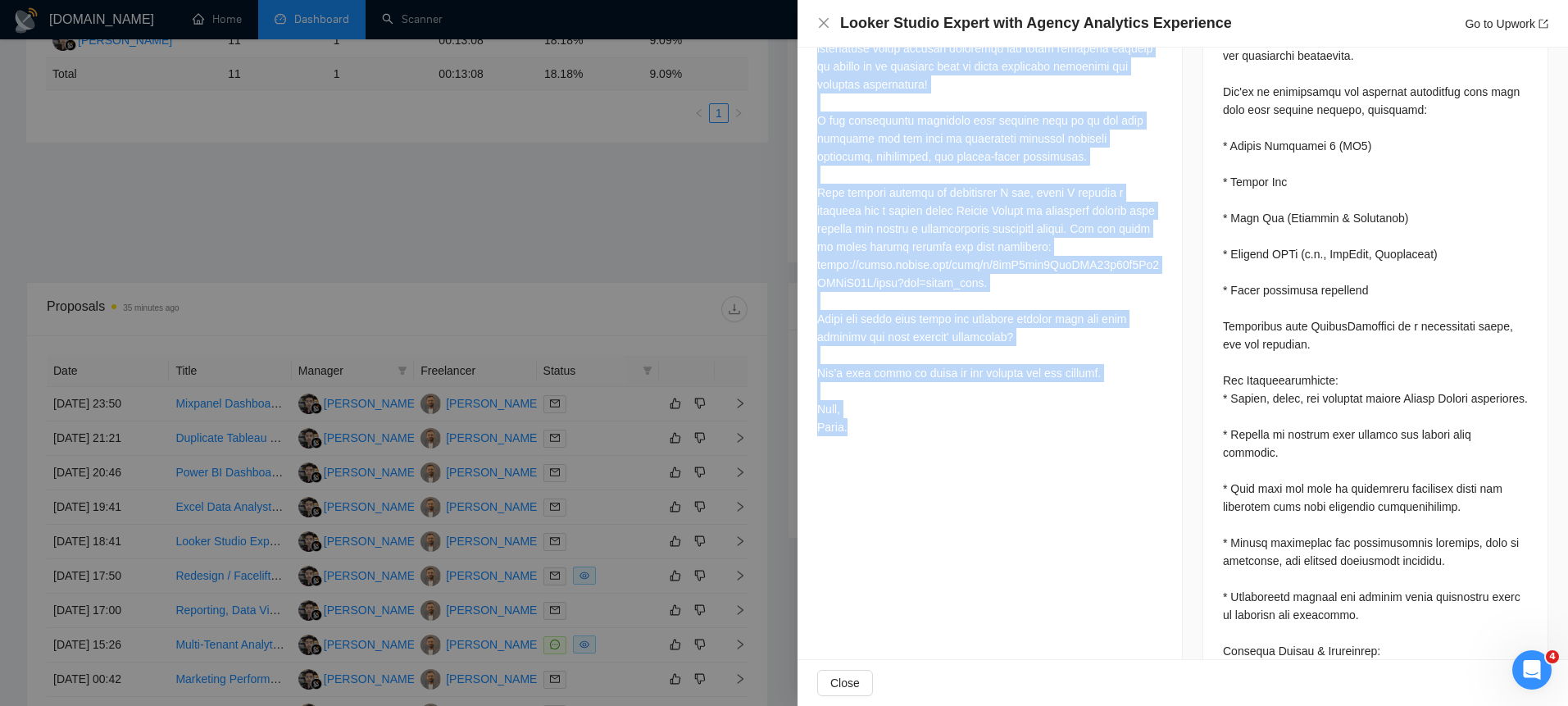
drag, startPoint x: 814, startPoint y: 184, endPoint x: 975, endPoint y: 472, distance: 329.9
click at [975, 462] on div "Have you successful experience in Agency Analytics? We use this for client repo…" at bounding box center [990, 30] width 385 height 864
click at [975, 442] on div at bounding box center [990, 169] width 345 height 547
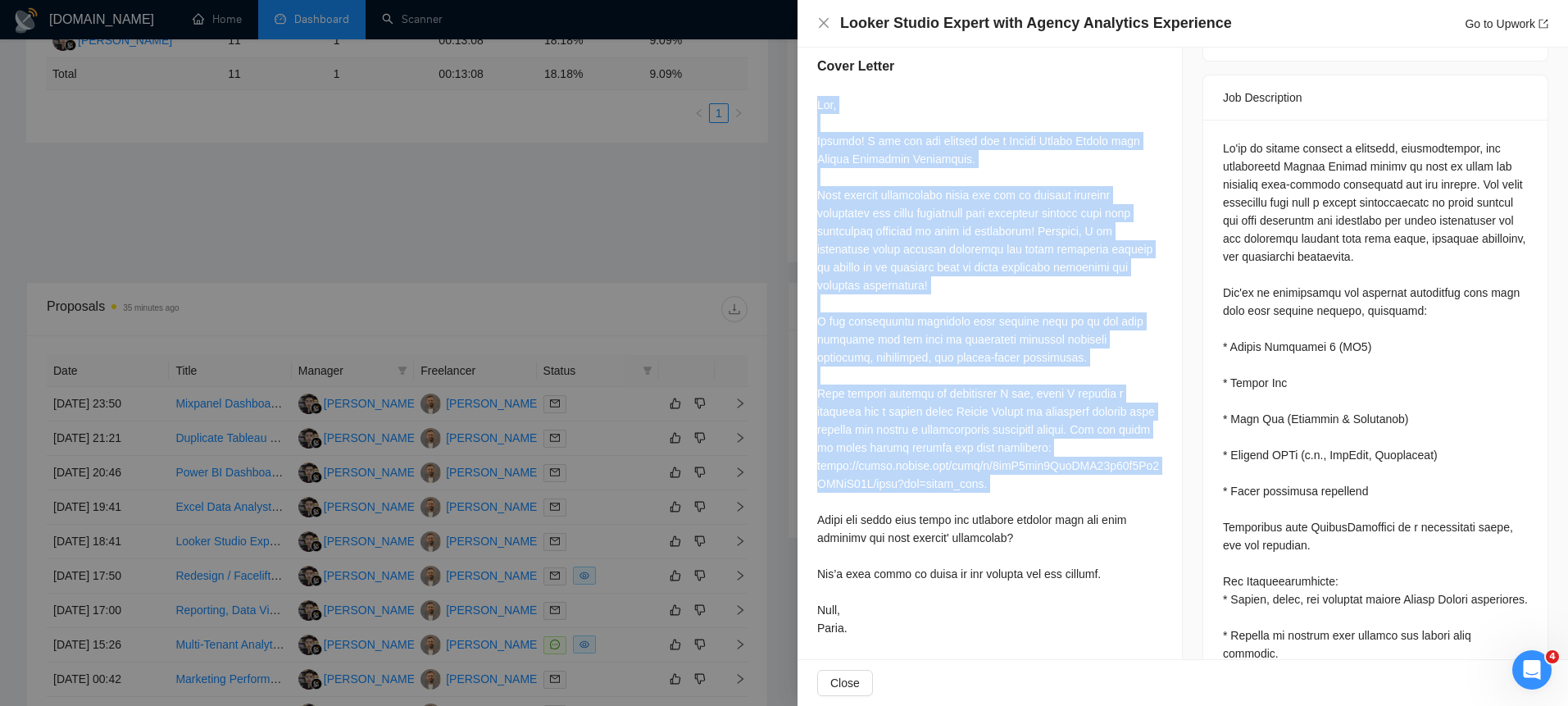
scroll to position [871, 0]
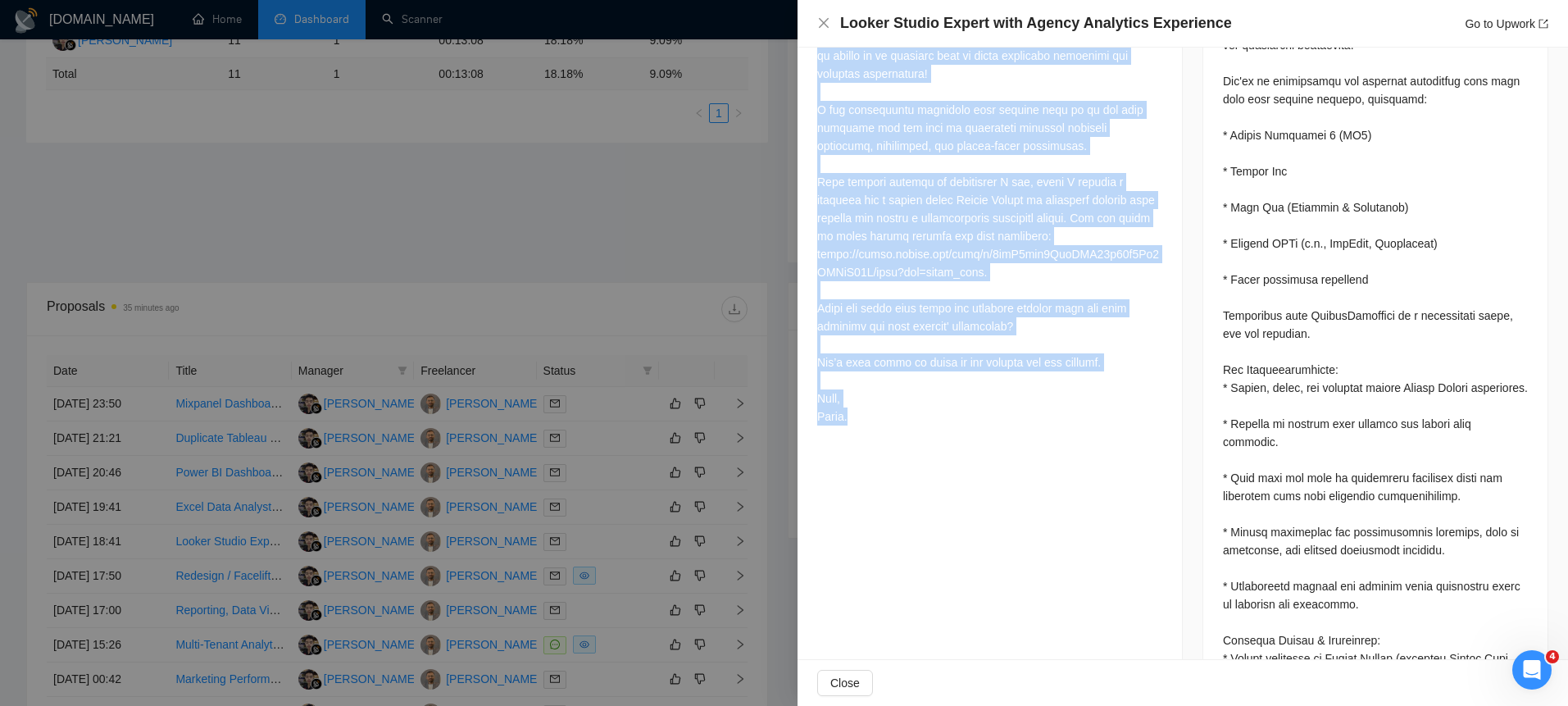
drag, startPoint x: 822, startPoint y: 142, endPoint x: 965, endPoint y: 476, distance: 363.3
click at [965, 452] on div "Have you successful experience in Agency Analytics? We use this for client repo…" at bounding box center [990, 19] width 385 height 864
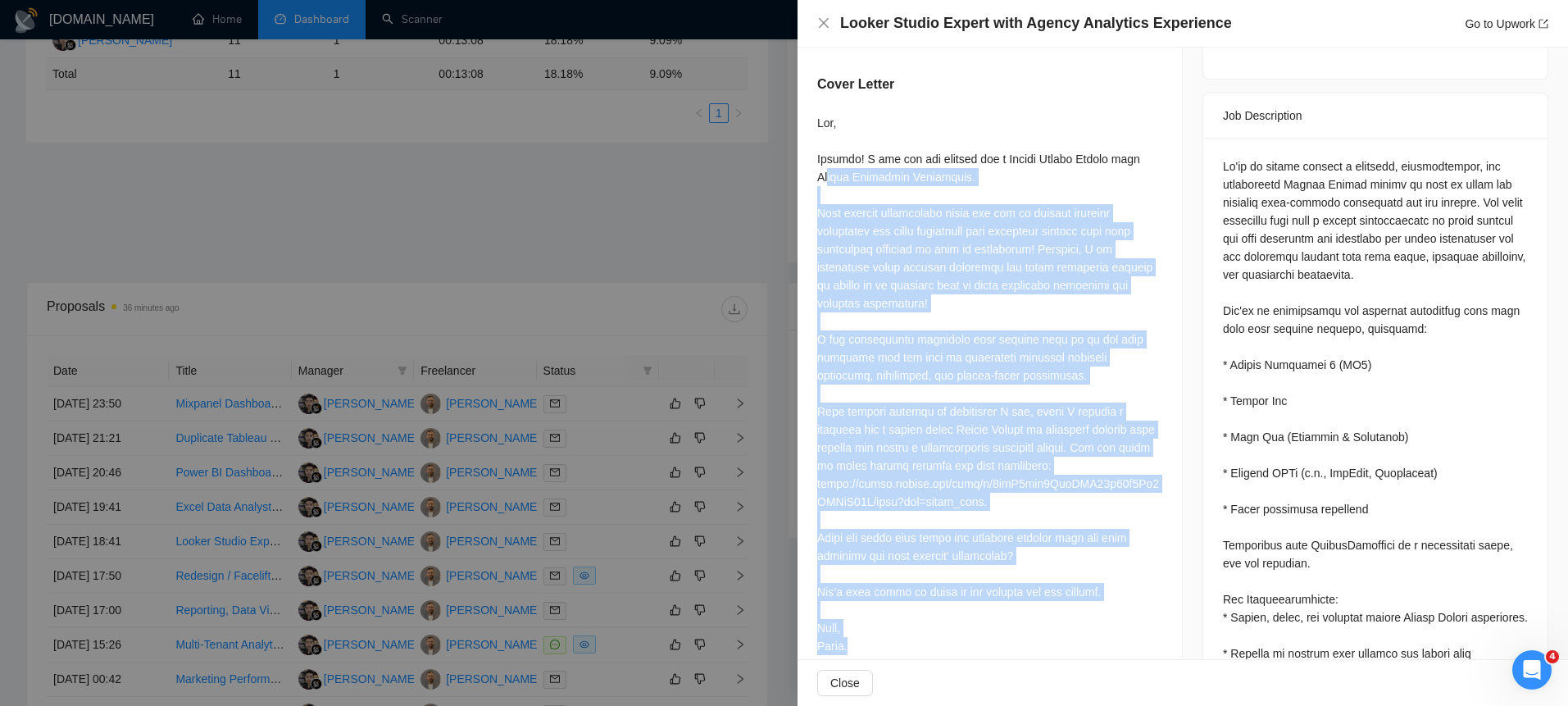
scroll to position [631, 0]
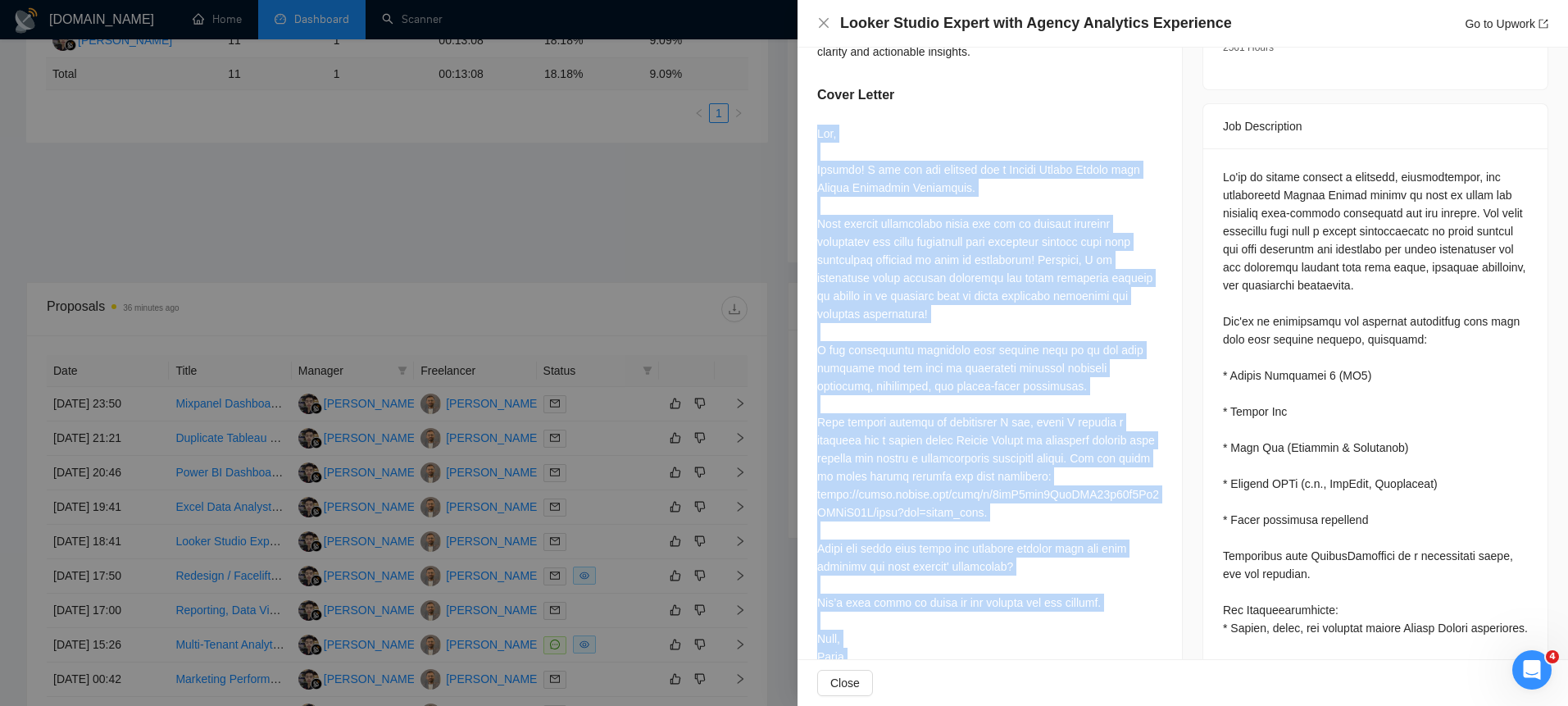
drag, startPoint x: 864, startPoint y: 482, endPoint x: 819, endPoint y: 178, distance: 307.3
click at [819, 178] on div at bounding box center [990, 394] width 345 height 541
click at [823, 174] on div at bounding box center [990, 394] width 345 height 541
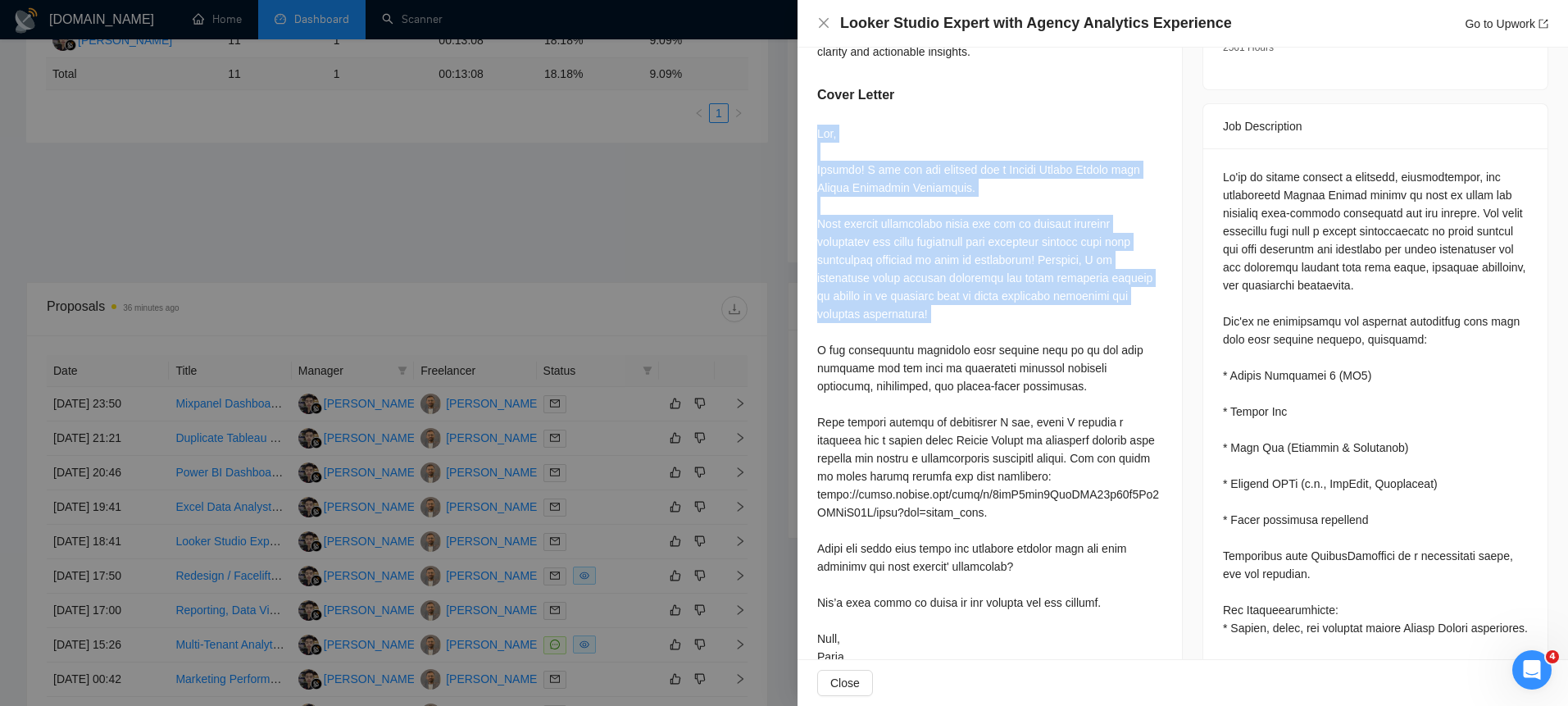
drag, startPoint x: 816, startPoint y: 172, endPoint x: 890, endPoint y: 375, distance: 216.1
click at [890, 375] on div at bounding box center [990, 394] width 345 height 541
